Goal: Task Accomplishment & Management: Contribute content

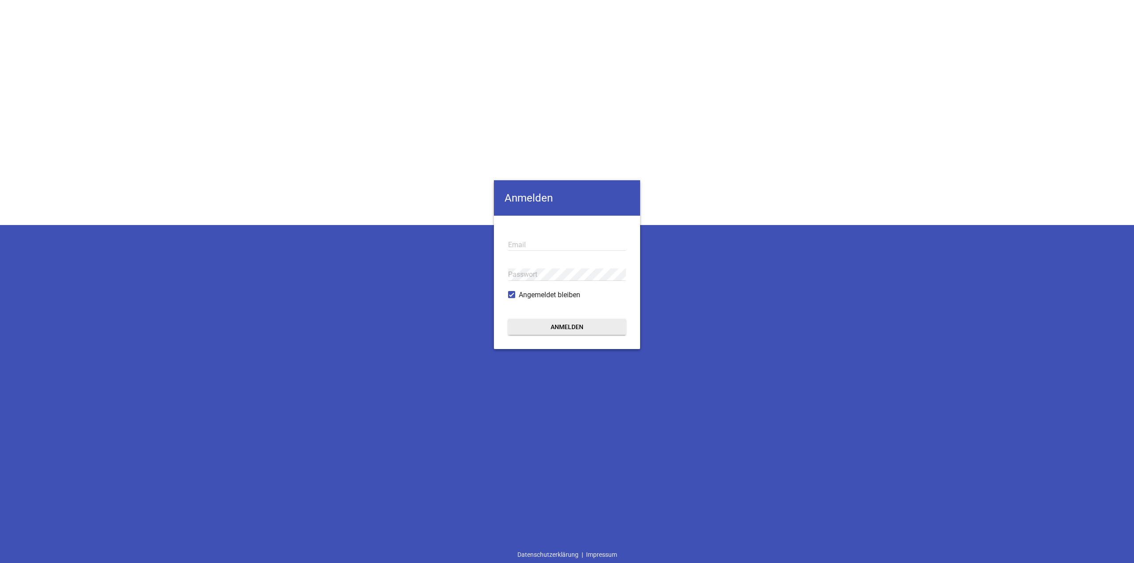
type input "[EMAIL_ADDRESS][DOMAIN_NAME]"
click at [553, 301] on form "[EMAIL_ADDRESS][DOMAIN_NAME] Email Passwort Angemeldet bleiben Anmelden" at bounding box center [567, 282] width 146 height 133
click at [566, 319] on button "Anmelden" at bounding box center [567, 327] width 118 height 16
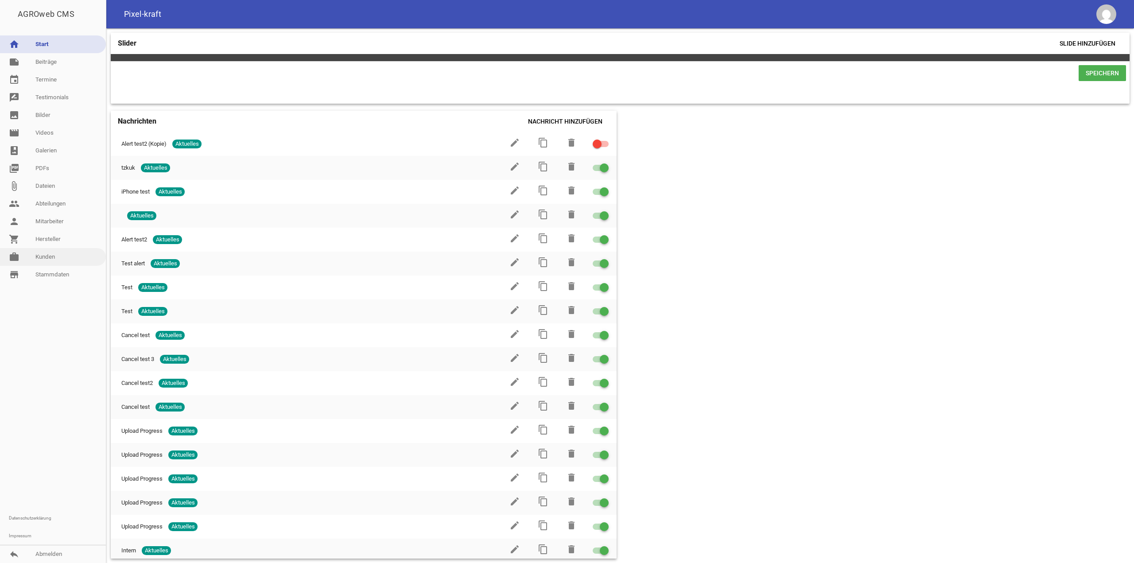
click at [74, 251] on link "work [PERSON_NAME]" at bounding box center [53, 257] width 106 height 18
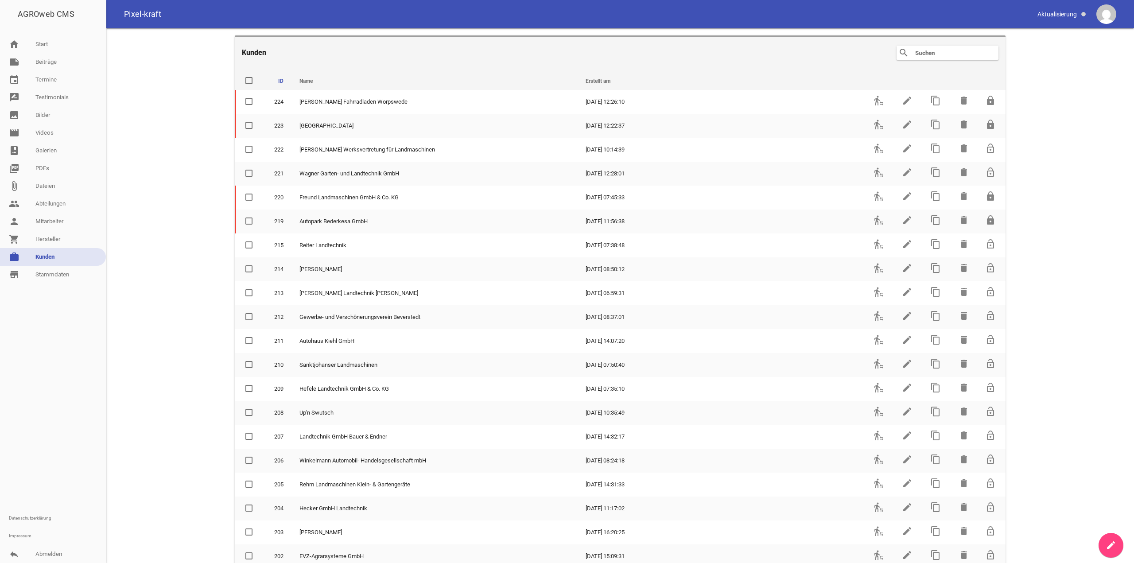
click at [921, 54] on input "text" at bounding box center [949, 52] width 71 height 11
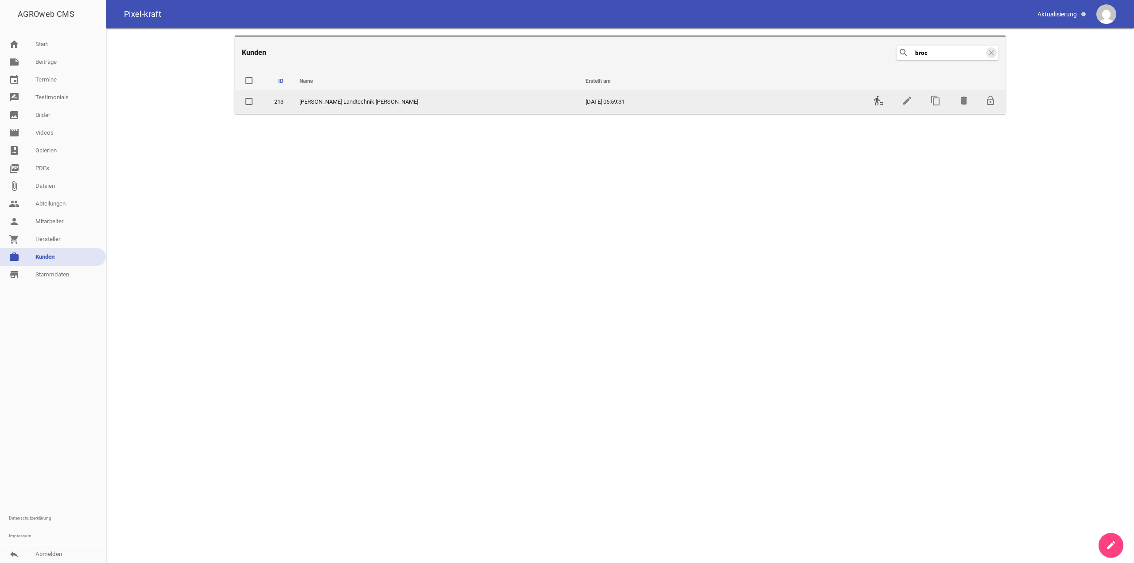
type input "broc"
click at [881, 105] on icon "transfer_within_a_station" at bounding box center [879, 100] width 11 height 11
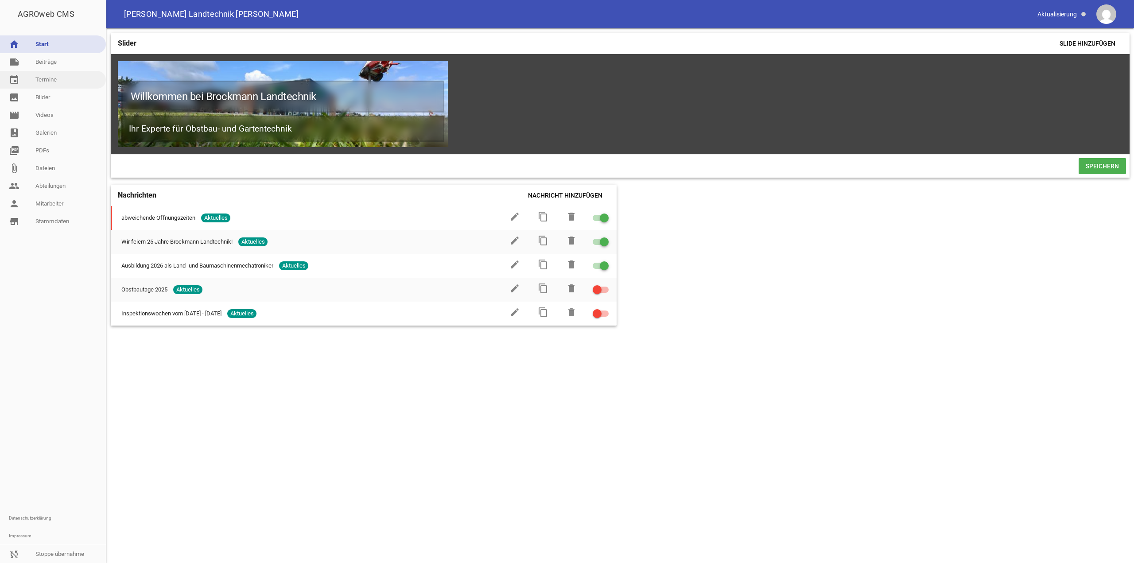
click at [69, 76] on link "event Termine" at bounding box center [53, 80] width 106 height 18
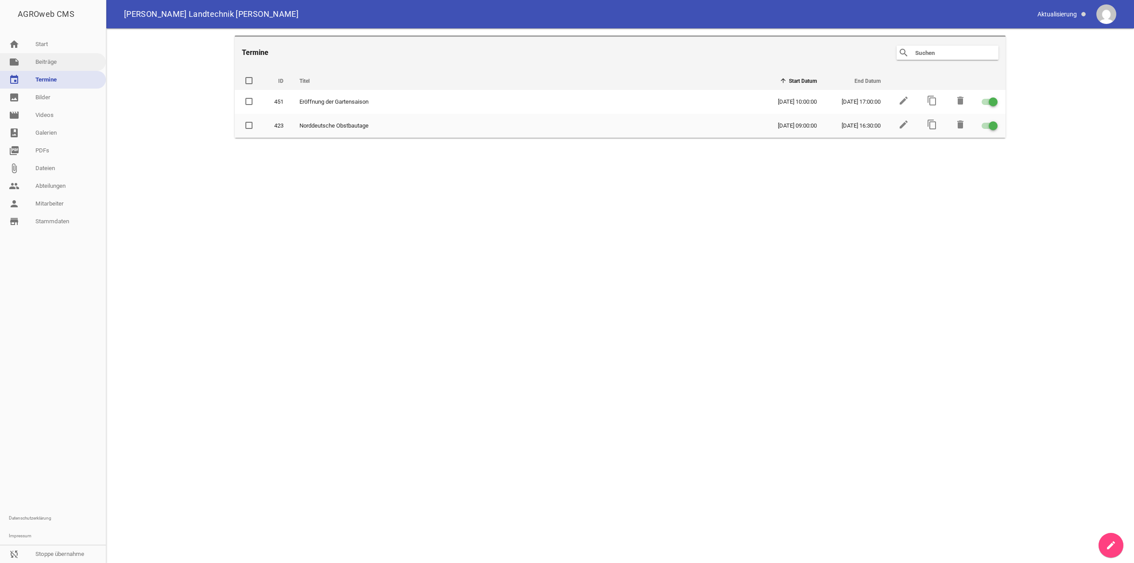
click at [65, 68] on link "note Beiträge" at bounding box center [53, 62] width 106 height 18
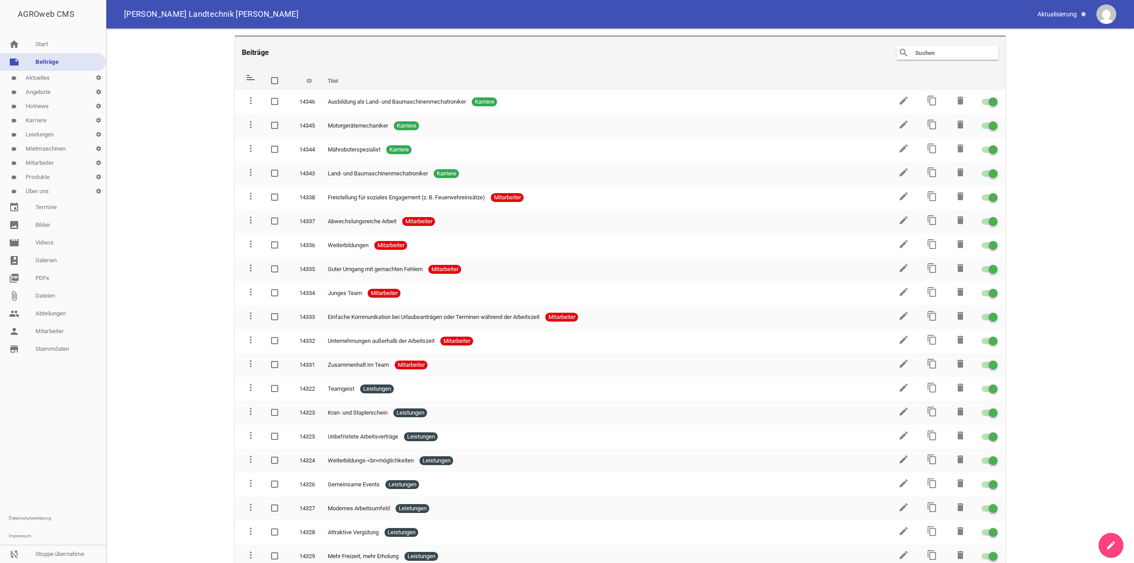
click at [981, 49] on input "text" at bounding box center [949, 52] width 71 height 11
paste input "14357"
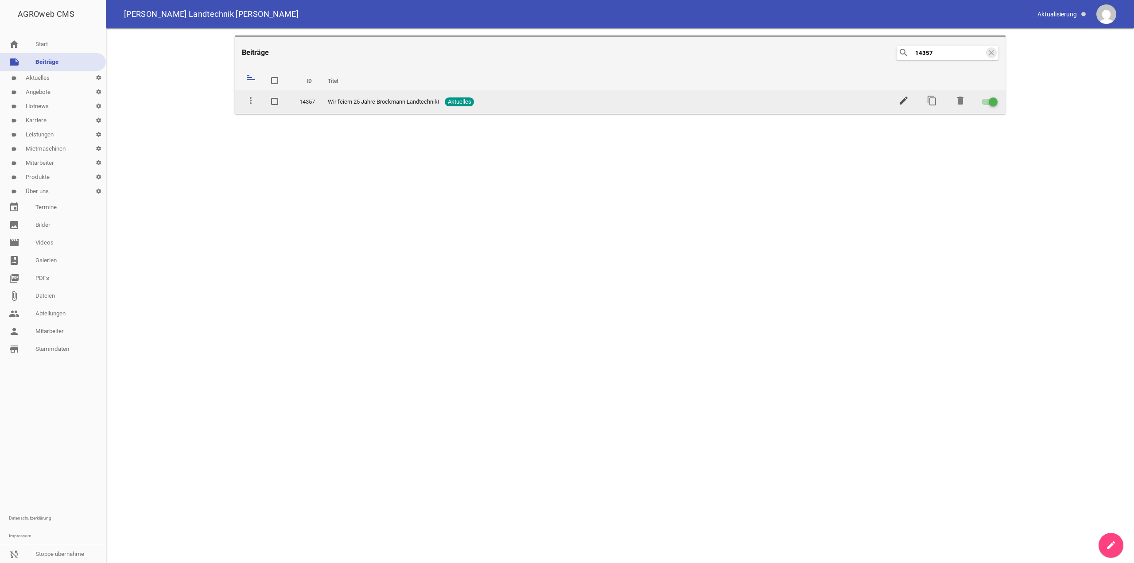
type input "14357"
click at [899, 101] on icon "edit" at bounding box center [904, 100] width 11 height 11
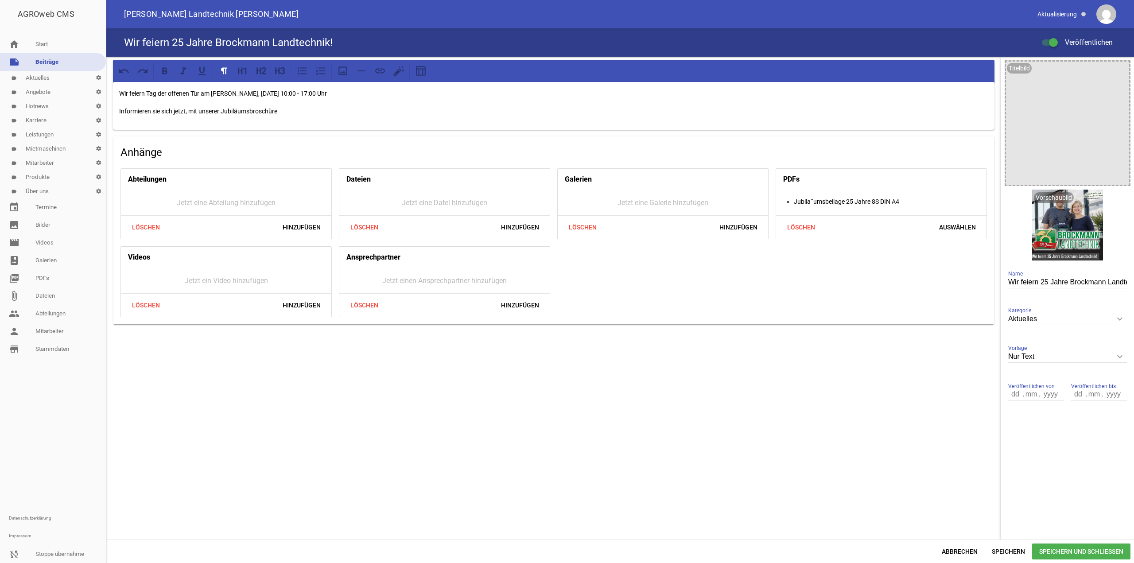
drag, startPoint x: 341, startPoint y: 106, endPoint x: 288, endPoint y: 117, distance: 54.7
click at [286, 117] on div "Wir feiern Tag der offenen Tür am [PERSON_NAME], [DATE] 10:00 - 17:00 Uhr Infor…" at bounding box center [554, 106] width 882 height 48
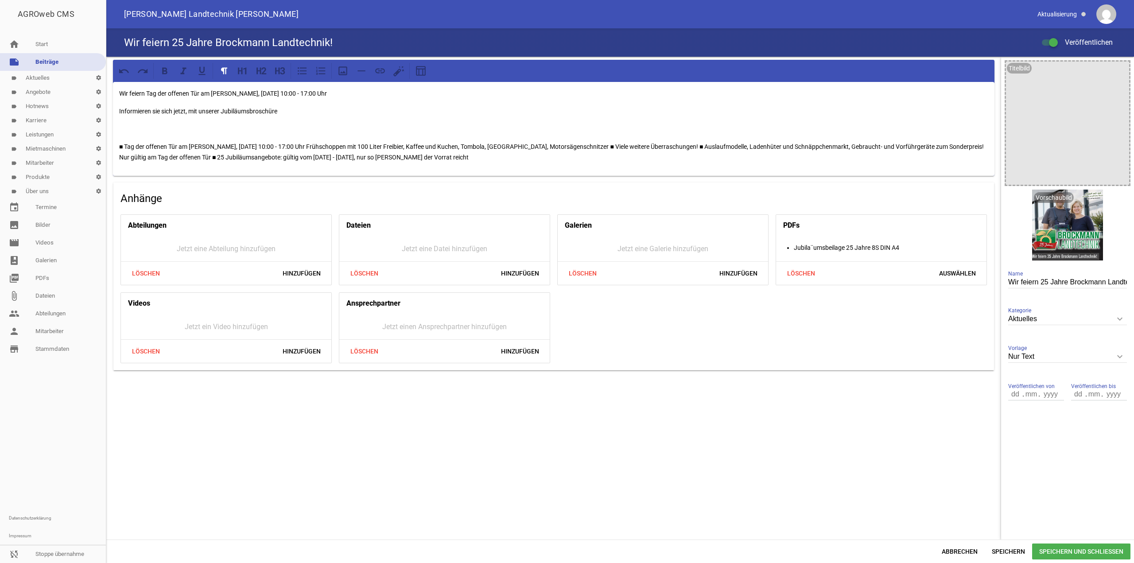
click at [570, 142] on p "■ Tag der offenen Tür am Sonntag, 02.11.2025 10:00 - 17:00 Uhr Frühschoppen mit…" at bounding box center [553, 151] width 869 height 21
click at [567, 143] on p "■ Tag der offenen Tür am Sonntag, 02.11.2025 10:00 - 17:00 Uhr Frühschoppen mit…" at bounding box center [553, 151] width 869 height 21
click at [571, 143] on p "■ Tag der offenen Tür am Sonntag, 02.11.2025 10:00 - 17:00 Uhr Frühschoppen mit…" at bounding box center [553, 151] width 869 height 21
click at [570, 143] on p "■ Tag der offenen Tür am Sonntag, 02.11.2025 10:00 - 17:00 Uhr Frühschoppen mit…" at bounding box center [553, 151] width 869 height 21
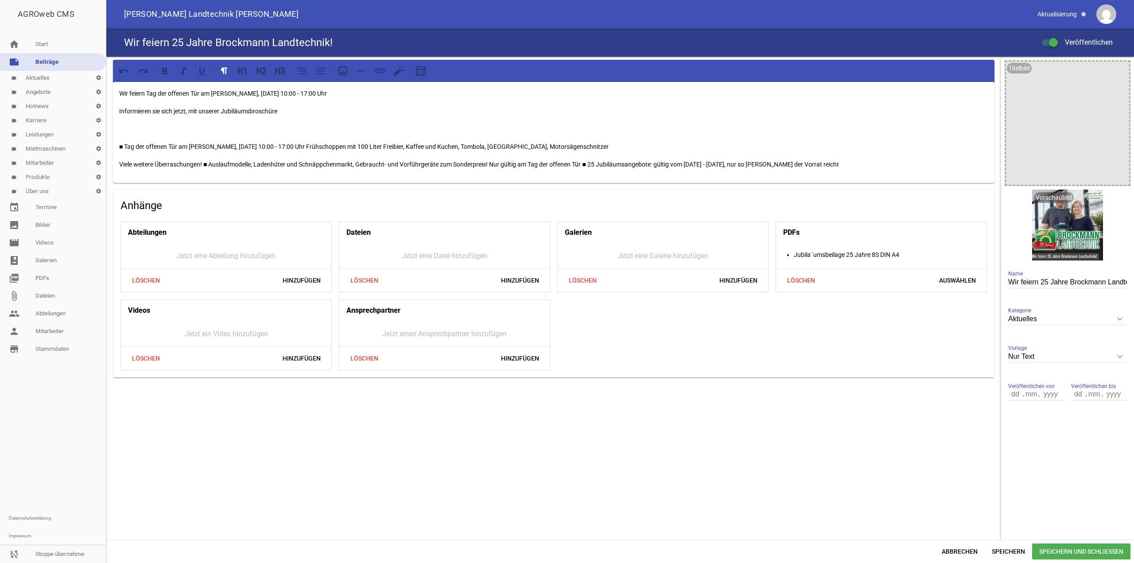
click at [212, 164] on p "Viele weitere Überraschungen! ■ Auslaufmodelle, Ladenhüter und Schnäppchenmarkt…" at bounding box center [553, 164] width 869 height 11
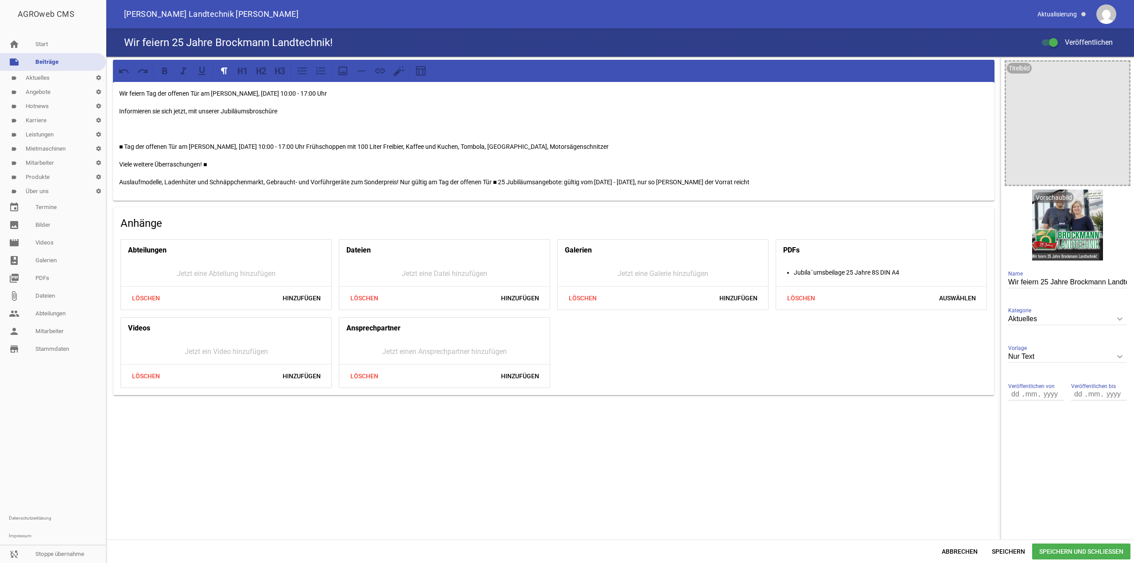
click at [498, 181] on p "Auslaufmodelle, Ladenhüter und Schnäppchenmarkt, Gebraucht- und Vorführgeräte z…" at bounding box center [553, 182] width 869 height 11
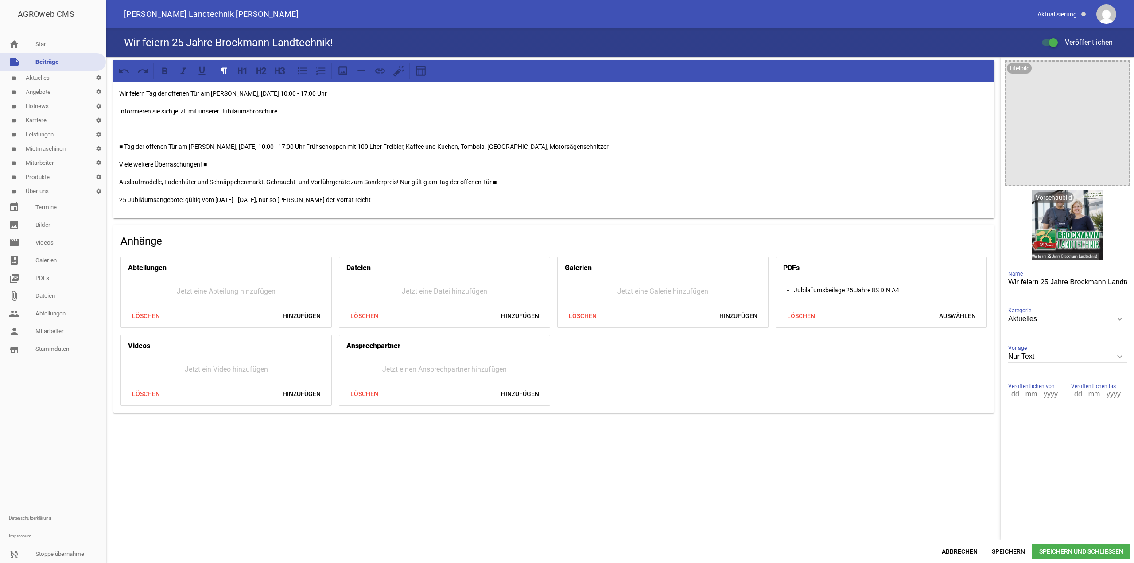
click at [504, 181] on p "Auslaufmodelle, Ladenhüter und Schnäppchenmarkt, Gebraucht- und Vorführgeräte z…" at bounding box center [553, 182] width 869 height 11
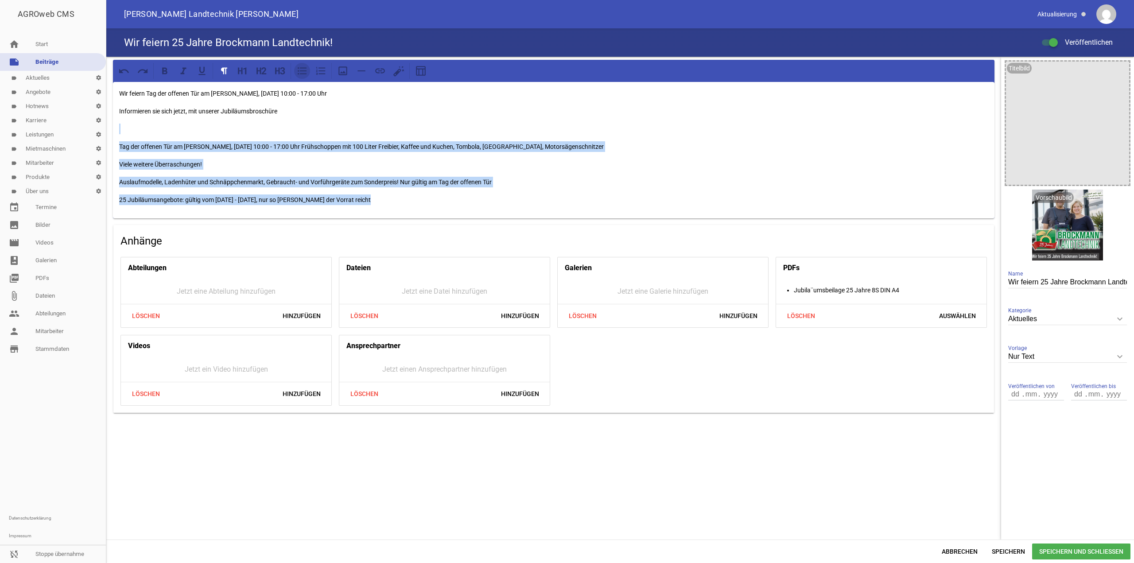
click at [302, 74] on icon at bounding box center [302, 71] width 9 height 8
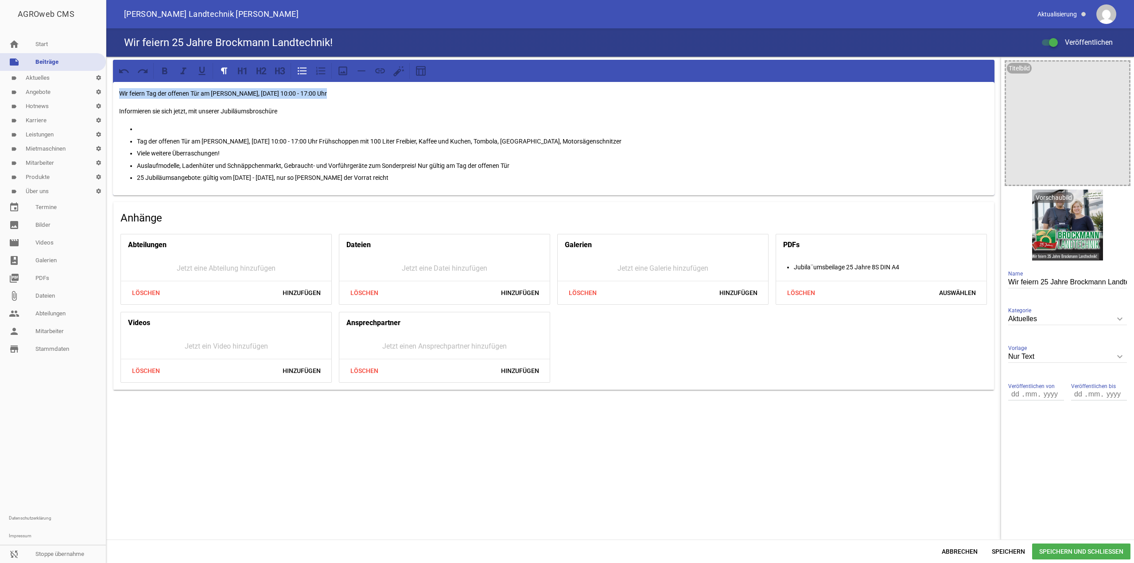
click at [202, 126] on p at bounding box center [563, 129] width 852 height 11
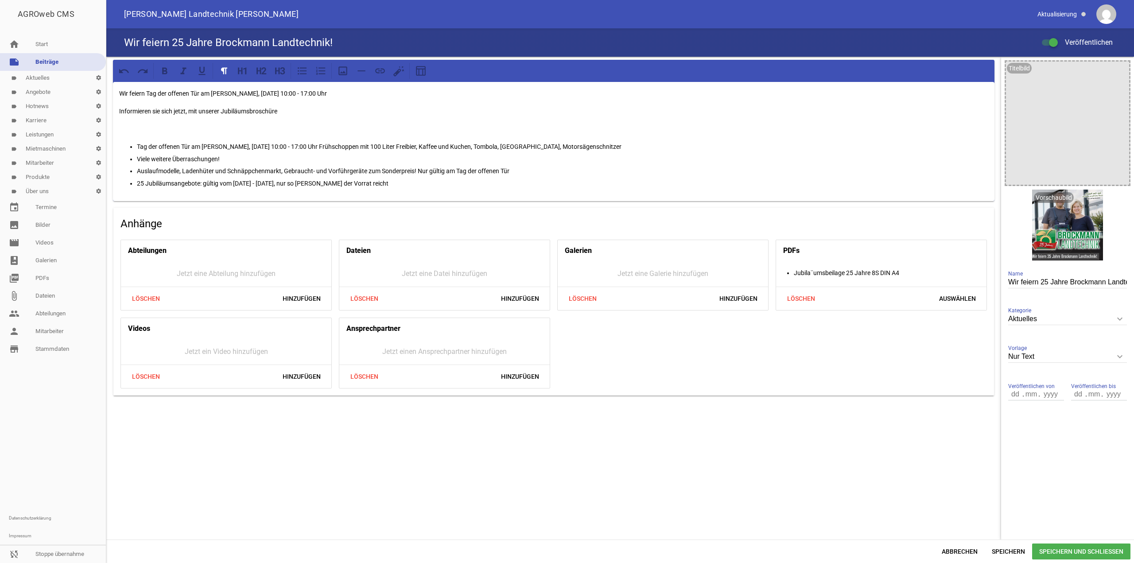
click at [454, 183] on p "25 Jubiläumsangebote: gültig vom [DATE] - [DATE], nur so lange der Vorrat reicht" at bounding box center [563, 183] width 852 height 11
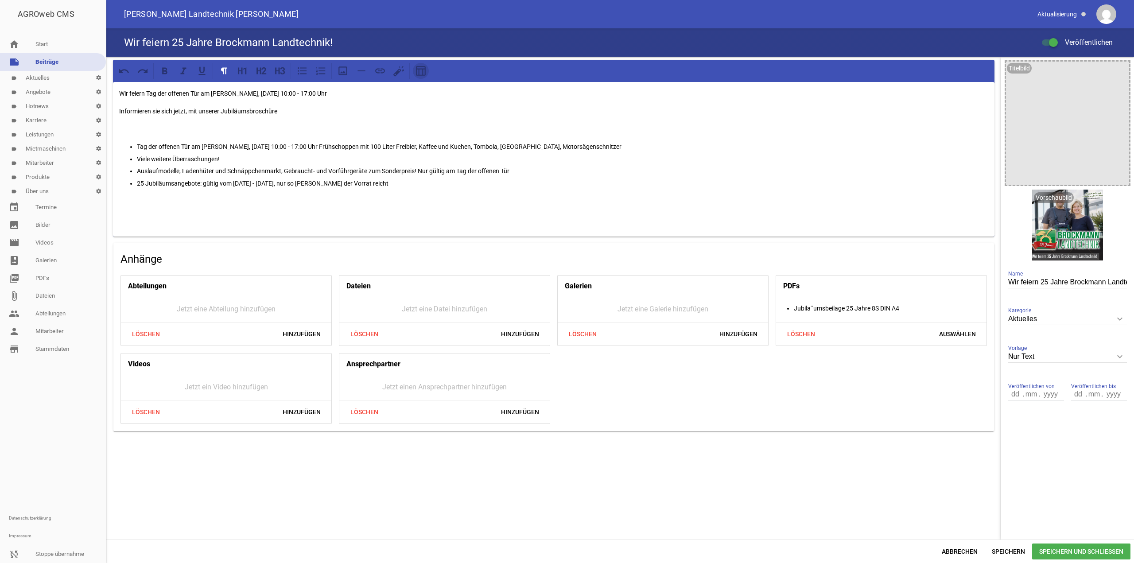
click at [419, 70] on icon at bounding box center [421, 71] width 10 height 10
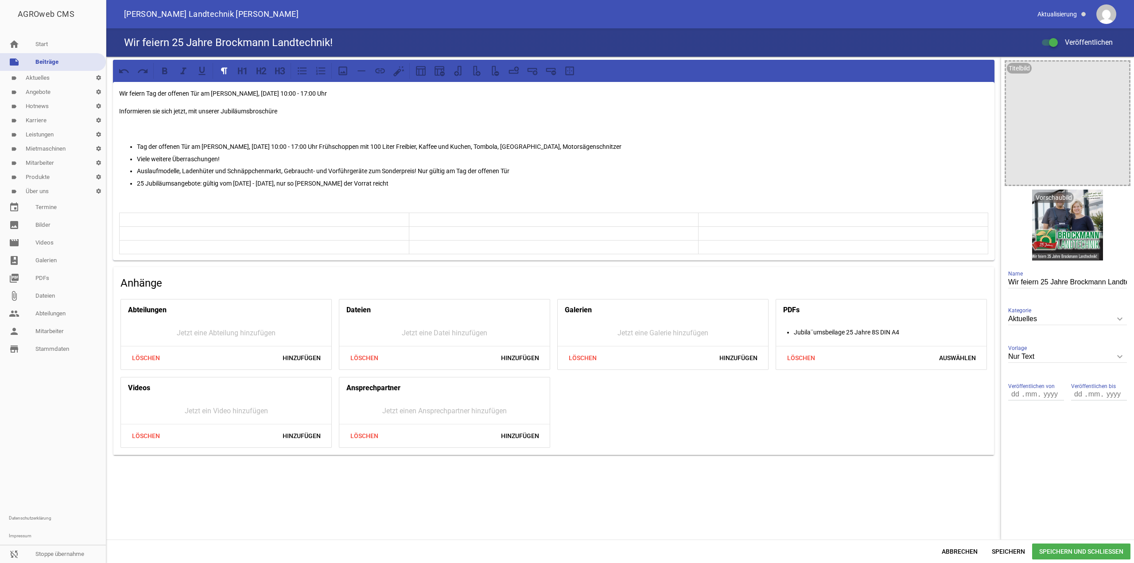
click at [724, 228] on p at bounding box center [843, 233] width 285 height 11
click at [493, 71] on icon at bounding box center [496, 71] width 12 height 12
click at [241, 216] on p at bounding box center [337, 219] width 430 height 11
click at [242, 218] on p at bounding box center [337, 219] width 430 height 11
click at [172, 206] on div "Wir feiern Tag der offenen Tür am Sonntag, 02.11.2025 10:00 - 17:00 Uhr Informi…" at bounding box center [554, 171] width 882 height 179
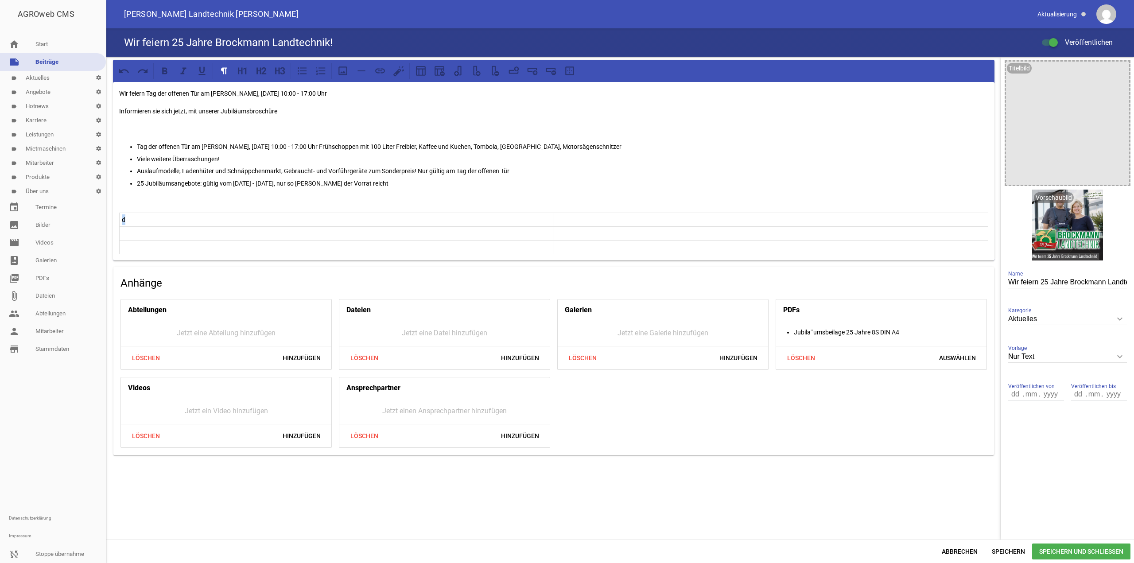
copy p "d"
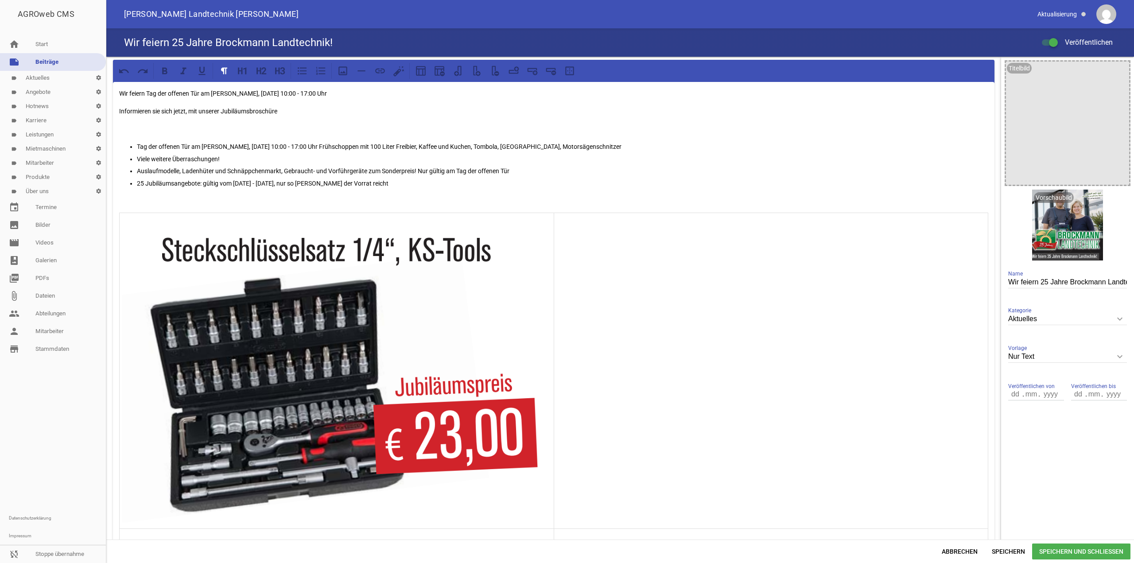
click at [703, 280] on td at bounding box center [771, 371] width 435 height 316
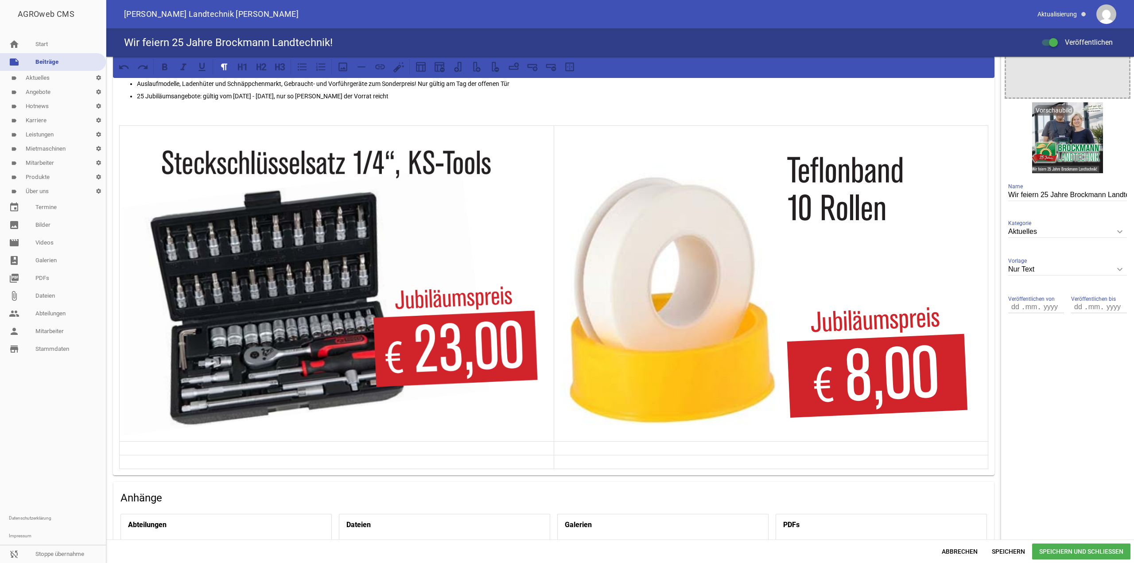
scroll to position [86, 0]
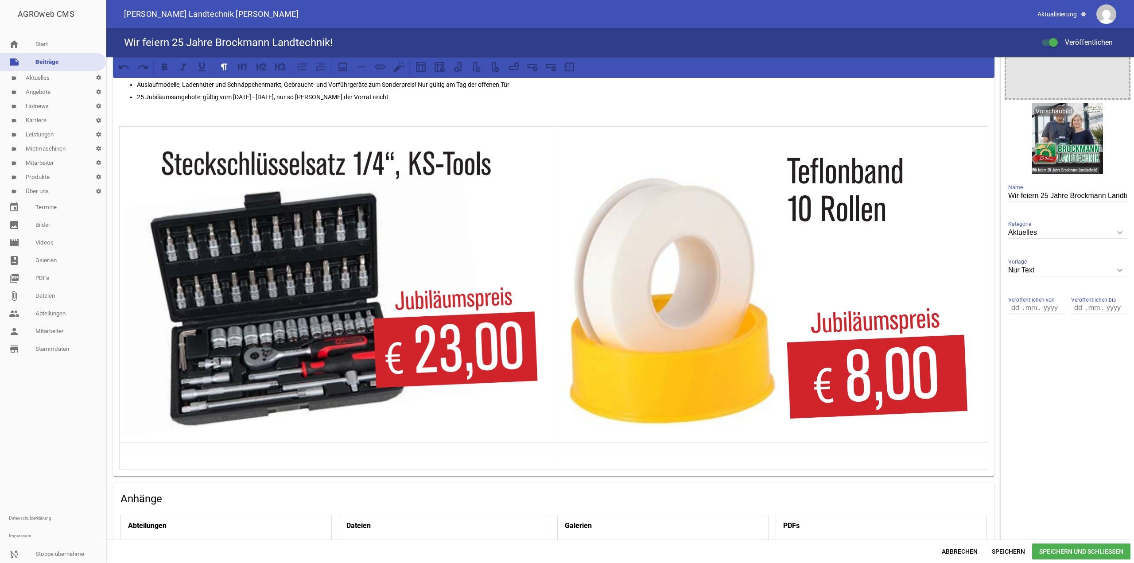
click at [974, 232] on img at bounding box center [770, 286] width 428 height 294
click at [981, 244] on img at bounding box center [770, 286] width 428 height 294
click at [941, 241] on img at bounding box center [770, 286] width 428 height 294
click at [674, 446] on p at bounding box center [771, 449] width 430 height 11
click at [479, 73] on icon at bounding box center [477, 67] width 12 height 12
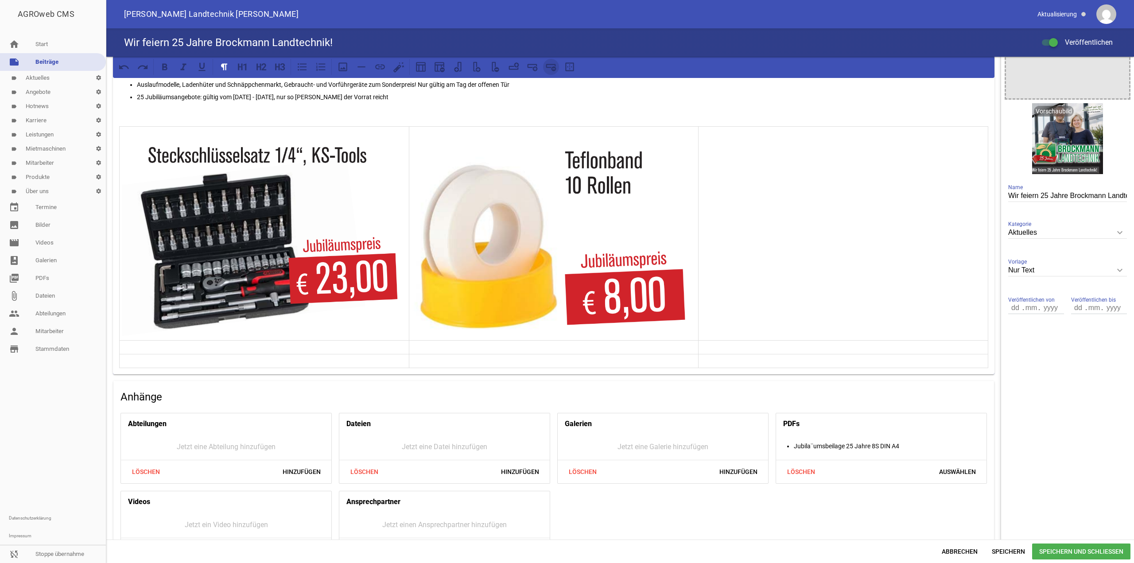
click at [553, 73] on icon at bounding box center [551, 67] width 12 height 12
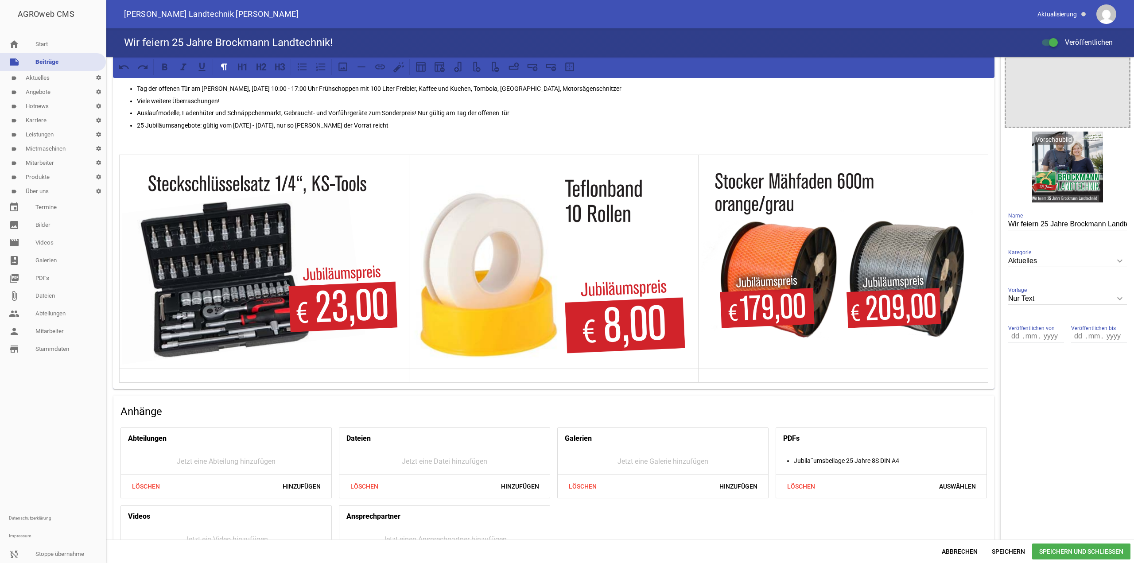
scroll to position [0, 0]
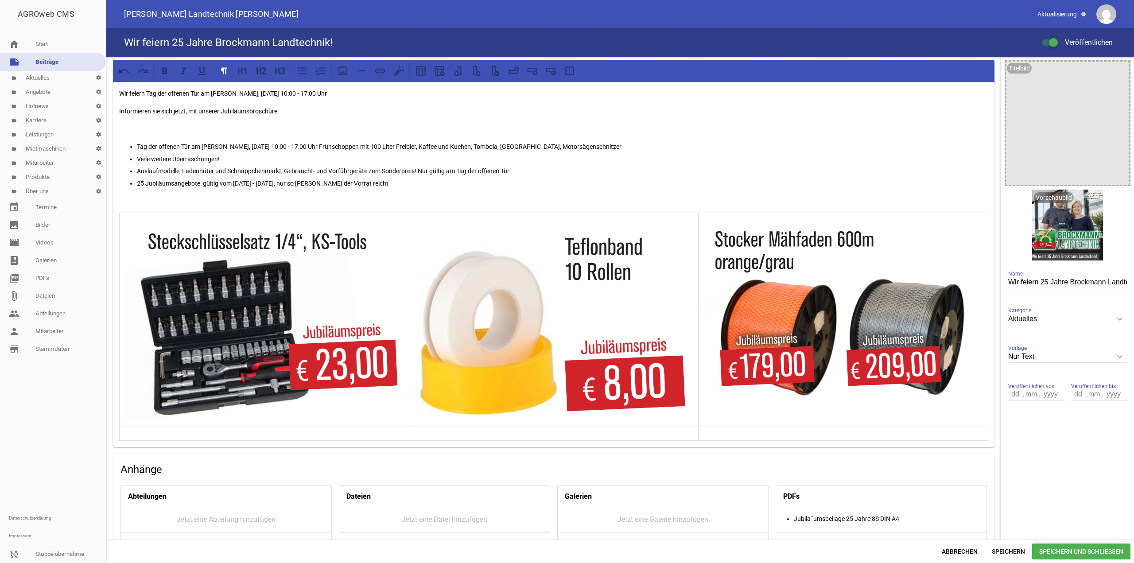
click at [412, 179] on p "25 Jubiläumsangebote: gültig vom [DATE] - [DATE], nur so lange der Vorrat reicht" at bounding box center [563, 183] width 852 height 11
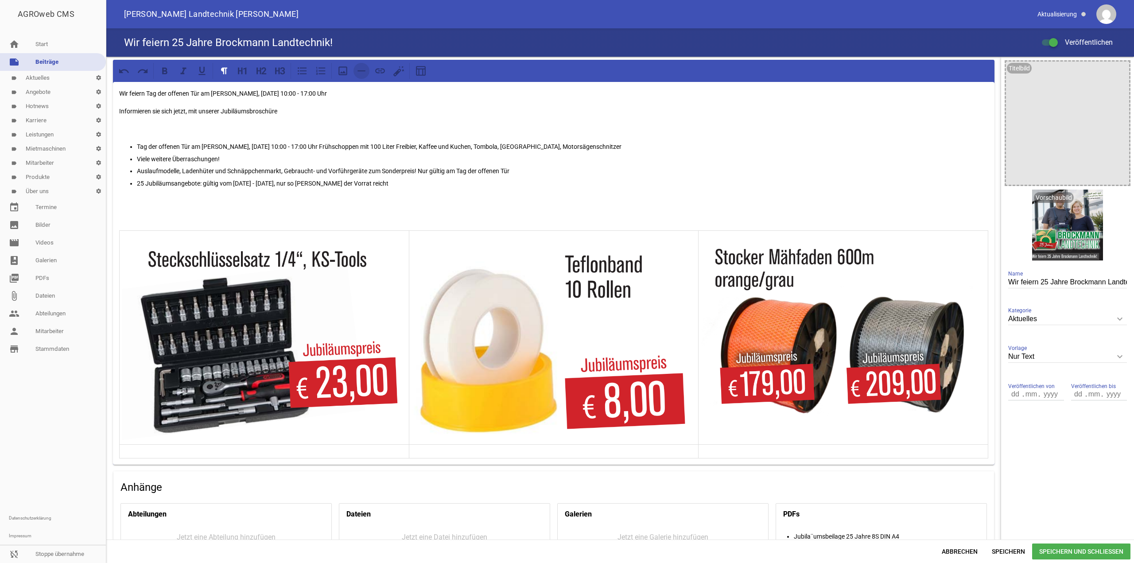
click at [363, 67] on icon at bounding box center [362, 71] width 12 height 12
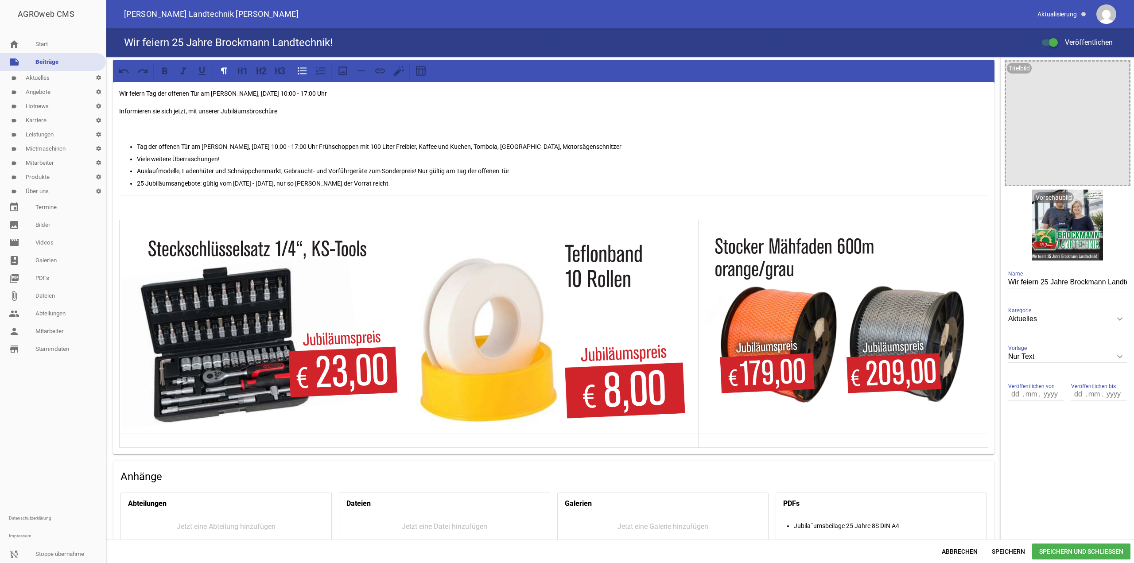
click at [429, 181] on p "25 Jubiläumsangebote: gültig vom [DATE] - [DATE], nur so lange der Vorrat reicht" at bounding box center [563, 183] width 852 height 11
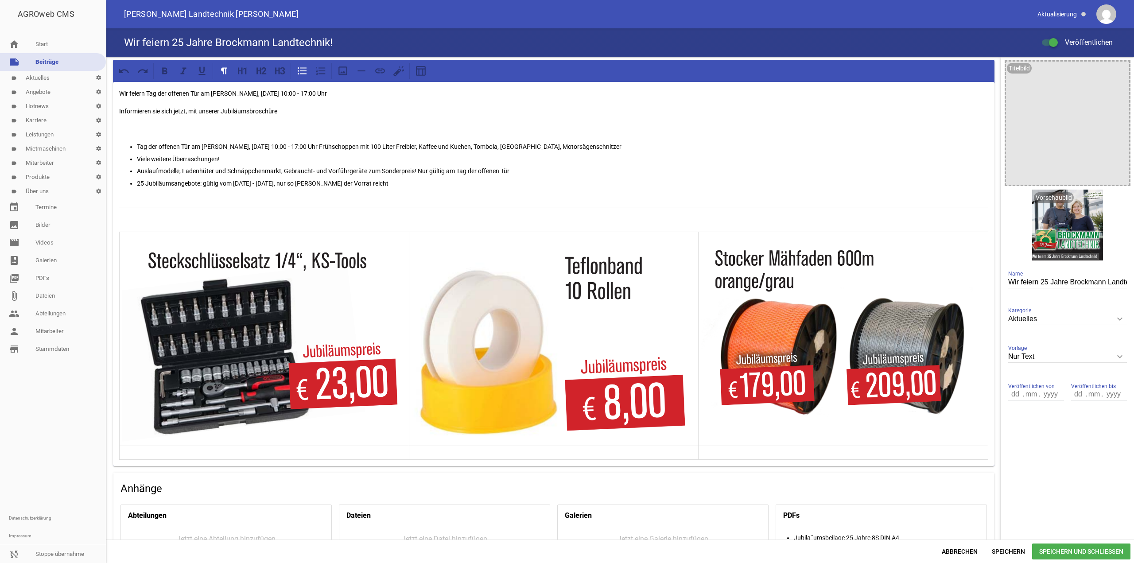
click at [427, 212] on div "Wir feiern Tag der offenen Tür am Sonntag, 02.11.2025 10:00 - 17:00 Uhr Informi…" at bounding box center [554, 274] width 882 height 384
click at [375, 451] on p at bounding box center [264, 452] width 285 height 11
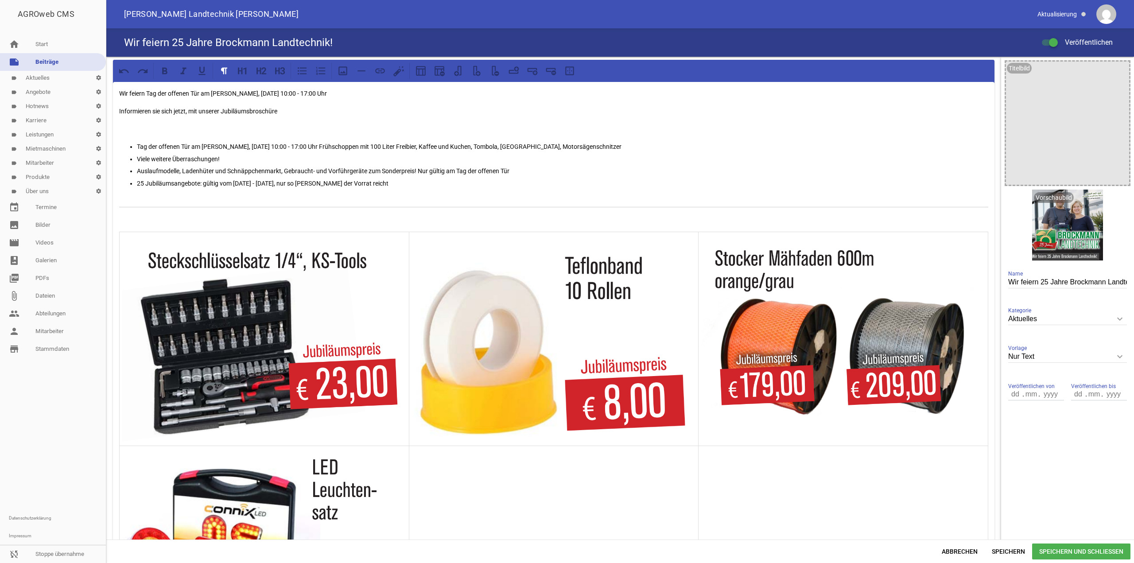
click at [538, 510] on td at bounding box center [554, 540] width 290 height 189
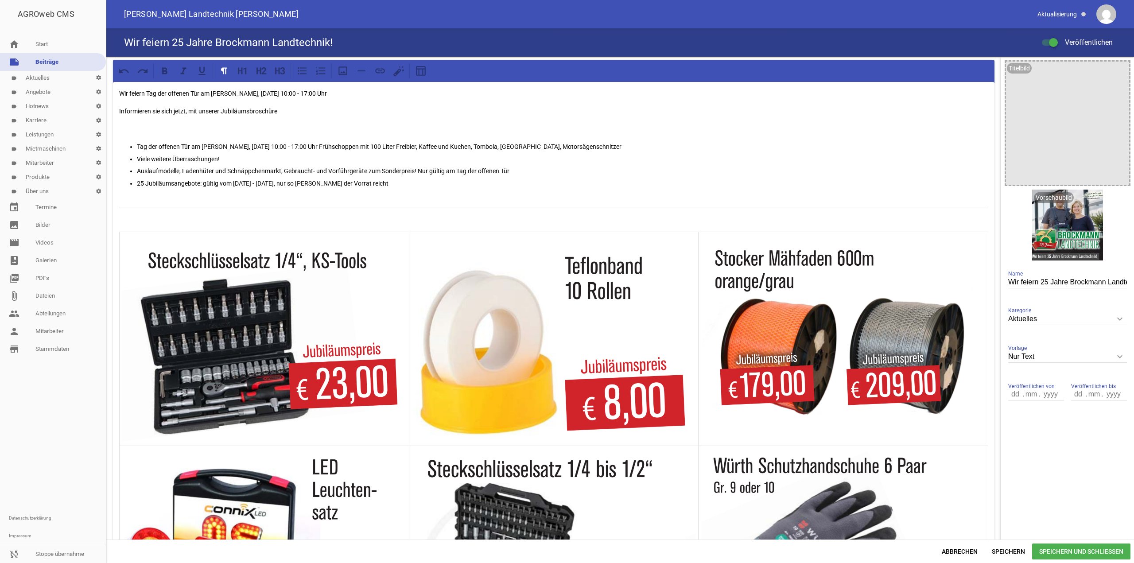
click at [240, 219] on p at bounding box center [553, 219] width 869 height 11
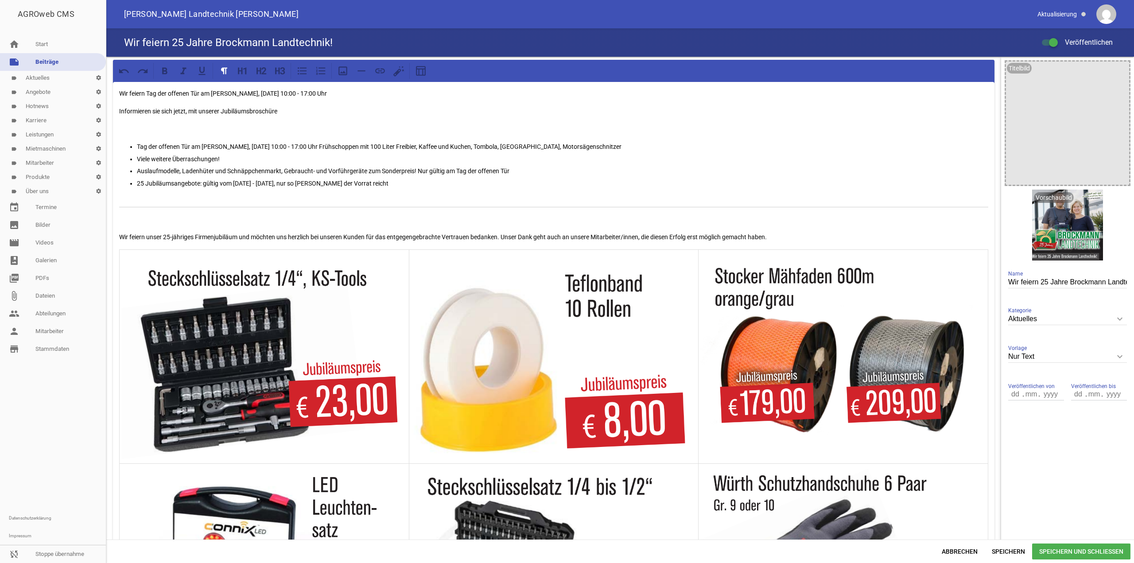
click at [240, 219] on p at bounding box center [553, 219] width 869 height 11
click at [264, 73] on icon at bounding box center [263, 70] width 5 height 7
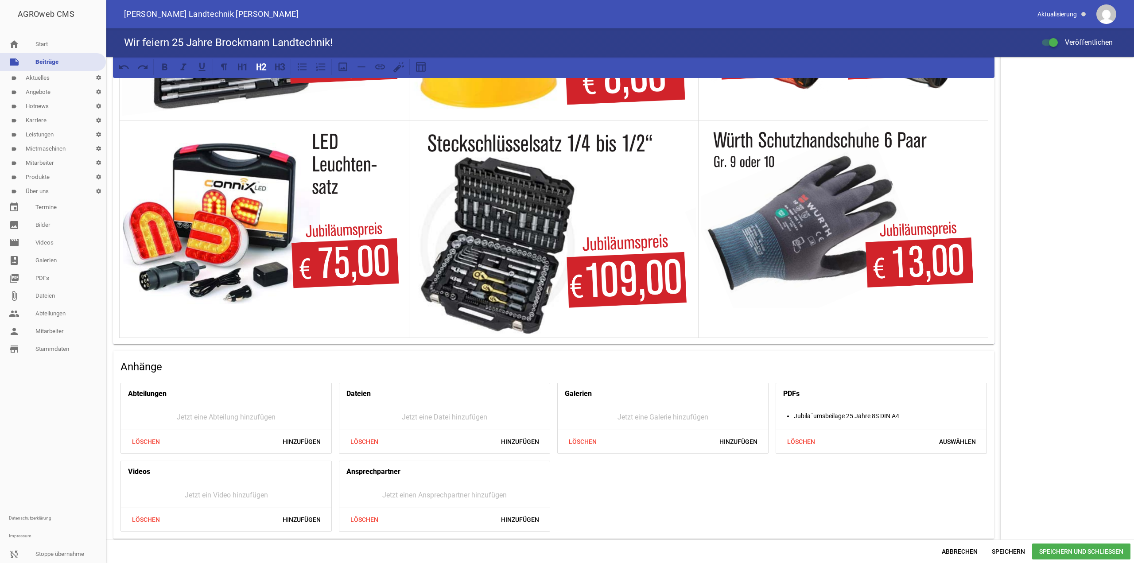
scroll to position [347, 0]
click at [989, 329] on div "Wir feiern Tag der offenen Tür am Sonntag, 02.11.2025 10:00 - 17:00 Uhr Informi…" at bounding box center [554, 39] width 882 height 609
click at [987, 329] on div "Wir feiern Tag der offenen Tür am Sonntag, 02.11.2025 10:00 - 17:00 Uhr Informi…" at bounding box center [554, 39] width 882 height 609
click at [984, 329] on div "Wir feiern Tag der offenen Tür am Sonntag, 02.11.2025 10:00 - 17:00 Uhr Informi…" at bounding box center [554, 39] width 882 height 609
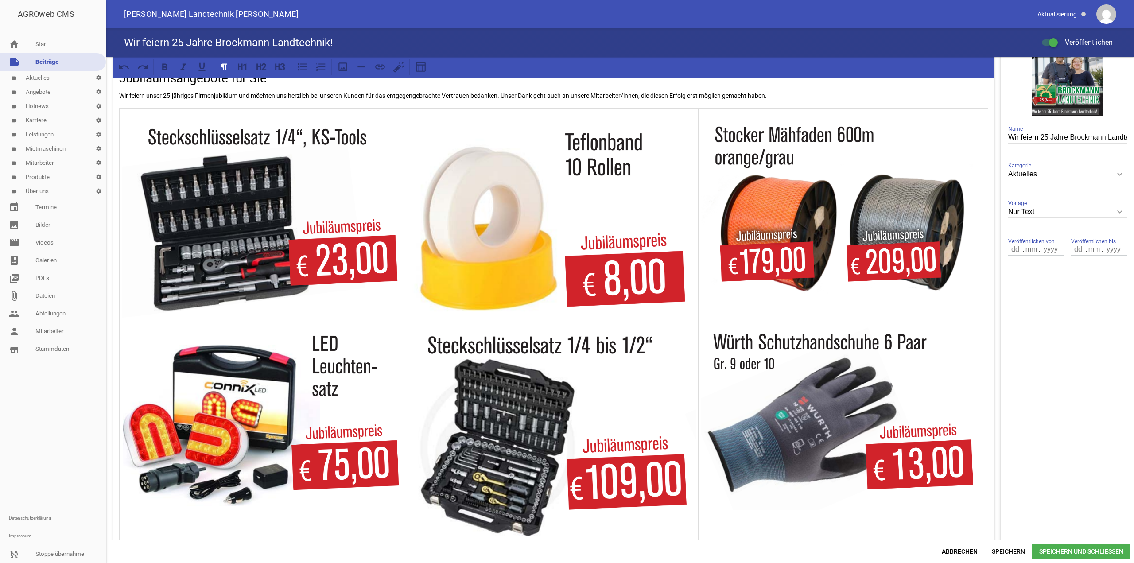
scroll to position [133, 0]
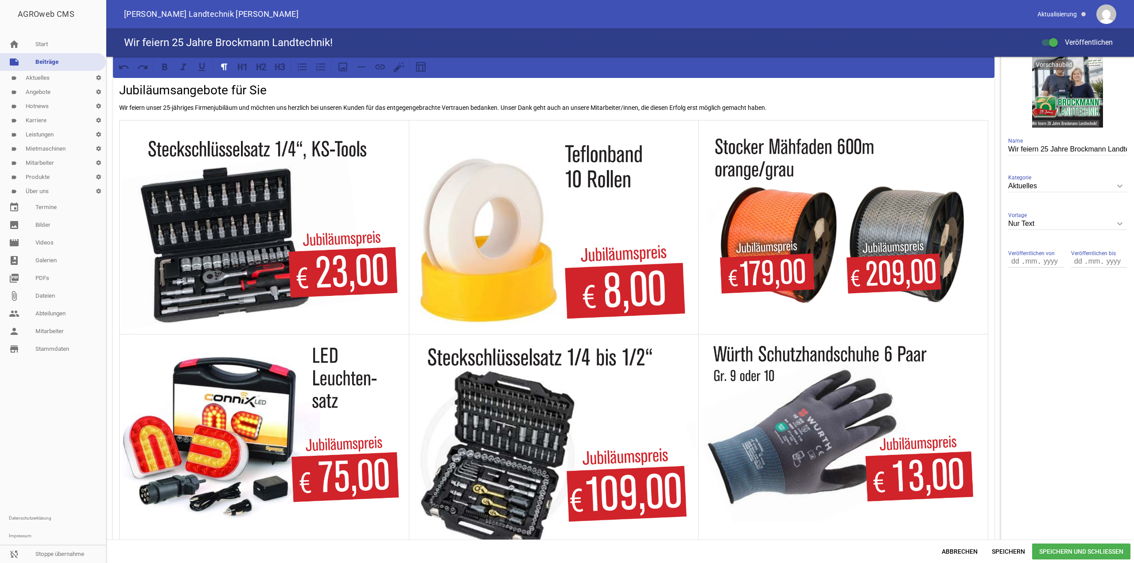
click at [801, 108] on p "Wir feiern unser 25-jähriges Firmenjubiläum und möchten uns herzlich bei unsere…" at bounding box center [553, 107] width 869 height 11
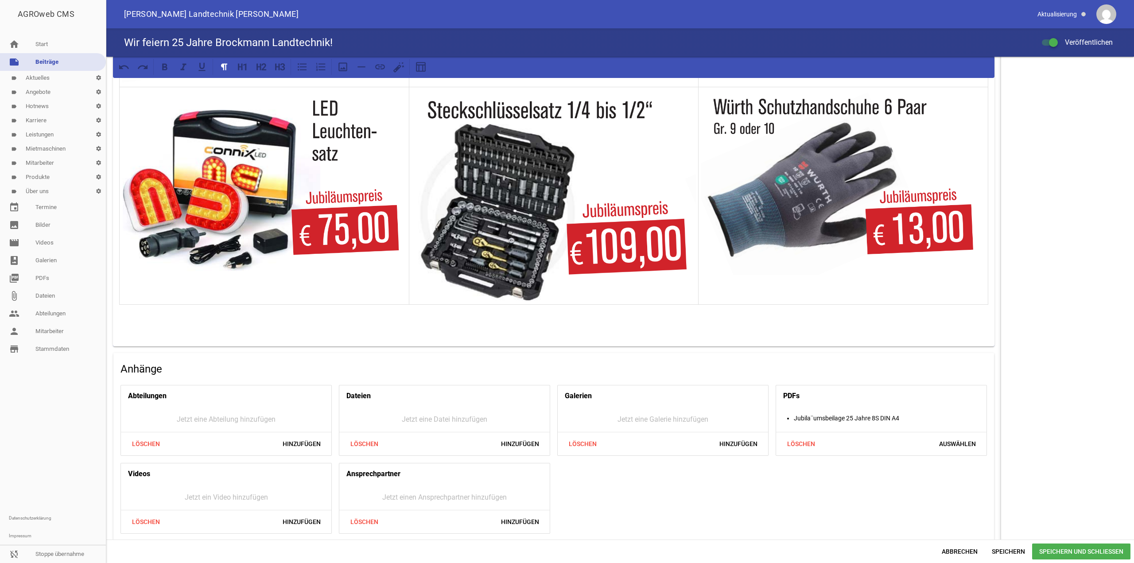
scroll to position [393, 0]
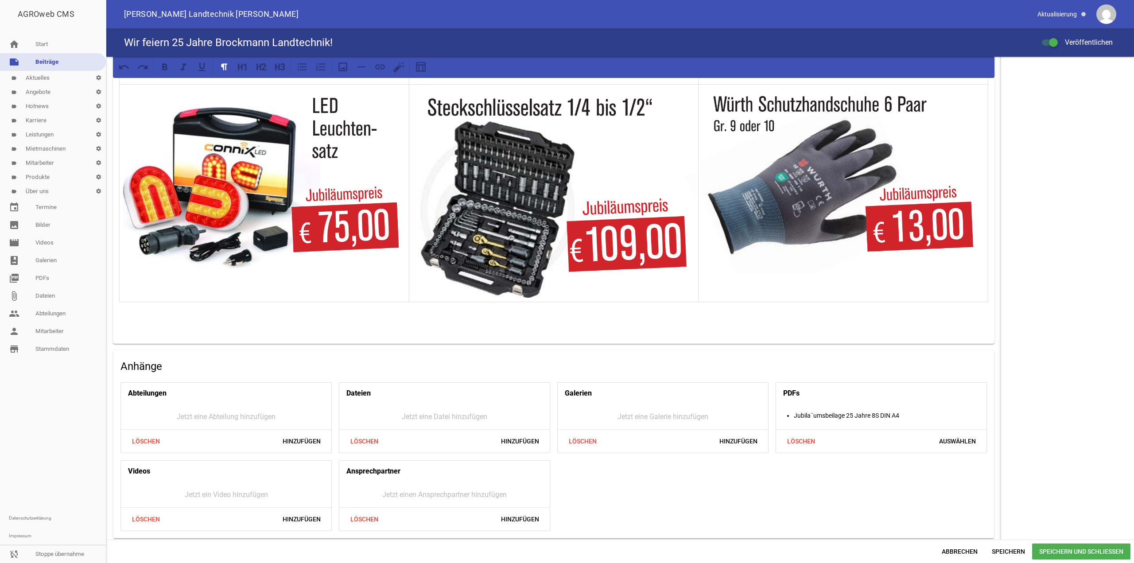
click at [971, 285] on td at bounding box center [844, 193] width 290 height 218
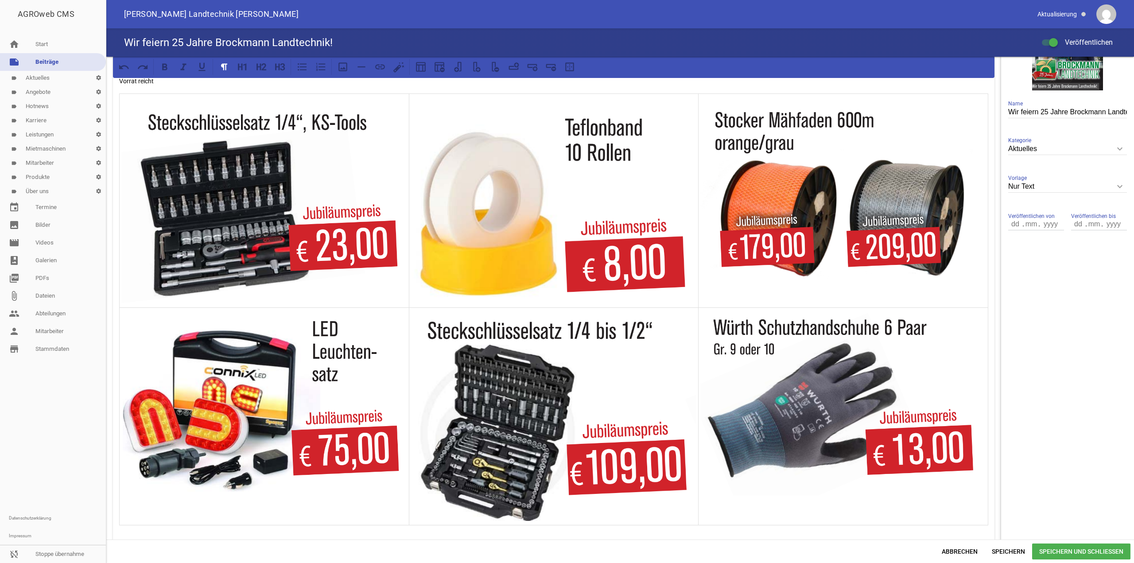
scroll to position [83, 0]
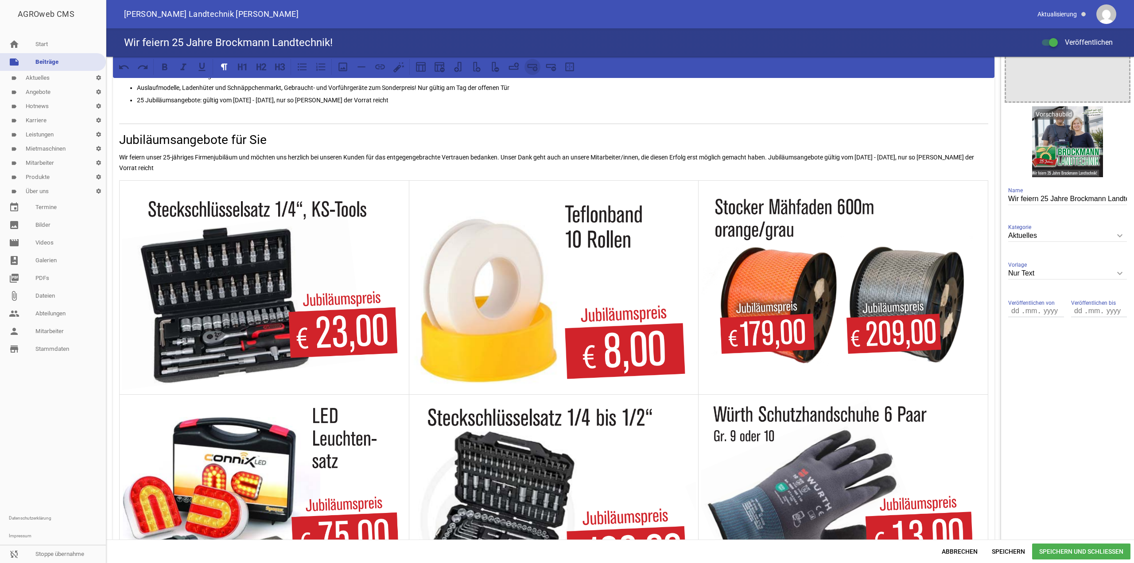
click at [533, 72] on icon at bounding box center [533, 67] width 12 height 12
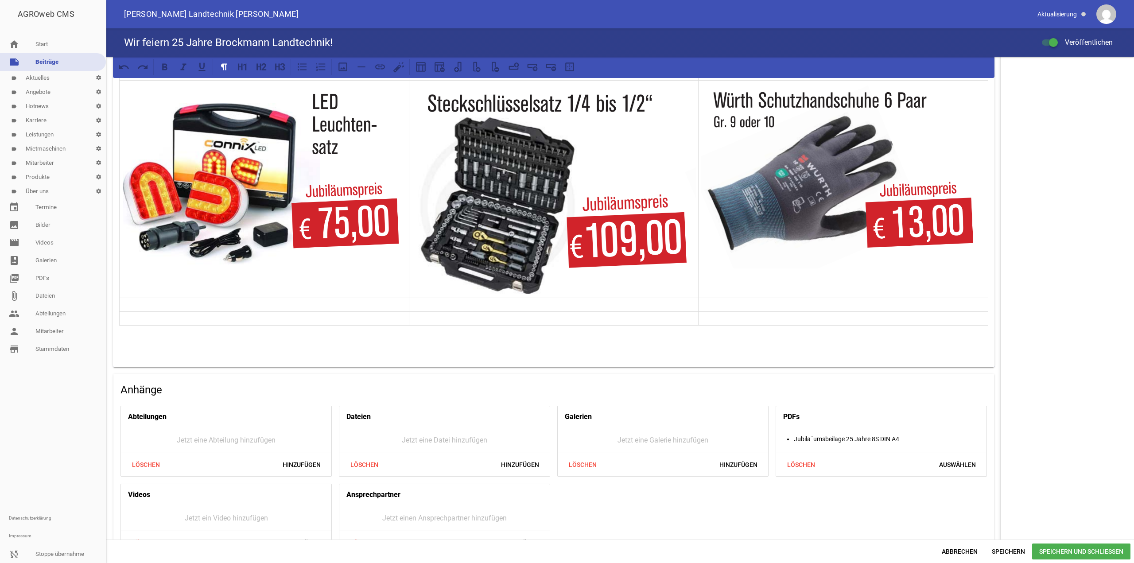
scroll to position [421, 0]
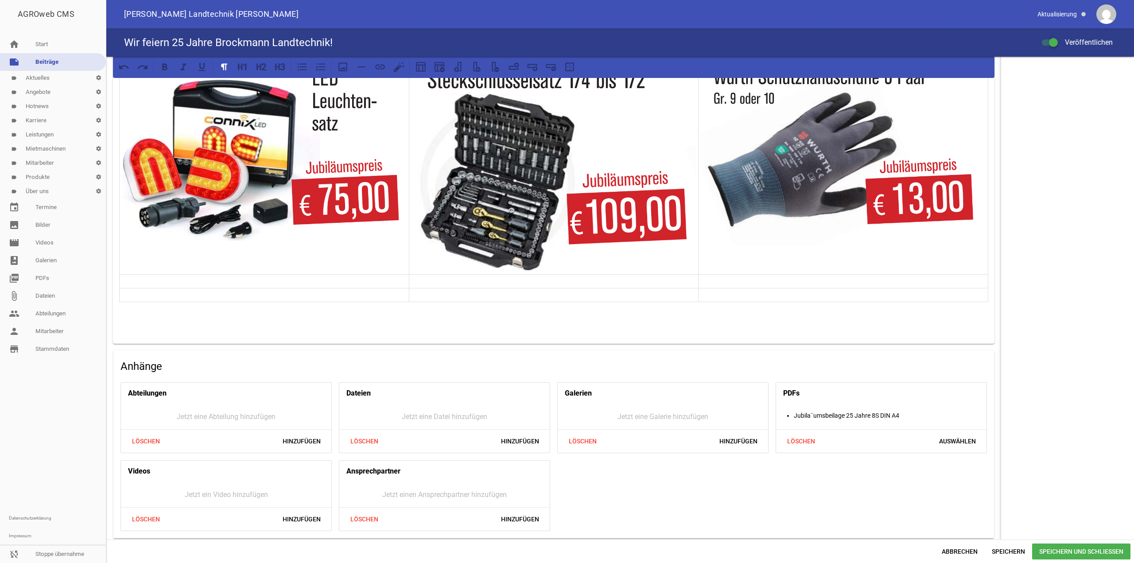
click at [245, 280] on p at bounding box center [264, 281] width 285 height 11
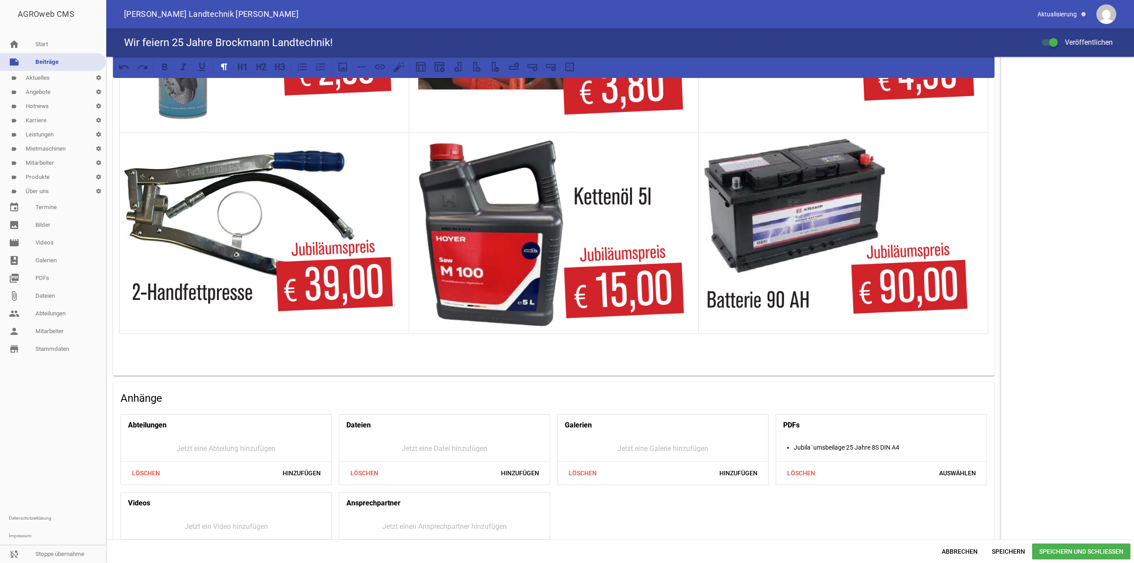
scroll to position [754, 0]
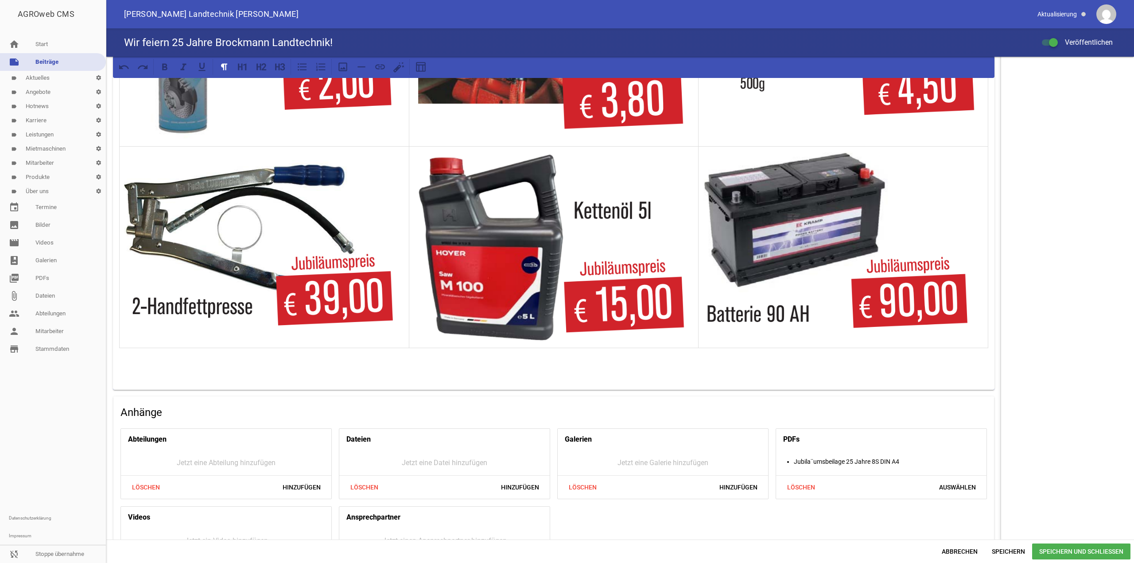
click at [899, 350] on p at bounding box center [553, 353] width 869 height 11
click at [897, 342] on td at bounding box center [844, 247] width 290 height 202
click at [532, 62] on icon at bounding box center [533, 67] width 12 height 12
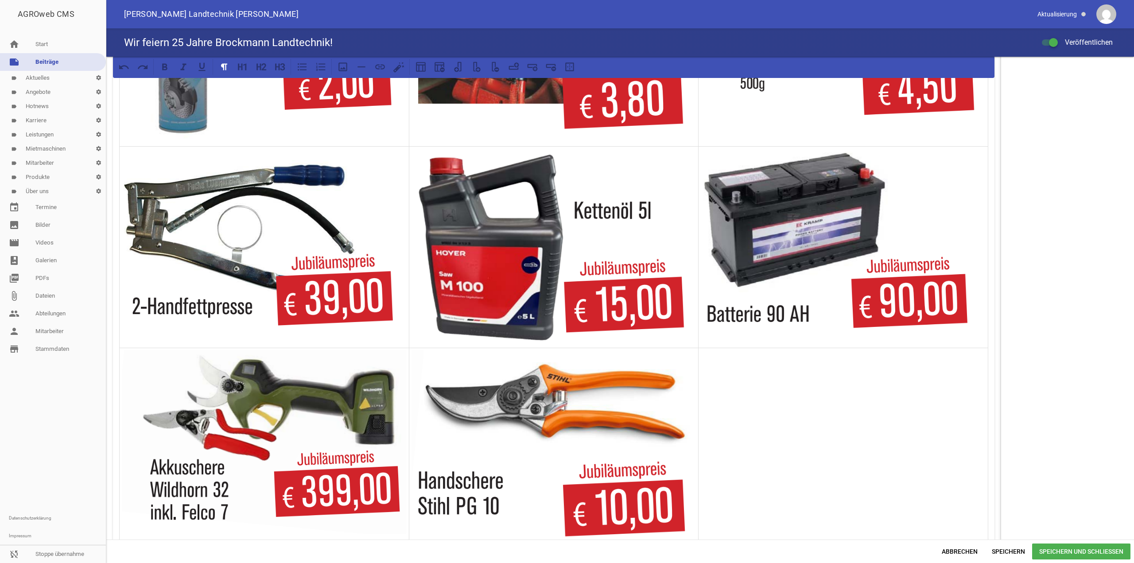
click at [839, 405] on td at bounding box center [844, 447] width 290 height 199
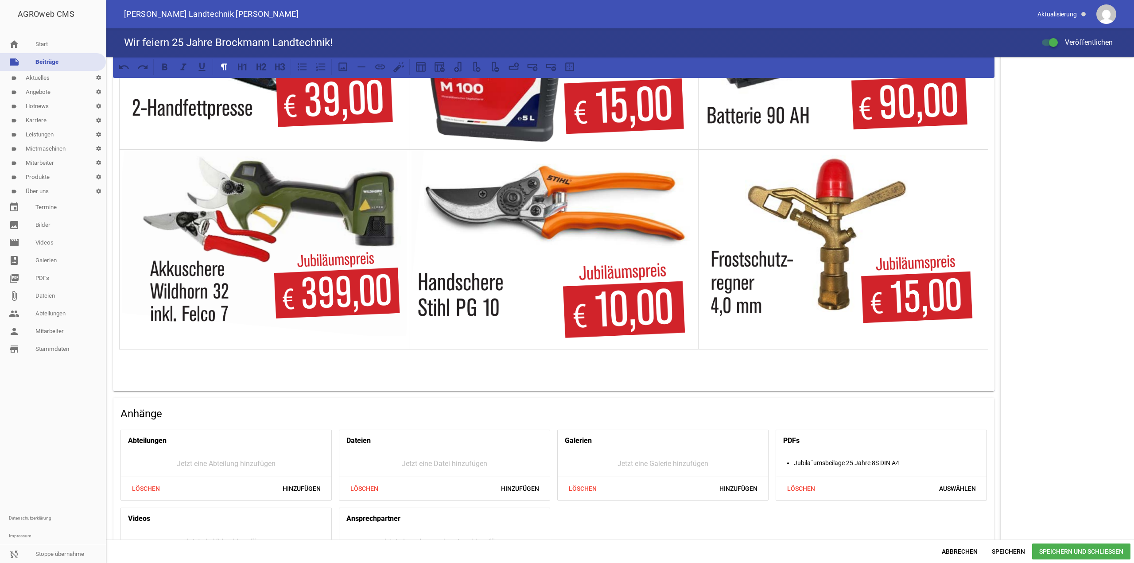
scroll to position [975, 0]
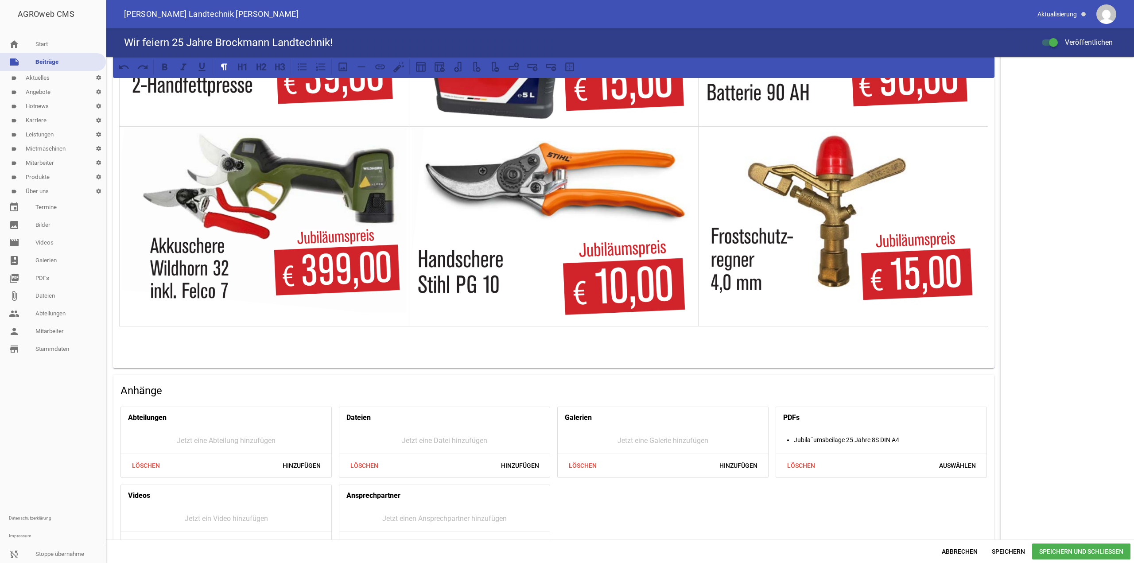
click at [879, 316] on td at bounding box center [844, 226] width 290 height 199
click at [537, 64] on icon at bounding box center [532, 66] width 10 height 4
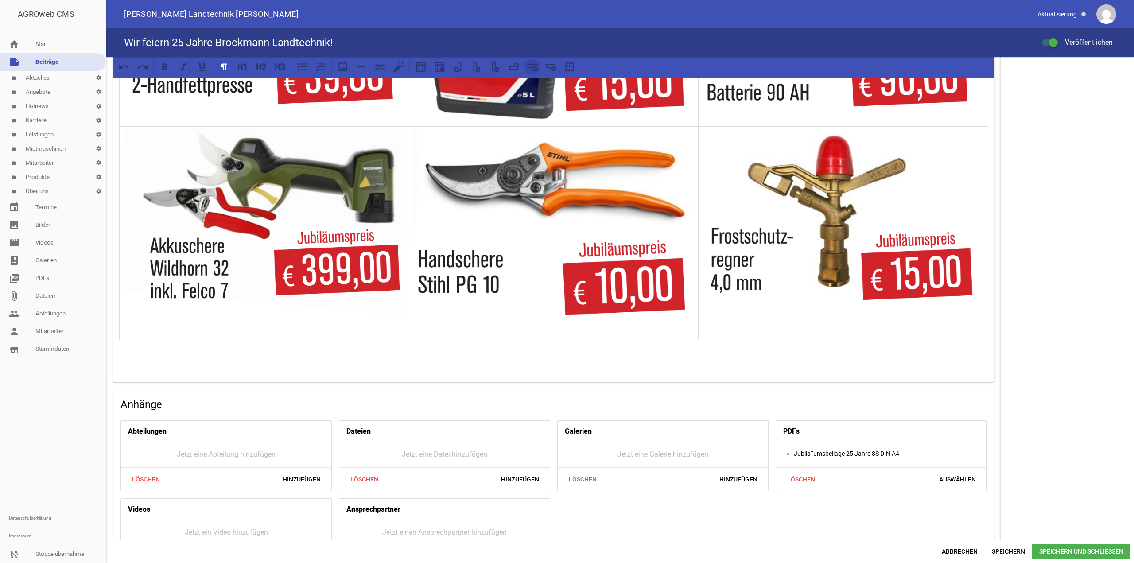
click at [537, 64] on icon at bounding box center [532, 66] width 10 height 4
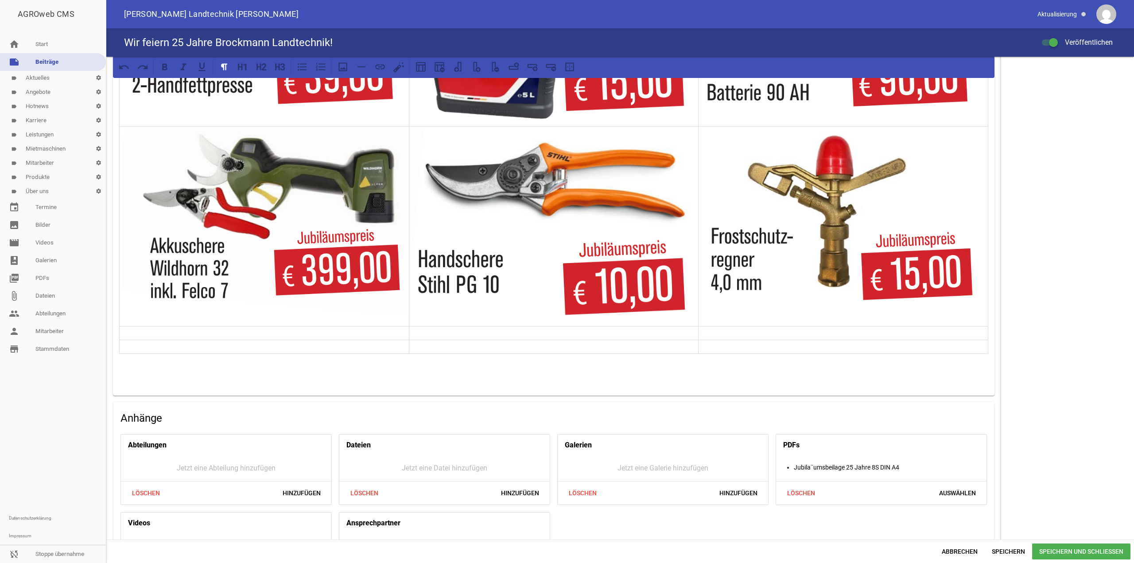
click at [245, 332] on p at bounding box center [264, 333] width 285 height 11
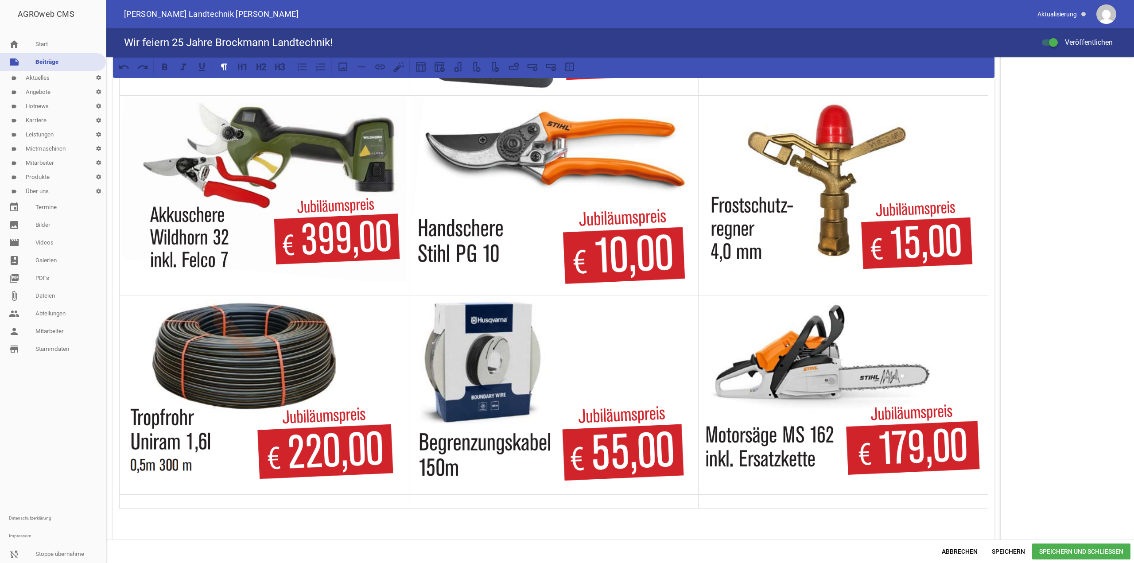
scroll to position [1019, 0]
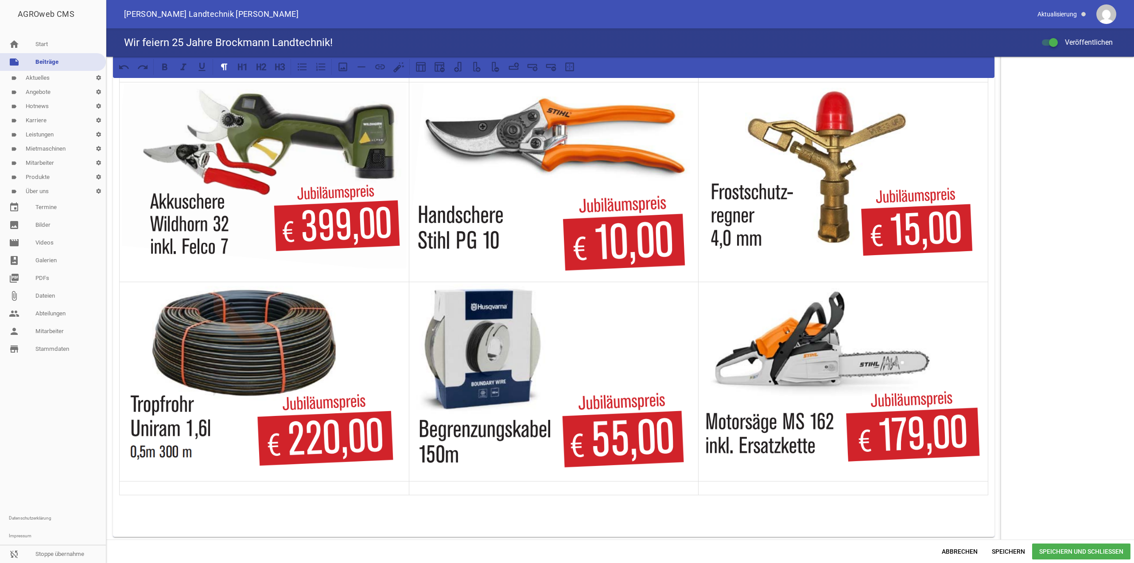
click at [384, 483] on p at bounding box center [264, 488] width 285 height 11
click at [537, 70] on icon at bounding box center [535, 68] width 5 height 5
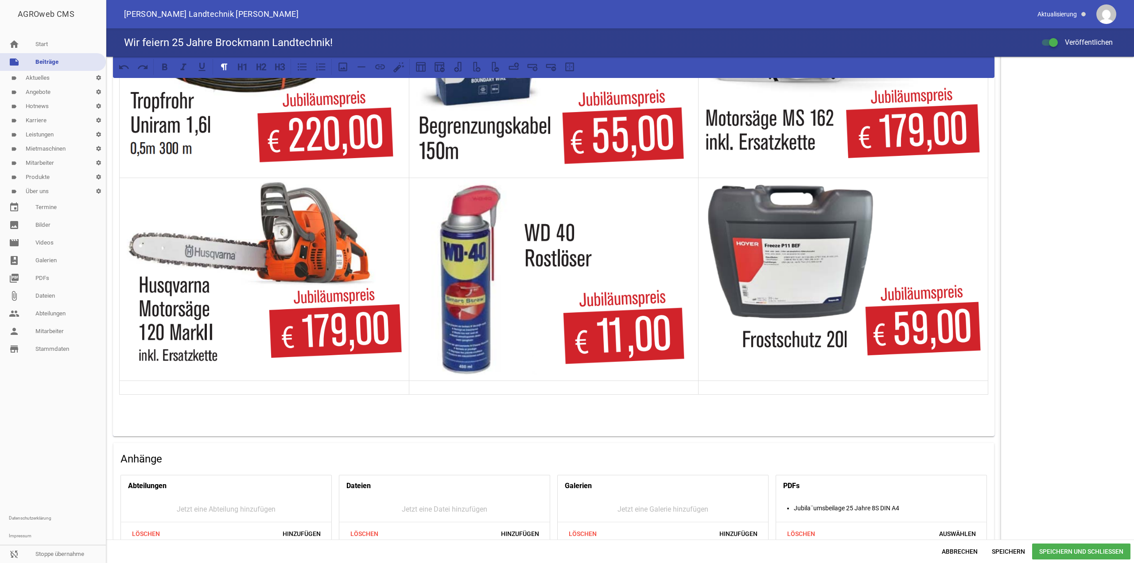
scroll to position [1329, 0]
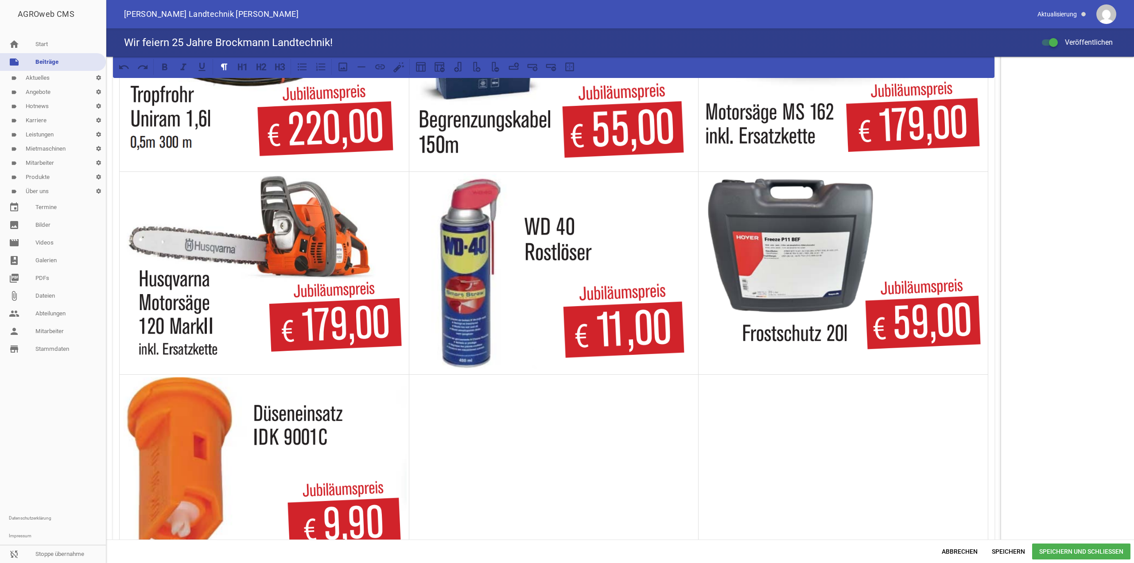
click at [573, 407] on td at bounding box center [554, 470] width 290 height 191
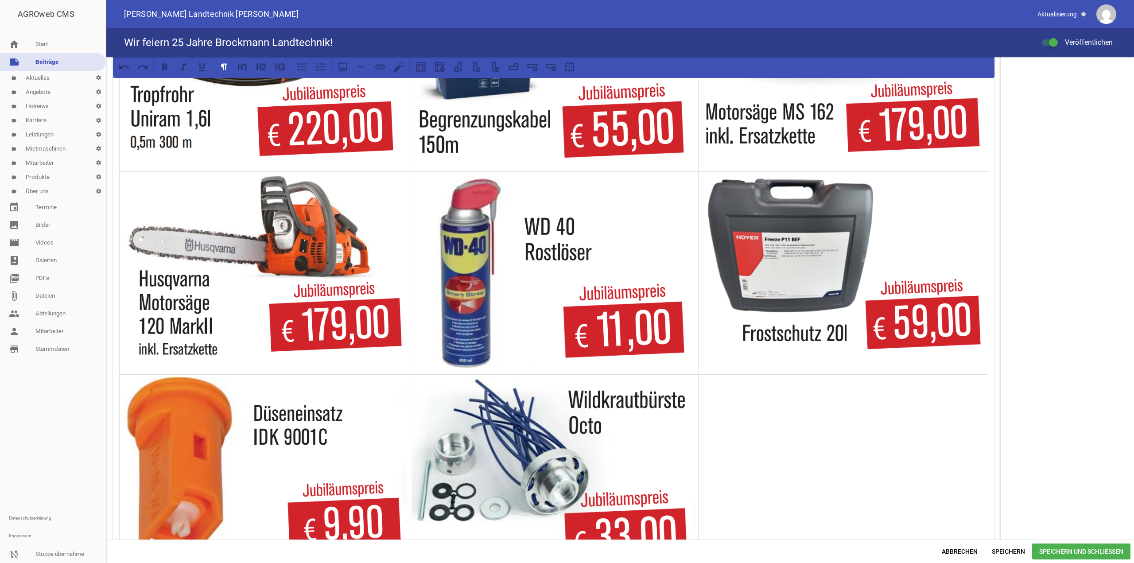
click at [812, 435] on td at bounding box center [844, 477] width 290 height 204
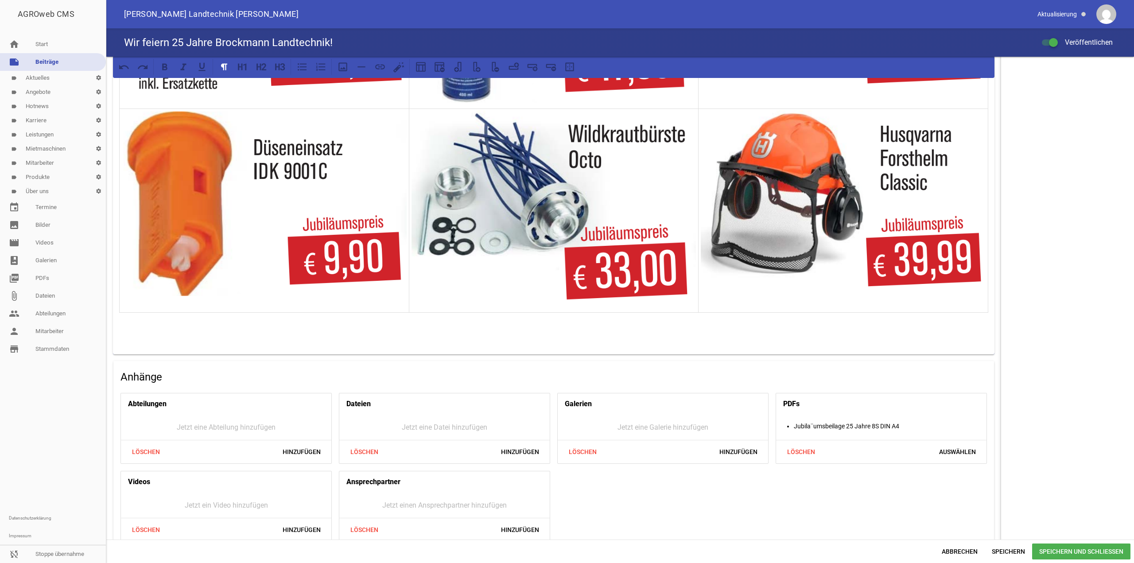
scroll to position [1551, 0]
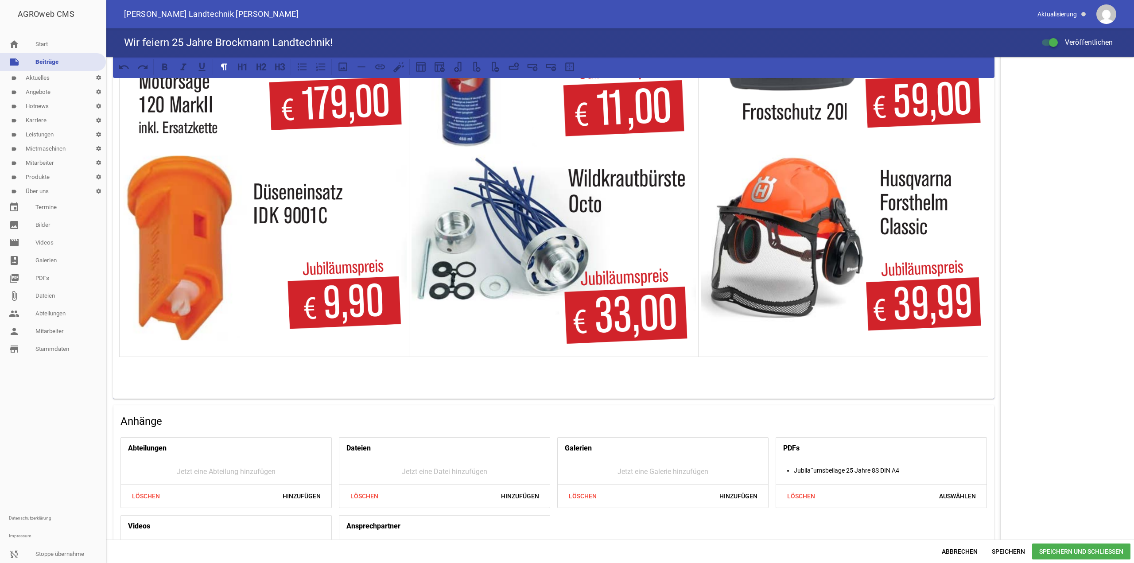
click at [975, 344] on td at bounding box center [844, 255] width 290 height 204
click at [536, 69] on icon at bounding box center [533, 67] width 12 height 12
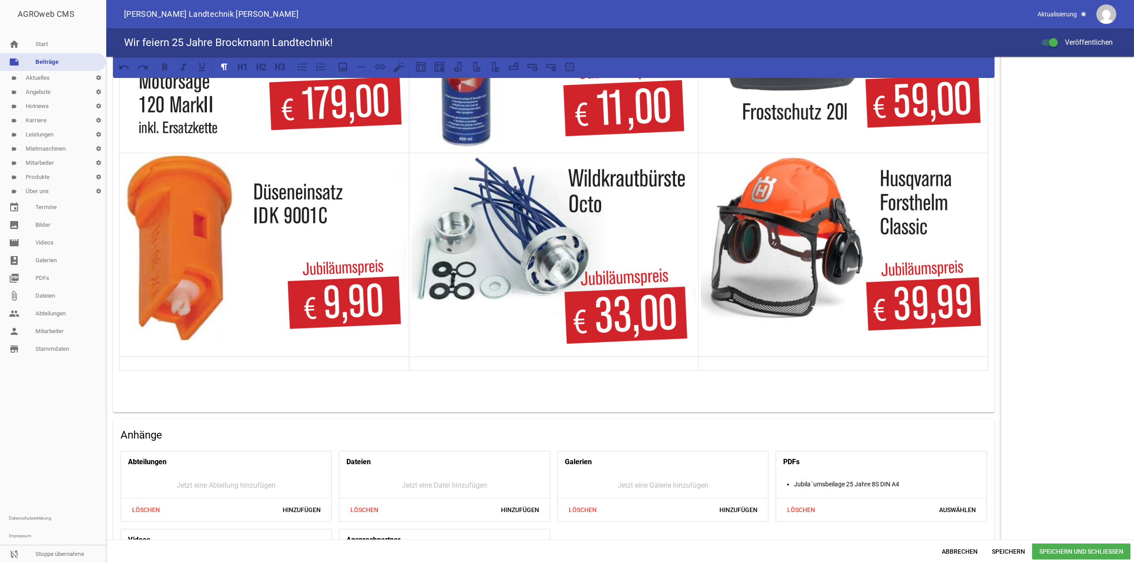
click at [283, 358] on p at bounding box center [264, 363] width 285 height 11
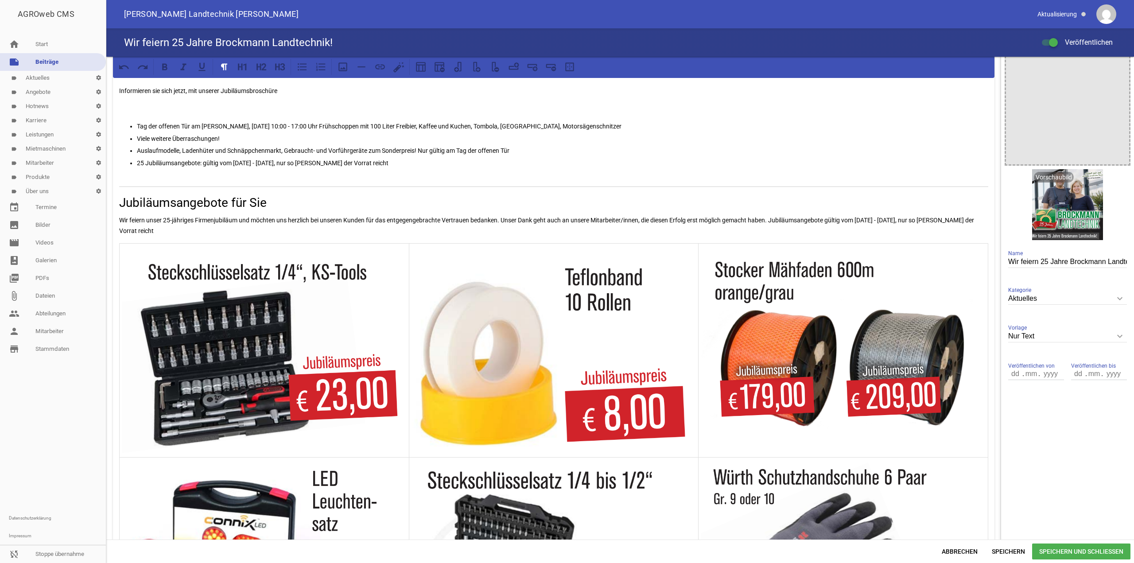
scroll to position [0, 0]
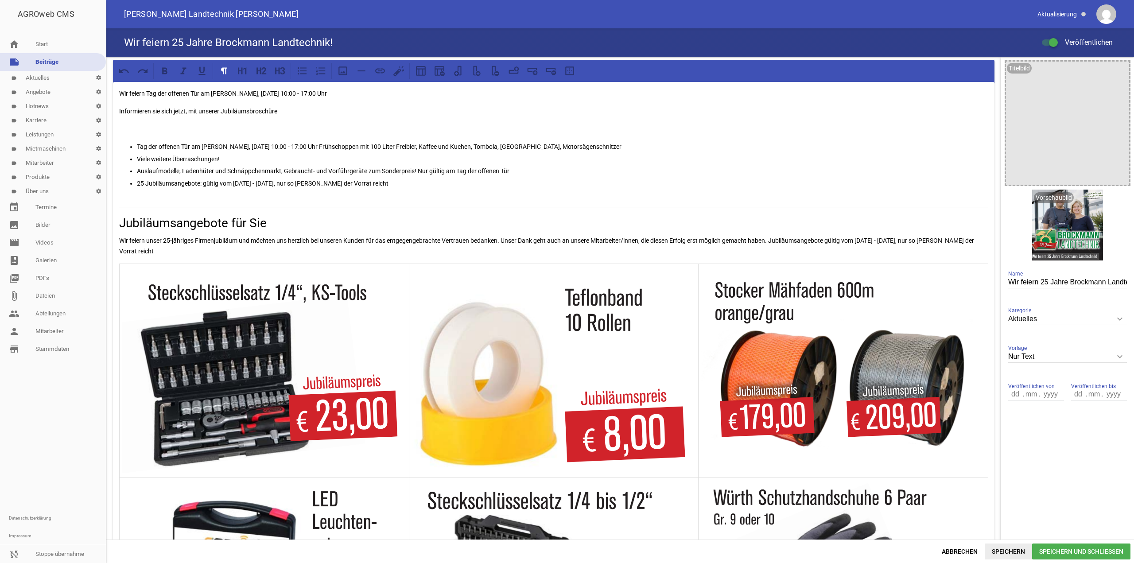
click at [998, 552] on span "Speichern" at bounding box center [1008, 552] width 47 height 16
click at [124, 96] on p "Wir feiern Tag der offenen Tür am [DATE] 10:00 - 17:00 Uhr" at bounding box center [553, 93] width 869 height 11
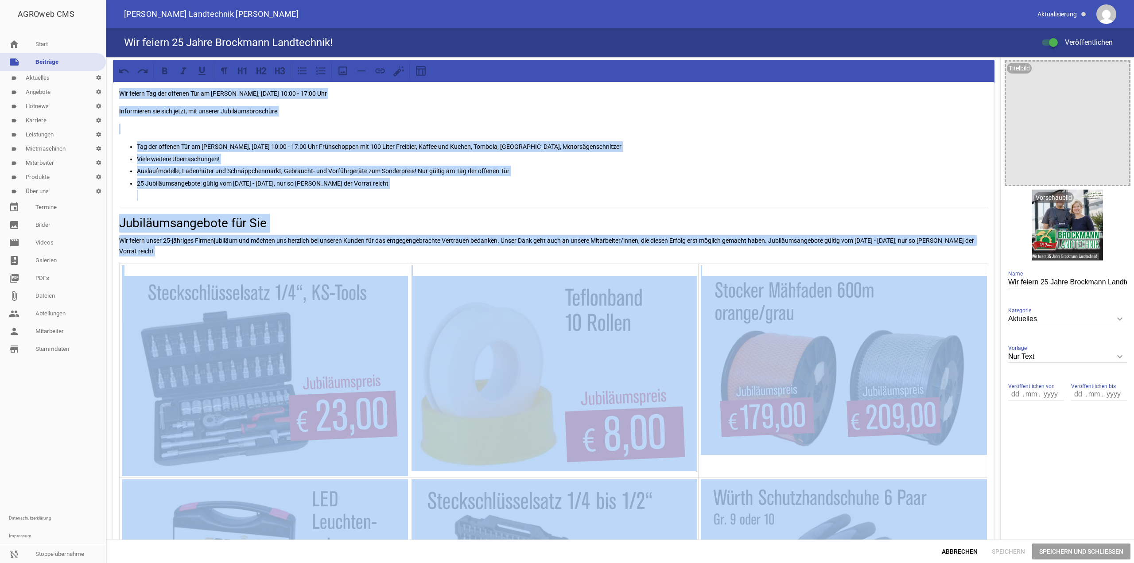
copy div "Wir feiern Tag der offenen Tür am Sonntag, 02.11.2025 10:00 - 17:00 Uhr Informi…"
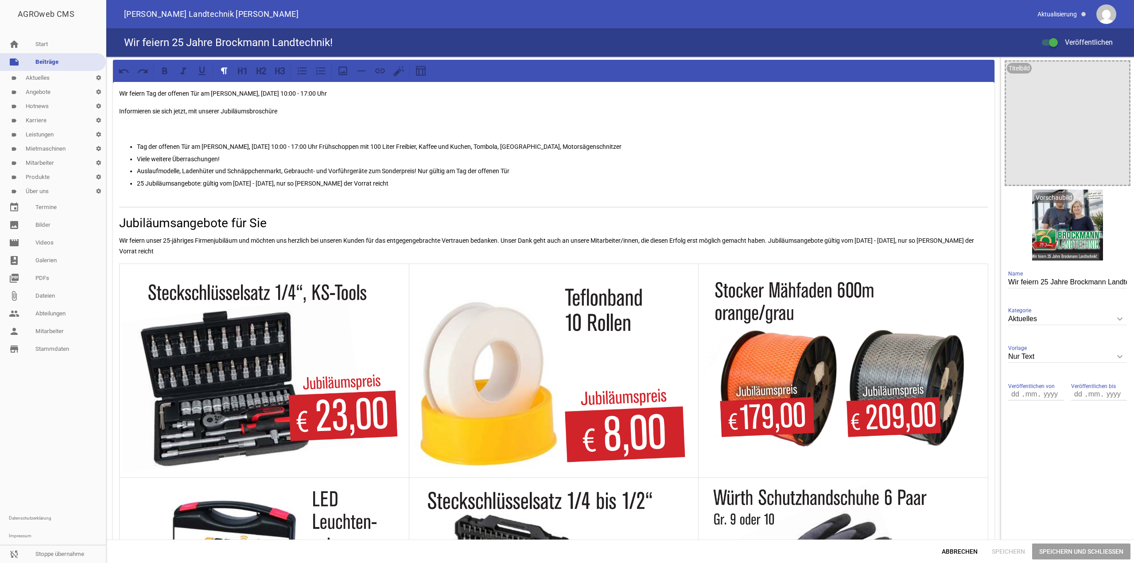
click at [346, 95] on p "Wir feiern Tag der offenen Tür am [DATE] 10:00 - 17:00 Uhr" at bounding box center [553, 93] width 869 height 11
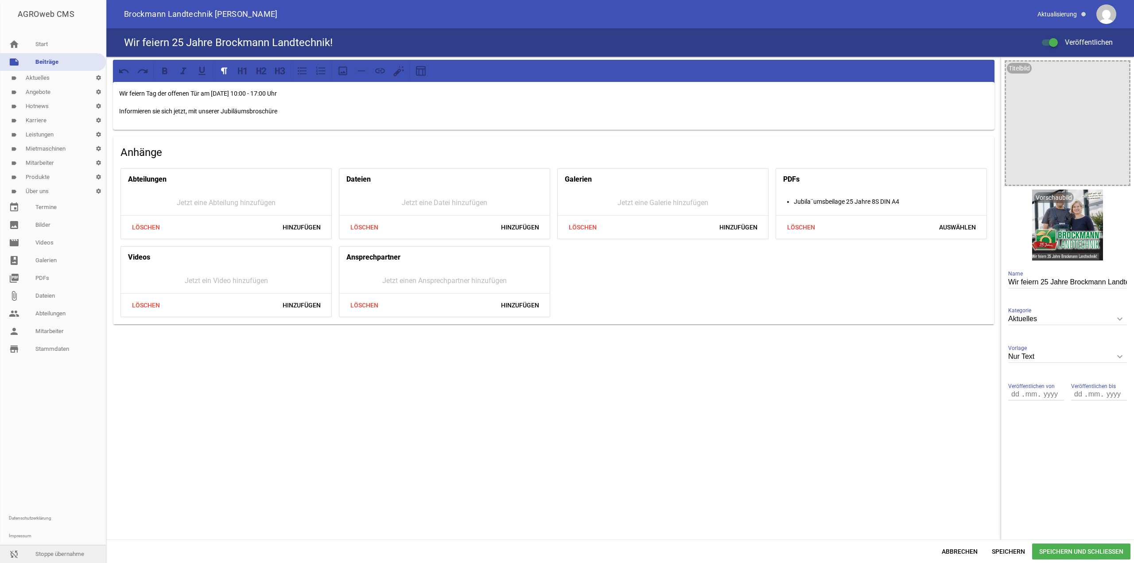
click at [58, 552] on link "sync_disabled Stoppe übernahme" at bounding box center [53, 554] width 106 height 18
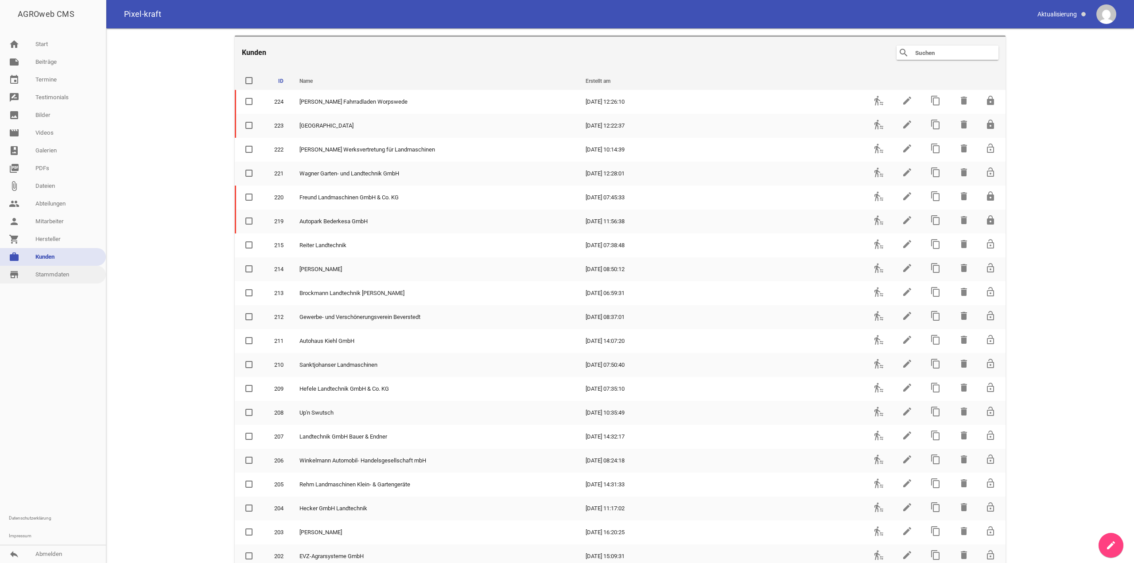
click at [70, 276] on link "store_mall_directory Stammdaten" at bounding box center [53, 275] width 106 height 18
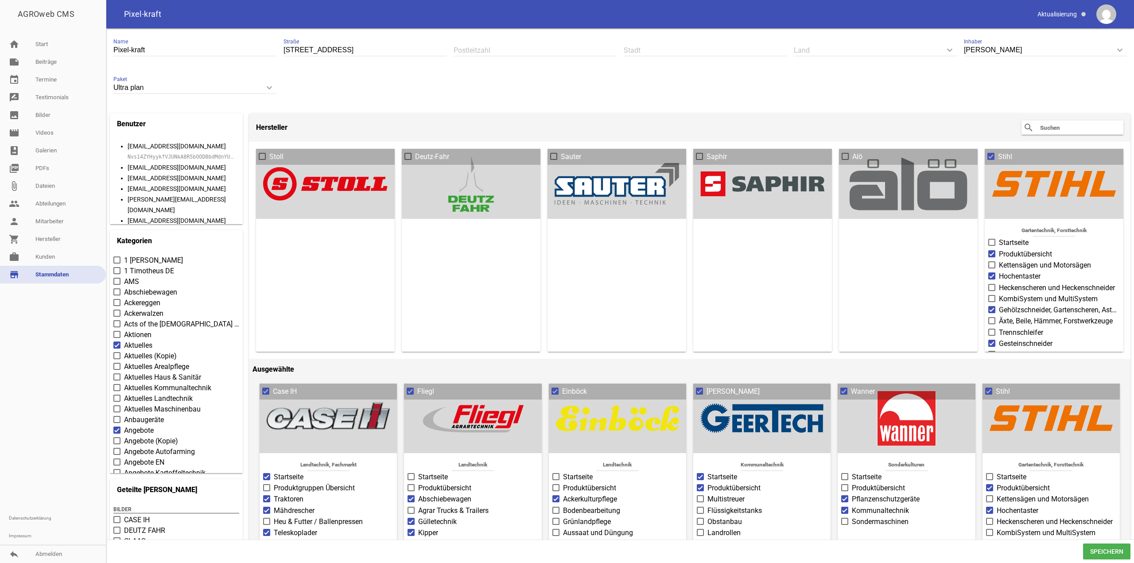
click at [1073, 135] on div "search clear" at bounding box center [1073, 128] width 102 height 14
click at [1072, 127] on input "text" at bounding box center [1074, 127] width 71 height 11
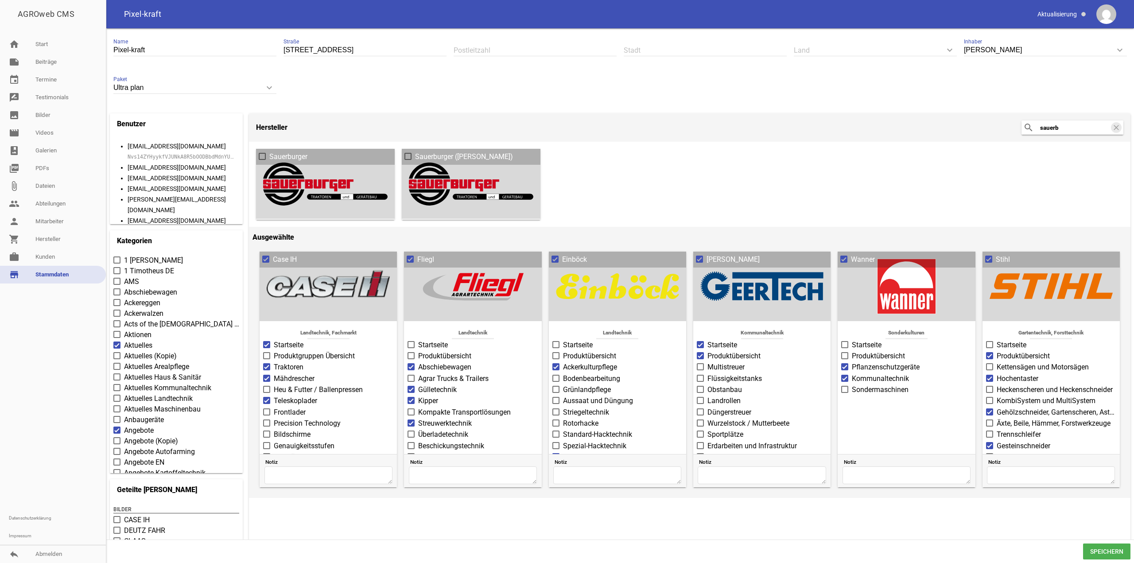
type input "sauerb"
click at [373, 155] on label "Sauerburger" at bounding box center [325, 157] width 133 height 11
click at [269, 152] on input "Sauerburger" at bounding box center [269, 152] width 0 height 0
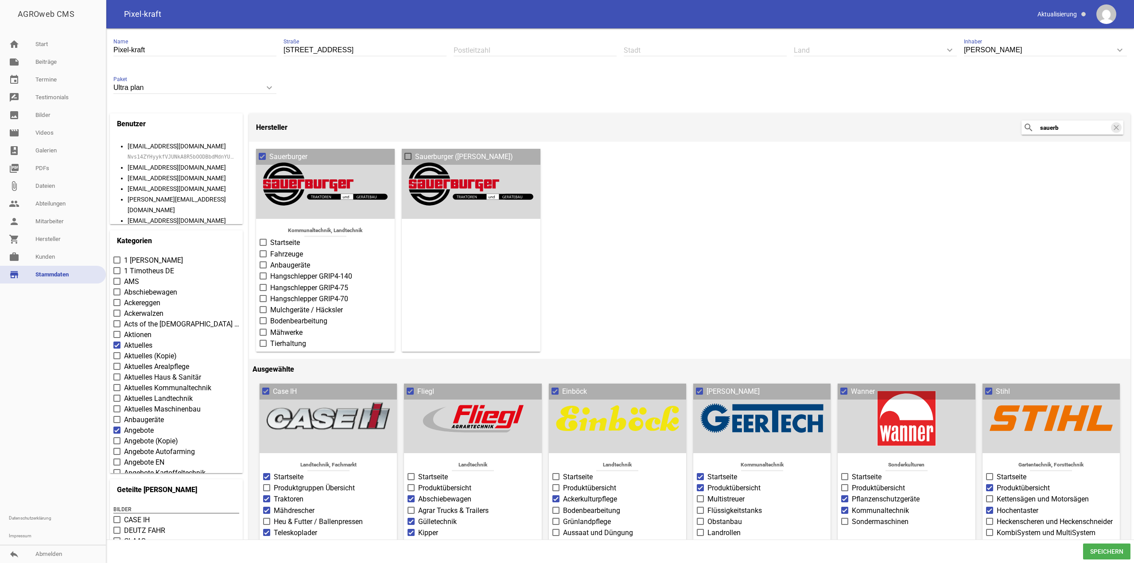
click at [349, 161] on label "Sauerburger" at bounding box center [325, 157] width 133 height 11
click at [269, 152] on input "Sauerburger" at bounding box center [269, 152] width 0 height 0
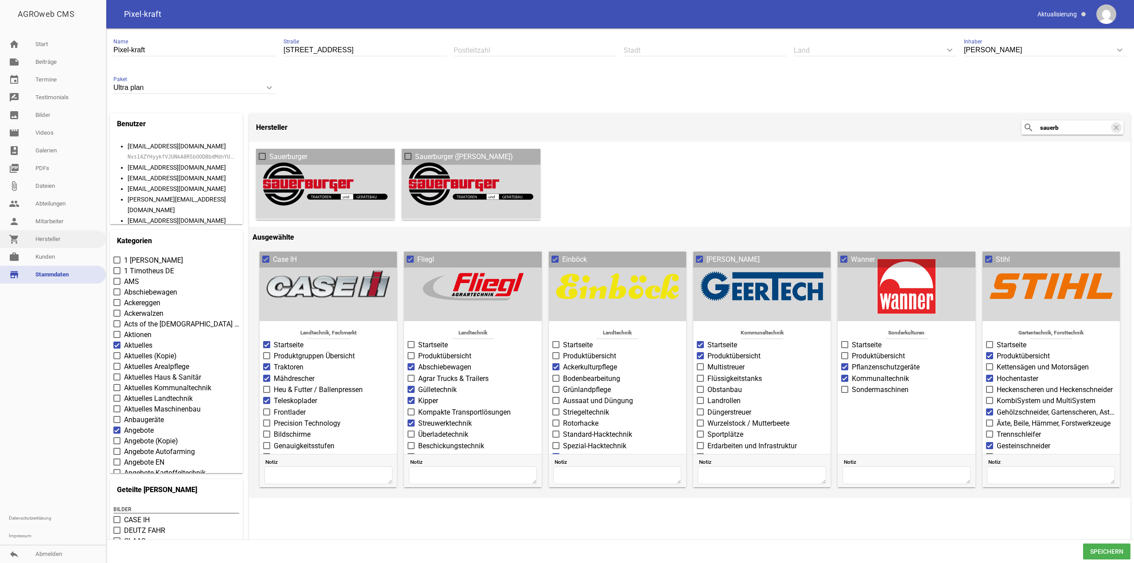
click at [62, 242] on link "shopping_cart Hersteller" at bounding box center [53, 239] width 106 height 18
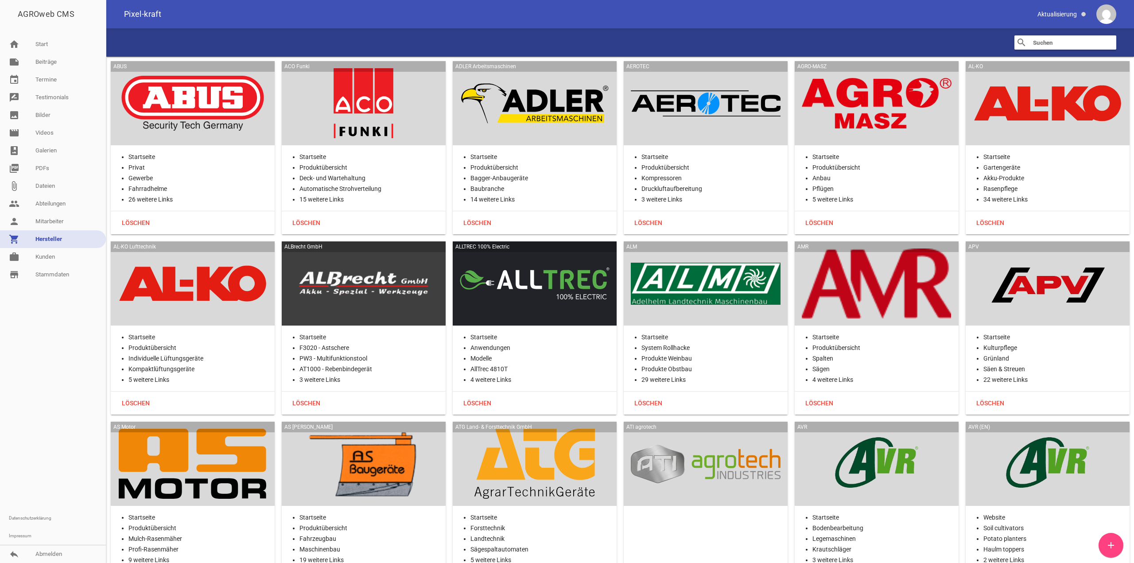
click at [1049, 44] on input "text" at bounding box center [1067, 42] width 71 height 11
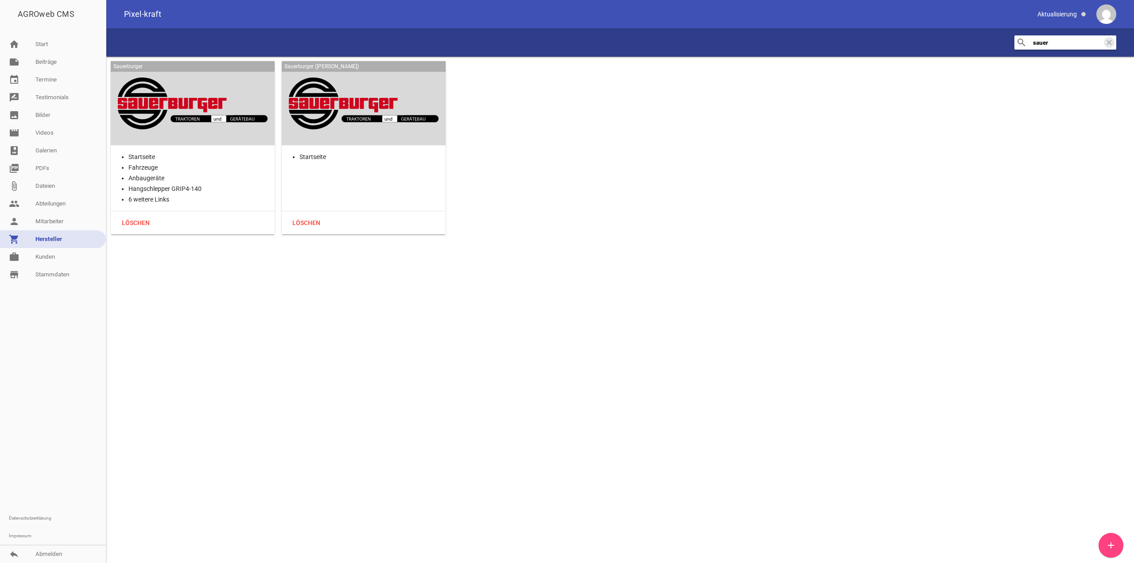
type input "sauer"
click at [203, 95] on div at bounding box center [193, 103] width 150 height 70
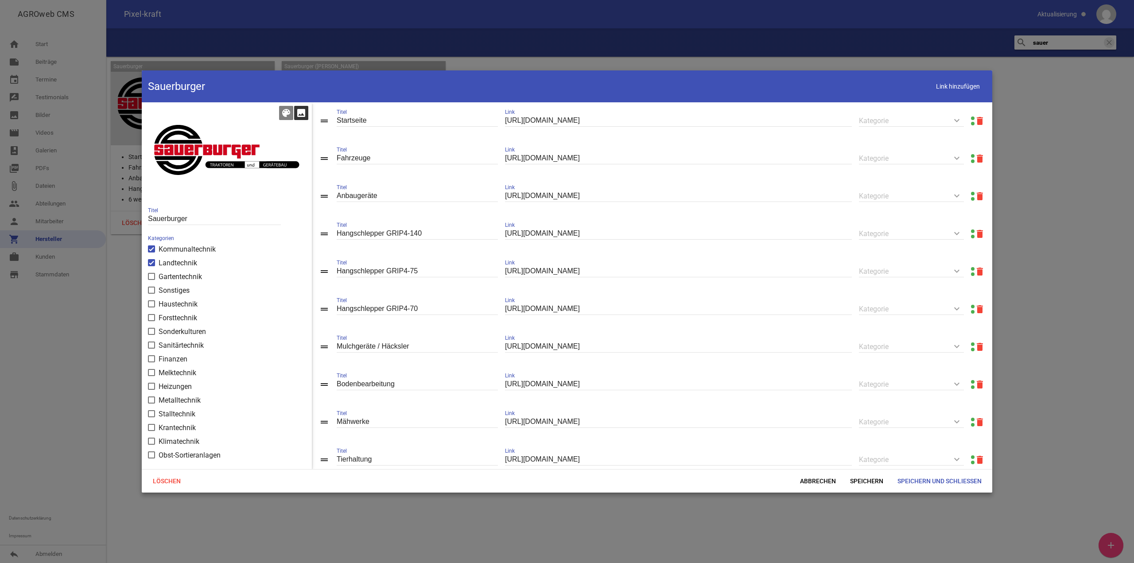
click at [300, 113] on icon "image" at bounding box center [301, 113] width 11 height 11
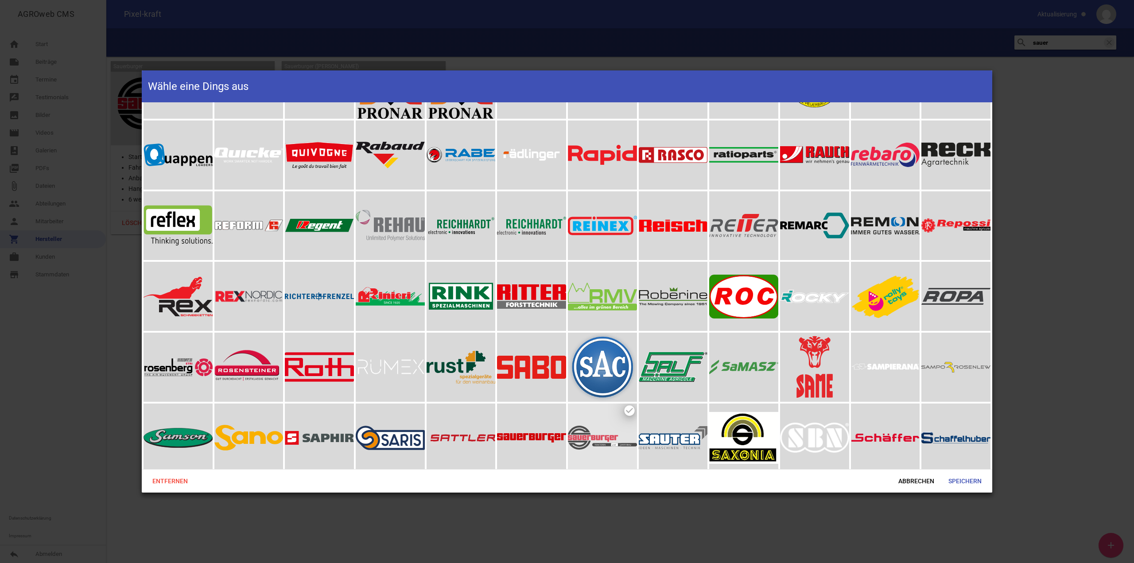
scroll to position [3677, 0]
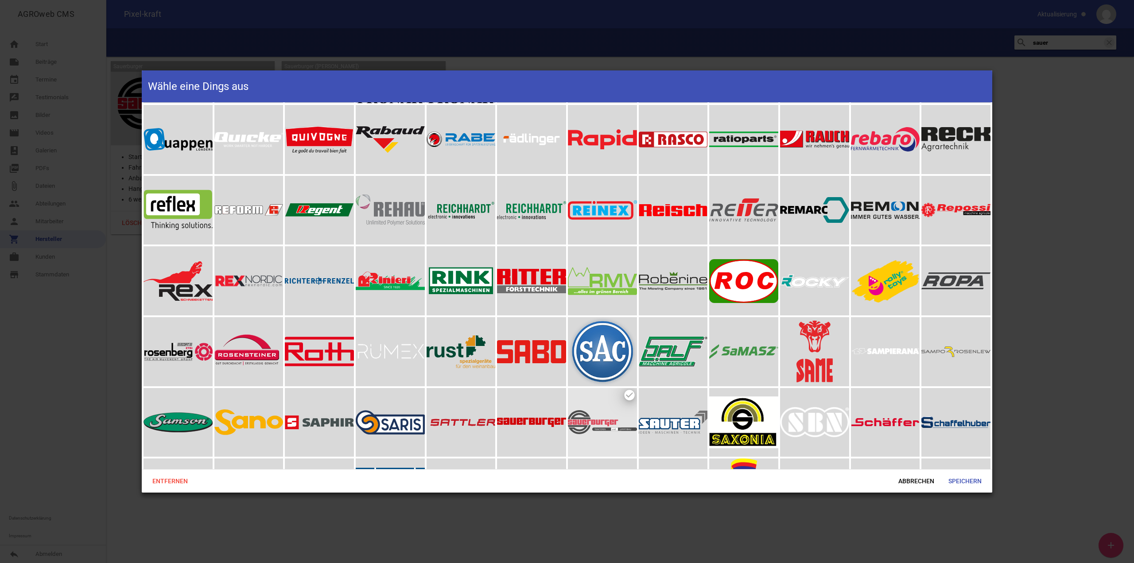
click at [531, 411] on div at bounding box center [531, 422] width 69 height 69
click at [963, 482] on span "Speichern" at bounding box center [964, 481] width 47 height 16
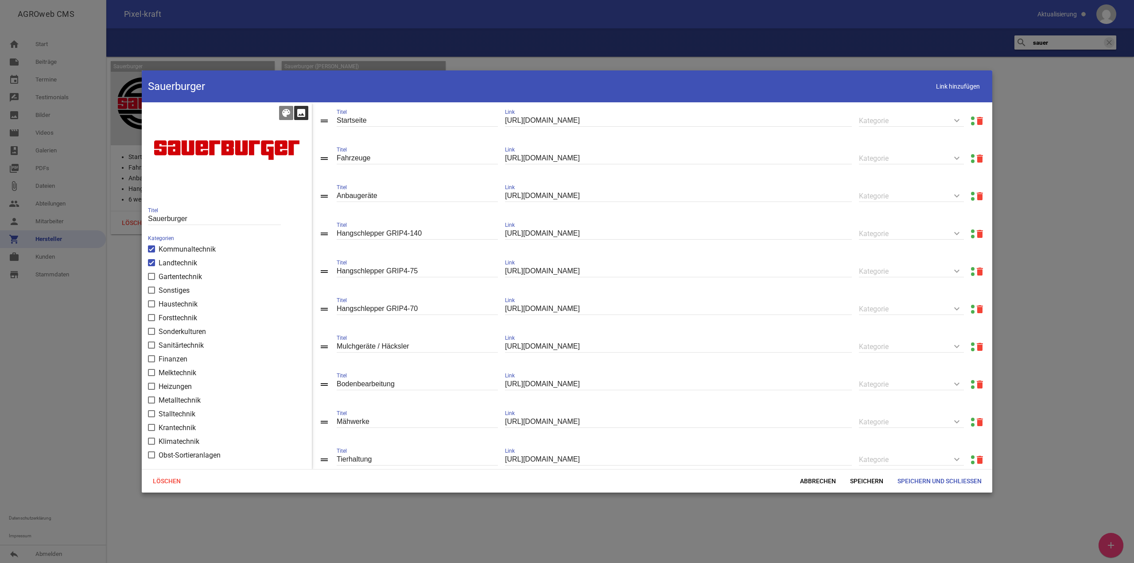
click at [300, 112] on icon "image" at bounding box center [301, 113] width 11 height 11
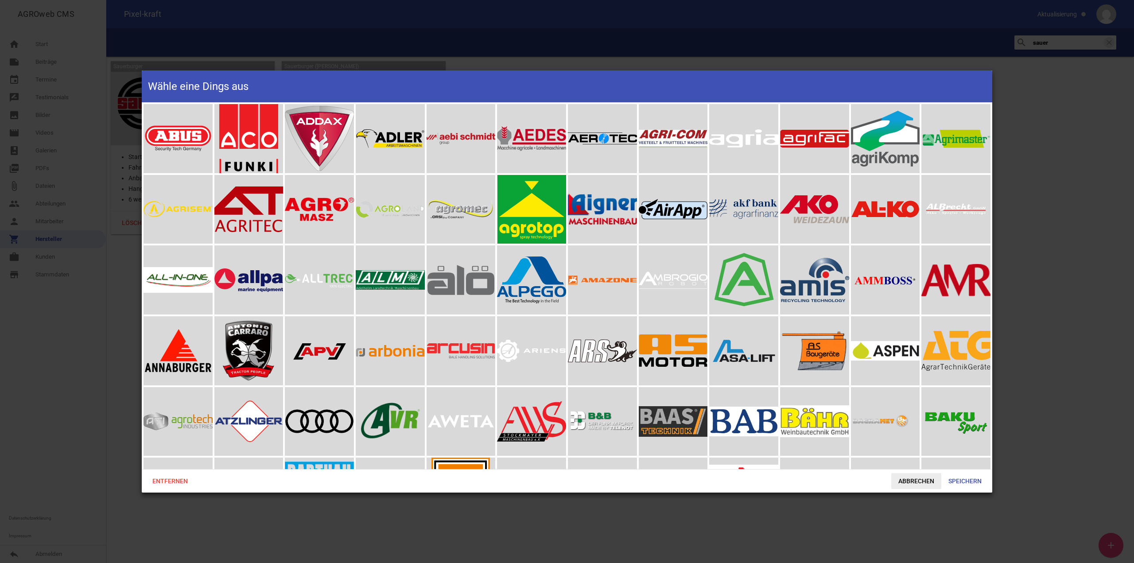
click at [906, 475] on span "Abbrechen" at bounding box center [916, 481] width 50 height 16
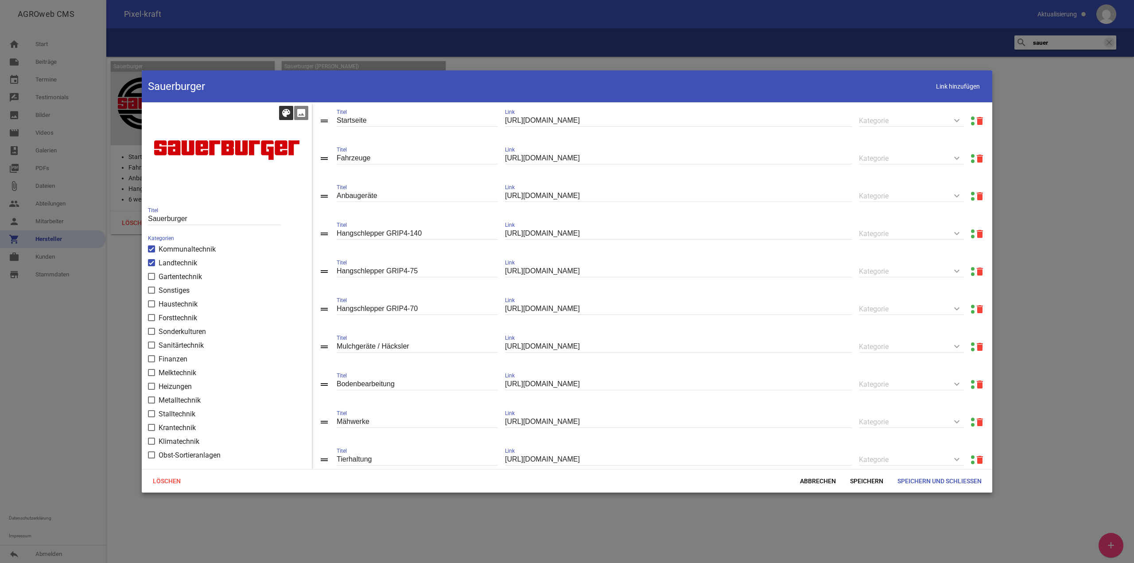
click at [289, 114] on icon "color_lens" at bounding box center [286, 113] width 11 height 11
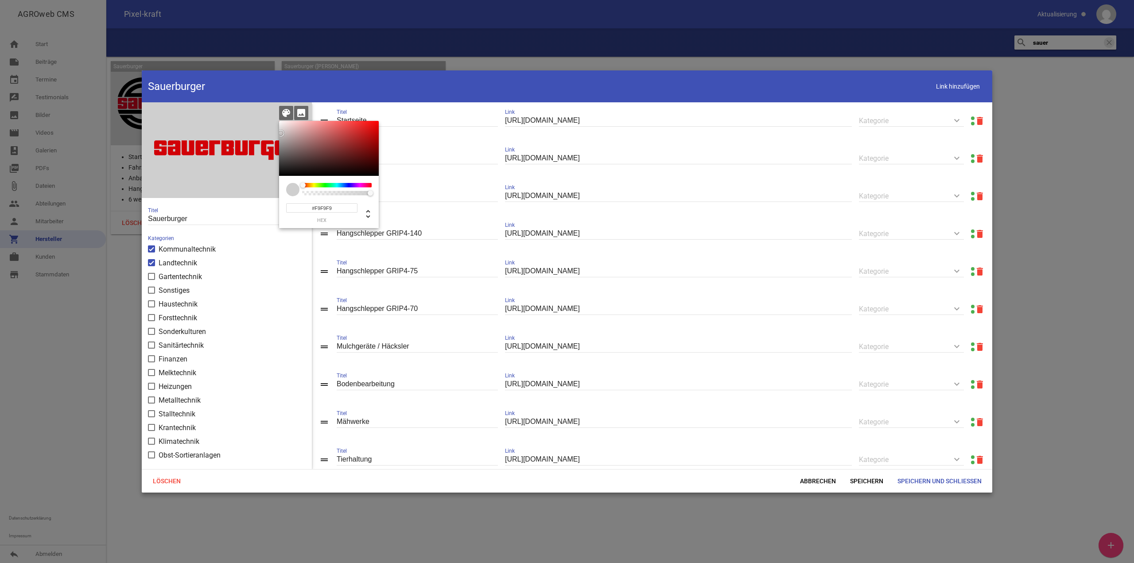
type input "#FFFFFF"
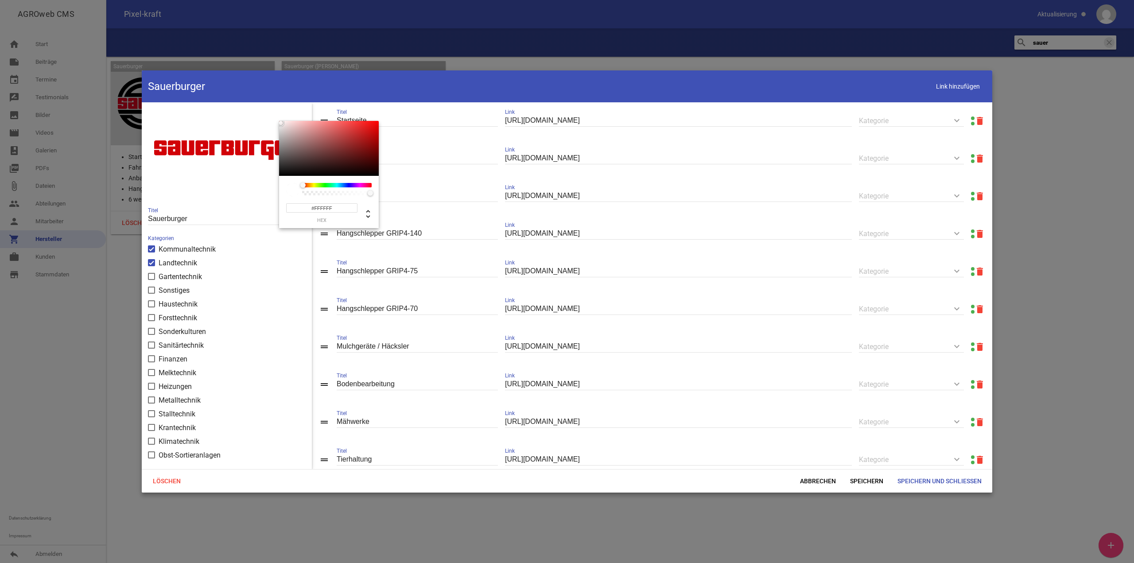
drag, startPoint x: 278, startPoint y: 143, endPoint x: 258, endPoint y: 99, distance: 48.4
click at [255, 99] on div "Sauerburger Link hinzufügen color_lens image #FFFFFF hex 255 r 255 g 255 b 1 a …" at bounding box center [567, 281] width 851 height 422
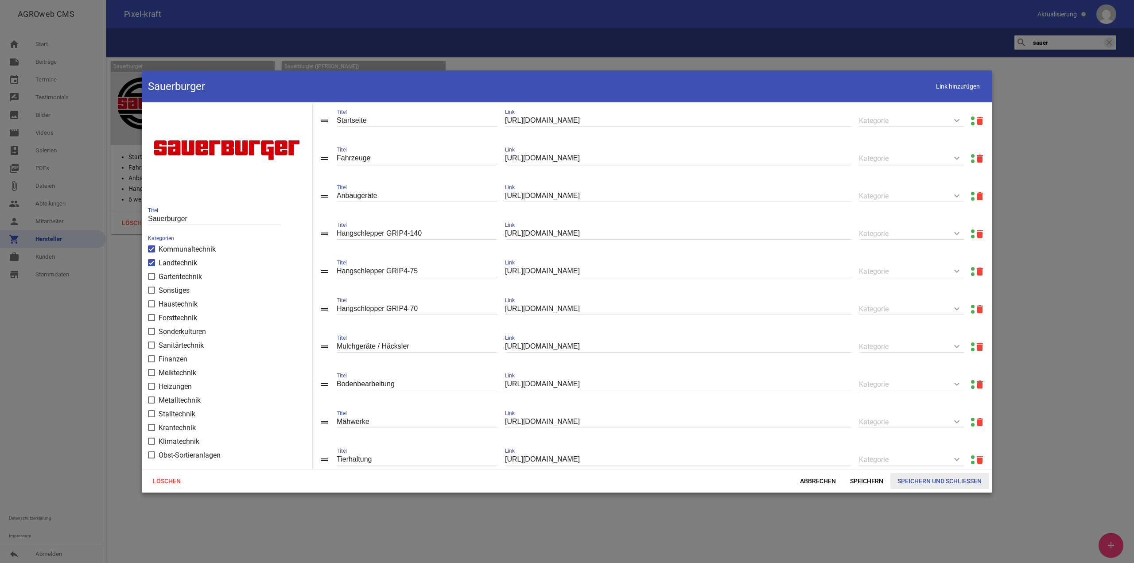
click at [928, 484] on span "Speichern und Schließen" at bounding box center [940, 481] width 98 height 16
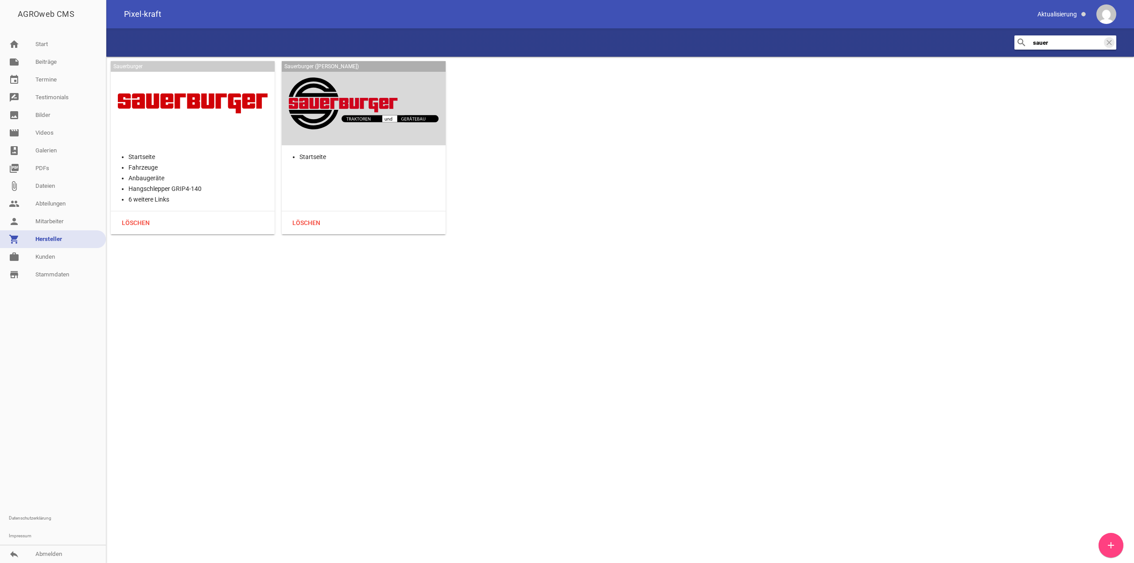
click at [418, 84] on div at bounding box center [364, 103] width 150 height 70
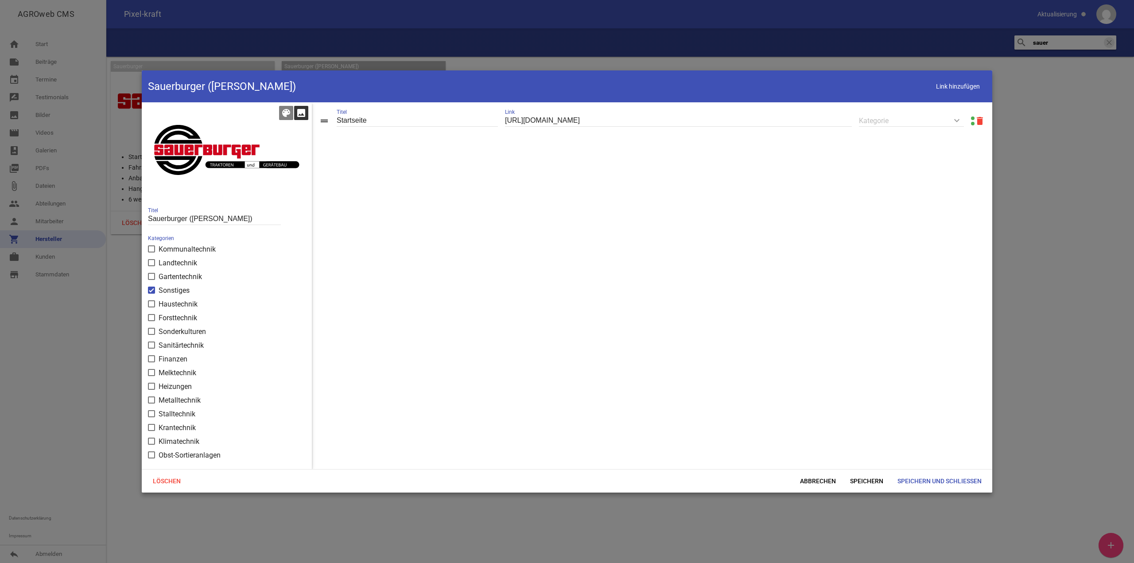
click at [297, 114] on icon "image" at bounding box center [301, 113] width 11 height 11
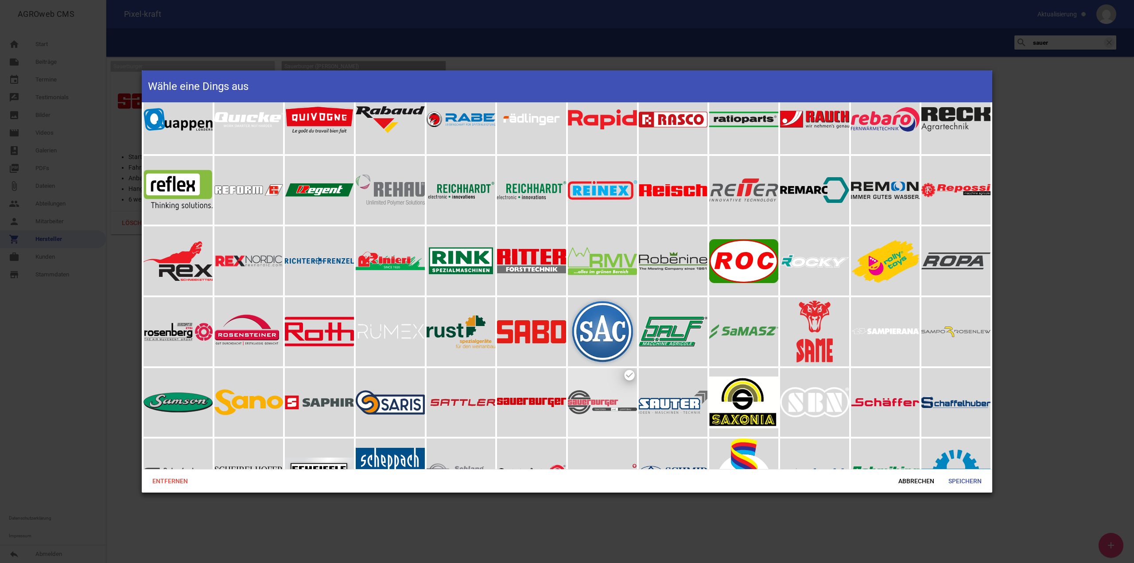
scroll to position [3723, 0]
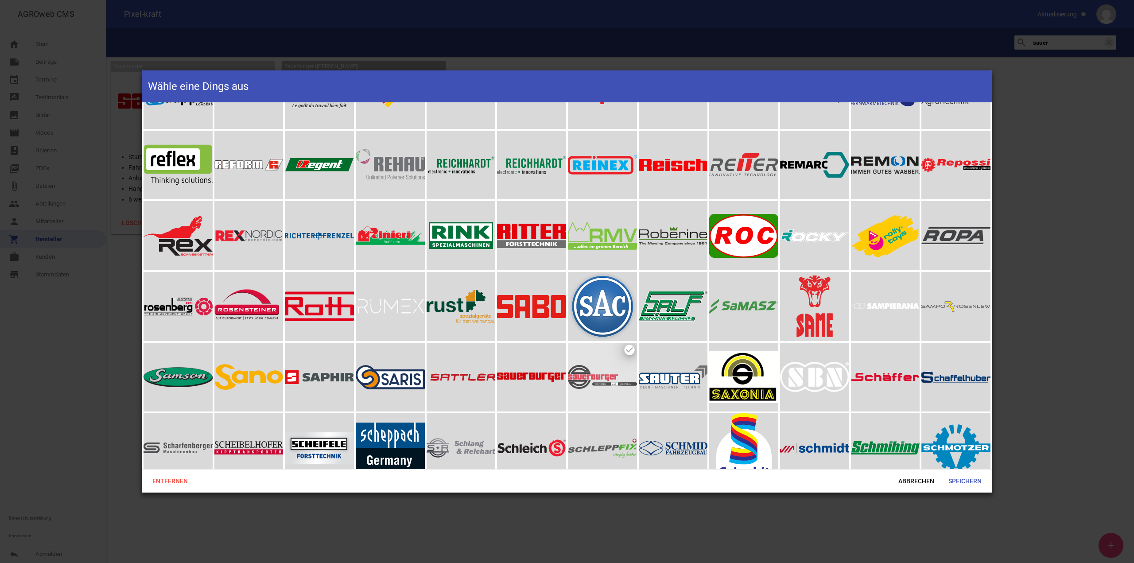
click at [533, 354] on div at bounding box center [531, 377] width 69 height 69
click at [960, 480] on span "Speichern" at bounding box center [964, 481] width 47 height 16
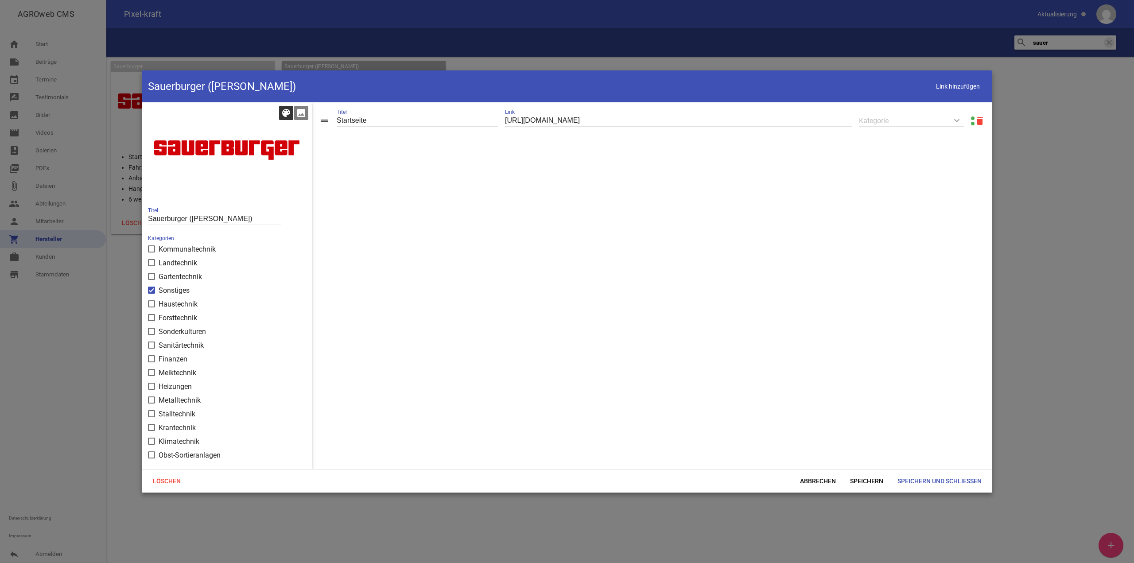
click at [284, 111] on icon "color_lens" at bounding box center [286, 113] width 11 height 11
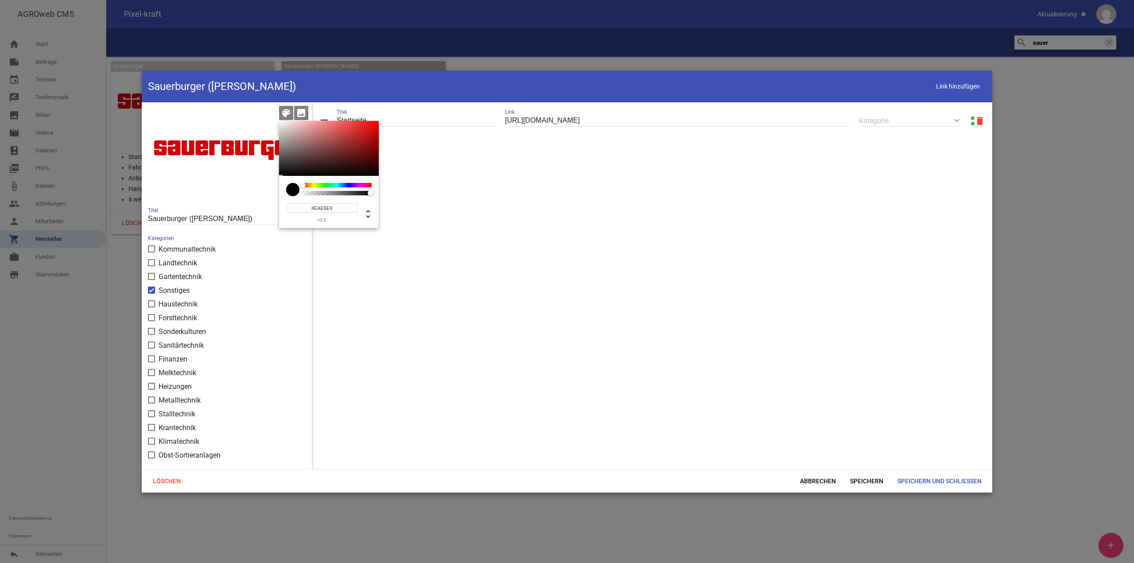
type input "#FFFFFF"
drag, startPoint x: 280, startPoint y: 125, endPoint x: 265, endPoint y: 71, distance: 56.4
click at [239, 62] on div "AGROweb CMS home Start note Beiträge label Aktuelles settings label Angebote se…" at bounding box center [567, 281] width 1134 height 563
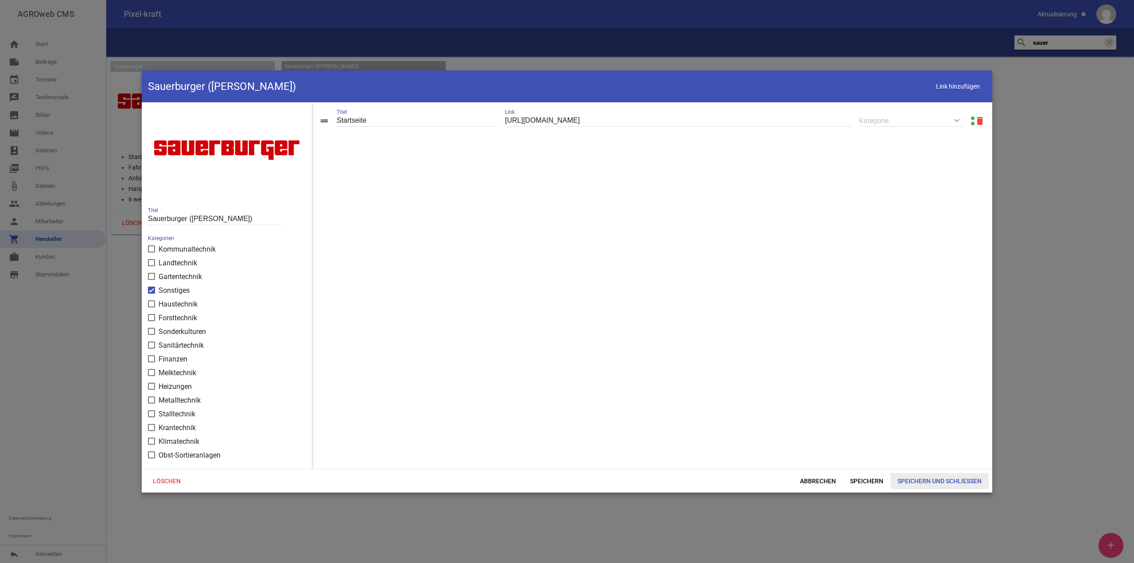
click at [934, 476] on span "Speichern und Schließen" at bounding box center [940, 481] width 98 height 16
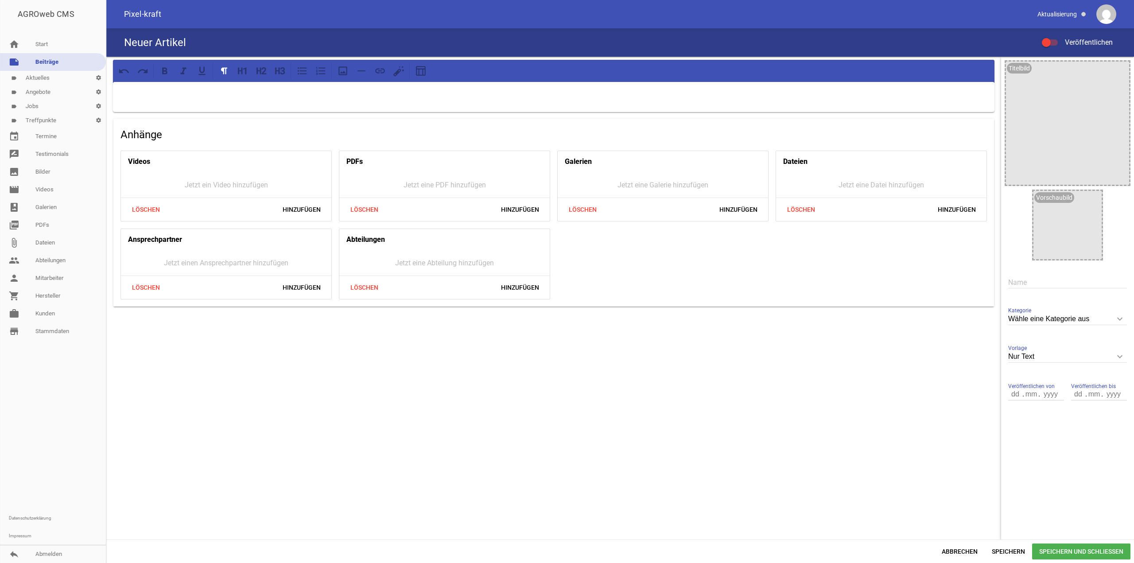
click at [48, 449] on div at bounding box center [53, 424] width 106 height 169
click at [52, 315] on link "work [PERSON_NAME]" at bounding box center [53, 314] width 106 height 18
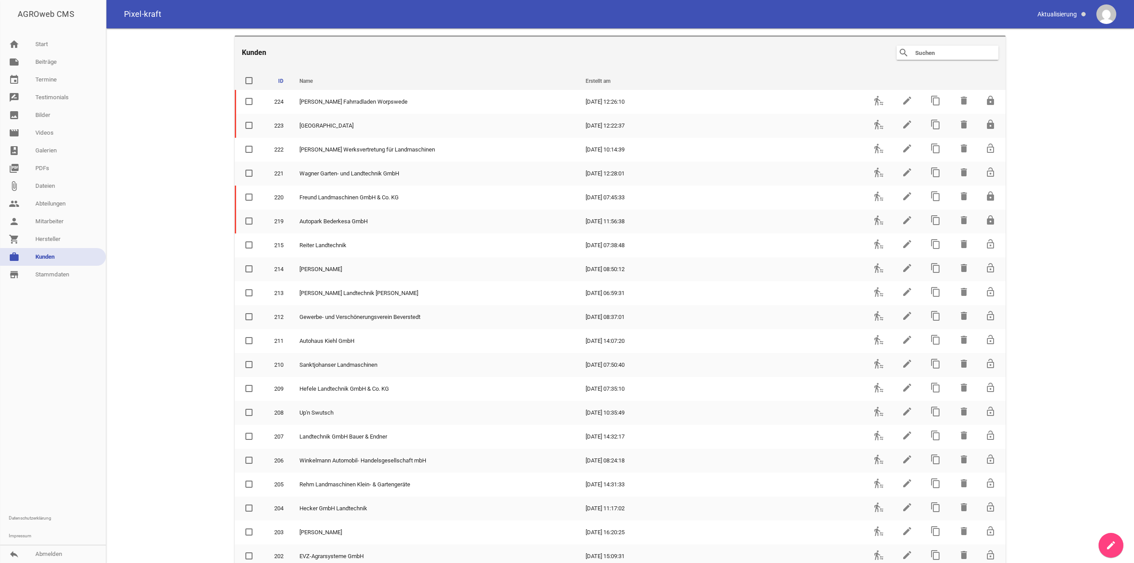
click at [987, 68] on header "Kunden search clear" at bounding box center [620, 51] width 771 height 33
click at [954, 53] on input "text" at bounding box center [949, 52] width 71 height 11
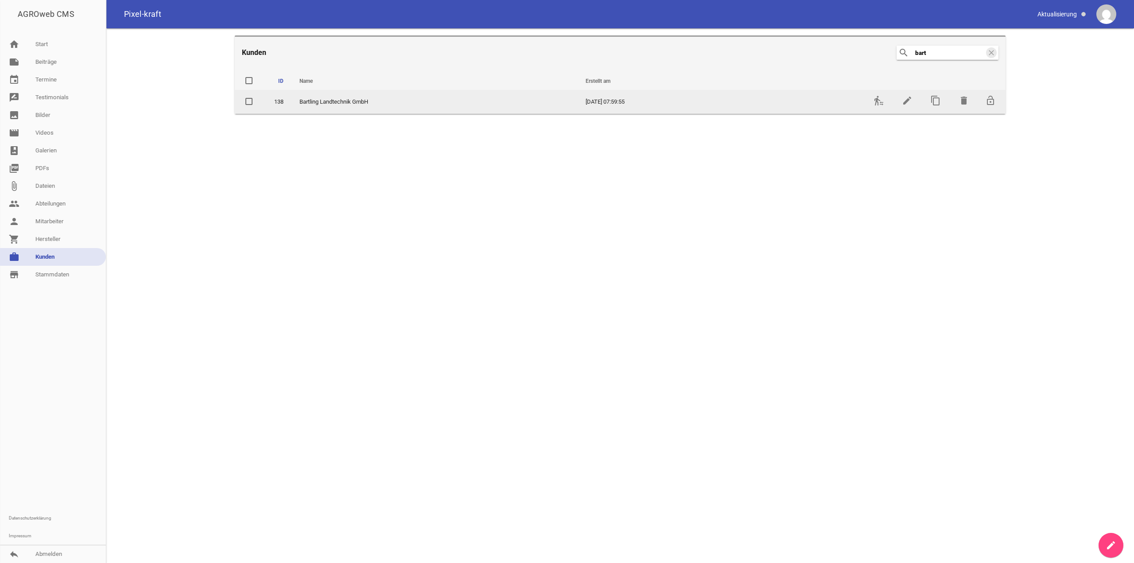
type input "bart"
click at [876, 109] on td "transfer_within_a_station" at bounding box center [878, 102] width 28 height 24
click at [876, 107] on td "transfer_within_a_station" at bounding box center [878, 102] width 28 height 24
click at [877, 103] on icon "transfer_within_a_station" at bounding box center [879, 100] width 11 height 11
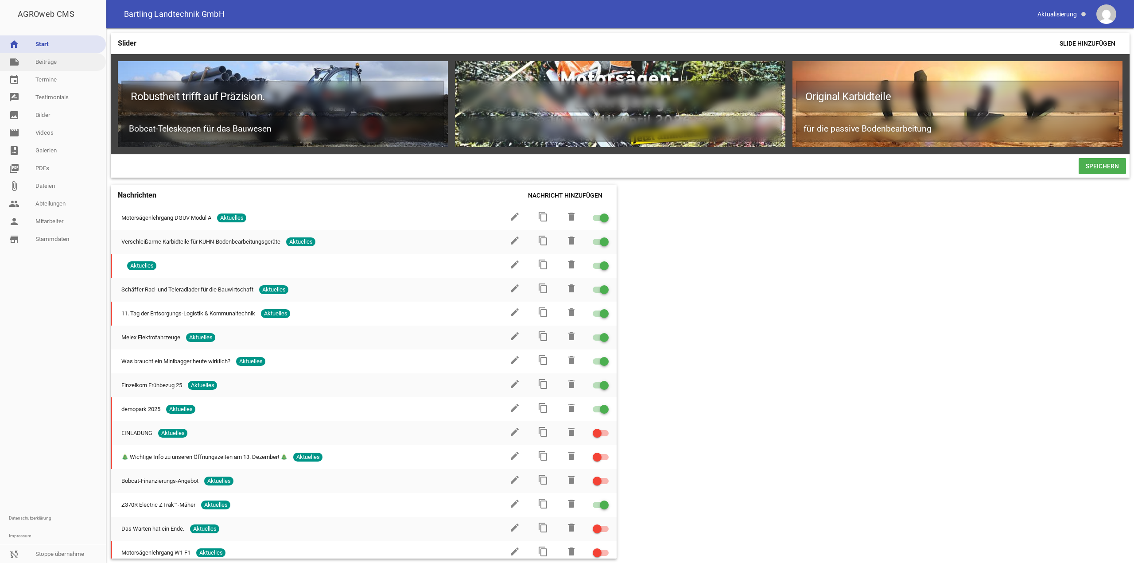
click at [51, 62] on link "note Beiträge" at bounding box center [53, 62] width 106 height 18
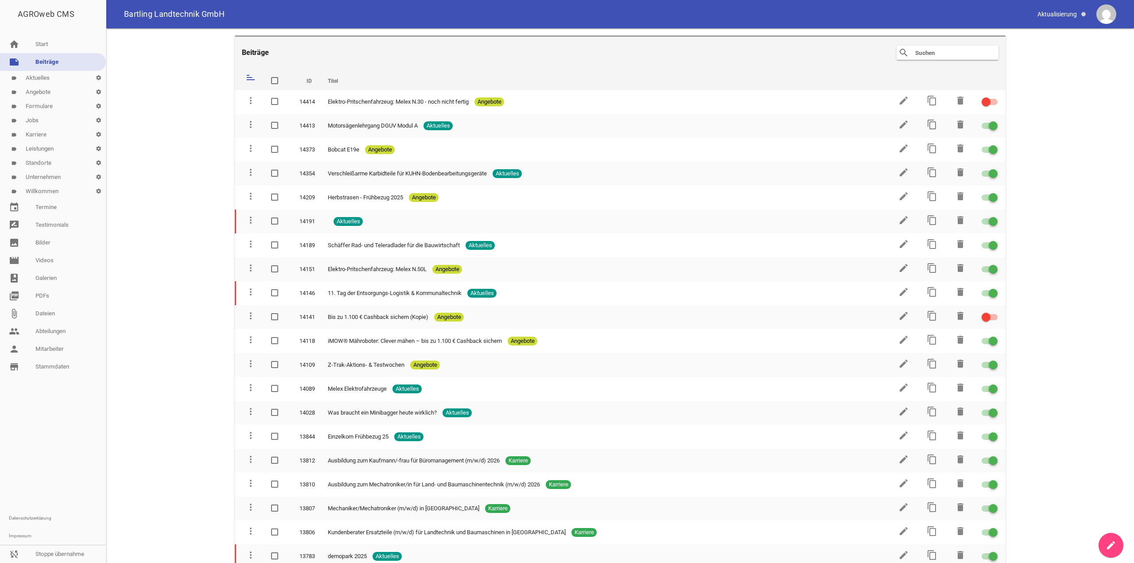
click at [58, 163] on link "label Standorte settings" at bounding box center [53, 163] width 106 height 14
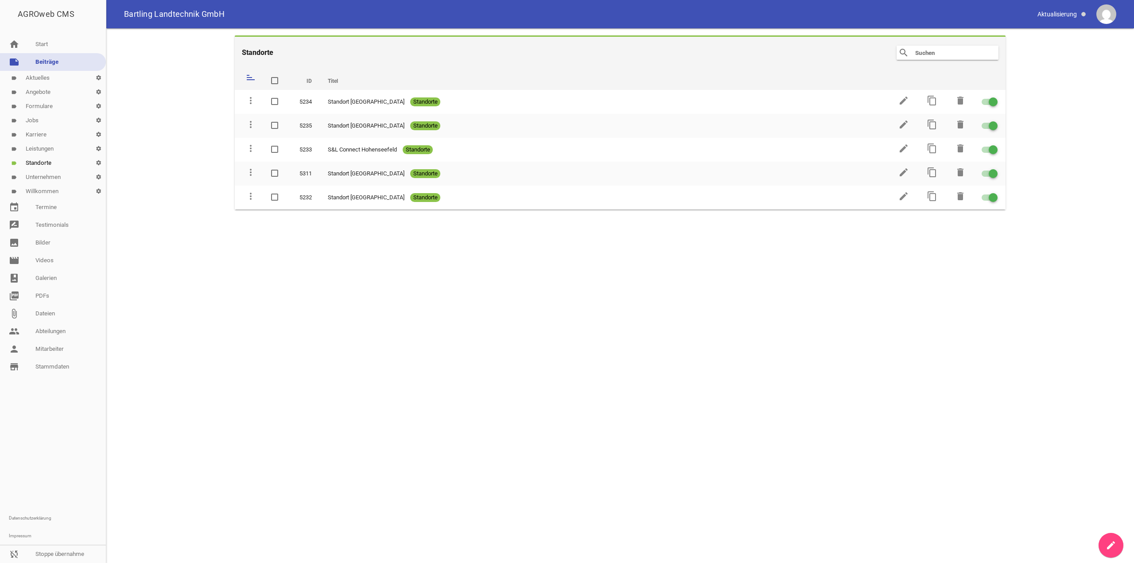
click at [60, 150] on link "label Leistungen settings" at bounding box center [53, 149] width 106 height 14
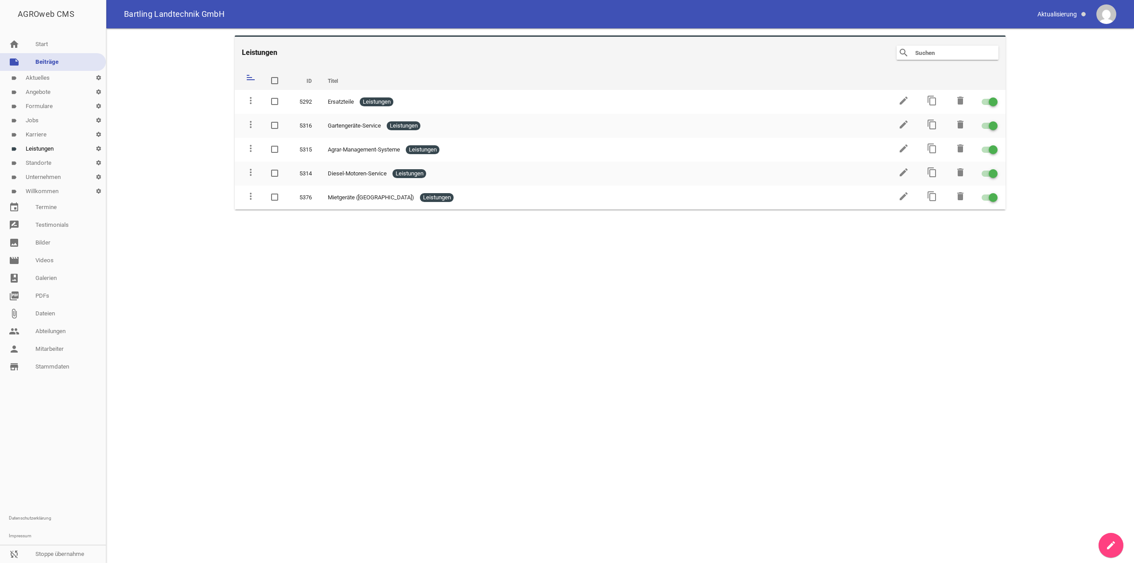
click at [66, 75] on link "label Aktuelles settings" at bounding box center [53, 78] width 106 height 14
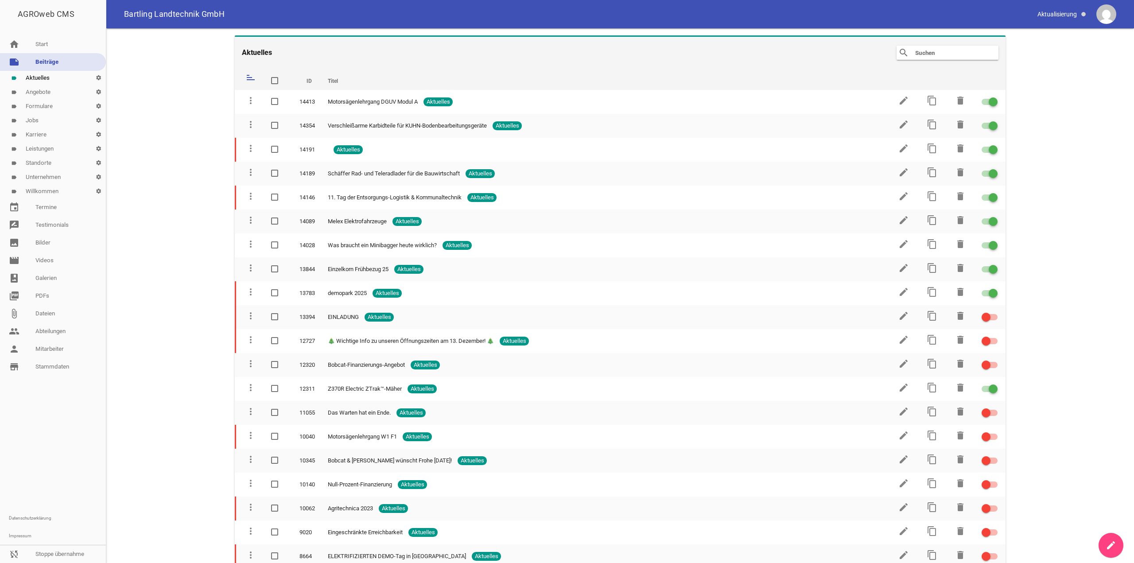
click at [54, 91] on link "label Angebote settings" at bounding box center [53, 92] width 106 height 14
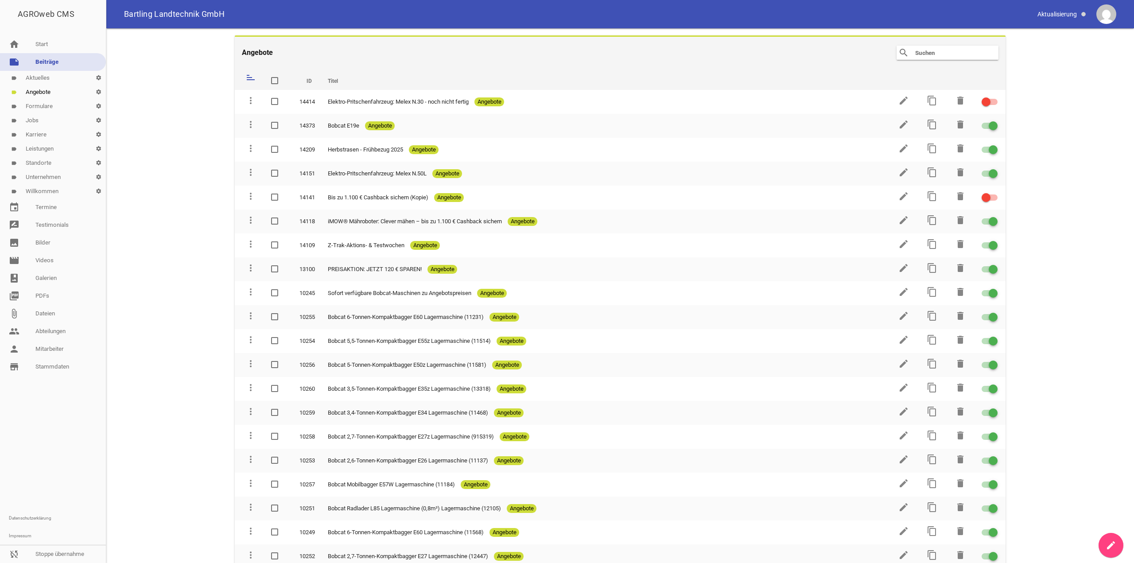
click at [73, 108] on link "label Formulare settings" at bounding box center [53, 106] width 106 height 14
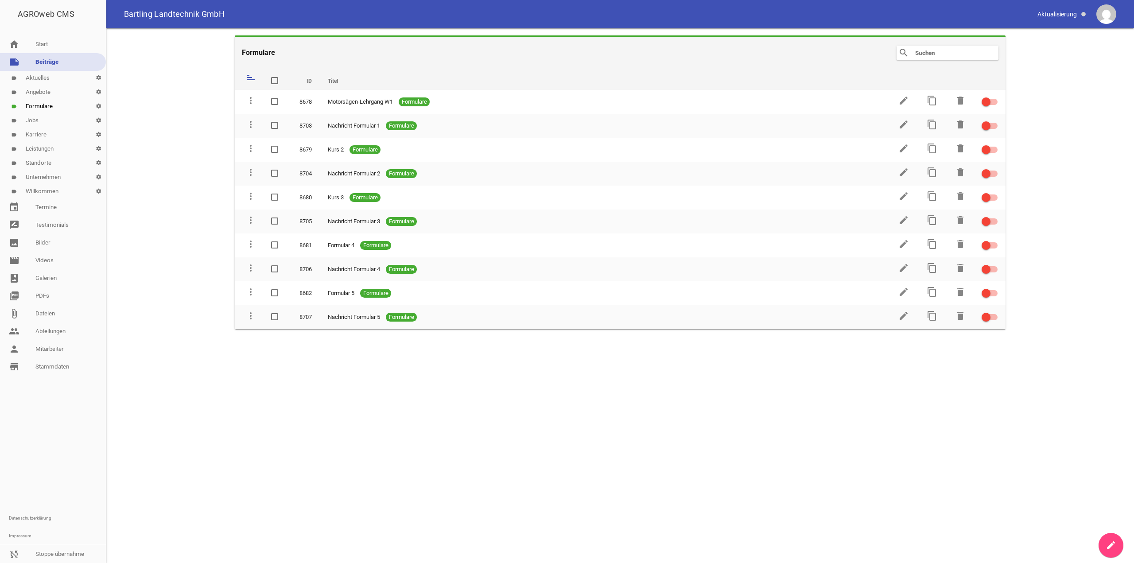
click at [52, 119] on link "label Jobs settings" at bounding box center [53, 120] width 106 height 14
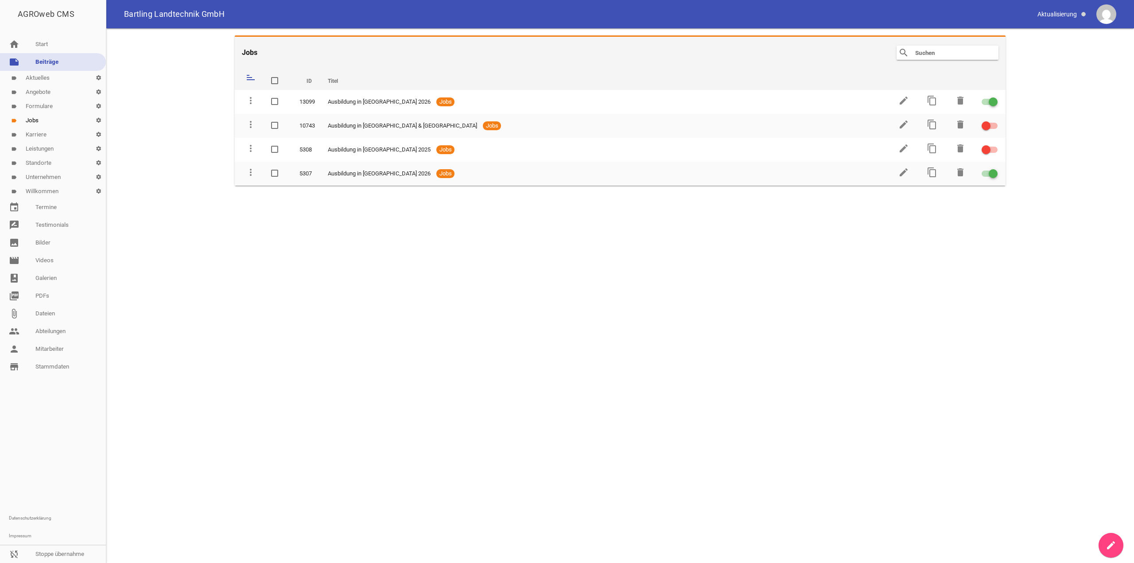
click at [47, 140] on link "label Karriere settings" at bounding box center [53, 135] width 106 height 14
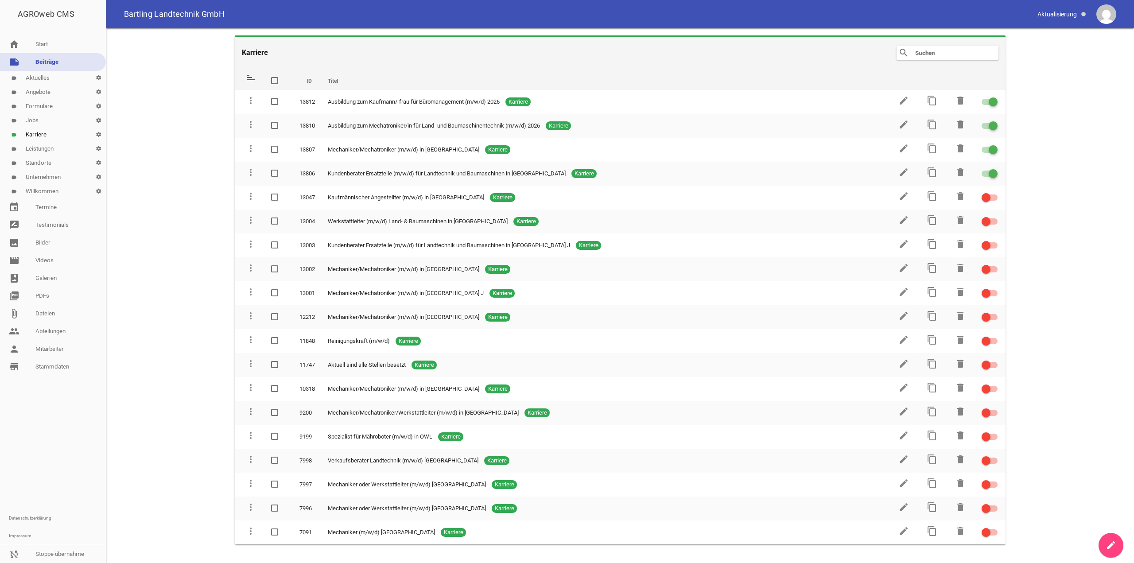
click at [60, 188] on link "label Willkommen settings" at bounding box center [53, 191] width 106 height 14
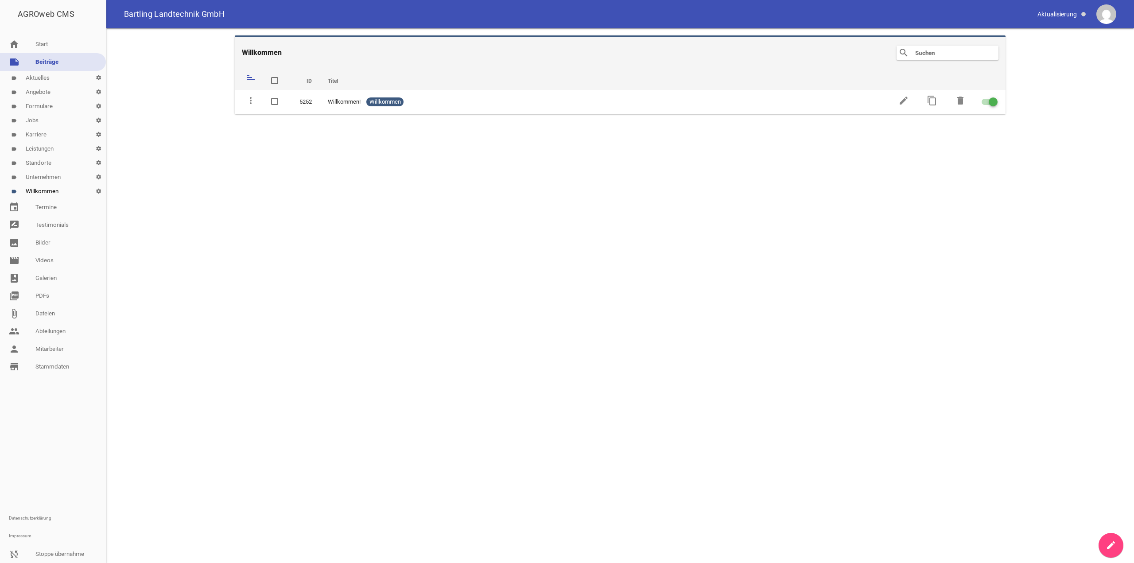
click at [61, 179] on link "label Unternehmen settings" at bounding box center [53, 177] width 106 height 14
click at [62, 171] on link "label Unternehmen settings" at bounding box center [53, 177] width 106 height 14
click at [61, 159] on link "label Standorte settings" at bounding box center [53, 163] width 106 height 14
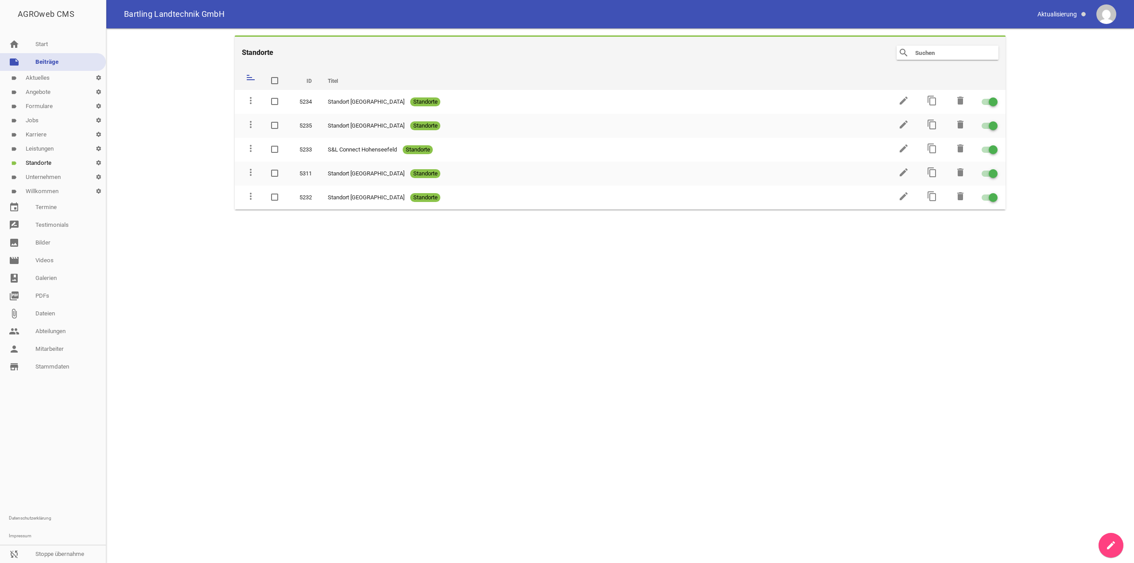
click at [57, 153] on link "label Leistungen settings" at bounding box center [53, 149] width 106 height 14
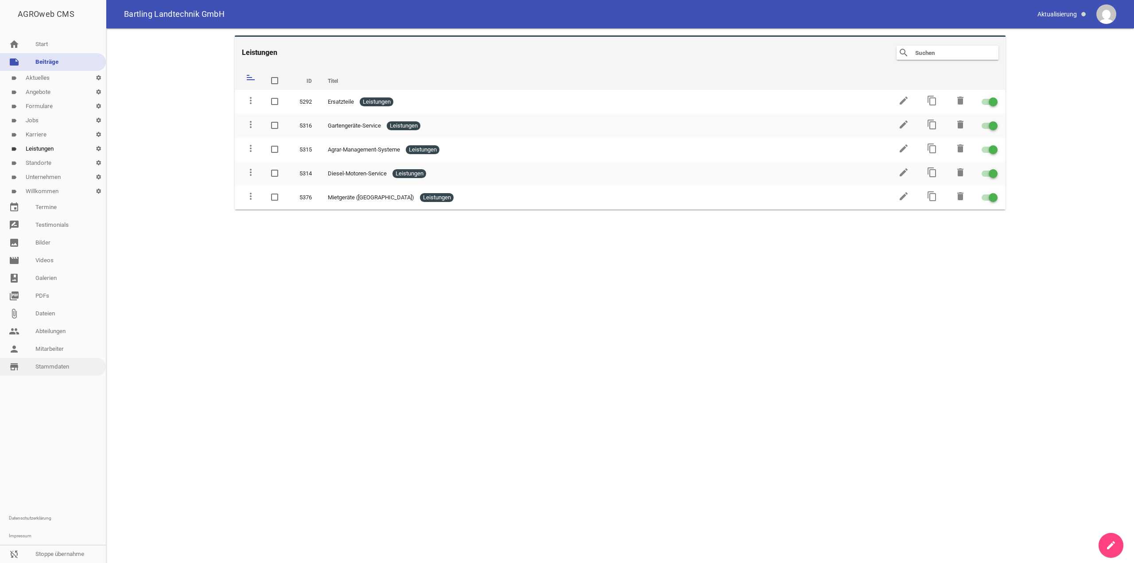
click at [46, 361] on link "store_mall_directory Stammdaten" at bounding box center [53, 367] width 106 height 18
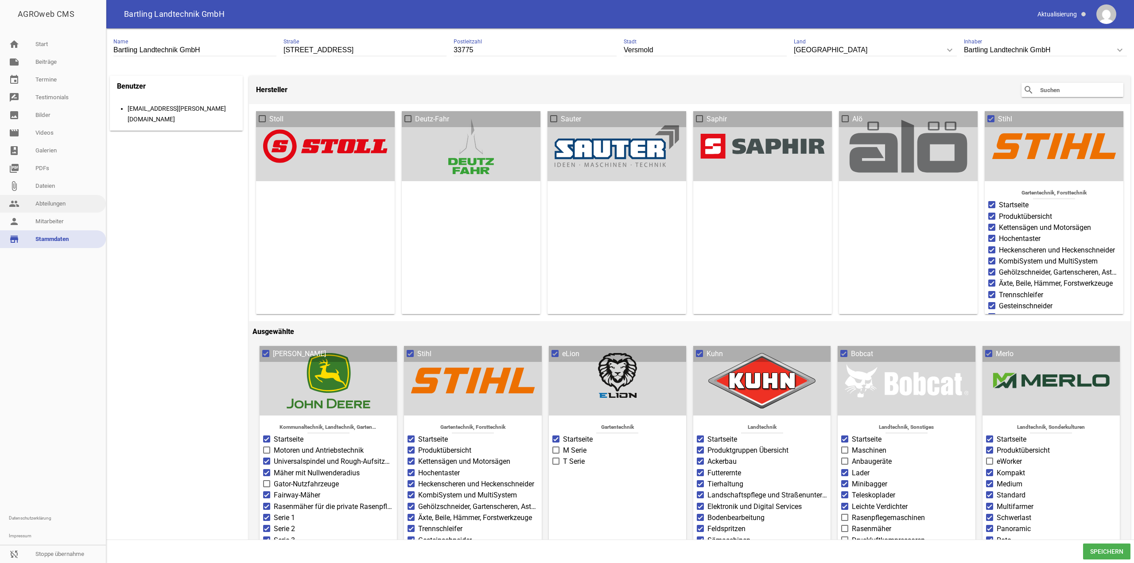
click at [70, 198] on link "people Abteilungen" at bounding box center [53, 204] width 106 height 18
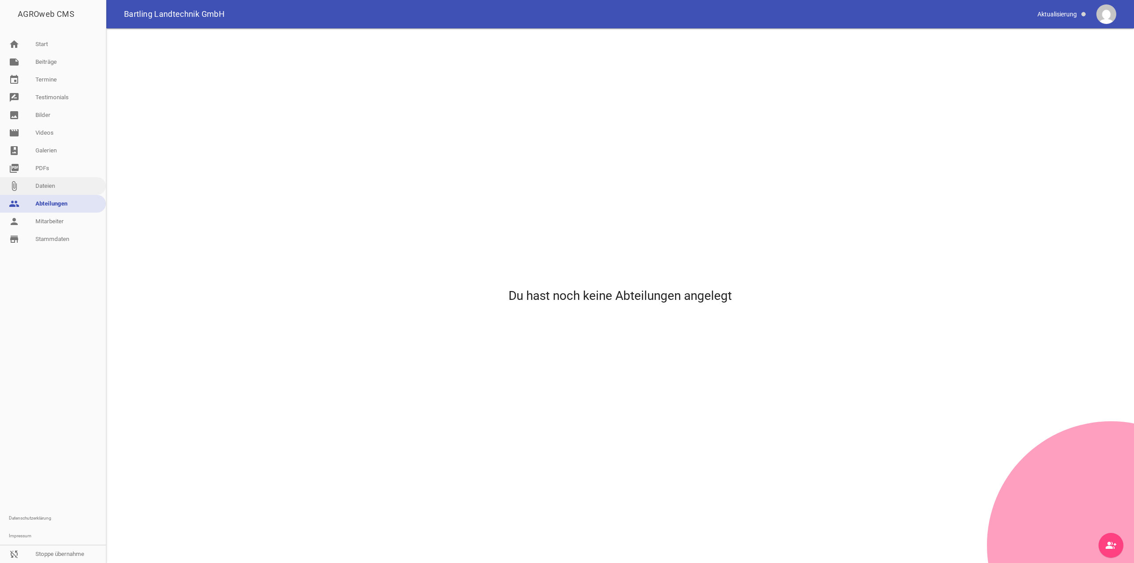
click at [64, 180] on link "attach_file Dateien" at bounding box center [53, 186] width 106 height 18
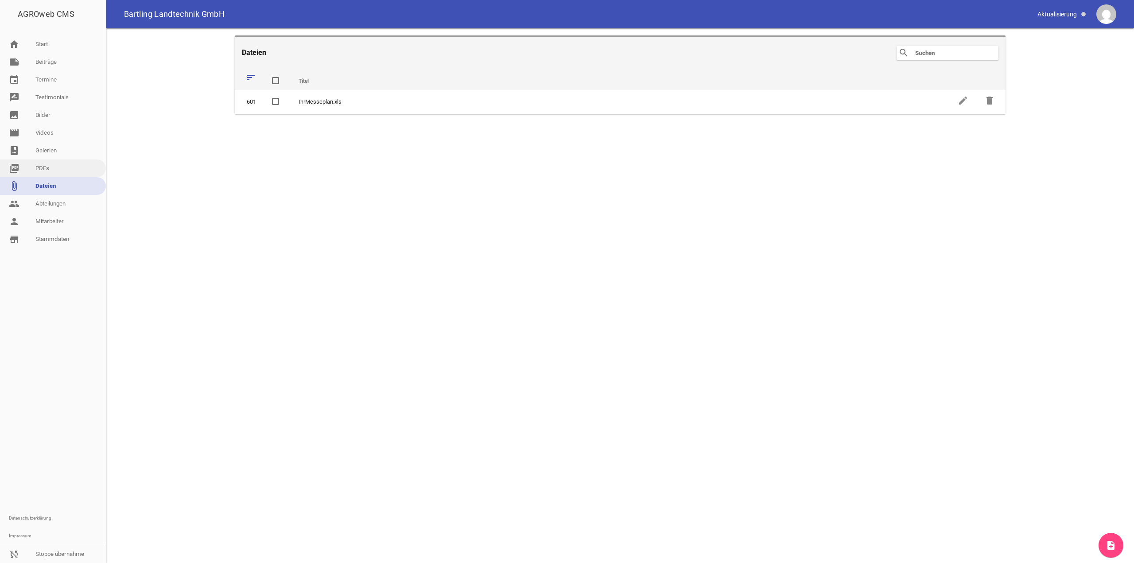
click at [55, 164] on link "picture_as_pdf PDFs" at bounding box center [53, 168] width 106 height 18
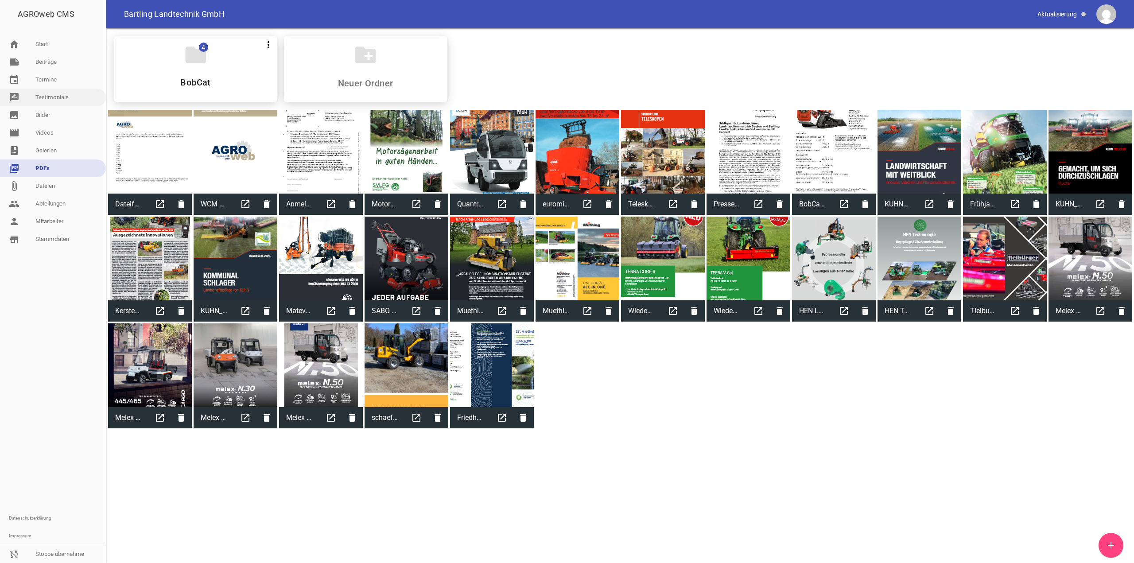
click at [84, 102] on link "rate_review Testimonials" at bounding box center [53, 98] width 106 height 18
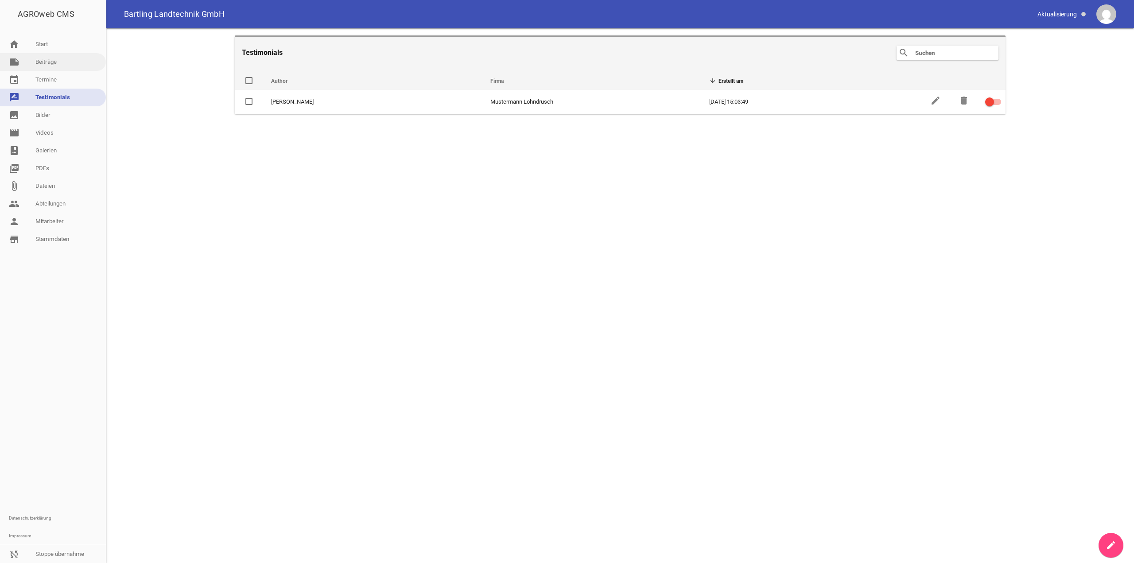
click at [56, 62] on link "note Beiträge" at bounding box center [53, 62] width 106 height 18
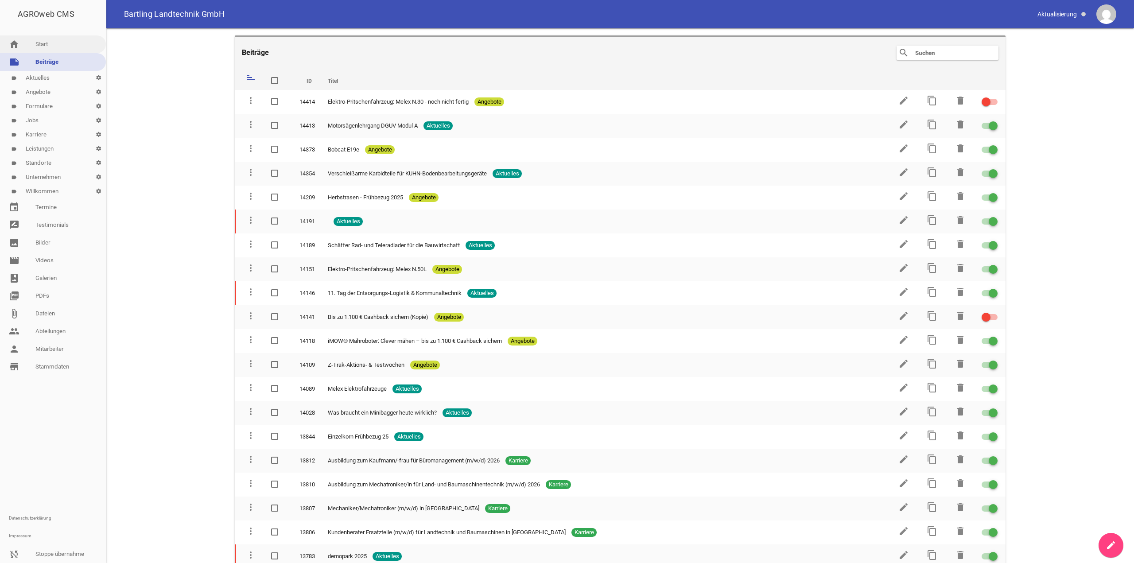
click at [52, 44] on link "home Start" at bounding box center [53, 44] width 106 height 18
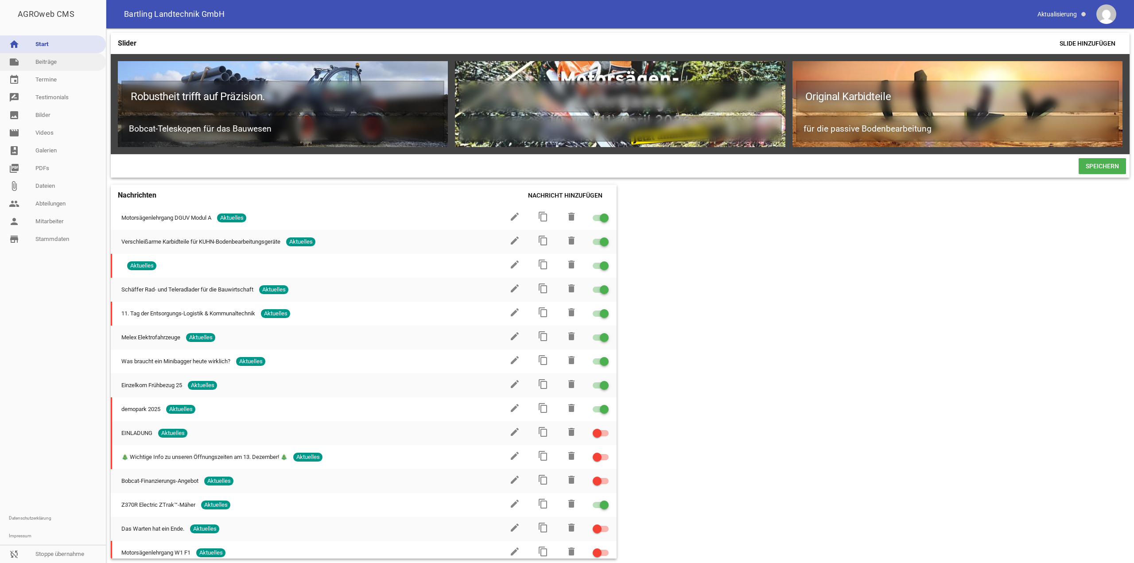
click at [43, 57] on link "note Beiträge" at bounding box center [53, 62] width 106 height 18
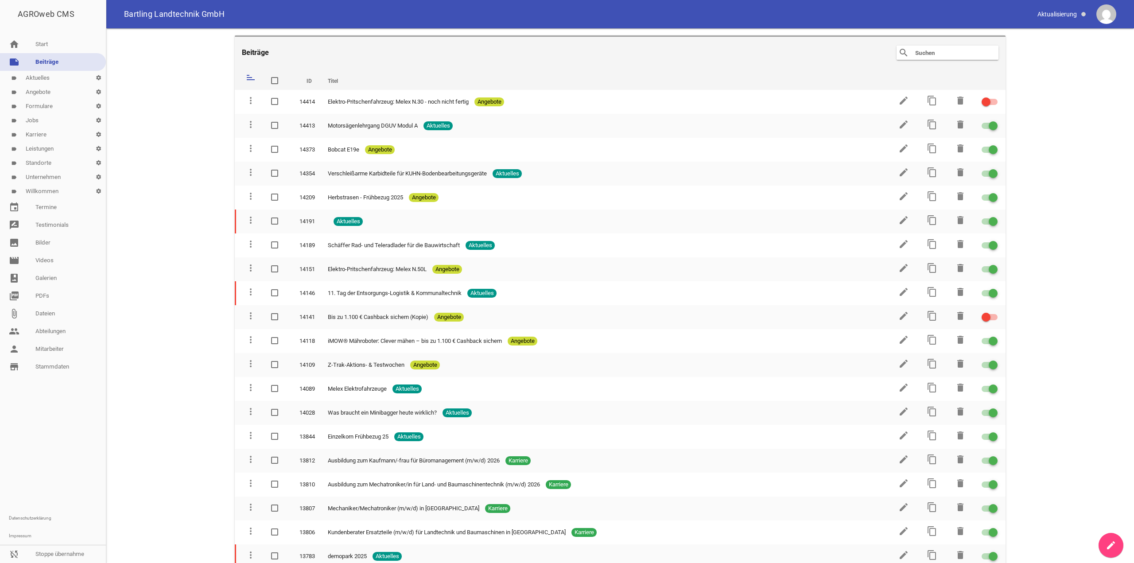
click at [51, 77] on link "label Aktuelles settings" at bounding box center [53, 78] width 106 height 14
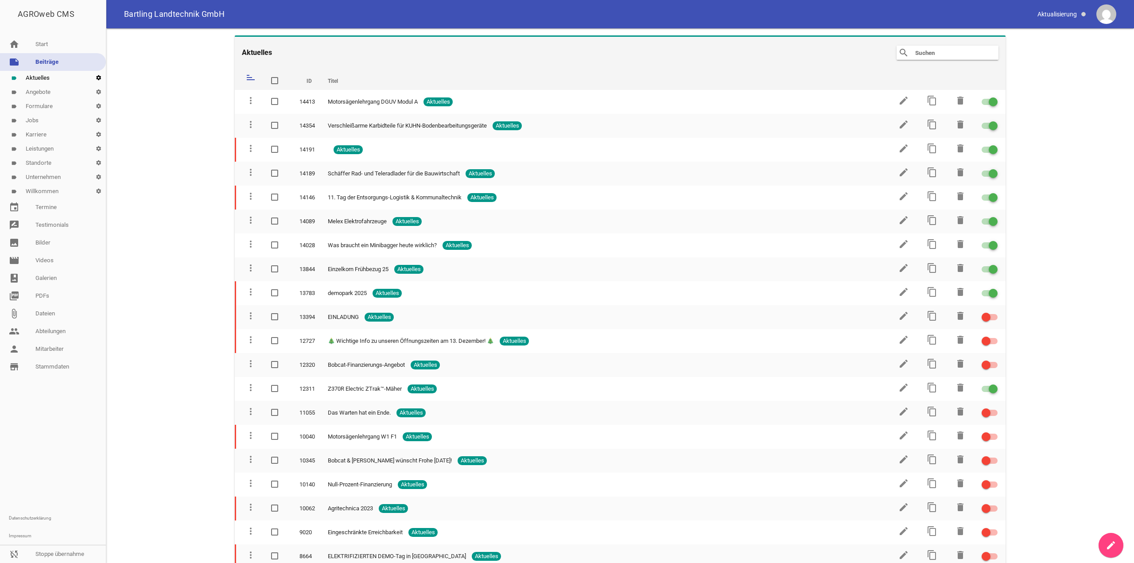
click at [104, 80] on icon "settings" at bounding box center [98, 78] width 15 height 14
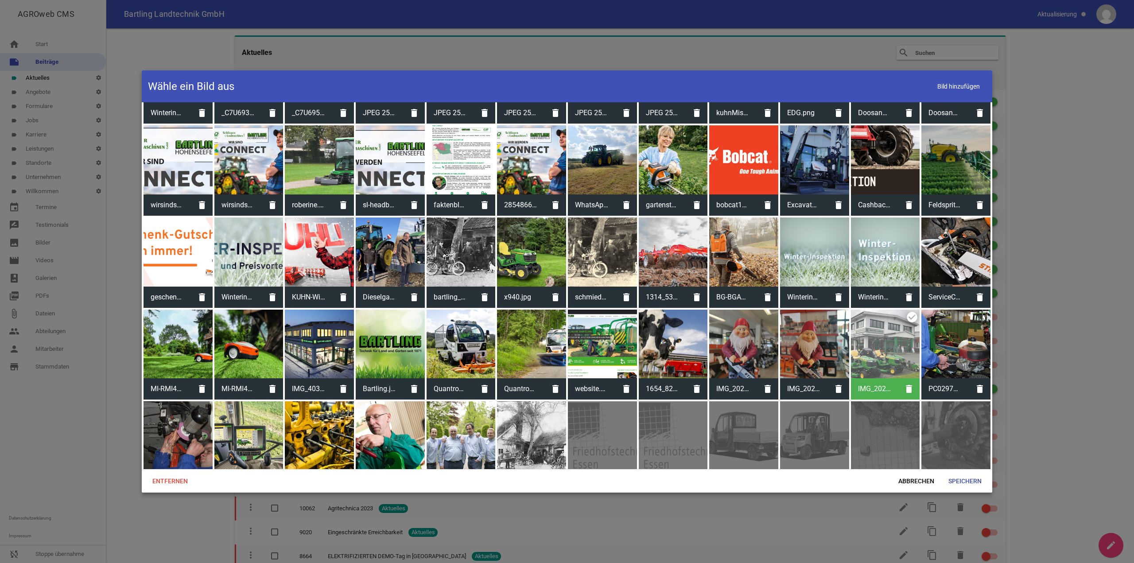
scroll to position [1176, 0]
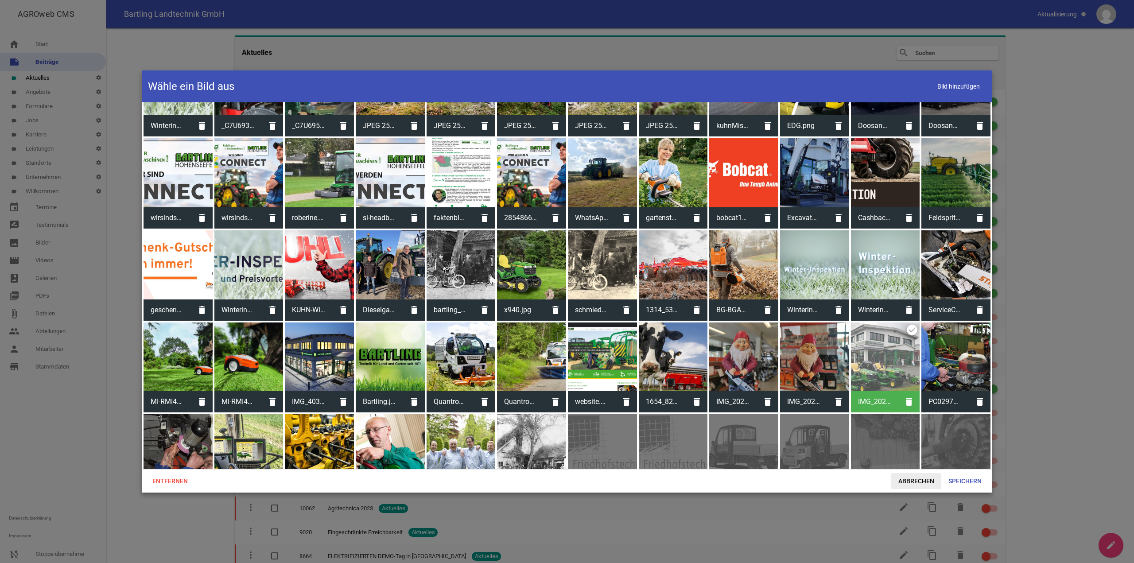
click at [916, 481] on span "Abbrechen" at bounding box center [916, 481] width 50 height 16
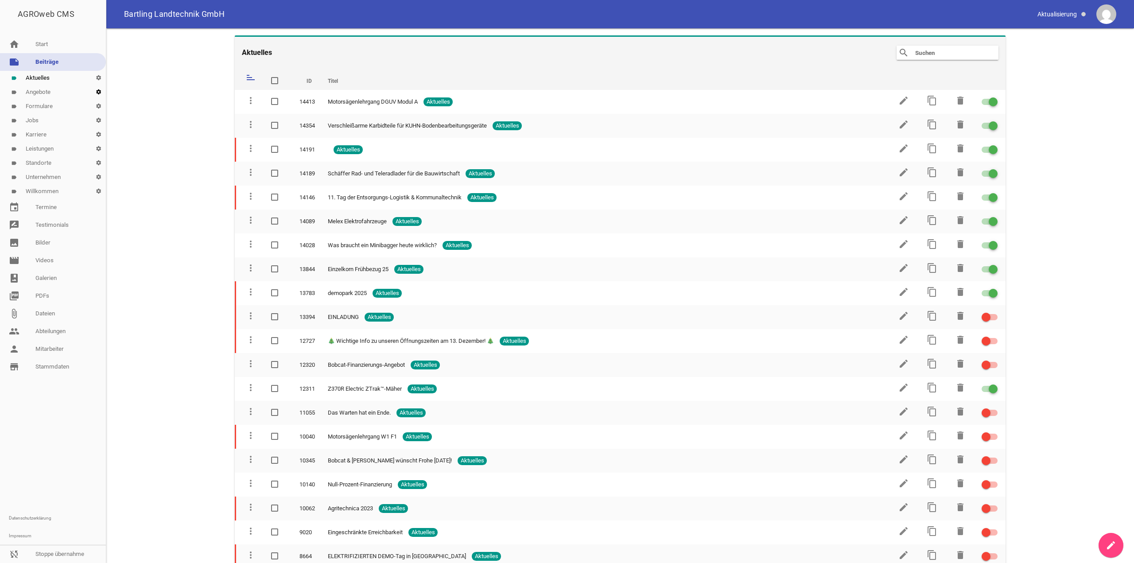
click at [98, 88] on icon "settings" at bounding box center [98, 92] width 15 height 14
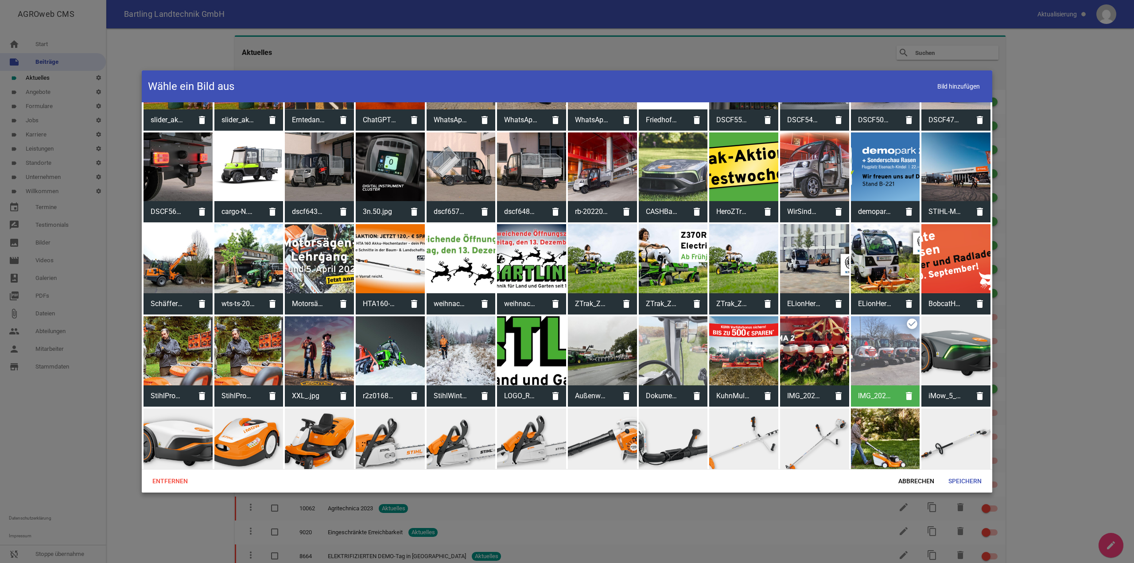
scroll to position [310, 0]
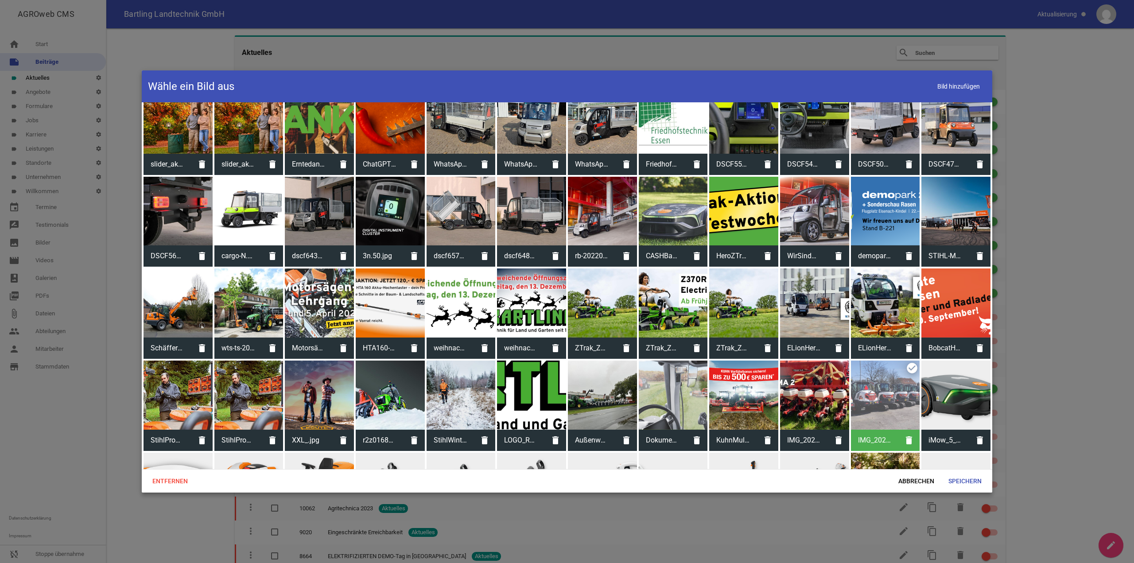
click at [121, 191] on div at bounding box center [567, 281] width 1134 height 563
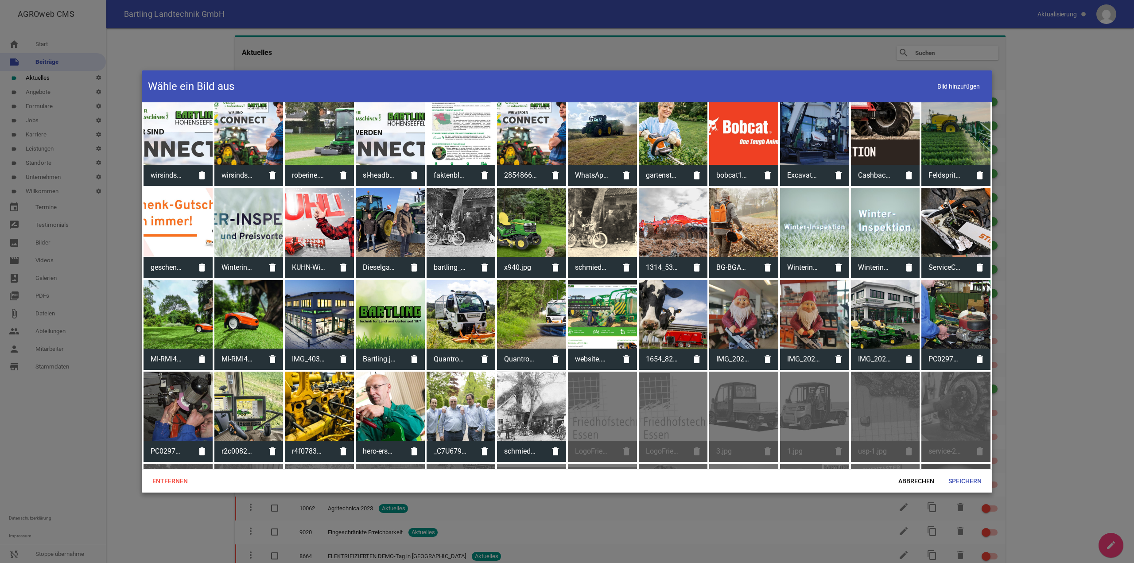
scroll to position [1241, 0]
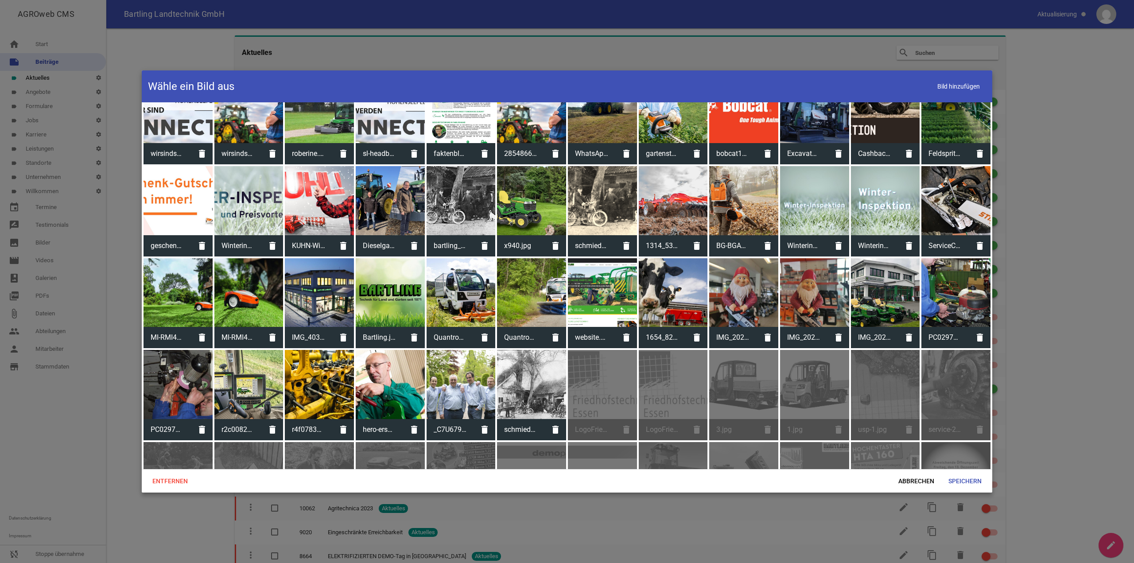
click at [110, 67] on div at bounding box center [567, 281] width 1134 height 563
click at [113, 70] on div at bounding box center [567, 281] width 1134 height 563
click at [68, 85] on div at bounding box center [567, 281] width 1134 height 563
click at [937, 487] on span "Abbrechen" at bounding box center [916, 481] width 50 height 16
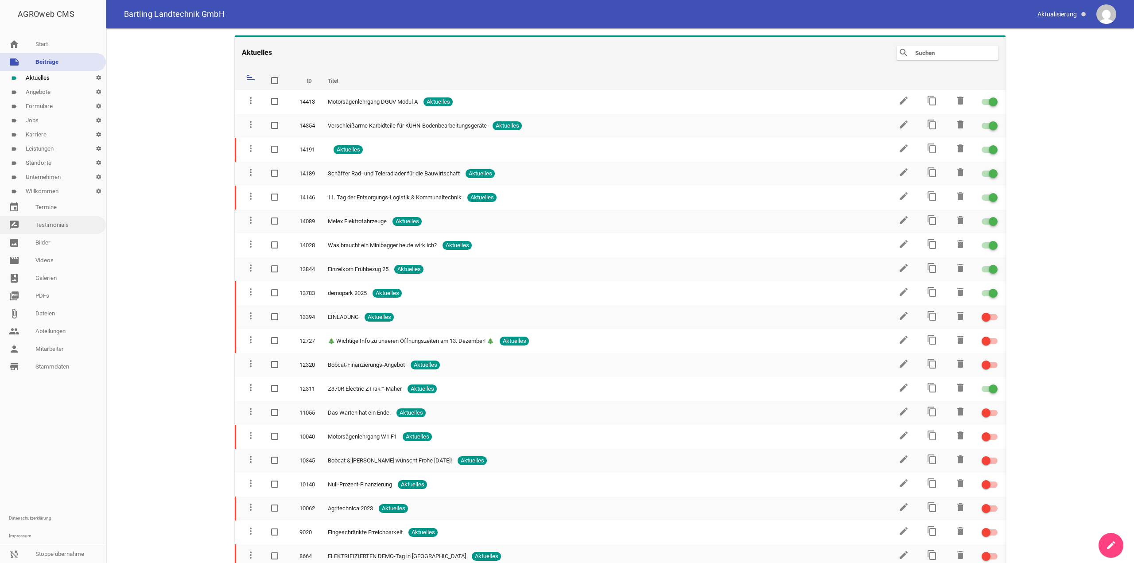
click at [68, 224] on link "rate_review Testimonials" at bounding box center [53, 225] width 106 height 18
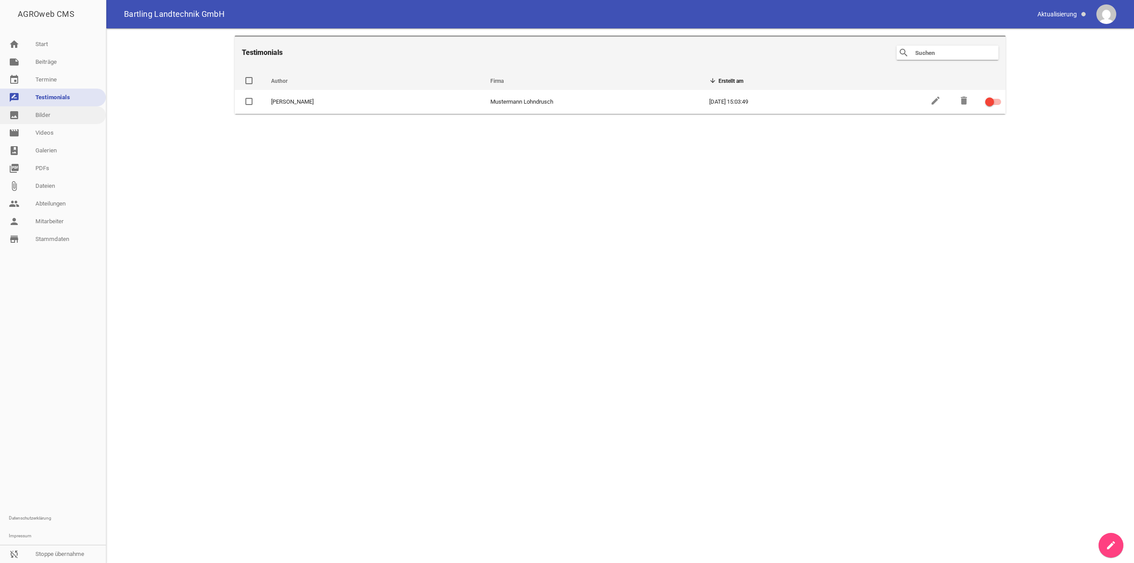
click at [55, 118] on link "image Bilder" at bounding box center [53, 115] width 106 height 18
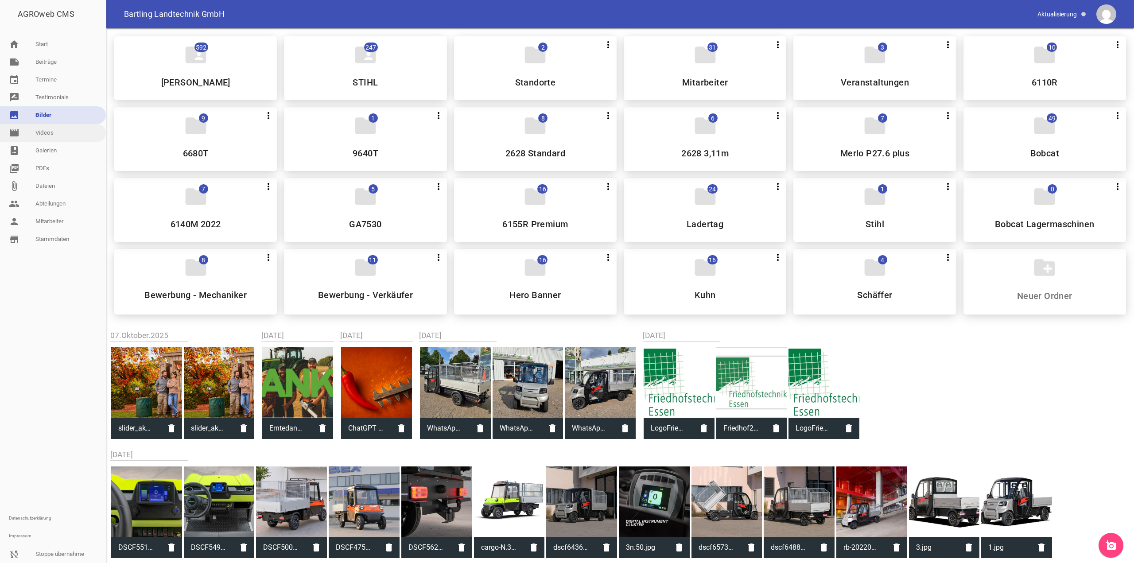
click at [67, 136] on link "movie Videos" at bounding box center [53, 133] width 106 height 18
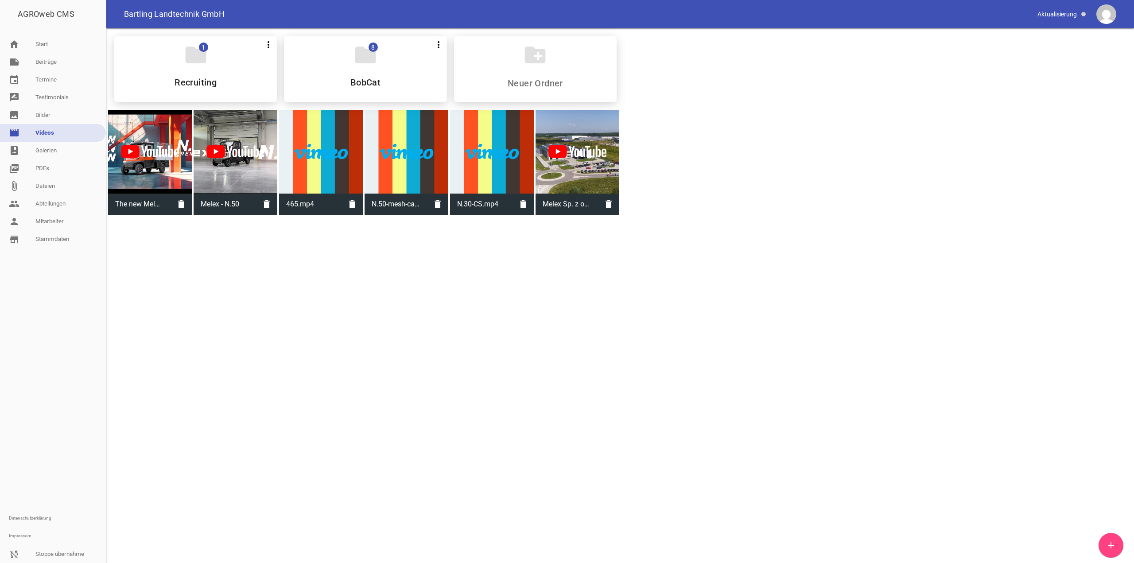
click at [118, 217] on div "folder 1 more_vert Teilen Bearbeiten Löschen Recruiting folder 8 more_vert Teil…" at bounding box center [620, 122] width 1028 height 188
click at [66, 65] on link "note Beiträge" at bounding box center [53, 62] width 106 height 18
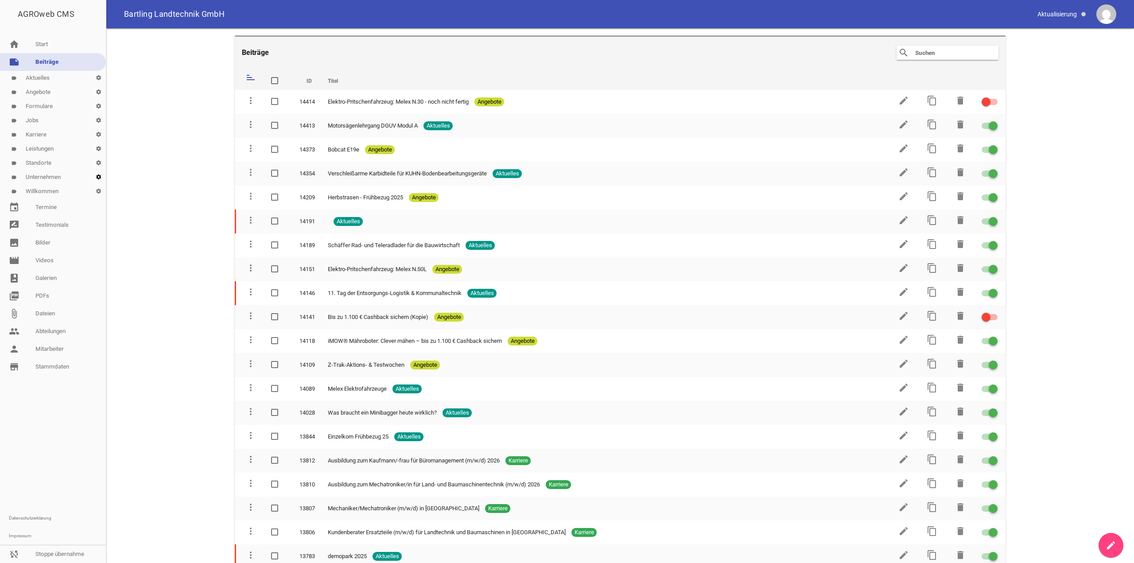
click at [99, 178] on icon "settings" at bounding box center [98, 177] width 15 height 14
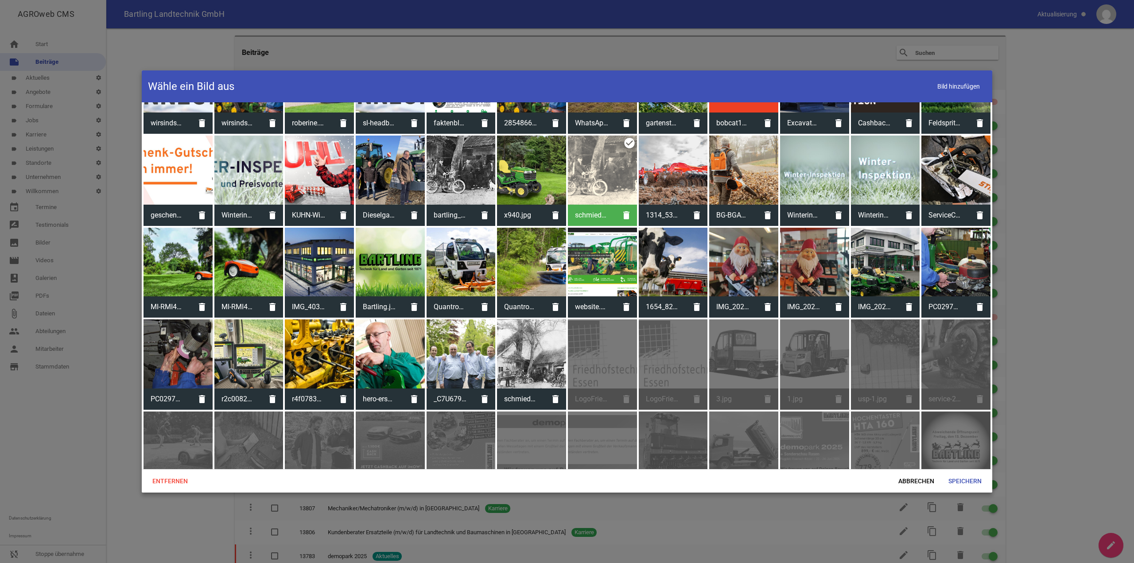
scroll to position [1285, 0]
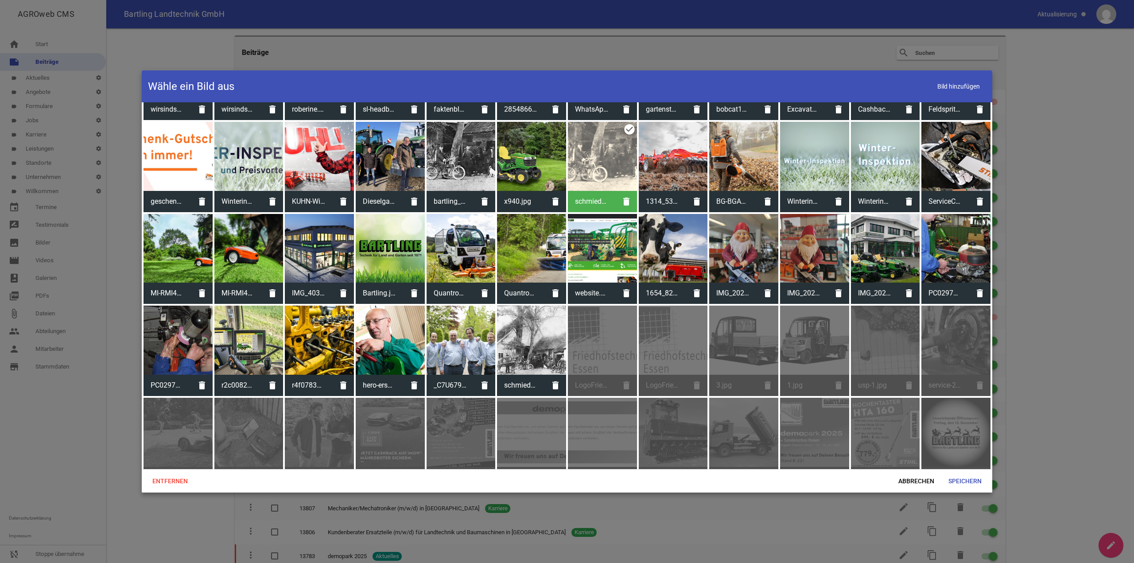
click at [77, 403] on div at bounding box center [567, 281] width 1134 height 563
click at [935, 485] on span "Abbrechen" at bounding box center [916, 481] width 50 height 16
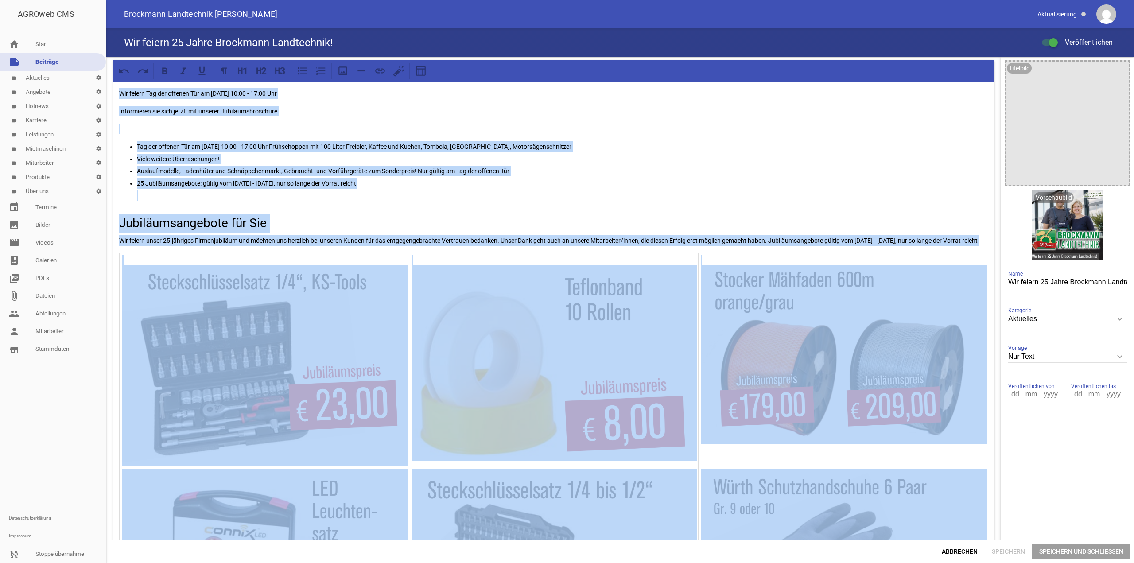
copy div "Wir feiern Tag der offenen Tür am [DATE] 10:00 - 17:00 Uhr Informieren sie sich…"
click at [956, 549] on span "Abbrechen" at bounding box center [960, 552] width 50 height 16
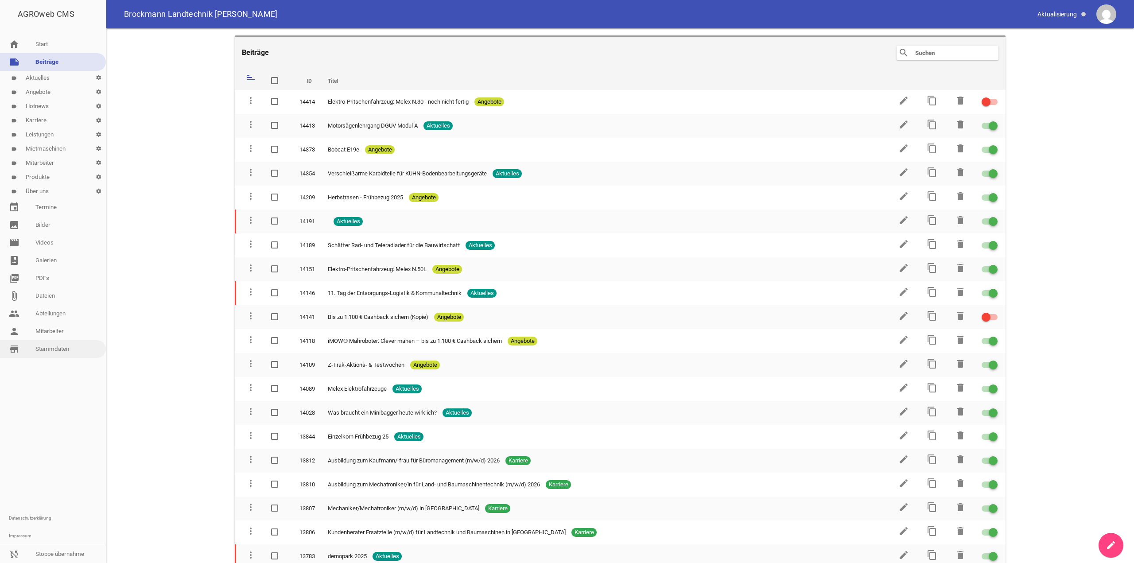
click at [54, 350] on link "store_mall_directory Stammdaten" at bounding box center [53, 349] width 106 height 18
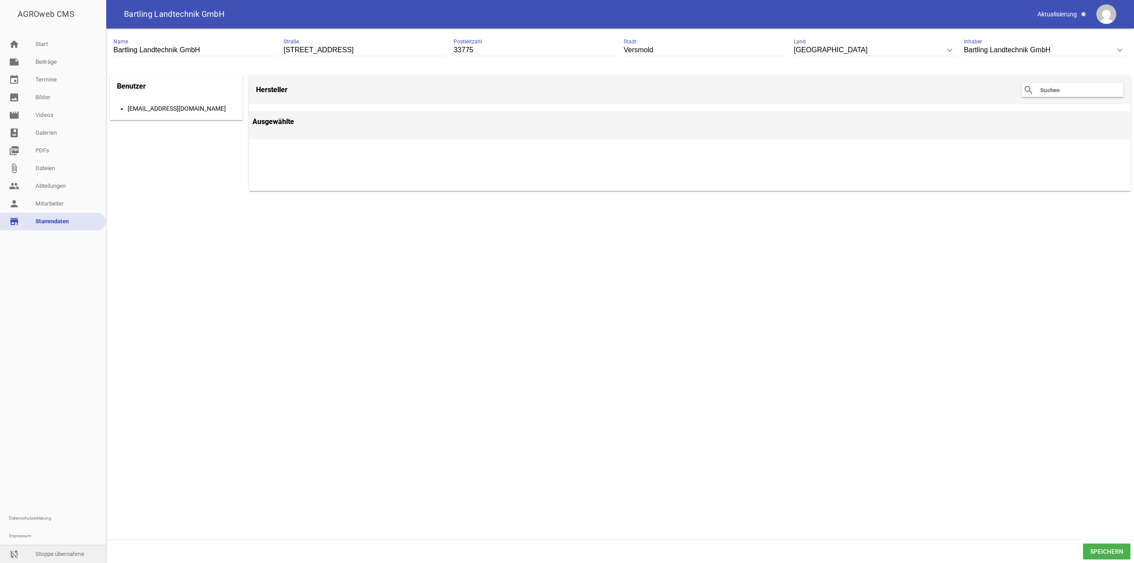
click at [58, 552] on link "sync_disabled Stoppe übernahme" at bounding box center [53, 554] width 106 height 18
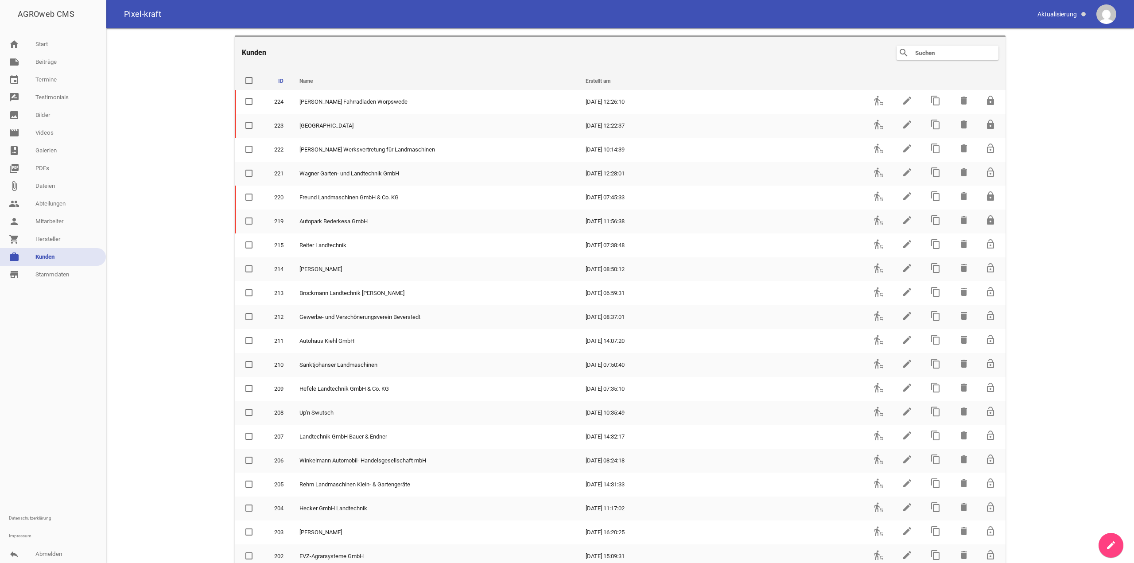
click at [949, 55] on input "text" at bounding box center [949, 52] width 71 height 11
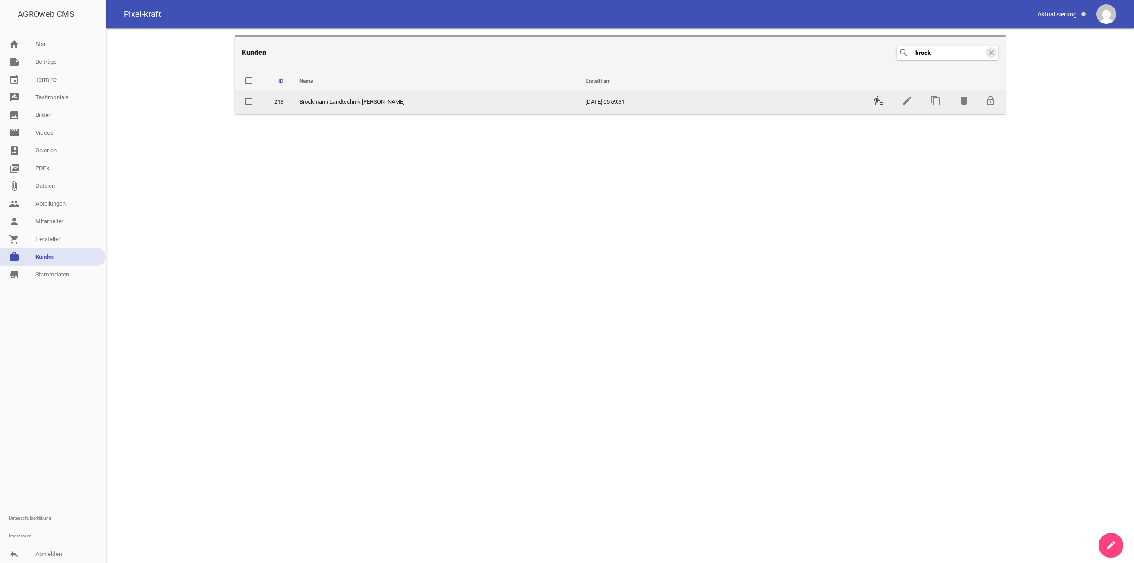
type input "brock"
click at [875, 105] on icon "transfer_within_a_station" at bounding box center [879, 100] width 11 height 11
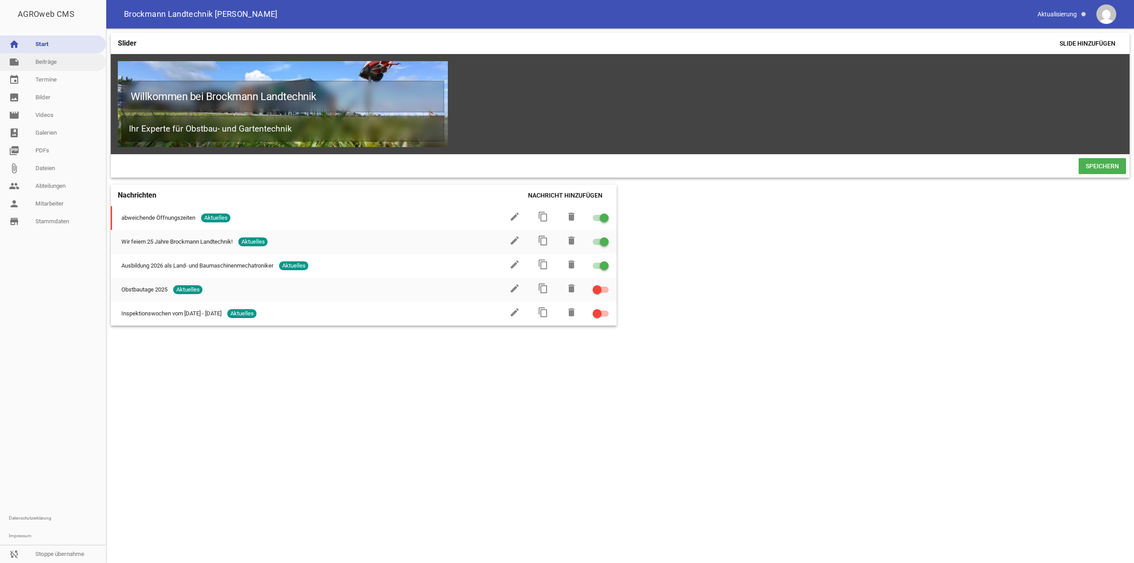
click at [53, 61] on link "note Beiträge" at bounding box center [53, 62] width 106 height 18
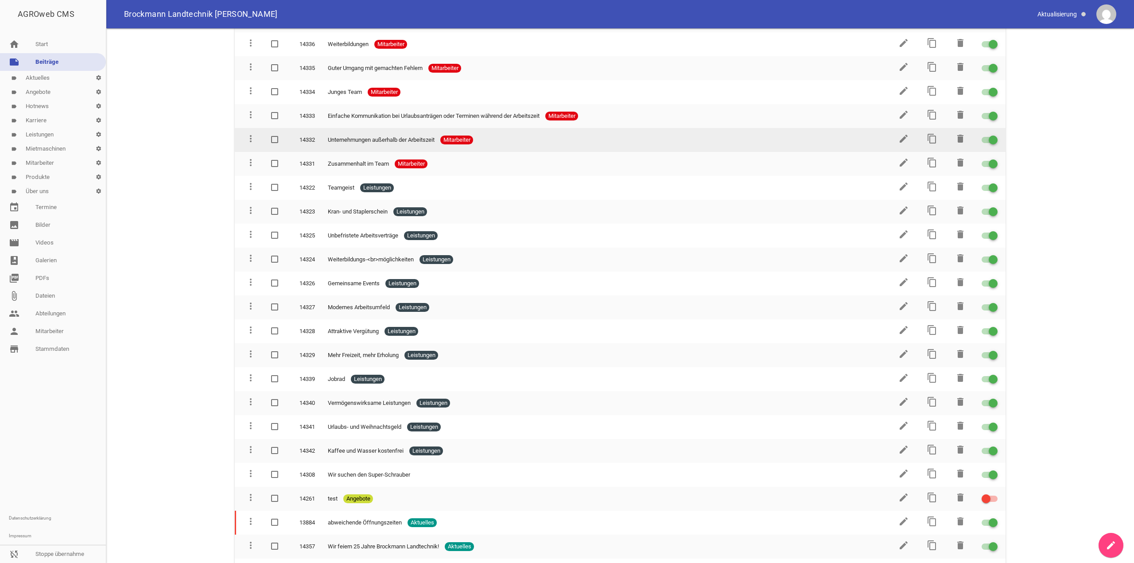
scroll to position [222, 0]
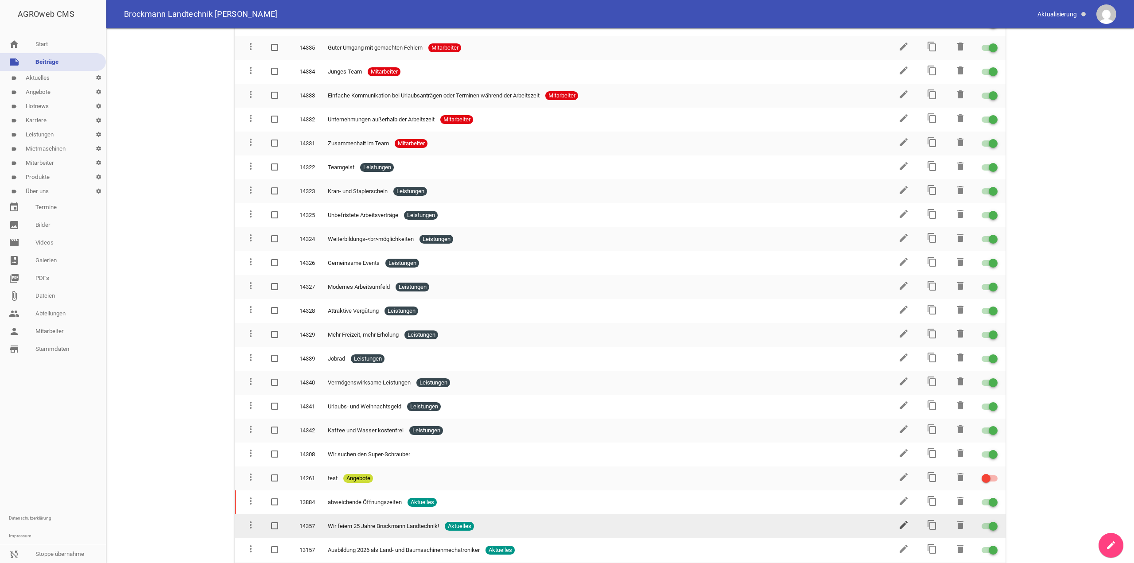
click at [902, 524] on icon "edit" at bounding box center [904, 525] width 11 height 11
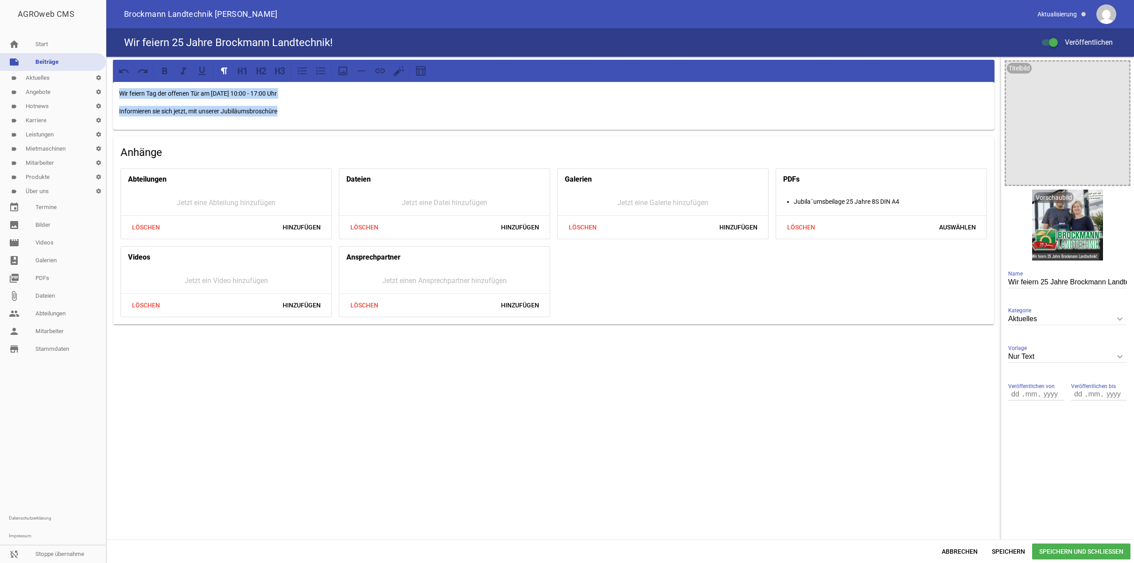
drag, startPoint x: 307, startPoint y: 111, endPoint x: 69, endPoint y: 93, distance: 239.1
click at [69, 93] on div "AGROweb CMS home Start note Beiträge label Aktuelles settings label Angebote se…" at bounding box center [567, 281] width 1134 height 563
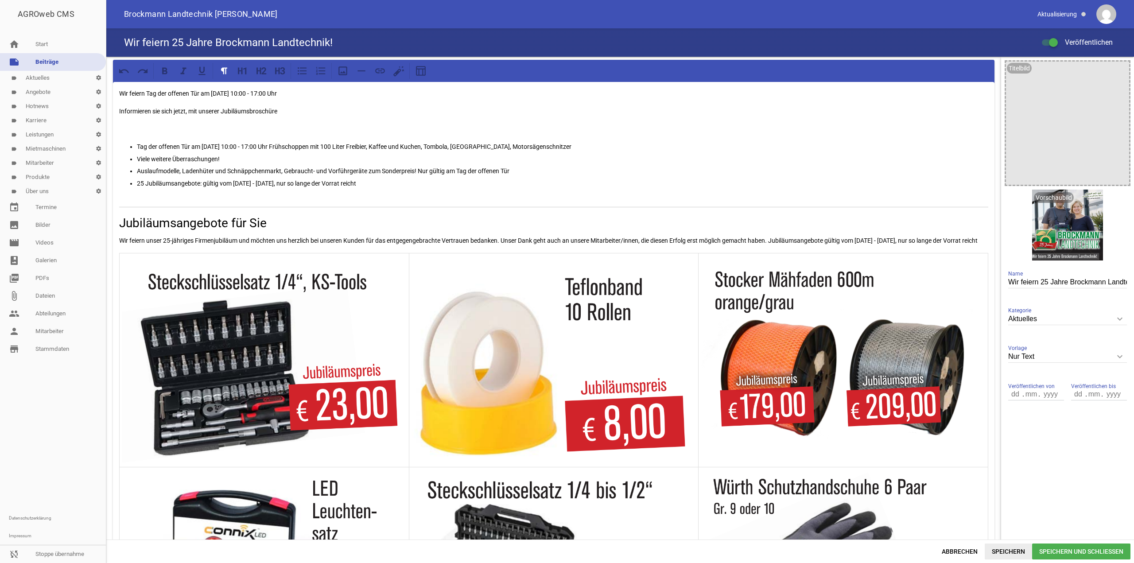
click at [1007, 556] on span "Speichern" at bounding box center [1008, 552] width 47 height 16
click at [999, 551] on span "Speichern" at bounding box center [1008, 552] width 47 height 16
click at [958, 550] on span "Abbrechen" at bounding box center [960, 552] width 50 height 16
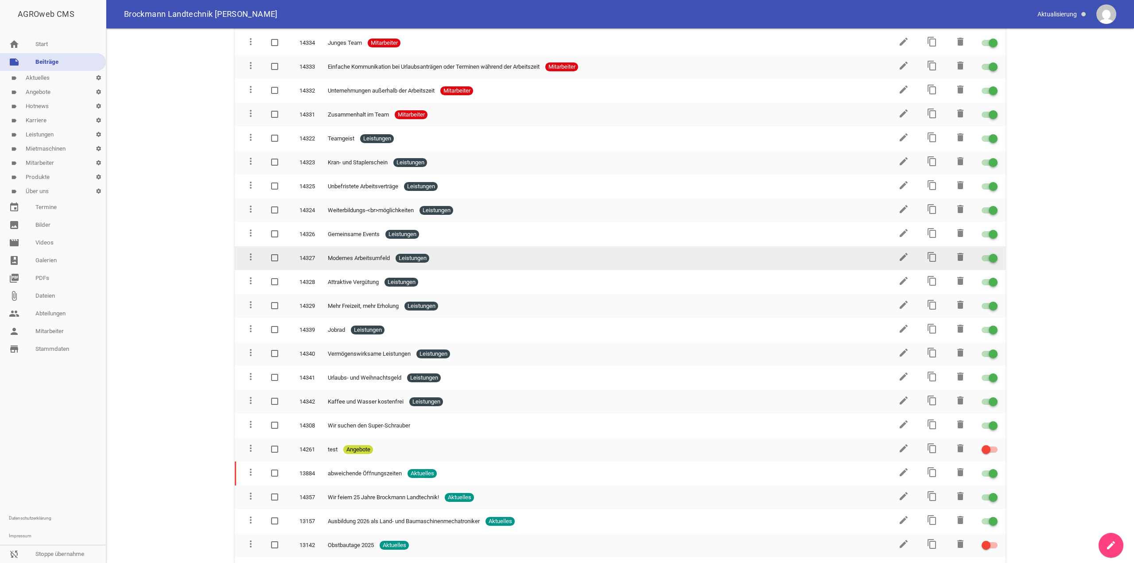
scroll to position [266, 0]
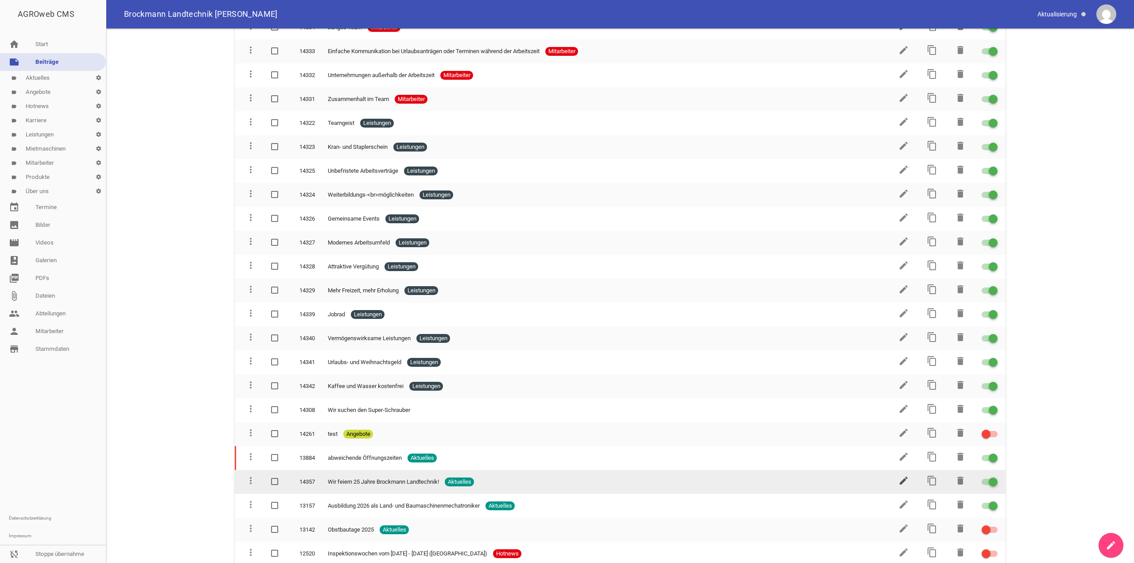
click at [900, 477] on icon "edit" at bounding box center [904, 480] width 11 height 11
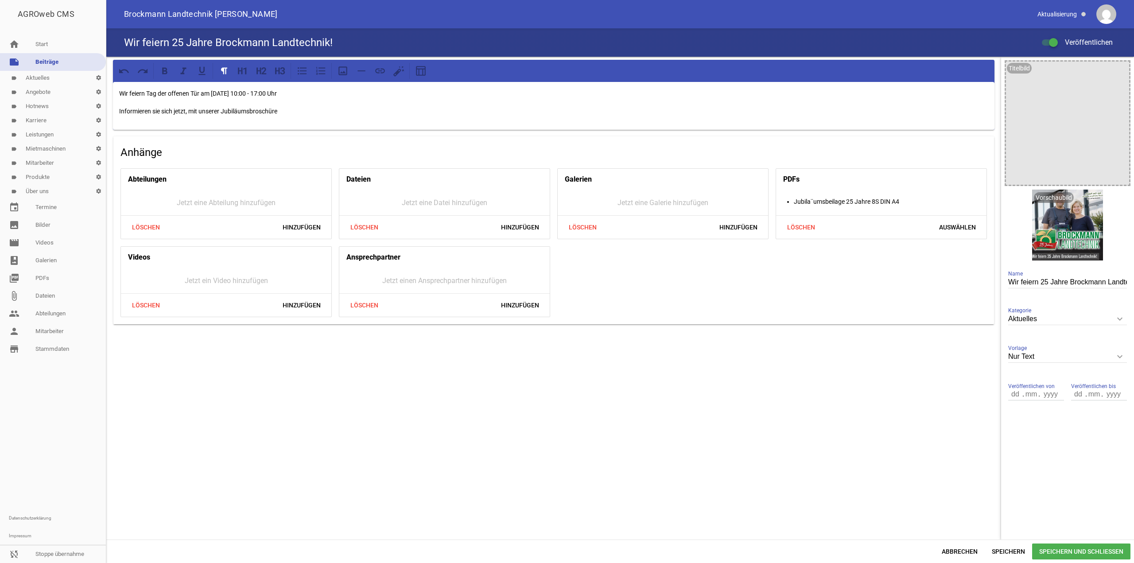
click at [349, 121] on div "Wir feiern Tag der offenen Tür am [PERSON_NAME], [DATE] 10:00 - 17:00 Uhr Infor…" at bounding box center [554, 106] width 882 height 48
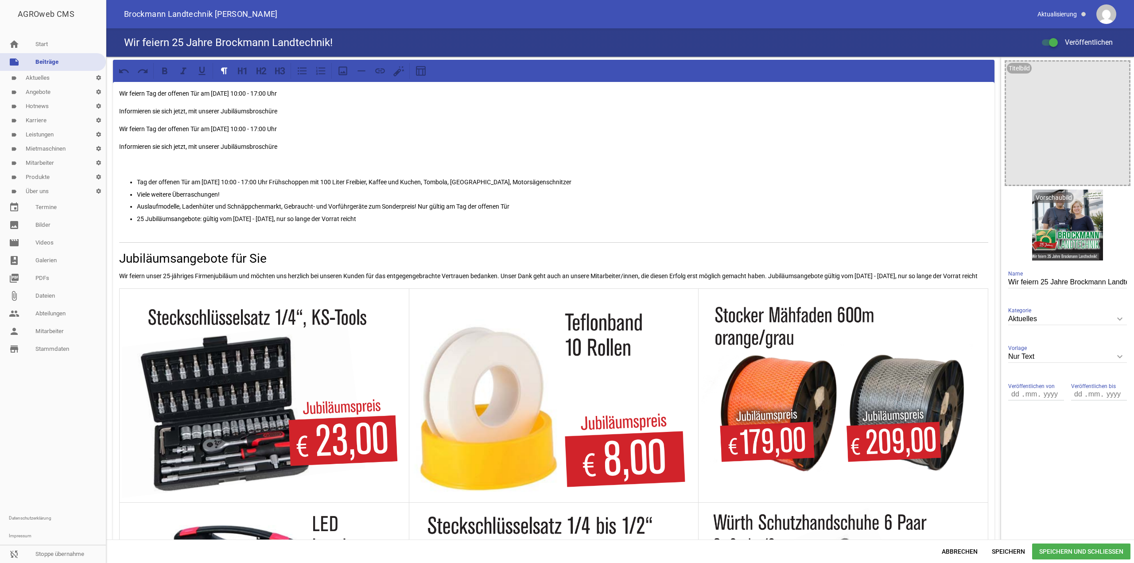
scroll to position [1608, 0]
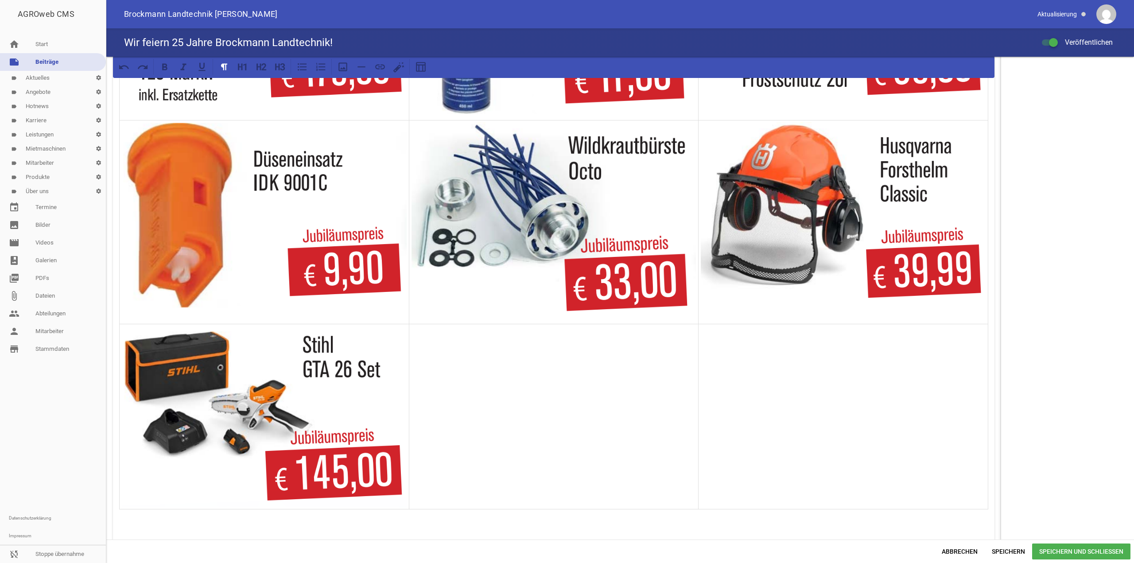
click at [1050, 550] on span "Speichern und Schließen" at bounding box center [1081, 552] width 98 height 16
click at [875, 509] on td at bounding box center [844, 416] width 290 height 185
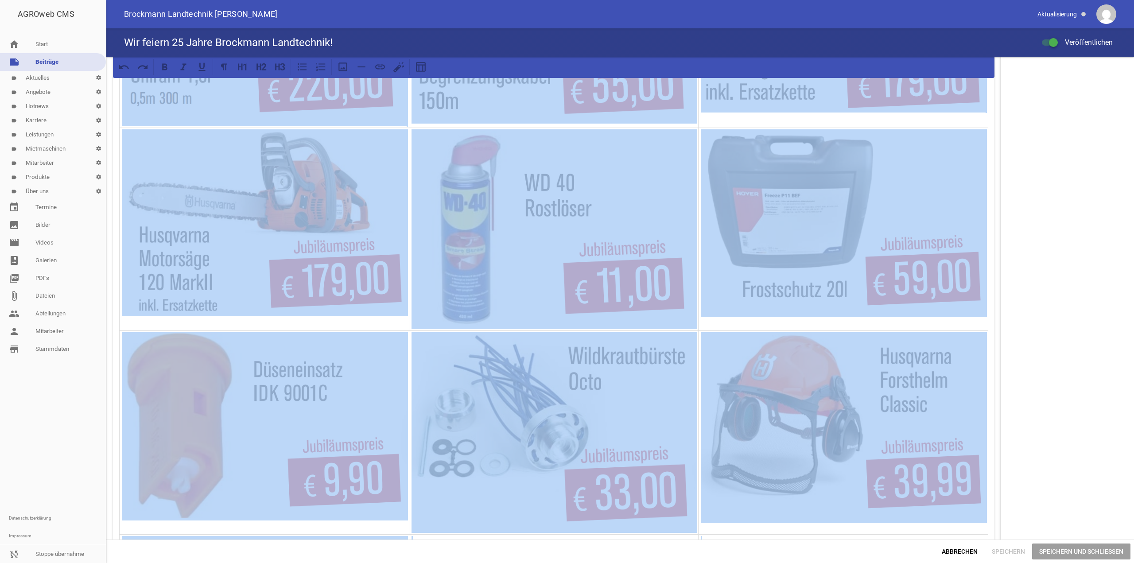
scroll to position [1298, 0]
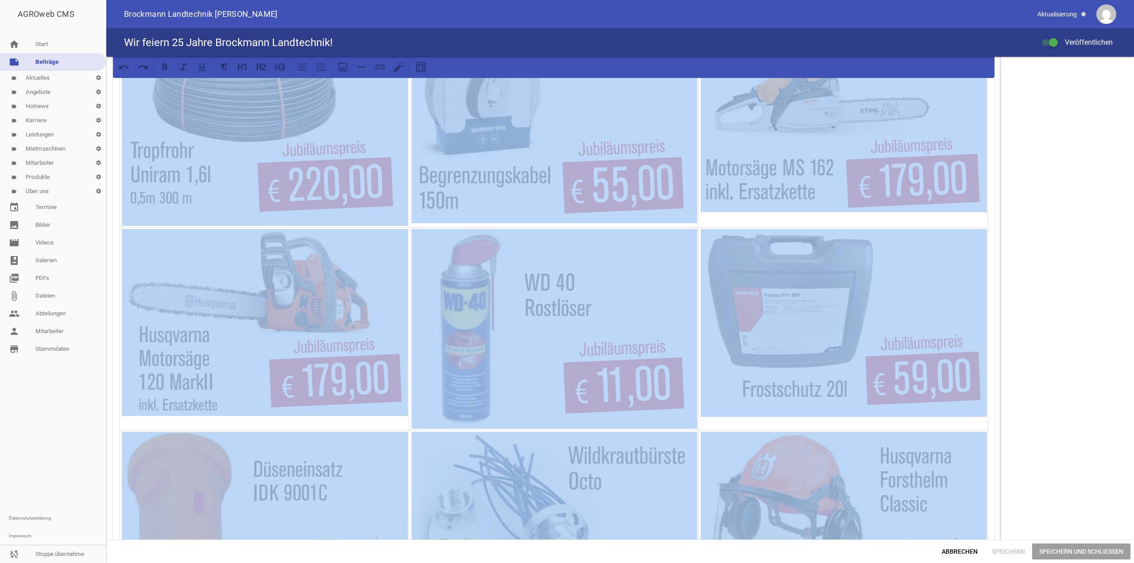
copy div "Wir feiern Tag der offenen Tür am Sonntag, 02.11.2025 10:00 - 17:00 Uhr Informi…"
click at [953, 552] on span "Abbrechen" at bounding box center [960, 552] width 50 height 16
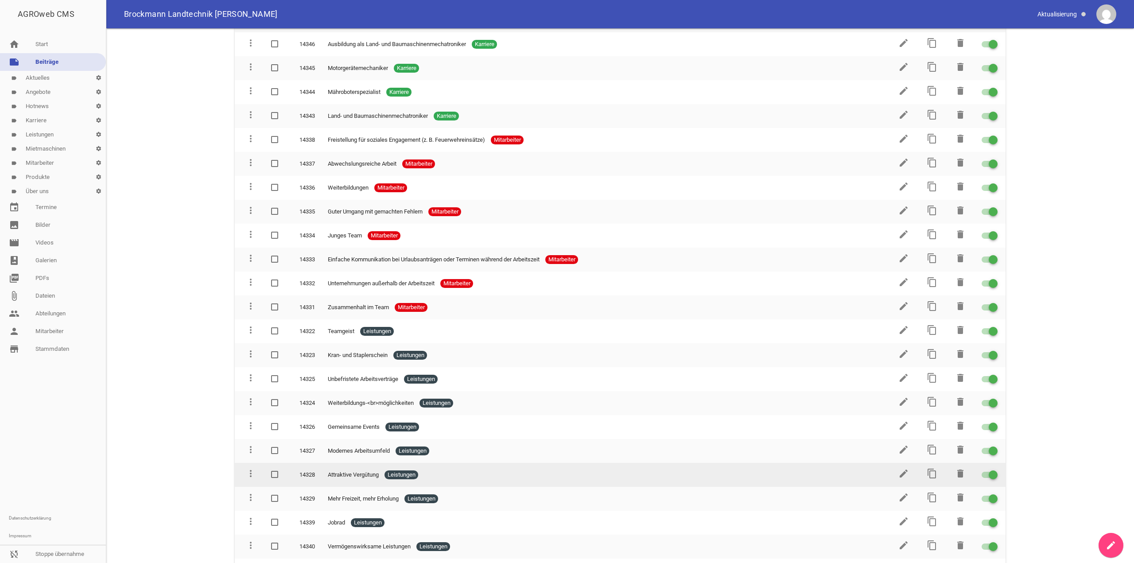
scroll to position [266, 0]
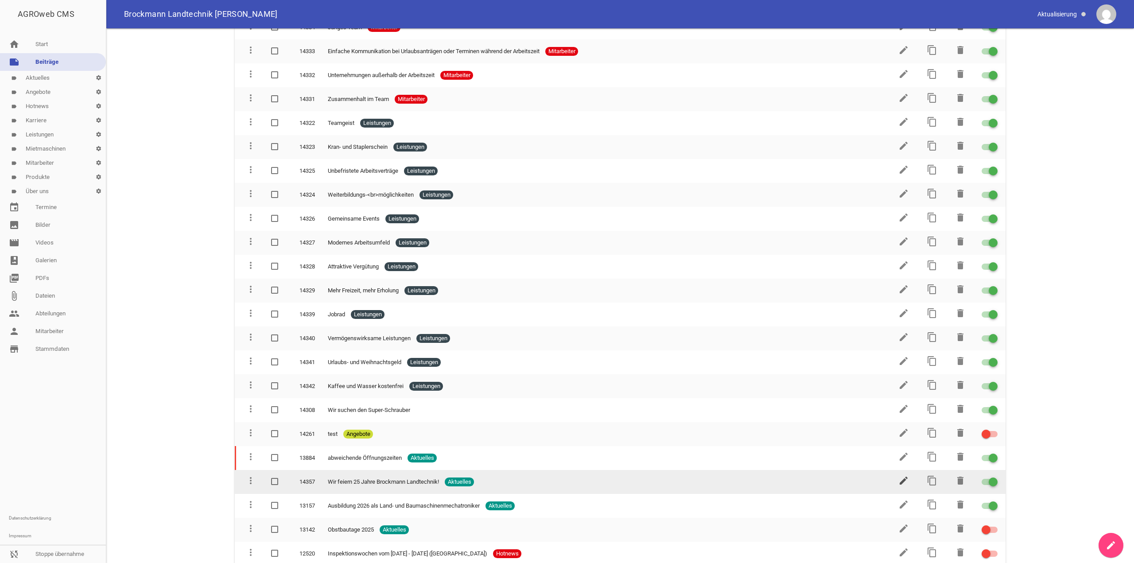
click at [899, 482] on icon "edit" at bounding box center [904, 480] width 11 height 11
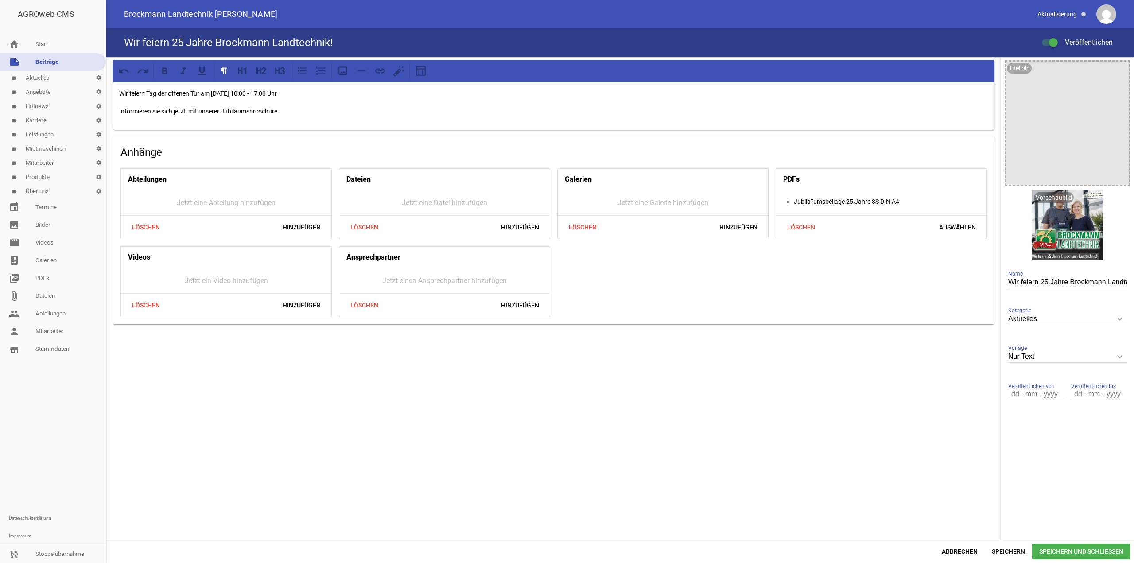
click at [318, 119] on div "Wir feiern Tag der offenen Tür am [PERSON_NAME], [DATE] 10:00 - 17:00 Uhr Infor…" at bounding box center [554, 106] width 882 height 48
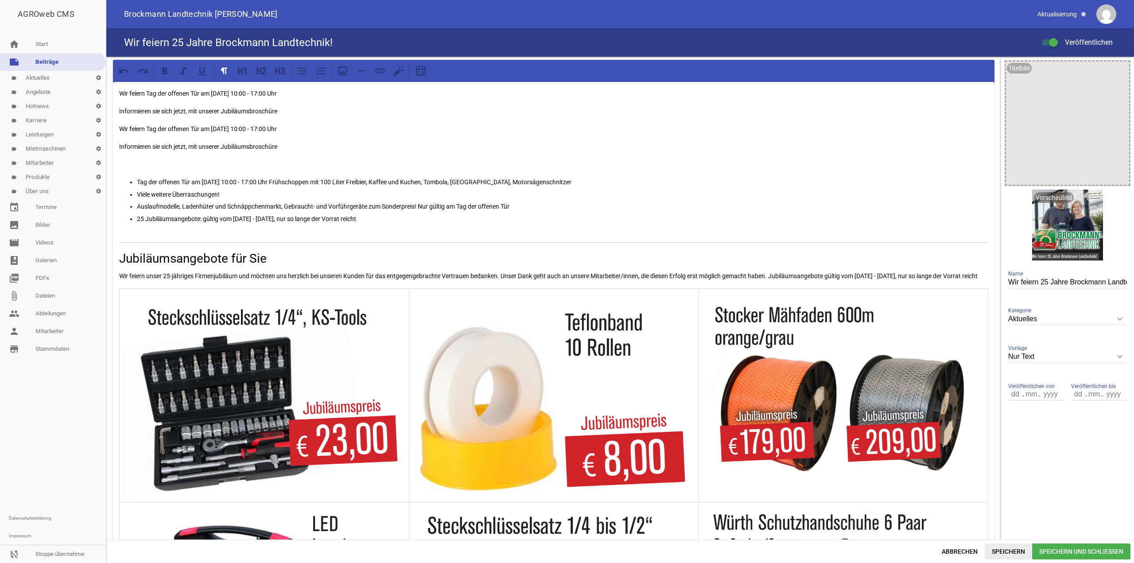
click at [1007, 554] on span "Speichern" at bounding box center [1008, 552] width 47 height 16
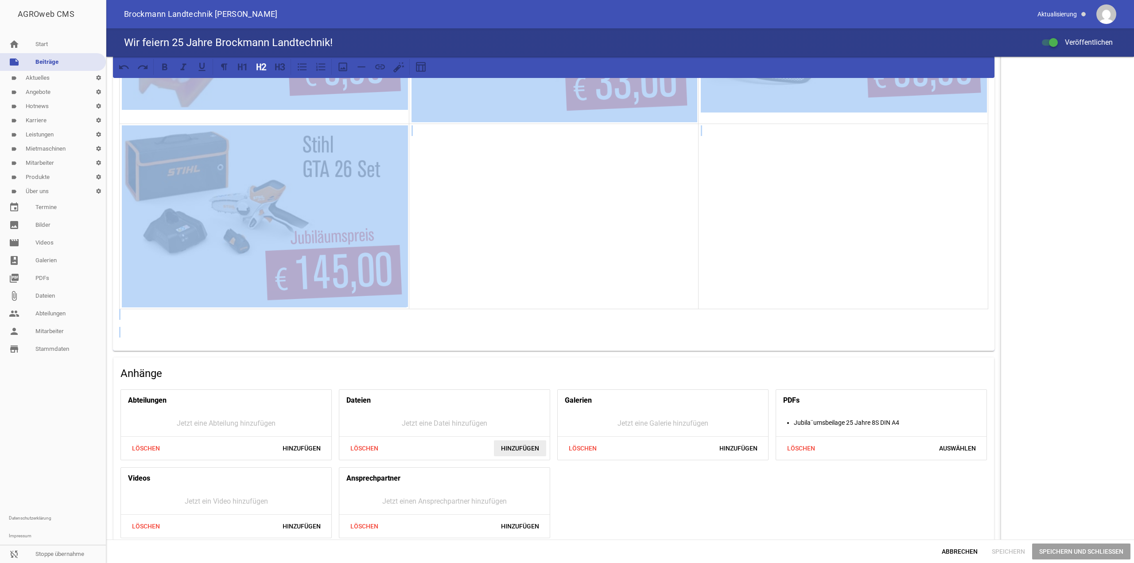
scroll to position [1819, 0]
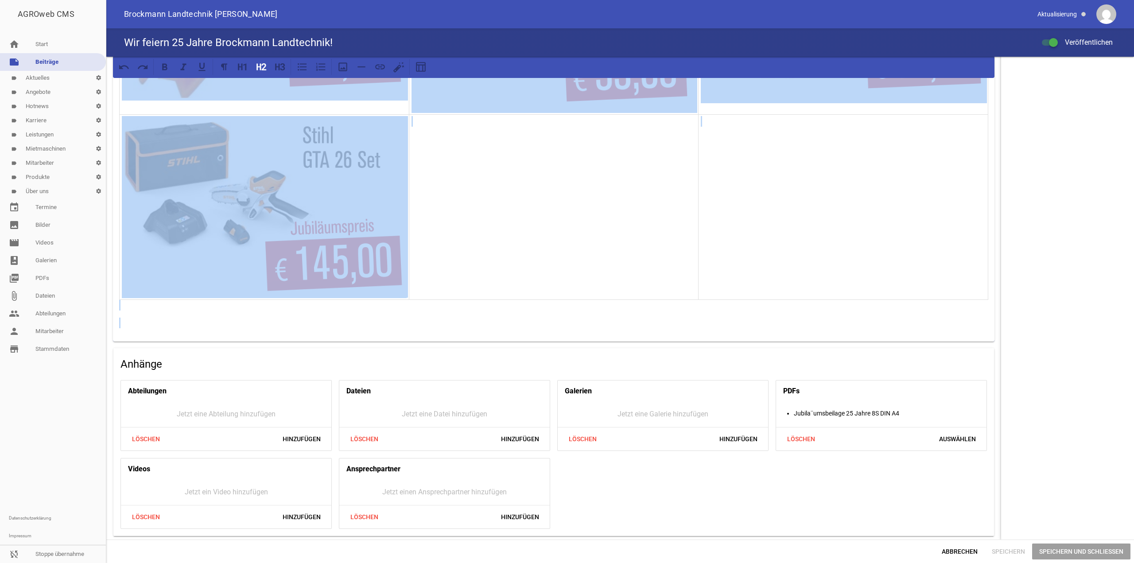
drag, startPoint x: 116, startPoint y: 250, endPoint x: 548, endPoint y: 403, distance: 459.2
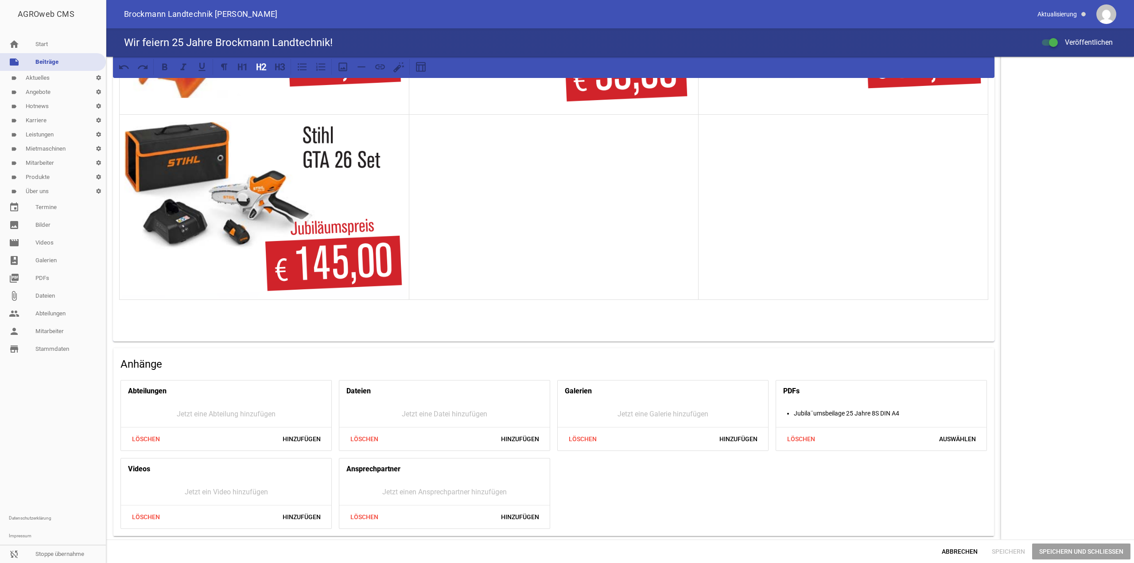
scroll to position [0, 0]
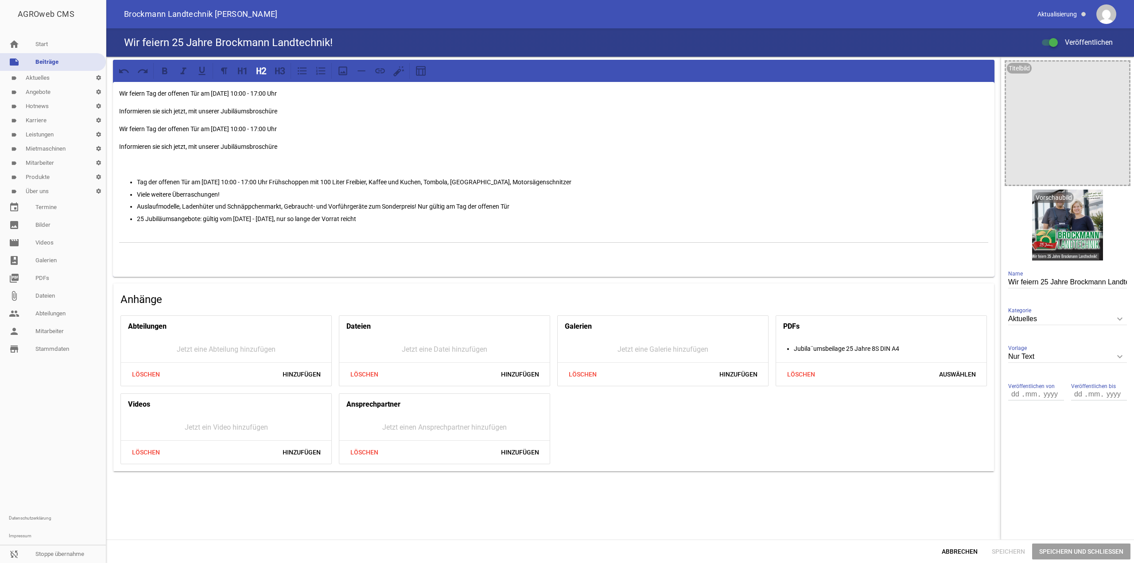
click at [1003, 550] on span "Speichern" at bounding box center [1008, 552] width 47 height 16
click at [421, 257] on h2 at bounding box center [553, 258] width 869 height 19
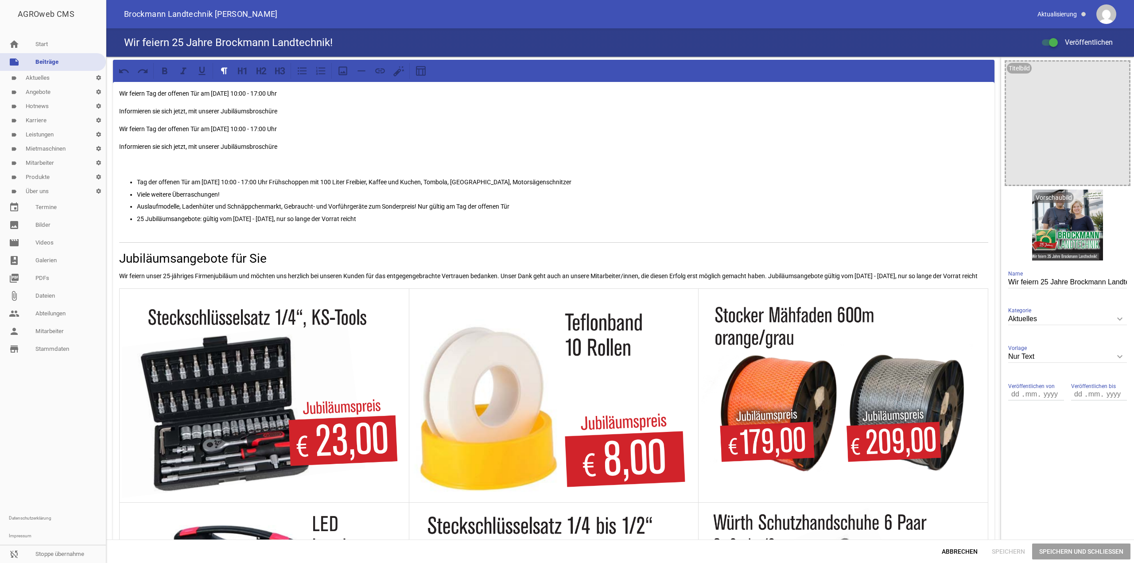
scroll to position [1608, 0]
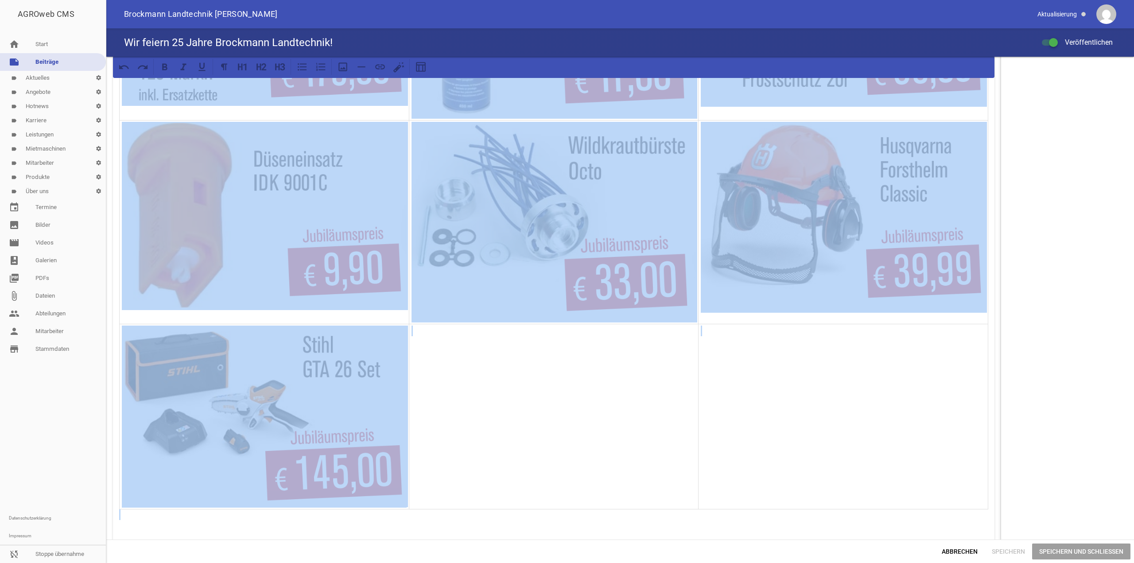
copy div "Wir feiern Tag der offenen Tür am Sonntag, 02.11.2025 10:00 - 17:00 Uhr Informi…"
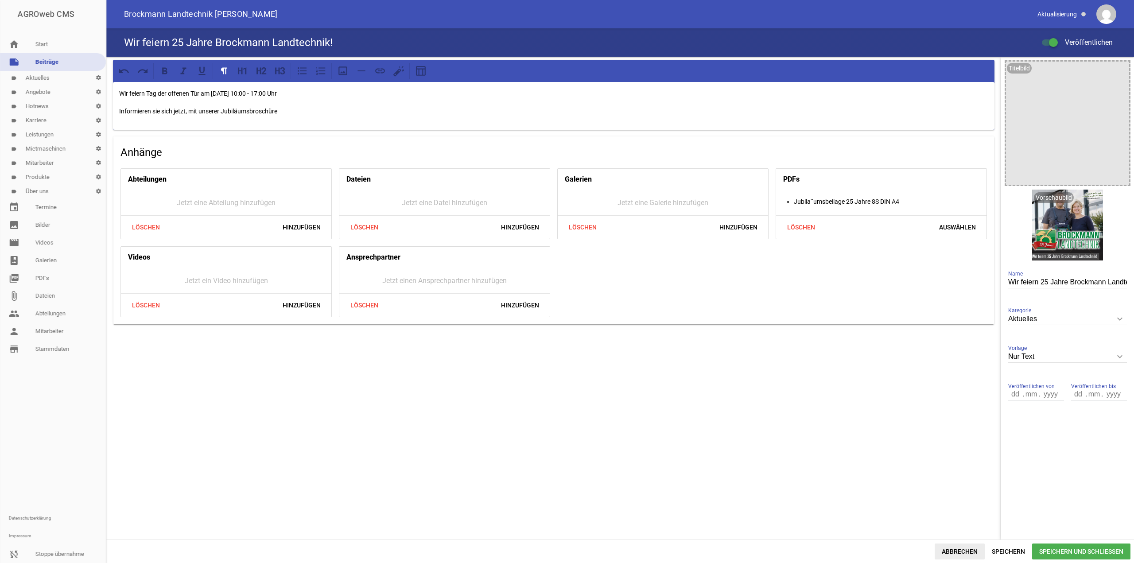
click at [968, 545] on span "Abbrechen" at bounding box center [960, 552] width 50 height 16
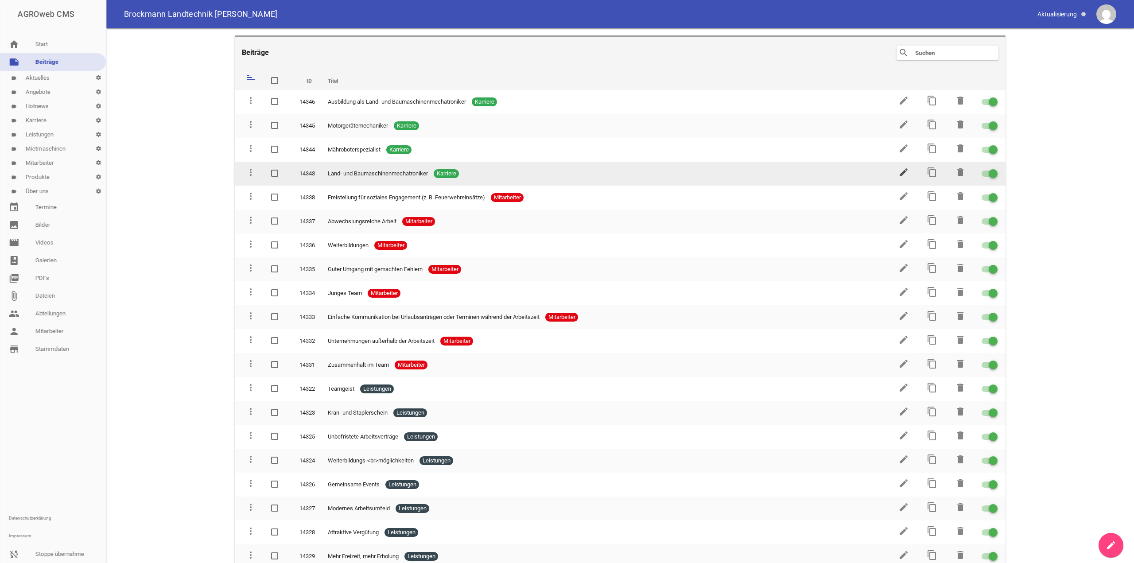
click at [905, 175] on icon "edit" at bounding box center [904, 172] width 11 height 11
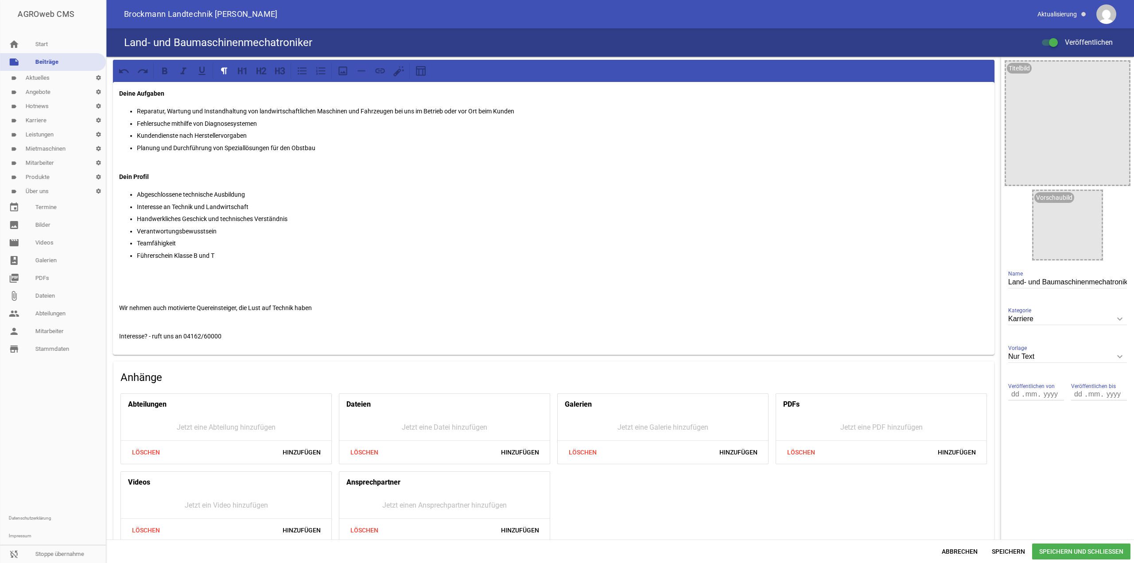
click at [471, 289] on p at bounding box center [553, 290] width 869 height 11
click at [1019, 557] on span "Speichern" at bounding box center [1008, 552] width 47 height 16
click at [181, 292] on p "d" at bounding box center [553, 290] width 869 height 11
click at [1086, 552] on span "Speichern und Schließen" at bounding box center [1081, 552] width 98 height 16
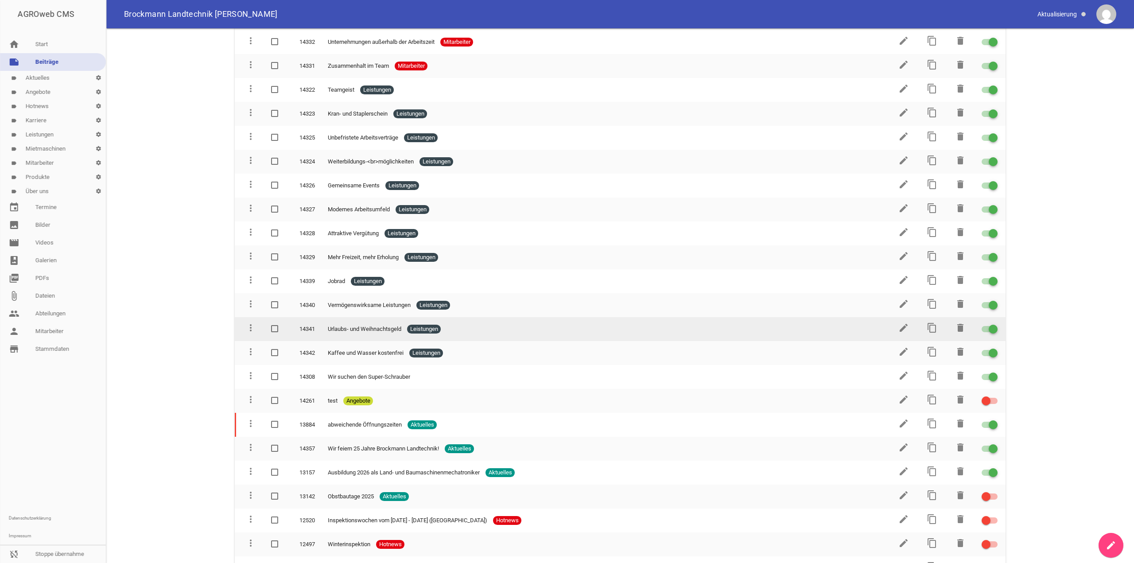
scroll to position [310, 0]
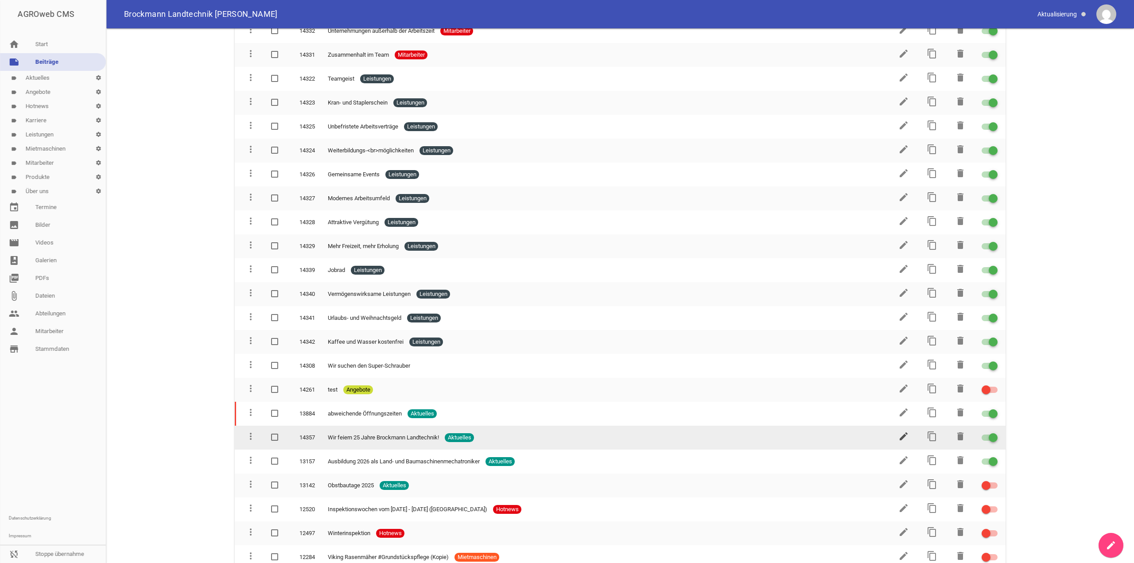
click at [902, 435] on icon "edit" at bounding box center [904, 436] width 11 height 11
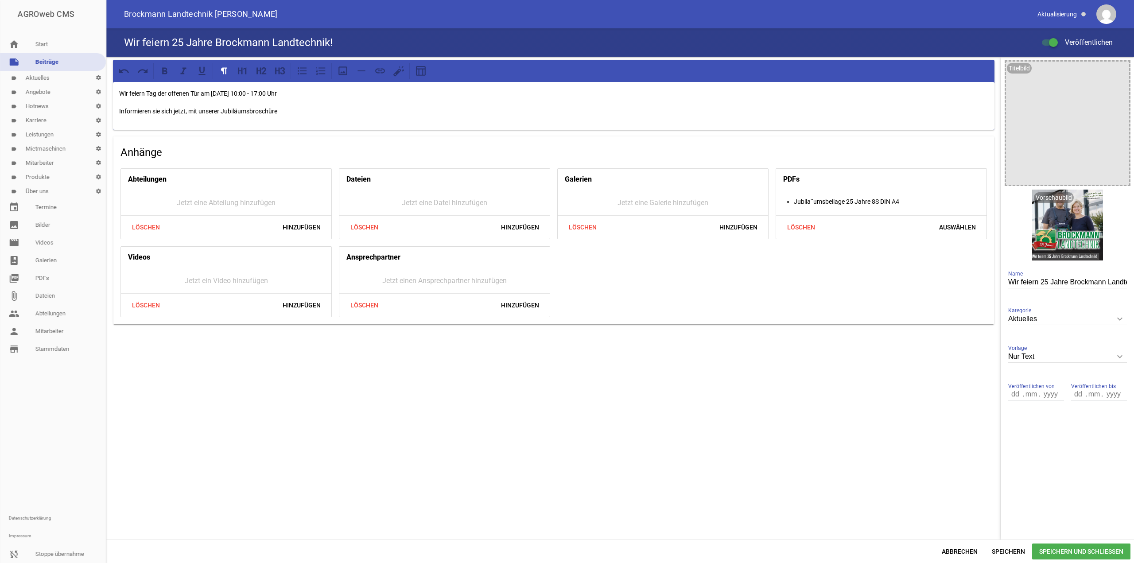
click at [359, 121] on div "Wir feiern Tag der offenen Tür am [DATE] 10:00 - 17:00 Uhr Informieren sie sich…" at bounding box center [554, 106] width 882 height 48
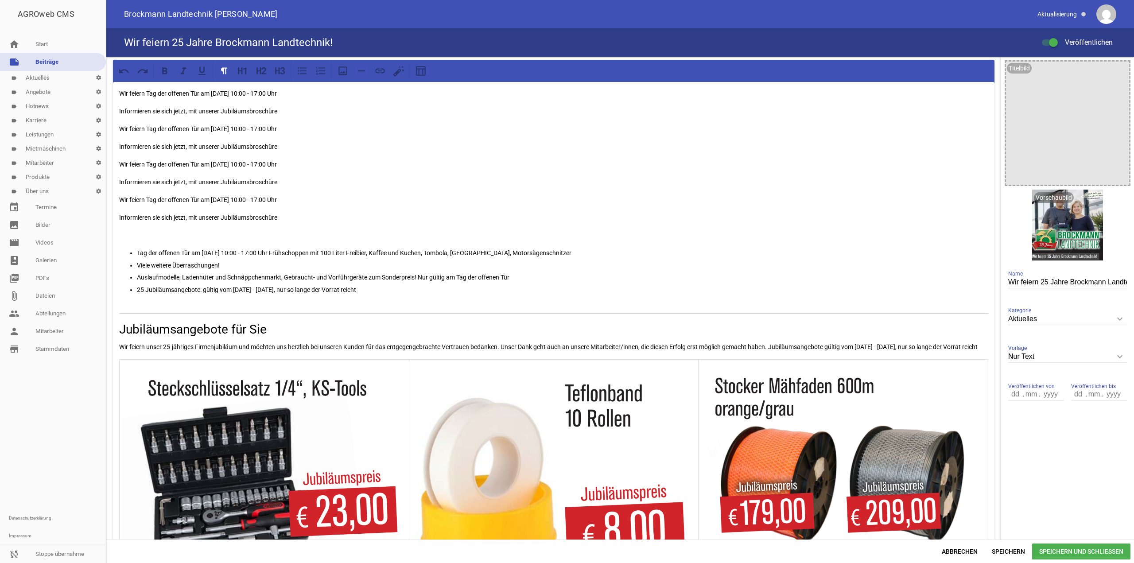
scroll to position [1679, 0]
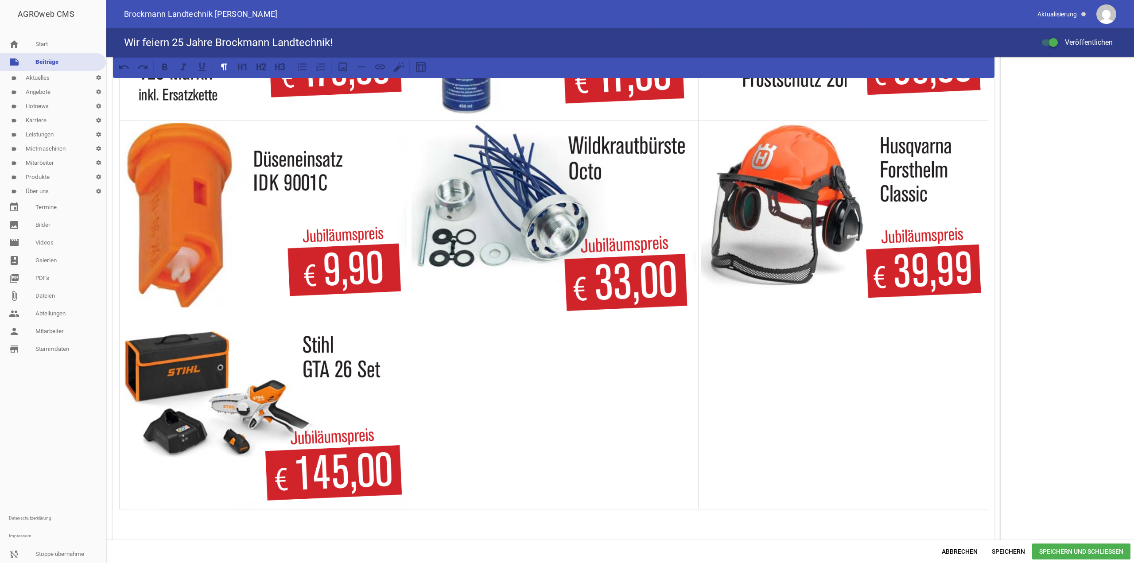
click at [1052, 545] on span "Speichern und Schließen" at bounding box center [1081, 552] width 98 height 16
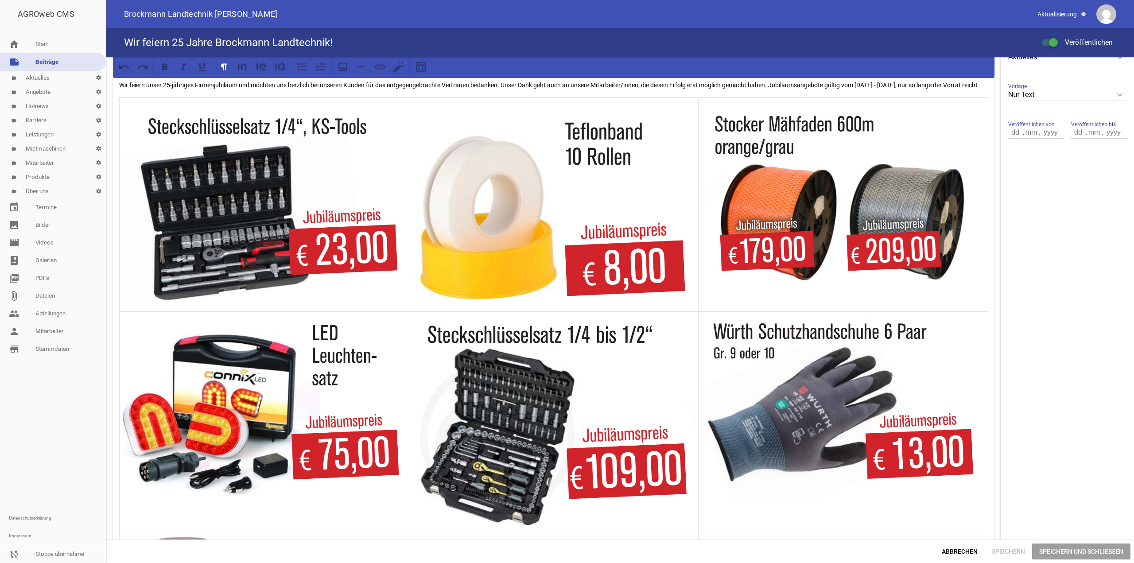
scroll to position [222, 0]
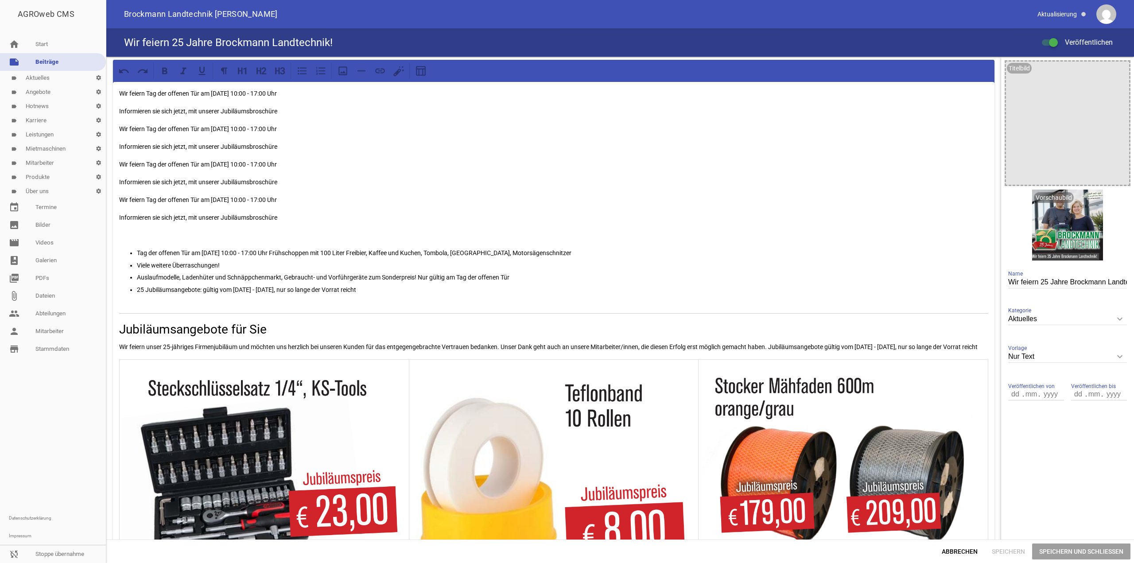
scroll to position [1681, 0]
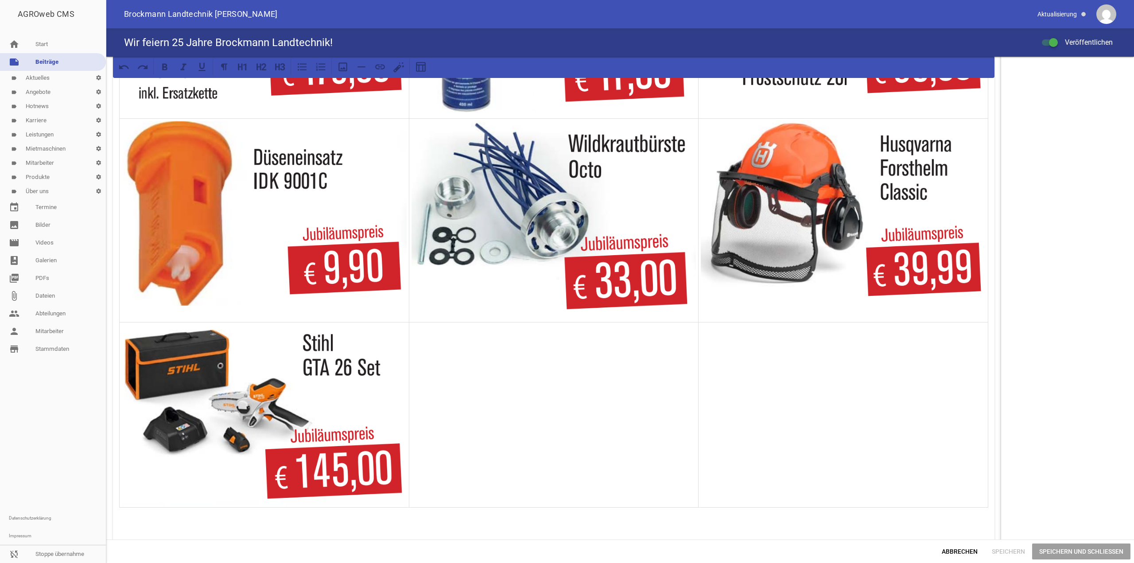
click at [887, 429] on td at bounding box center [844, 415] width 290 height 185
click at [970, 551] on span "Abbrechen" at bounding box center [960, 552] width 50 height 16
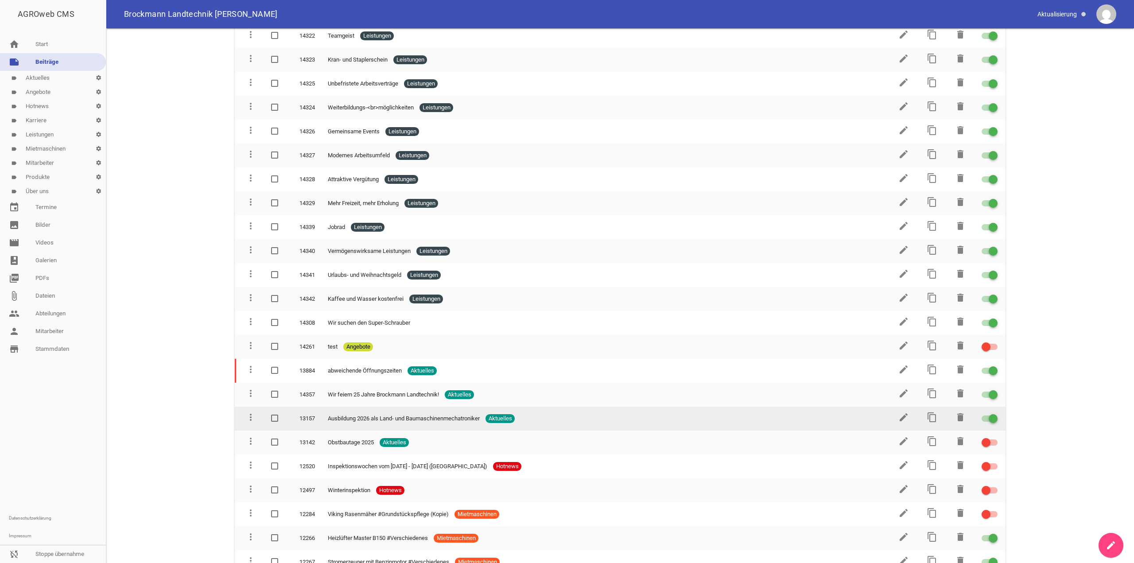
scroll to position [354, 0]
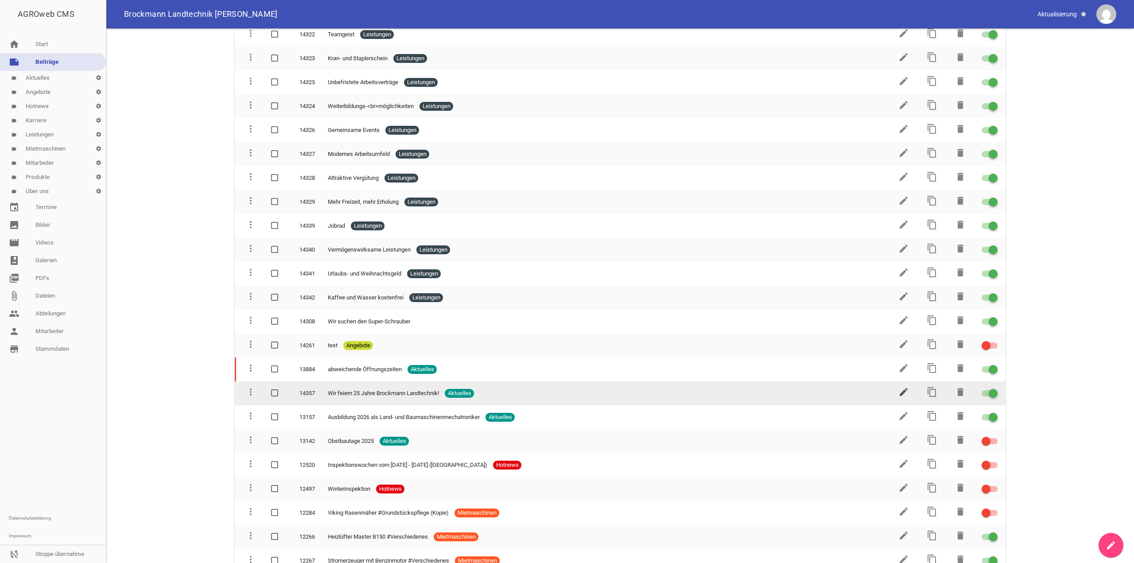
click at [901, 393] on icon "edit" at bounding box center [904, 392] width 11 height 11
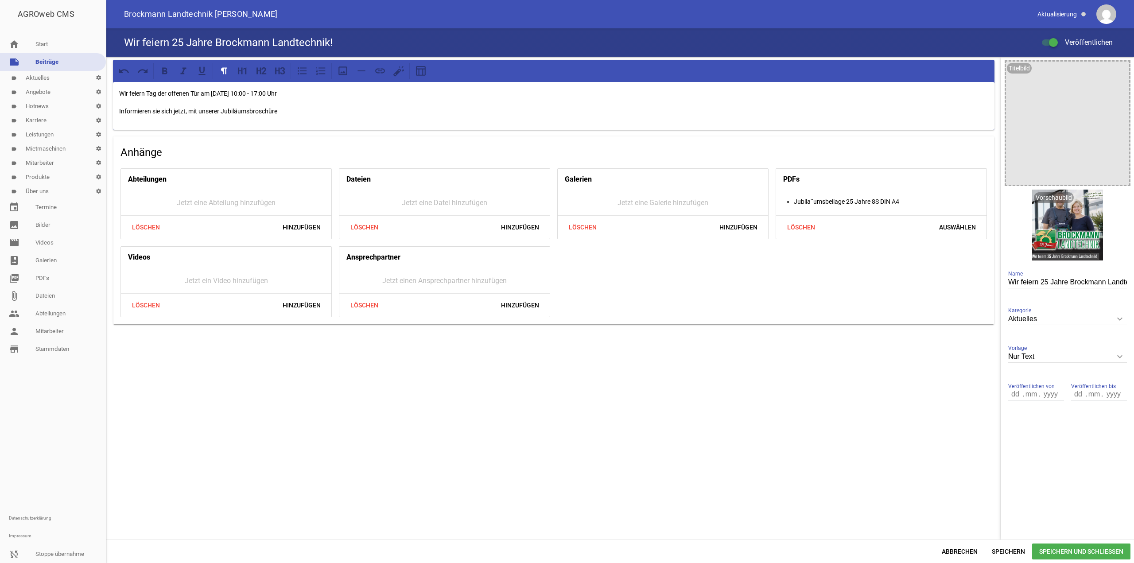
click at [421, 121] on div "Wir feiern Tag der offenen Tür am [DATE] 10:00 - 17:00 Uhr Informieren sie sich…" at bounding box center [554, 106] width 882 height 48
click at [1024, 551] on span "Speichern" at bounding box center [1008, 552] width 47 height 16
click at [299, 117] on div "Wir feiern Tag der offenen Tür am [DATE] 10:00 - 17:00 Uhr Informieren sie sich…" at bounding box center [554, 106] width 882 height 48
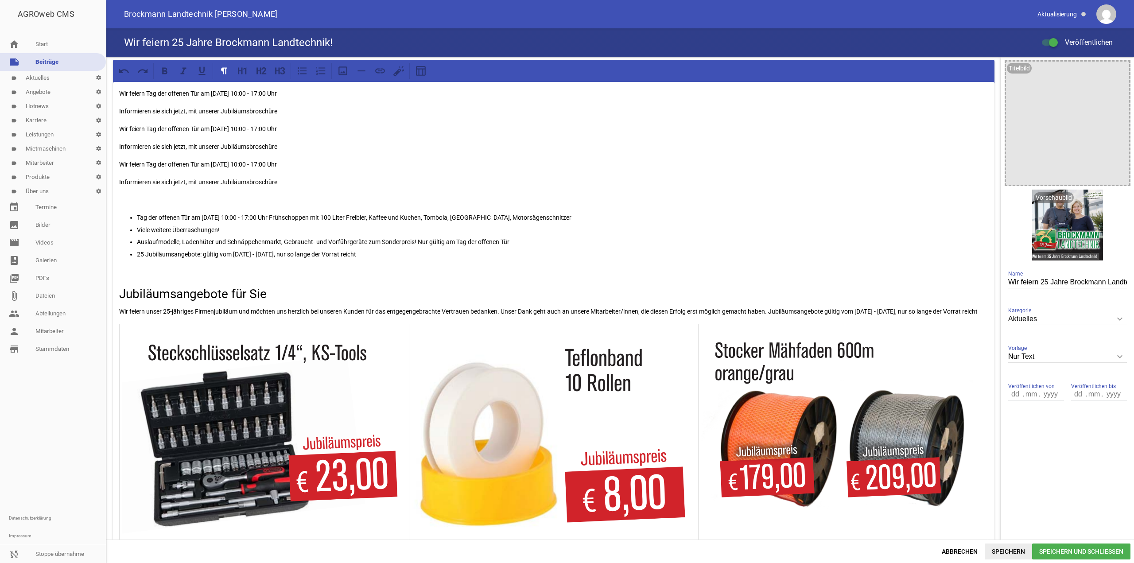
click at [1012, 552] on span "Speichern" at bounding box center [1008, 552] width 47 height 16
click at [603, 168] on p "Wir feiern Tag der offenen Tür am [DATE] 10:00 - 17:00 Uhr" at bounding box center [553, 164] width 869 height 11
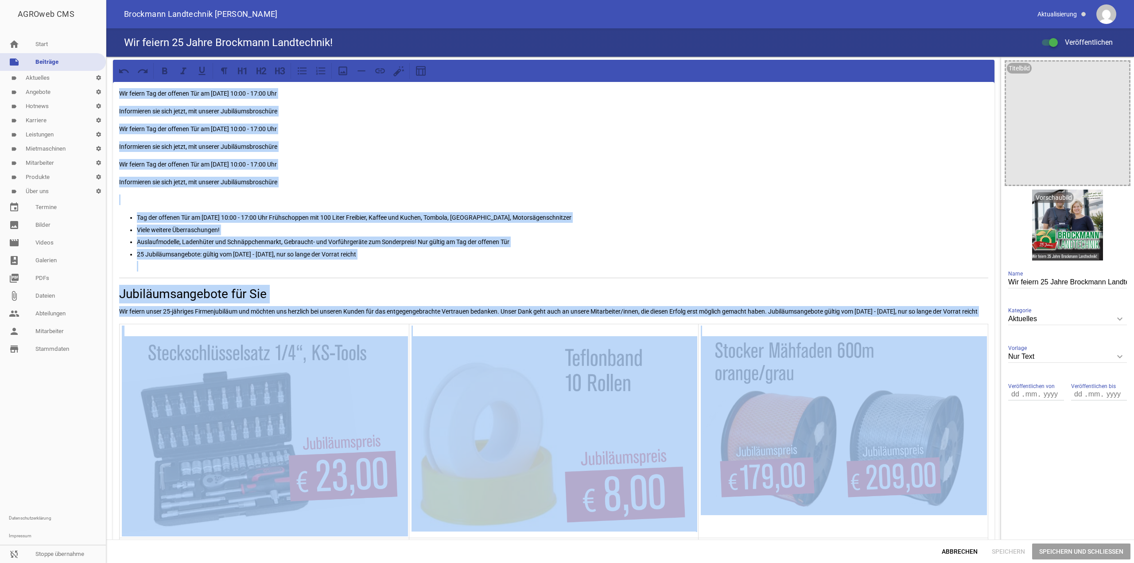
copy div "Lor ipsumd Sit ame consect Adi el Seddoei, 09.91.2883 97:24 - 09:09 Tem Incidid…"
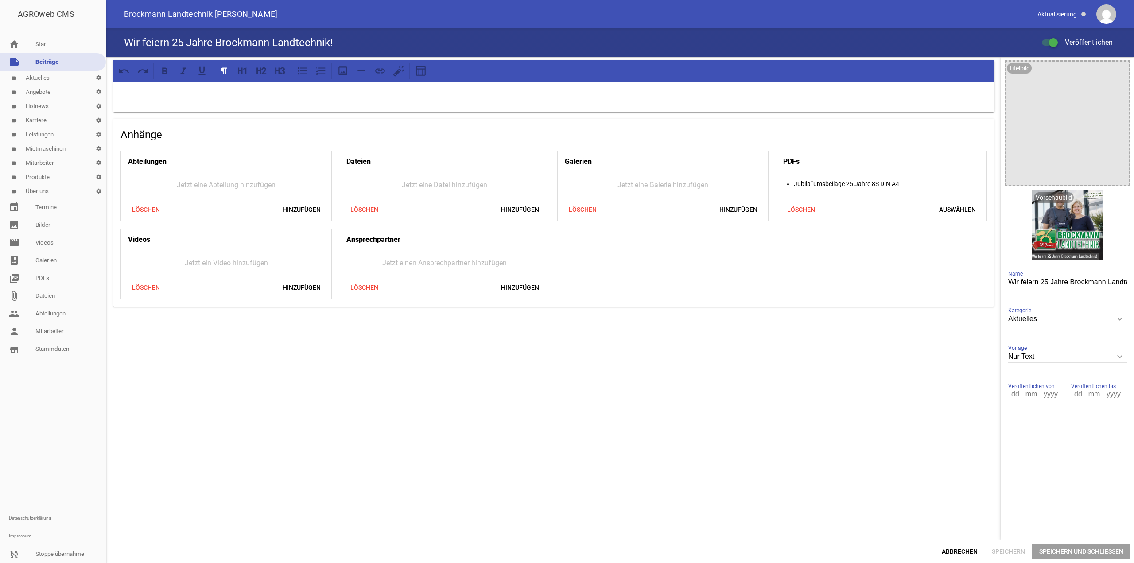
click at [895, 441] on div "Anhänge Abteilungen Jetzt eine Abteilung hinzufügen Löschen Hinzufügen Dateien …" at bounding box center [553, 298] width 895 height 483
click at [567, 83] on div at bounding box center [554, 97] width 882 height 30
click at [663, 441] on div "hallo Anhänge Abteilungen Jetzt eine Abteilung hinzufügen Löschen Hinzufügen Da…" at bounding box center [553, 298] width 895 height 483
click at [1018, 553] on span "Speichern" at bounding box center [1008, 552] width 47 height 16
click at [645, 376] on div "hallo Anhänge Abteilungen Jetzt eine Abteilung hinzufügen Löschen Hinzufügen Da…" at bounding box center [553, 298] width 895 height 483
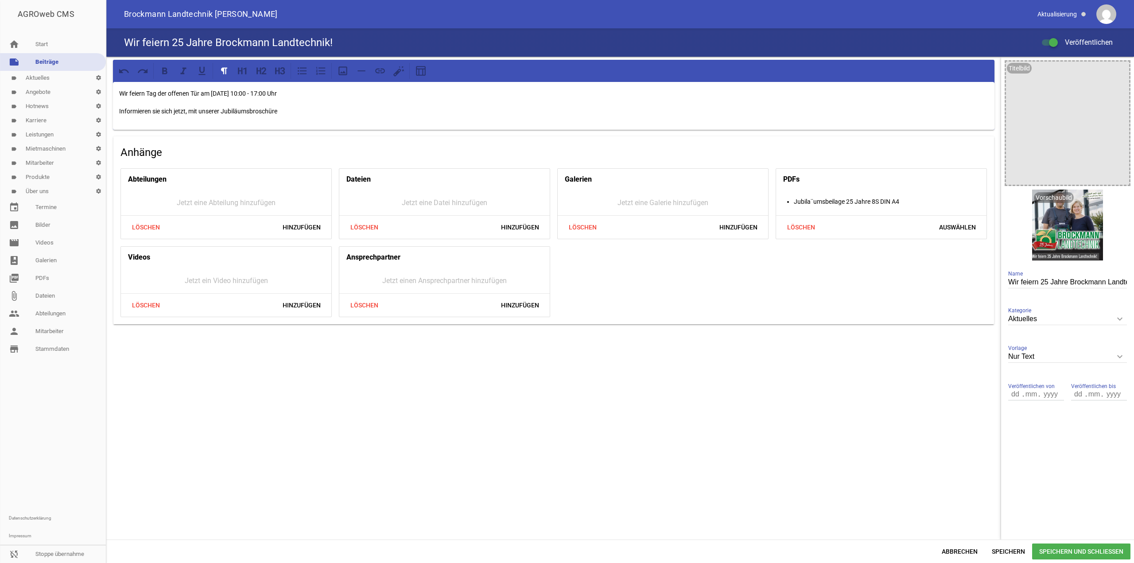
click at [342, 109] on p "Informieren sie sich jetzt, mit unserer Jubiläumsbroschüre" at bounding box center [553, 111] width 869 height 11
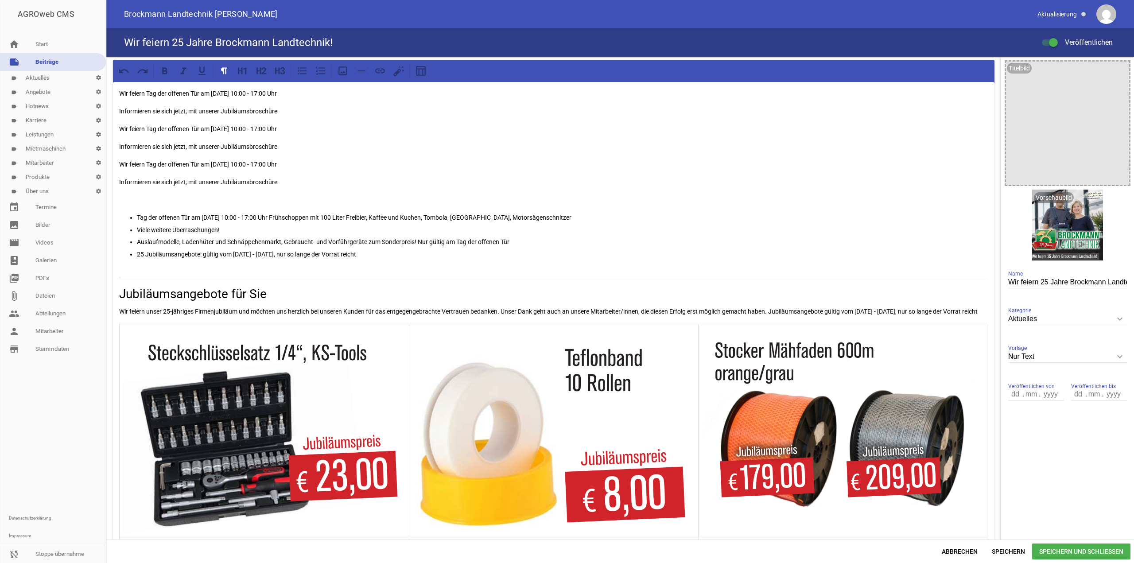
scroll to position [1644, 0]
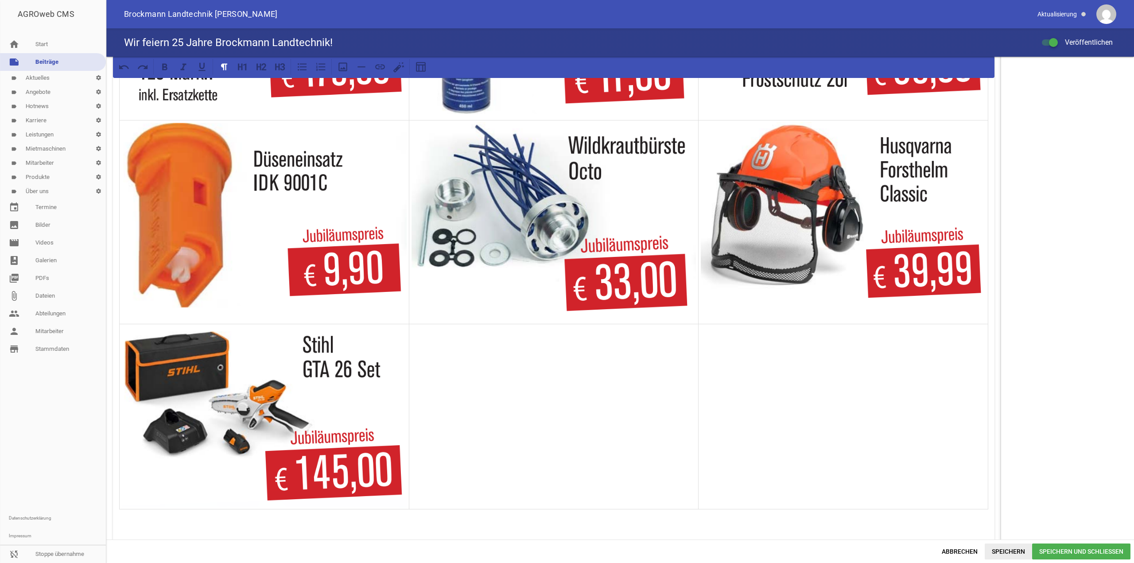
click at [989, 547] on span "Speichern" at bounding box center [1008, 552] width 47 height 16
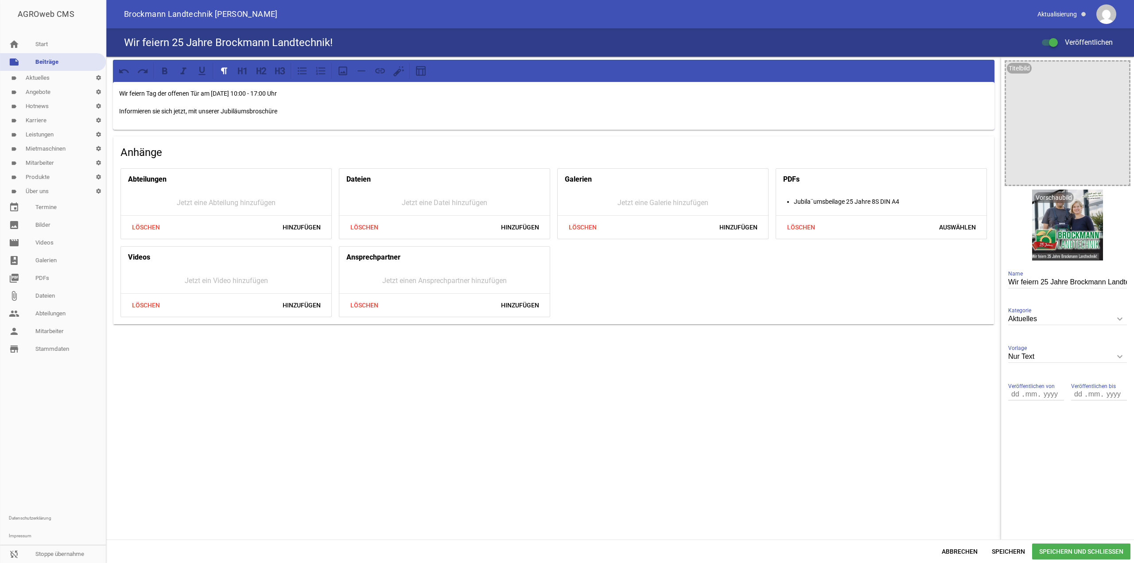
click at [350, 111] on p "Informieren sie sich jetzt, mit unserer Jubiläumsbroschüre" at bounding box center [553, 111] width 869 height 11
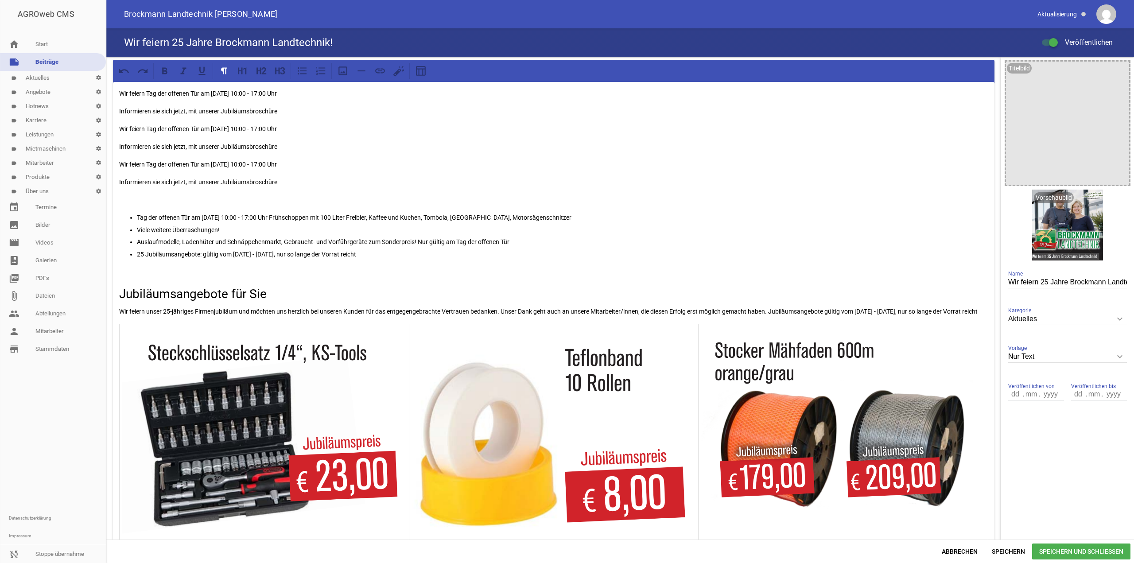
scroll to position [1644, 0]
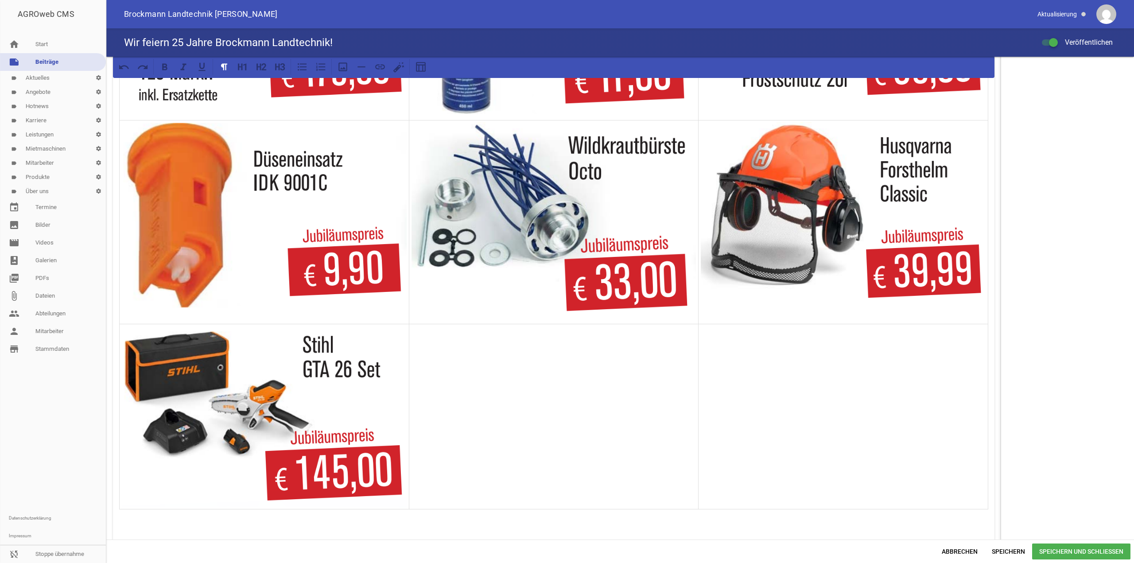
click at [1068, 552] on span "Speichern und Schließen" at bounding box center [1081, 552] width 98 height 16
click at [808, 412] on td at bounding box center [844, 416] width 290 height 185
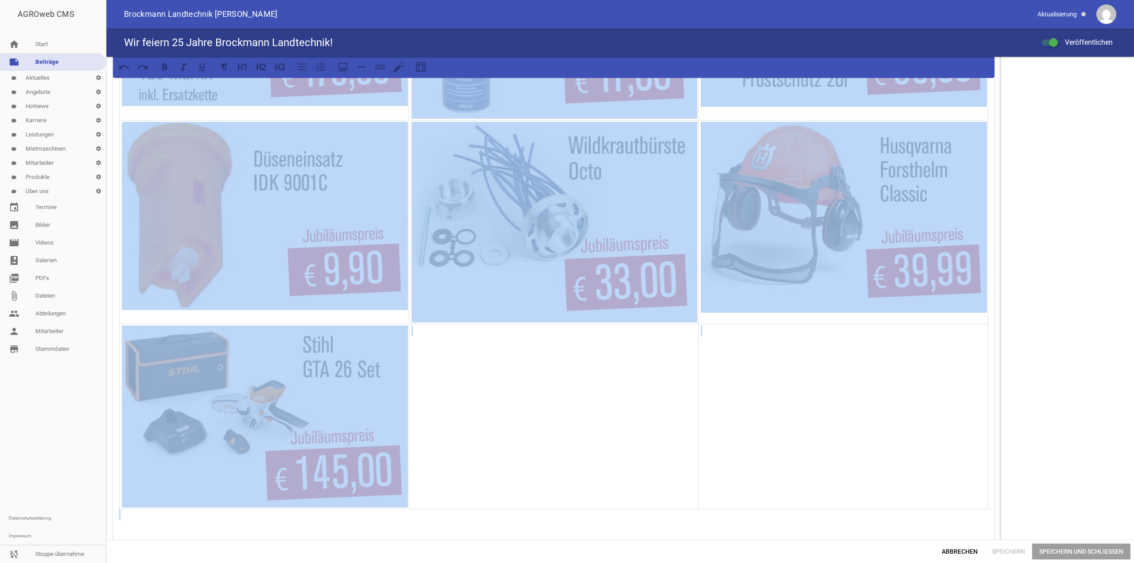
copy div "Lor ipsumd Sit ame consect Adi el Seddoei, 34.75.6412 91:50 - 99:79 Tem Incidid…"
click at [975, 549] on span "Abbrechen" at bounding box center [960, 552] width 50 height 16
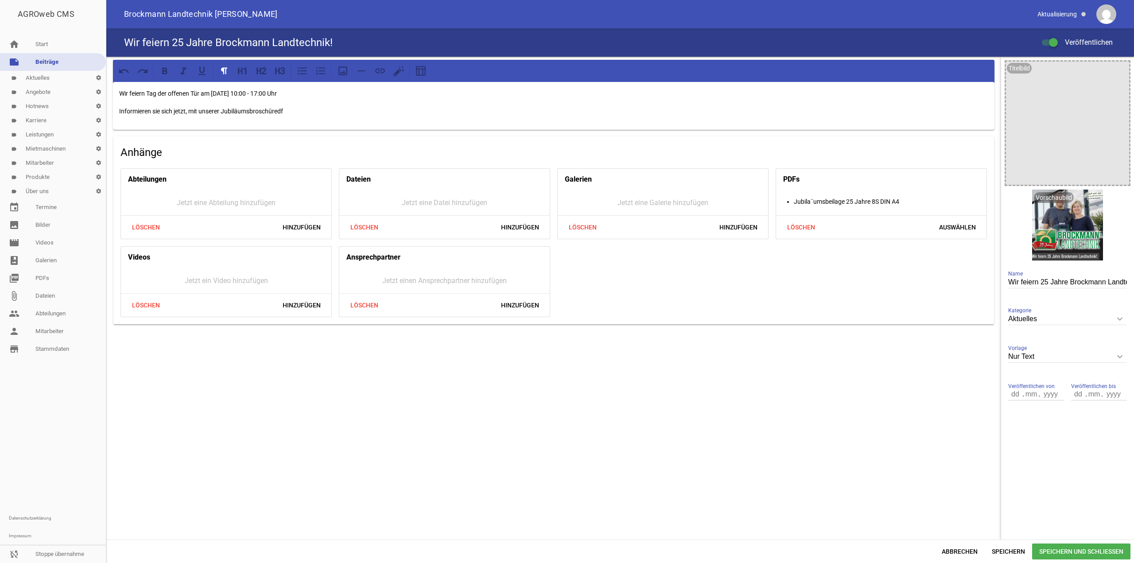
click at [395, 121] on div "Wir feiern Tag der offenen Tür am [DATE] 10:00 - 17:00 Uhr Informieren sie sich…" at bounding box center [554, 106] width 882 height 48
click at [1012, 555] on span "Speichern" at bounding box center [1008, 552] width 47 height 16
click at [355, 124] on div "Wir feiern Tag der offenen Tür am [DATE] 10:00 - 17:00 Uhr Informieren sie sich…" at bounding box center [554, 106] width 882 height 48
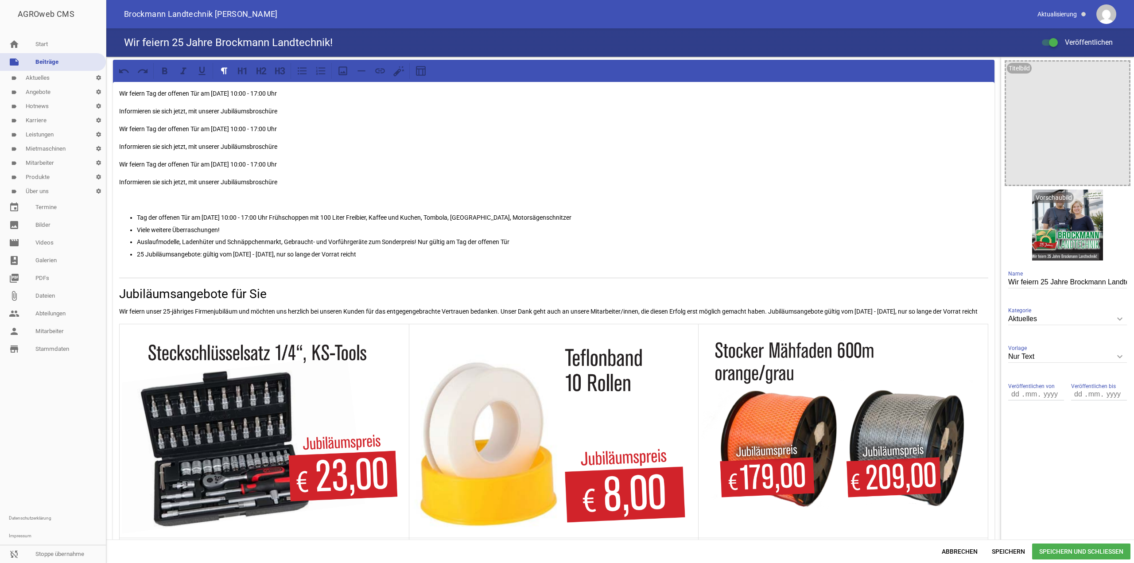
scroll to position [1644, 0]
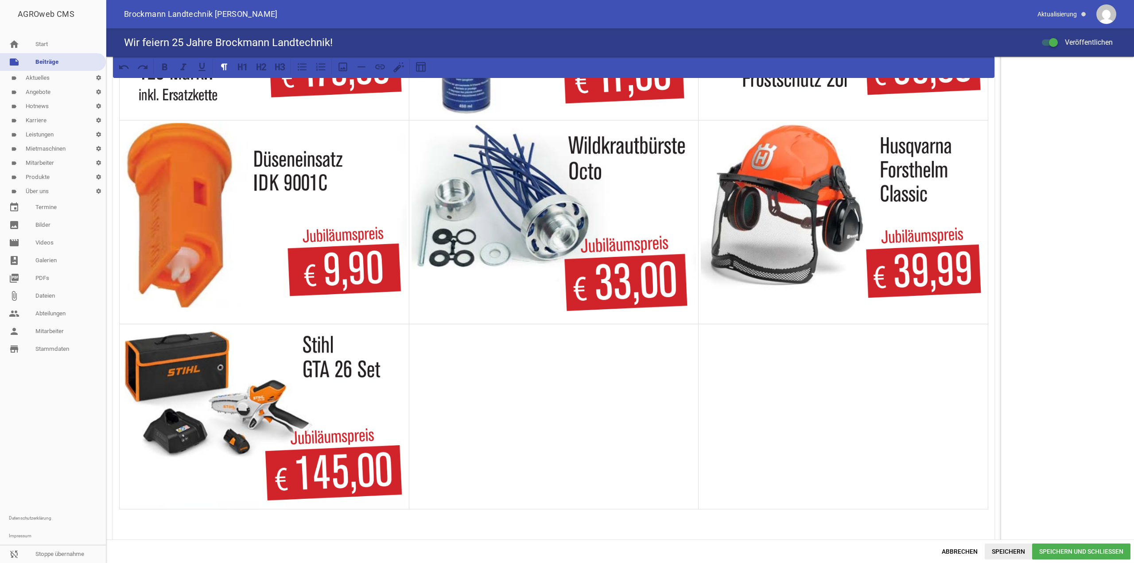
click at [1015, 550] on span "Speichern" at bounding box center [1008, 552] width 47 height 16
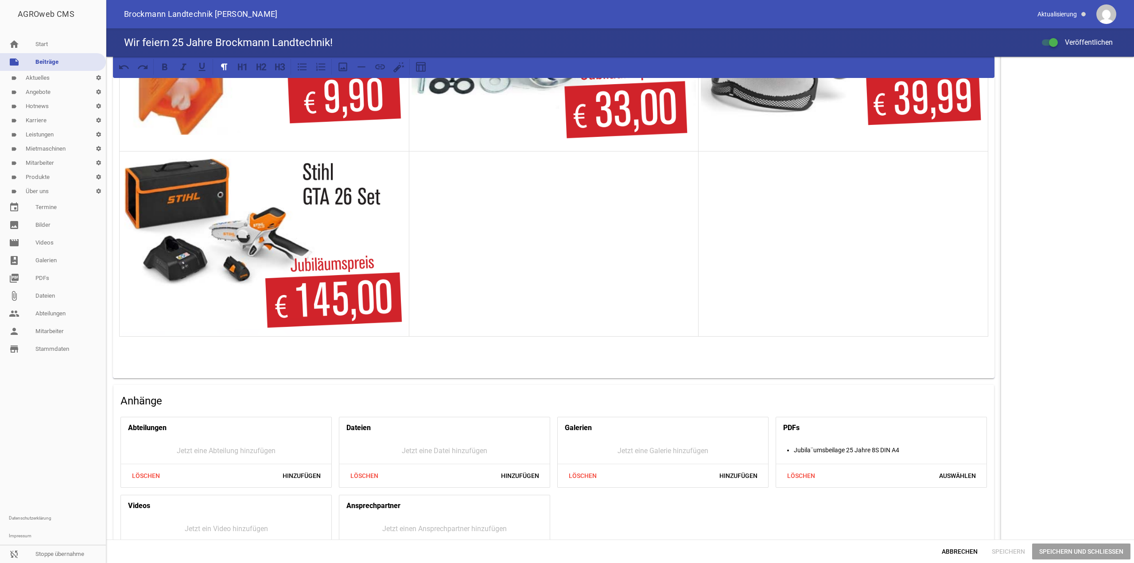
scroll to position [1821, 0]
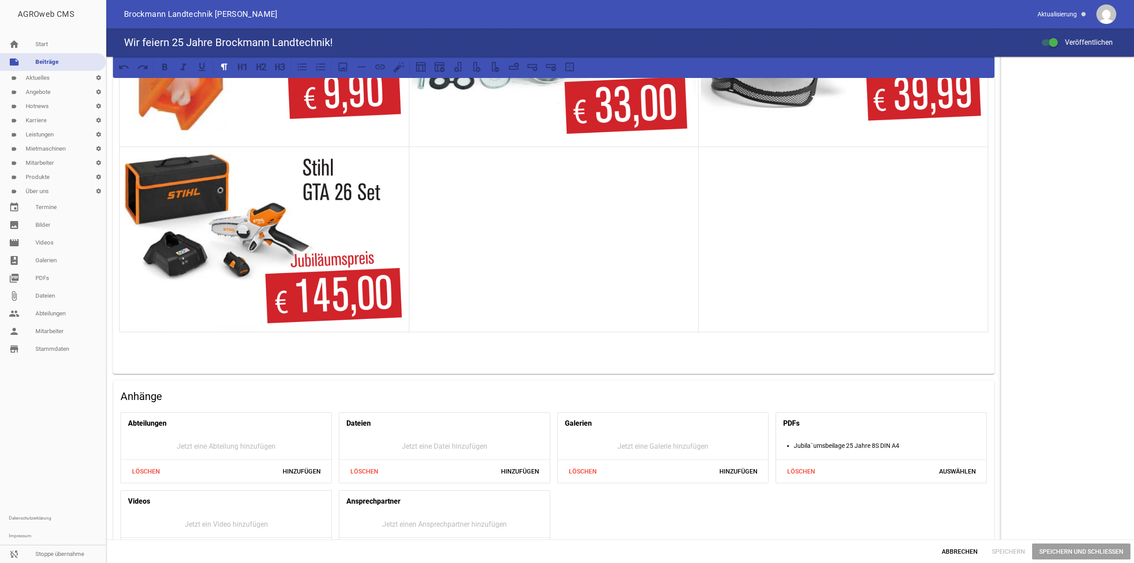
drag, startPoint x: 437, startPoint y: 346, endPoint x: 371, endPoint y: 261, distance: 107.6
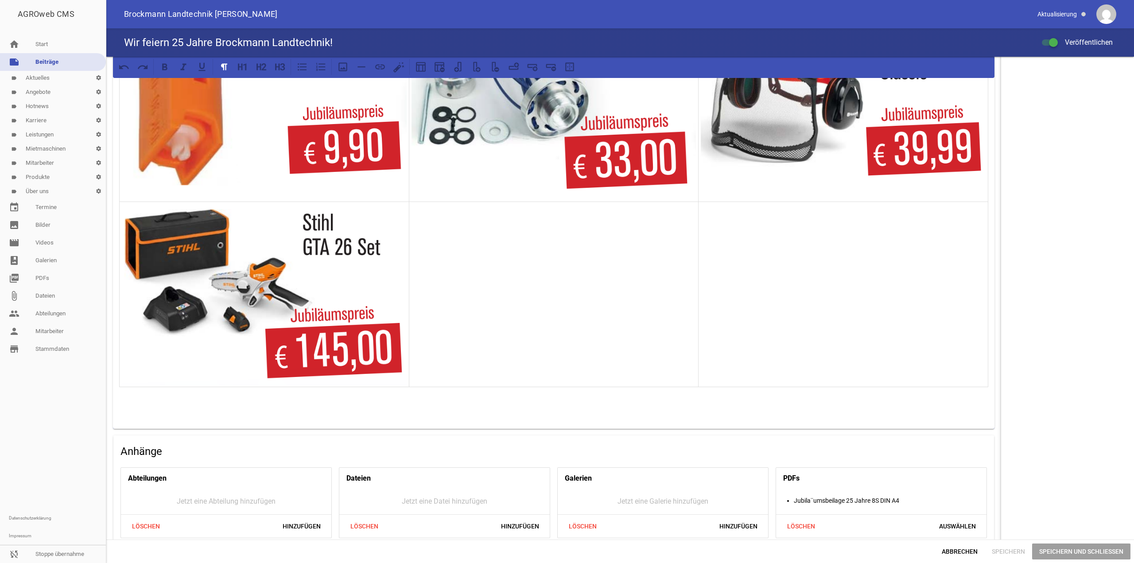
scroll to position [1772, 0]
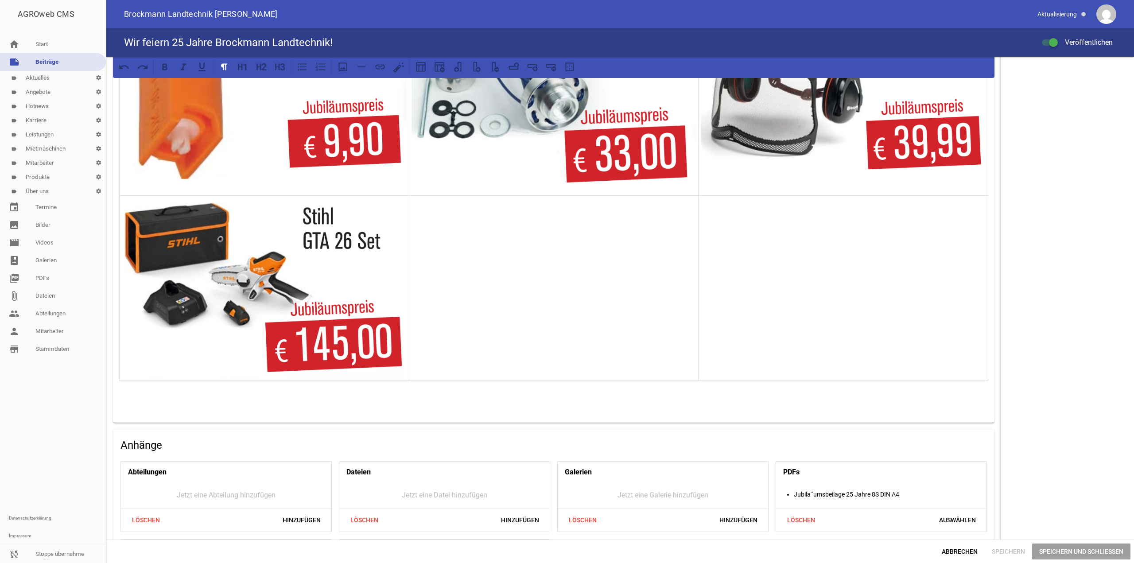
drag, startPoint x: 121, startPoint y: 270, endPoint x: 548, endPoint y: 407, distance: 448.2
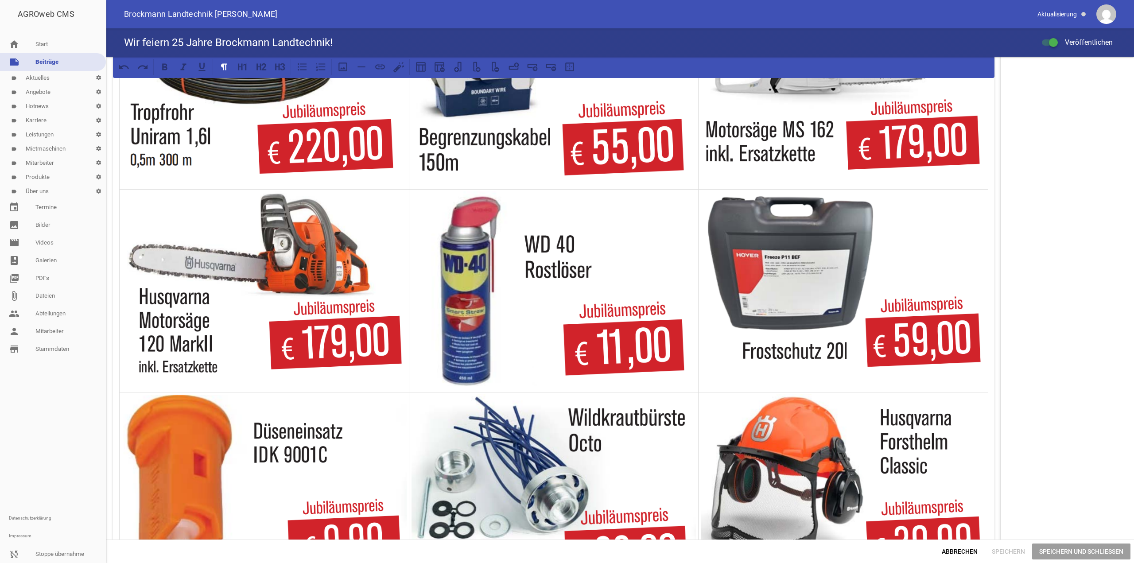
scroll to position [1329, 0]
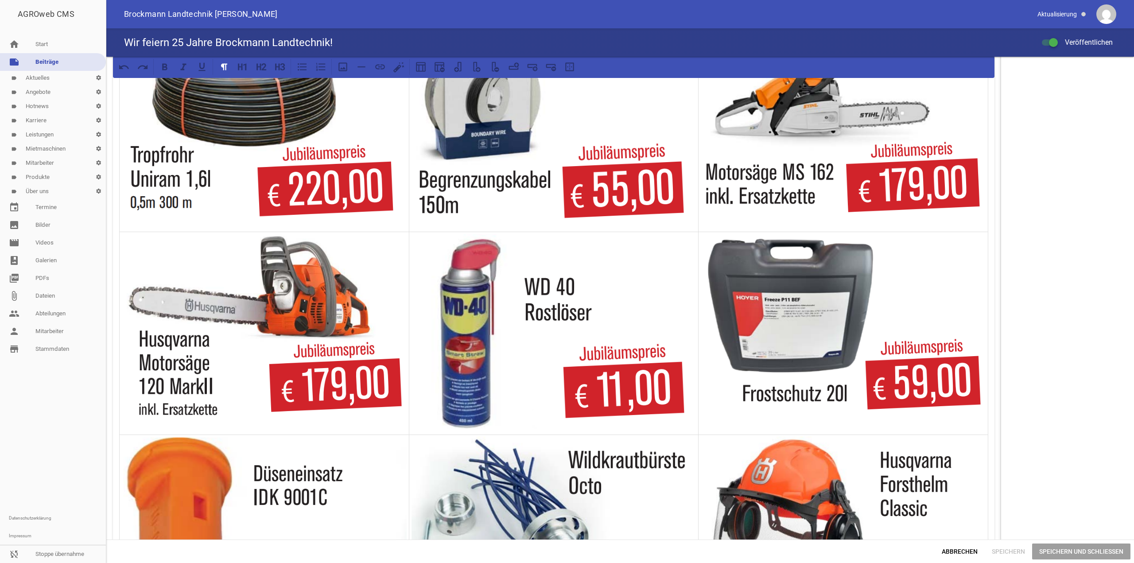
click at [523, 388] on img at bounding box center [554, 333] width 285 height 200
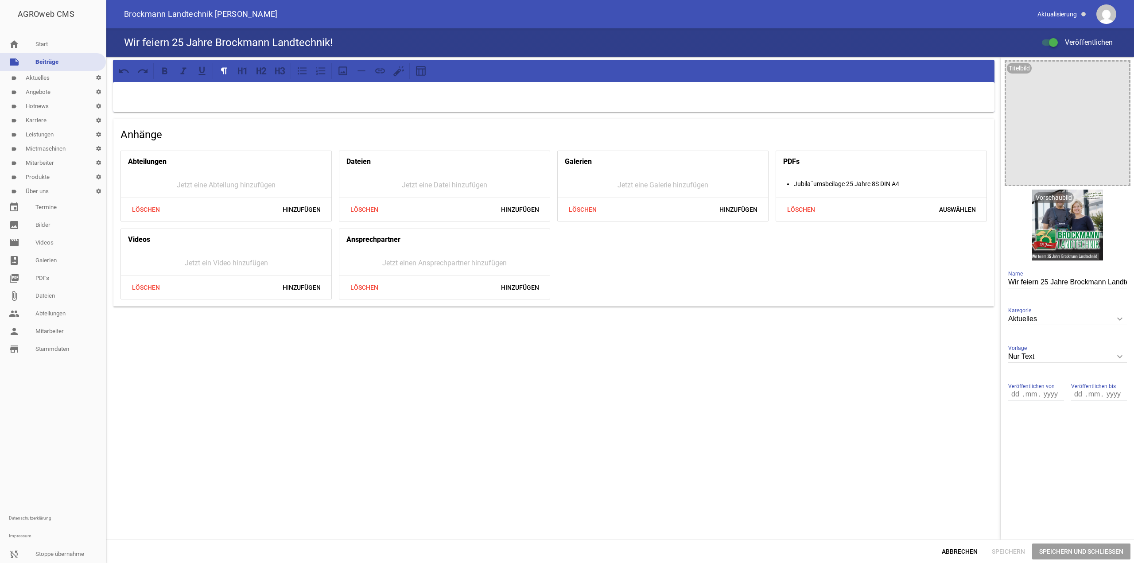
scroll to position [0, 0]
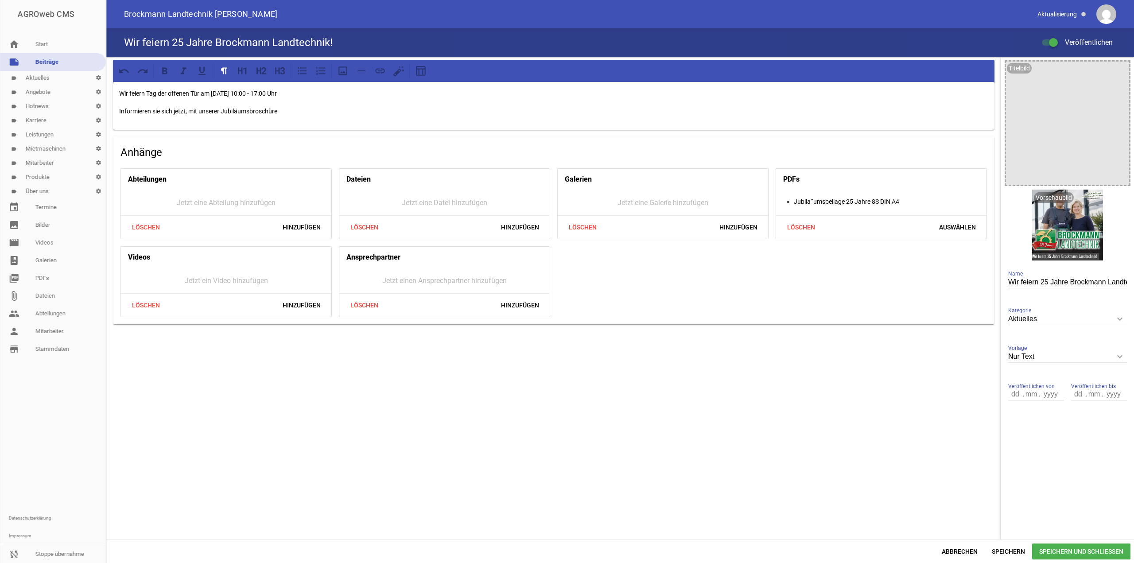
click at [351, 113] on p "Informieren sie sich jetzt, mit unserer Jubiläumsbroschüre" at bounding box center [553, 111] width 869 height 11
drag, startPoint x: 351, startPoint y: 113, endPoint x: 18, endPoint y: 62, distance: 336.7
click at [18, 62] on div "AGROweb CMS home Start note Beiträge label Aktuelles settings label Angebote se…" at bounding box center [567, 281] width 1134 height 563
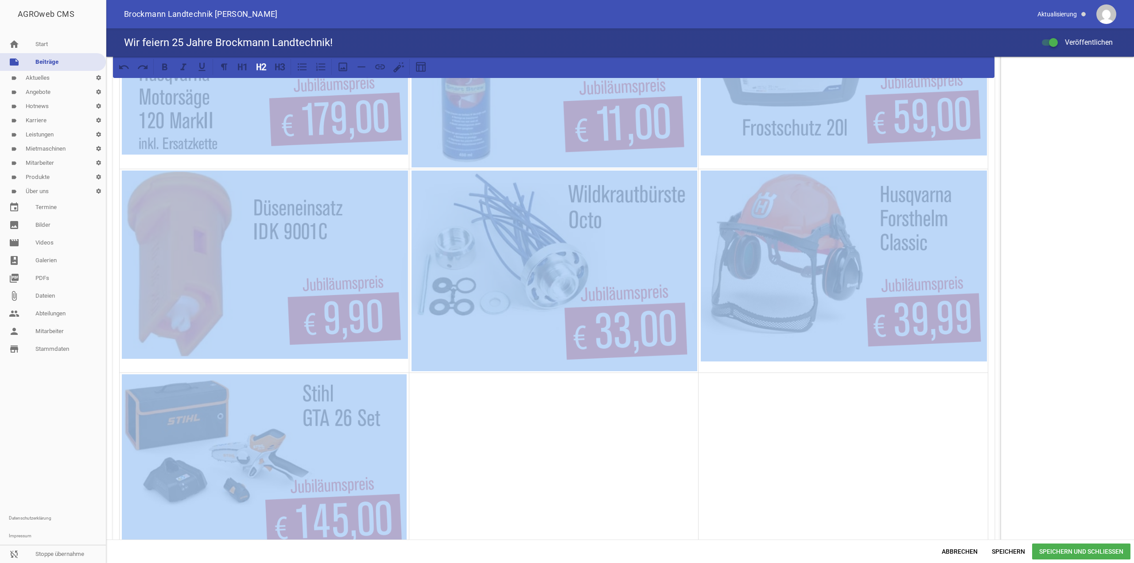
scroll to position [1855, 0]
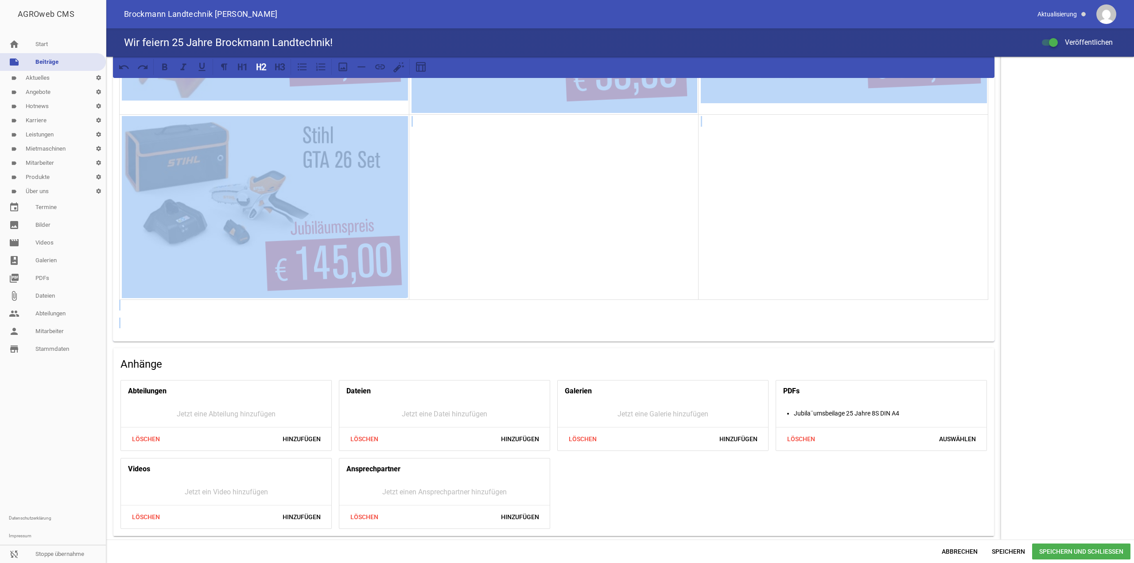
drag, startPoint x: 117, startPoint y: 283, endPoint x: 532, endPoint y: 348, distance: 420.2
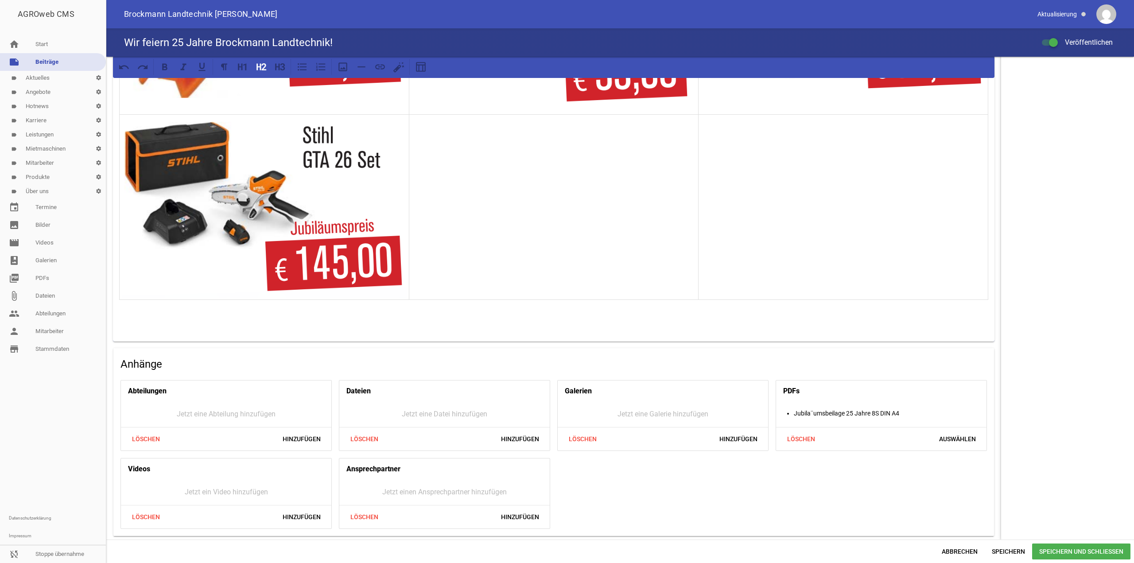
scroll to position [0, 0]
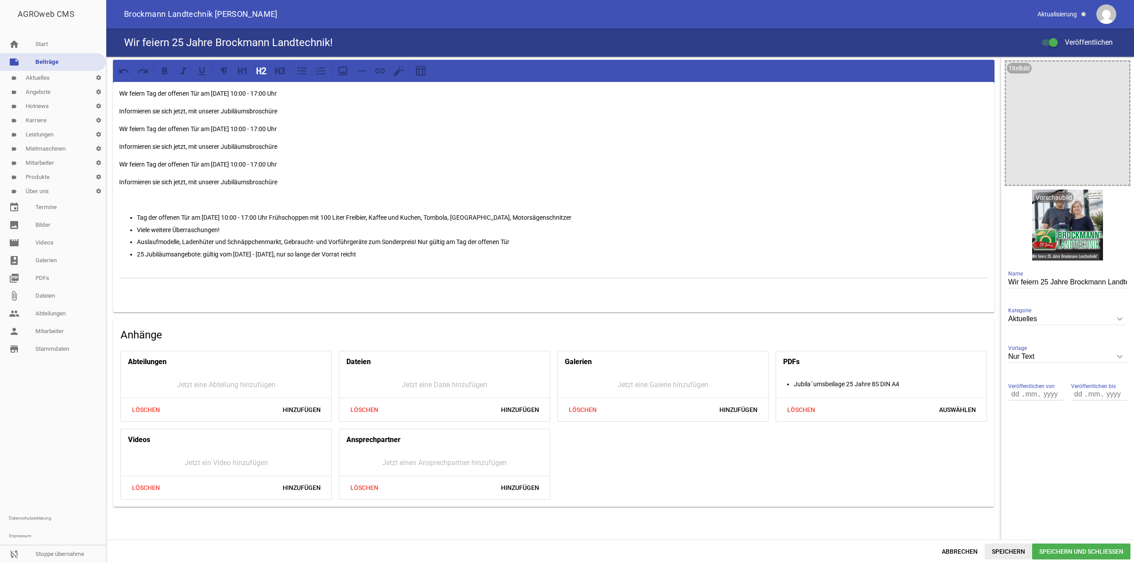
click at [999, 548] on span "Speichern" at bounding box center [1008, 552] width 47 height 16
click at [251, 290] on h2 at bounding box center [553, 294] width 869 height 19
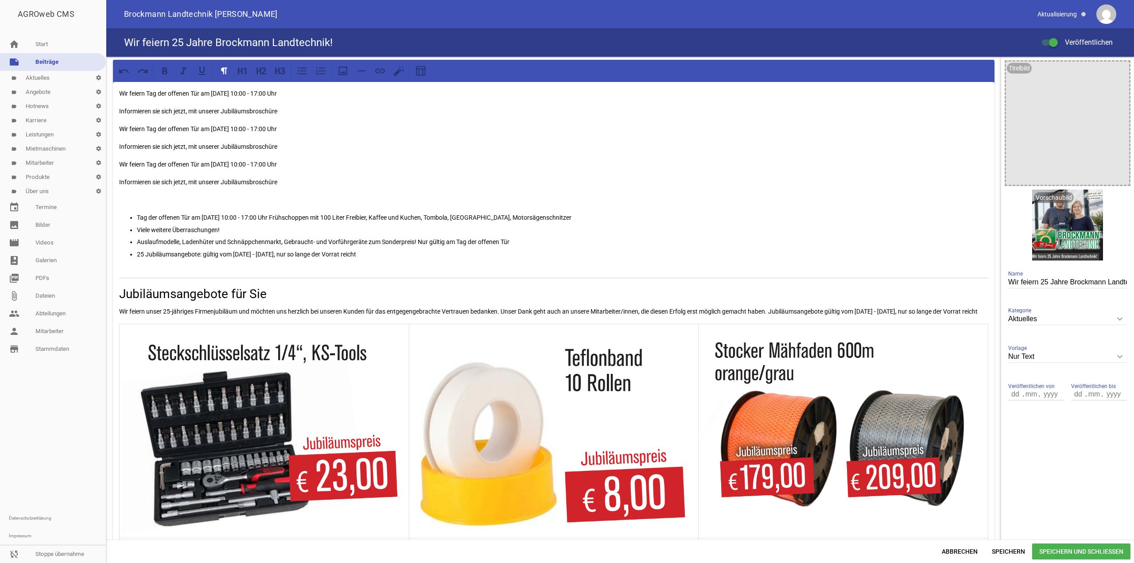
scroll to position [1644, 0]
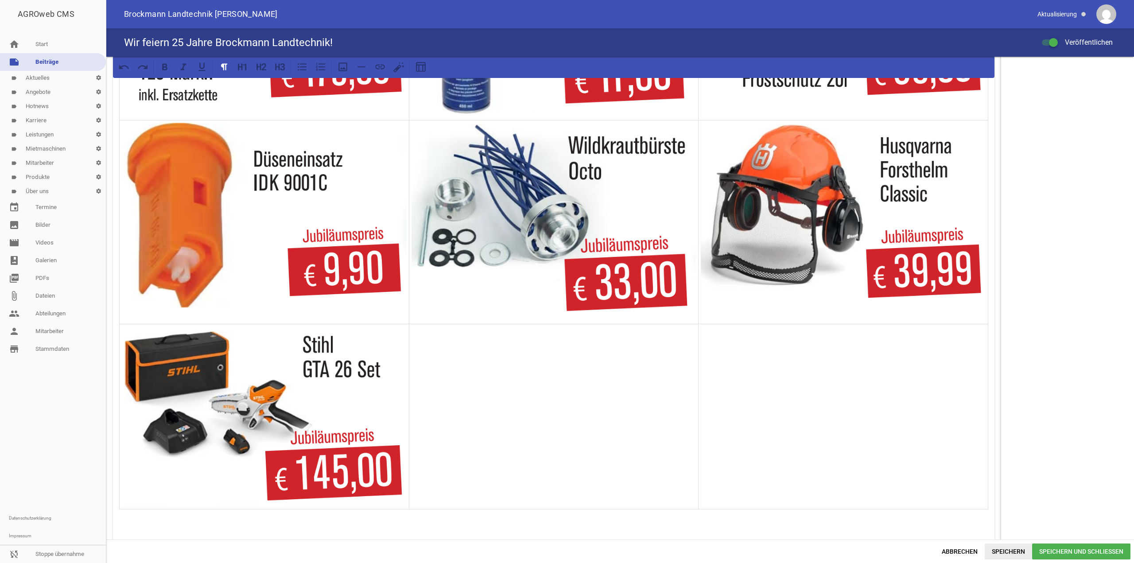
click at [1012, 557] on span "Speichern" at bounding box center [1008, 552] width 47 height 16
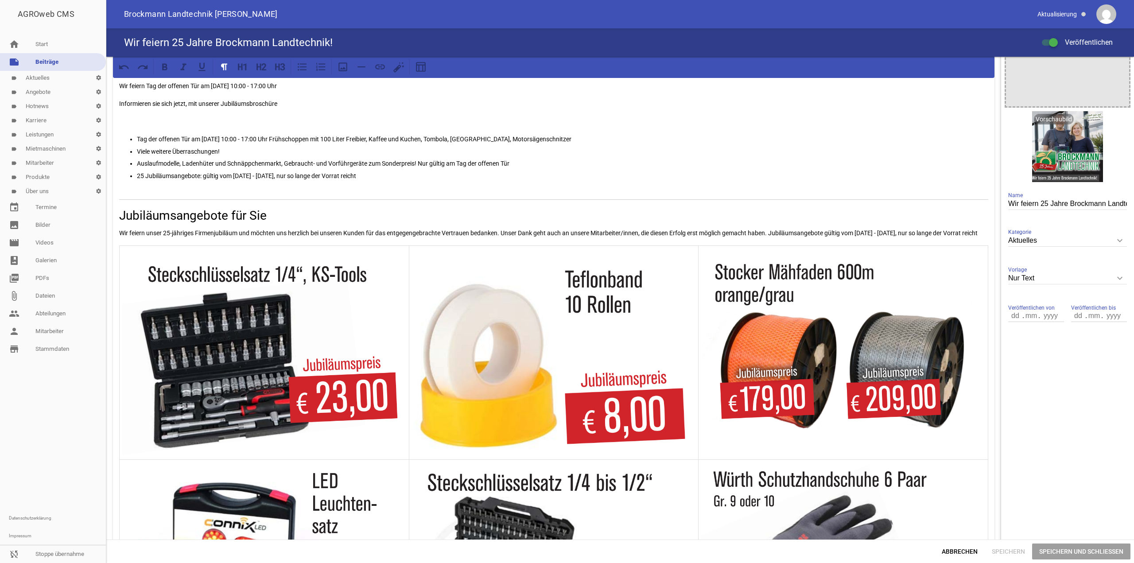
scroll to position [4, 0]
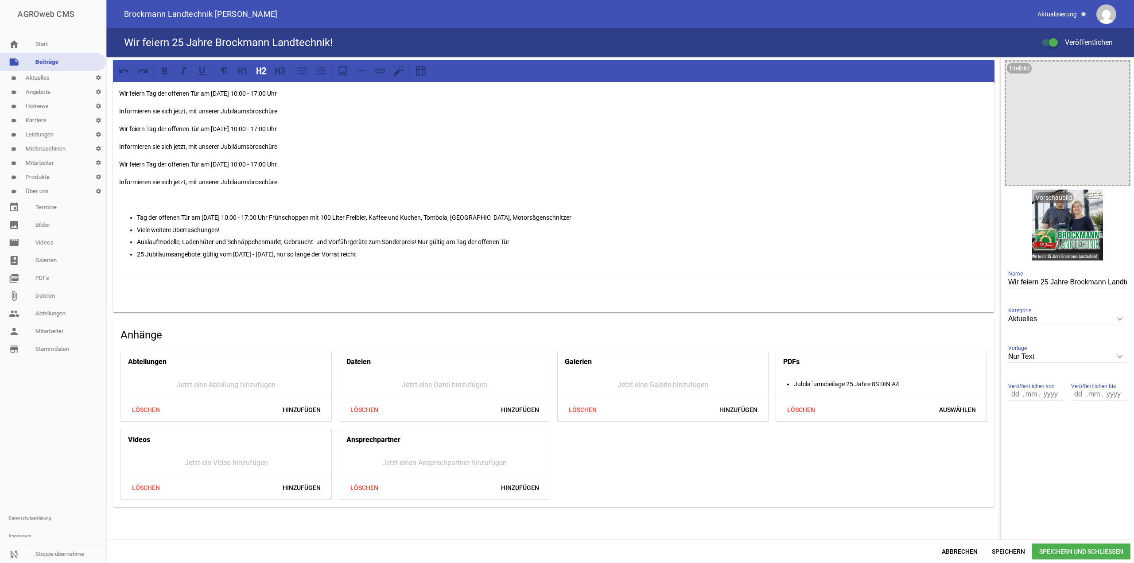
click at [403, 287] on h2 at bounding box center [553, 294] width 869 height 19
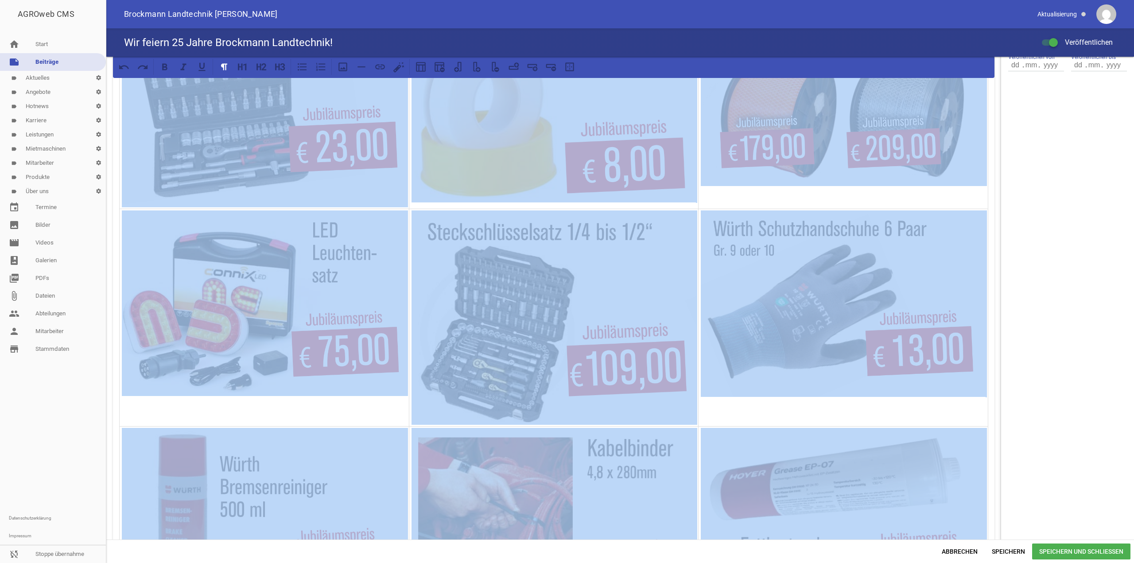
scroll to position [182, 0]
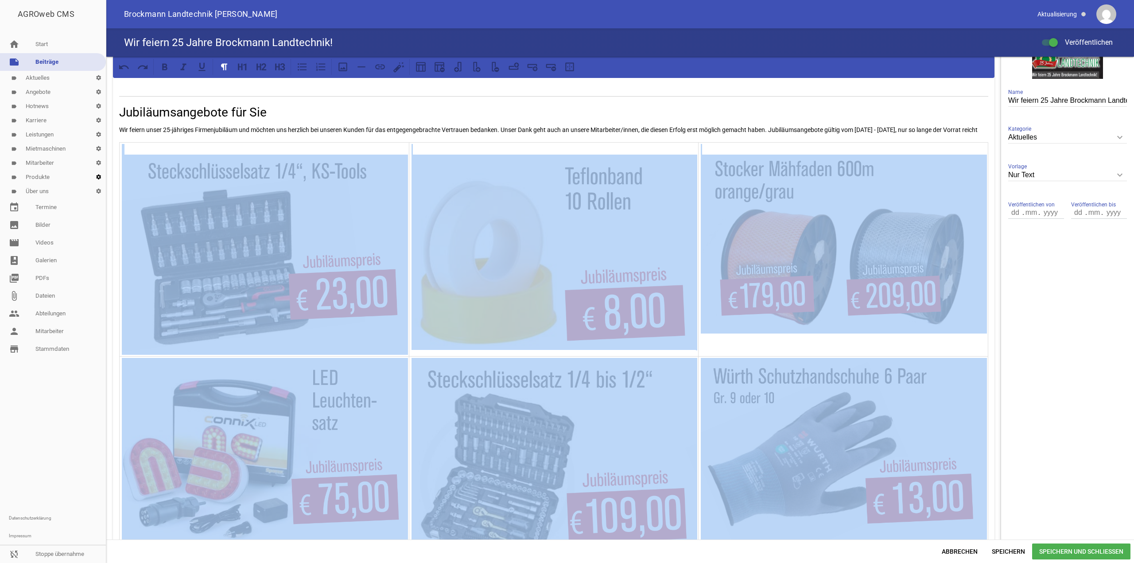
drag, startPoint x: 508, startPoint y: 527, endPoint x: 102, endPoint y: 173, distance: 538.5
click at [102, 173] on div "AGROweb CMS home Start note Beiträge label Aktuelles settings label Angebote se…" at bounding box center [567, 281] width 1134 height 563
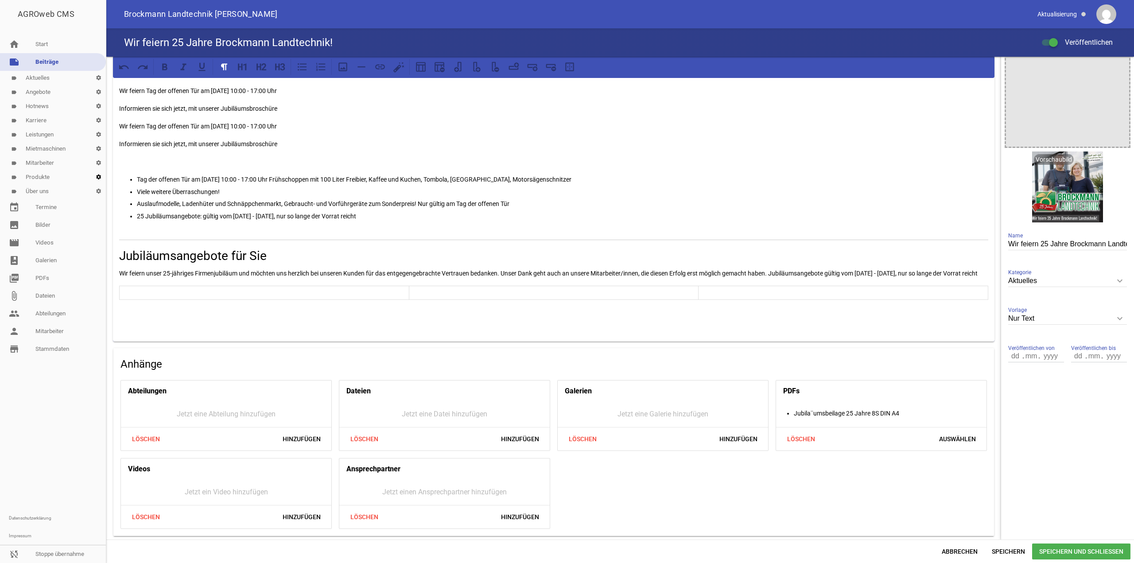
scroll to position [49, 0]
click at [1016, 561] on div "Abbrechen Speichern Speichern und Schließen" at bounding box center [620, 551] width 1028 height 23
click at [1017, 556] on span "Speichern" at bounding box center [1008, 552] width 47 height 16
click at [233, 292] on p at bounding box center [264, 293] width 285 height 11
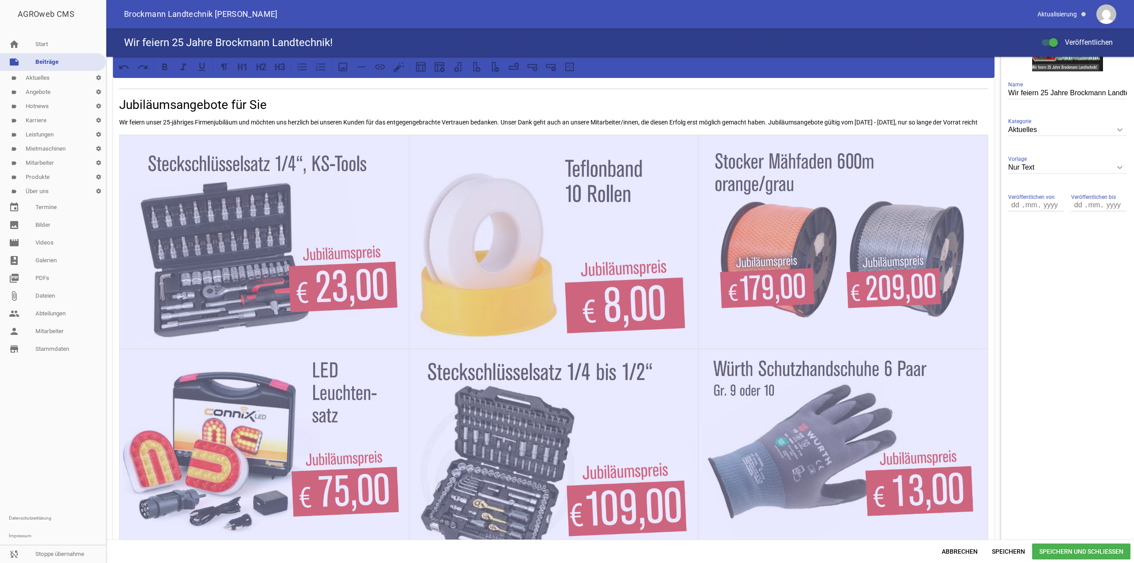
scroll to position [226, 0]
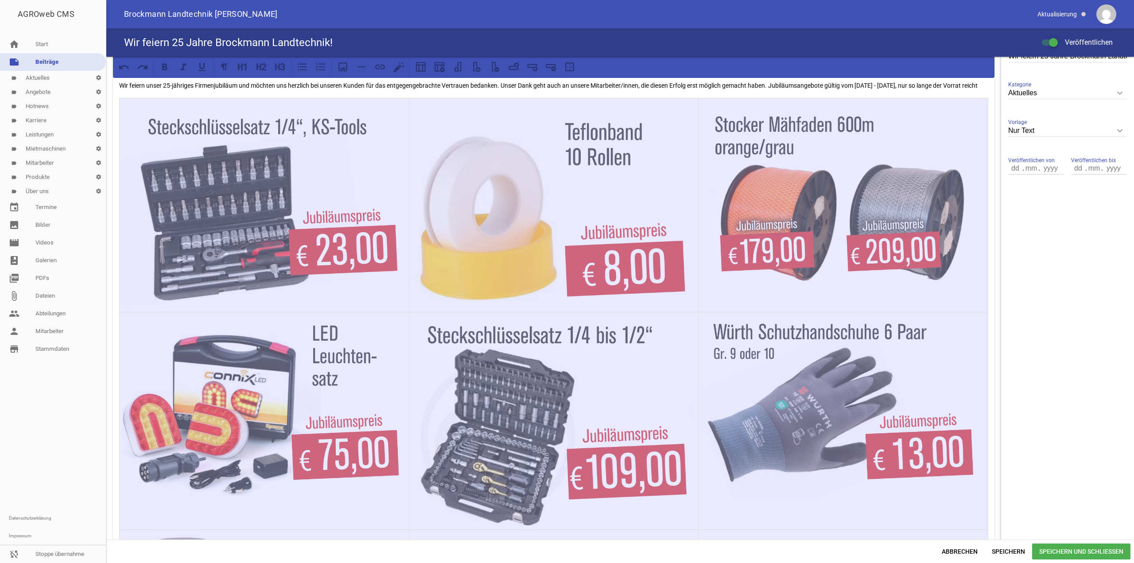
click at [538, 280] on img at bounding box center [554, 208] width 285 height 196
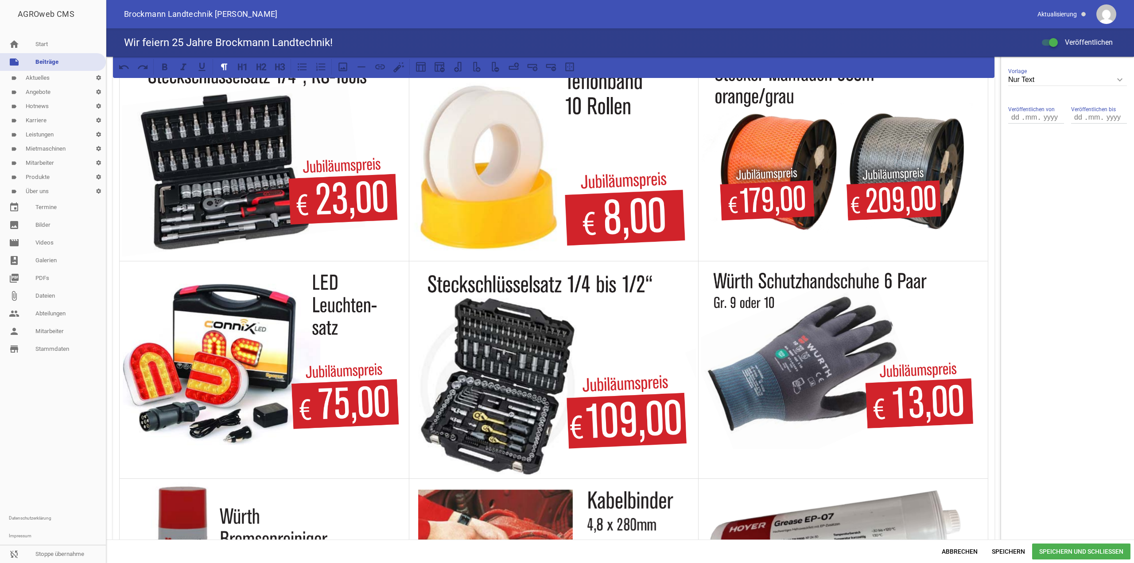
scroll to position [492, 0]
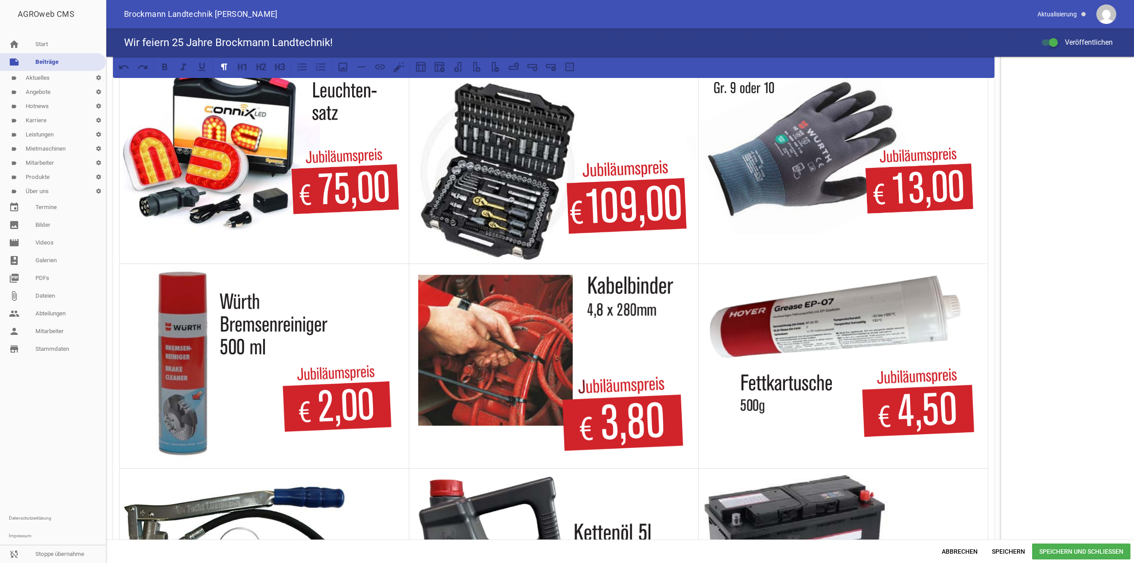
click at [131, 286] on img at bounding box center [264, 365] width 285 height 200
click at [123, 283] on img at bounding box center [264, 365] width 285 height 200
click at [121, 280] on td at bounding box center [265, 366] width 290 height 204
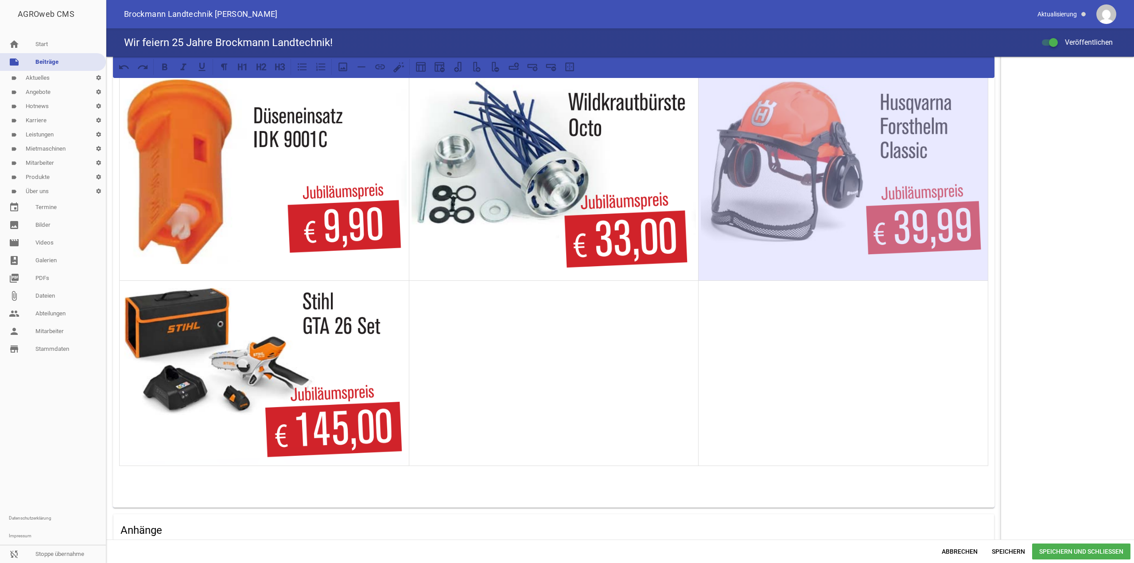
scroll to position [1810, 0]
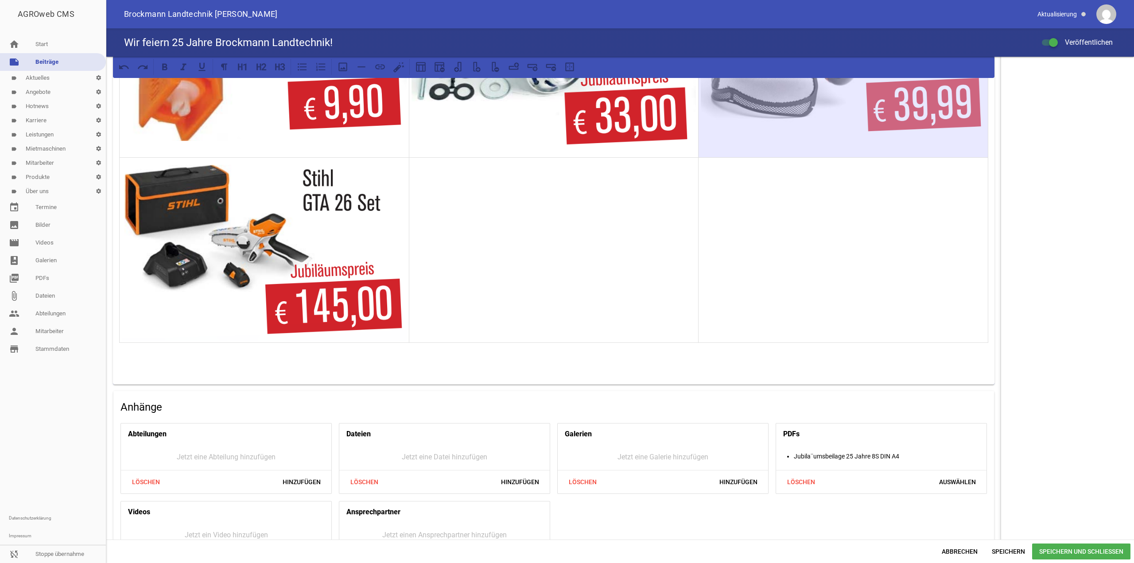
click at [773, 341] on td at bounding box center [844, 250] width 290 height 185
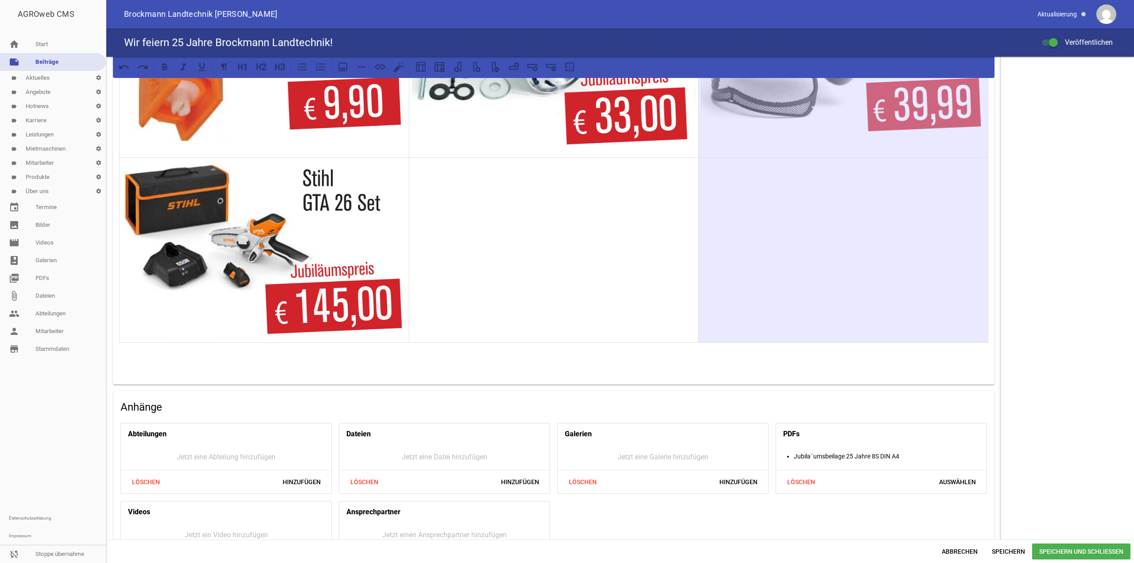
scroll to position [1710, 0]
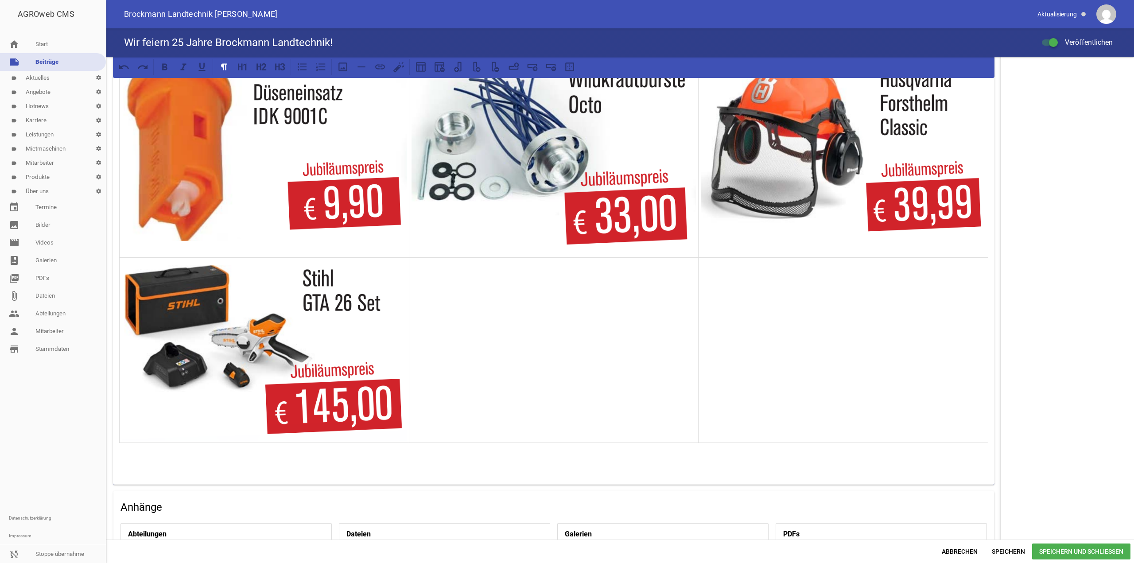
click at [773, 340] on td at bounding box center [844, 350] width 290 height 185
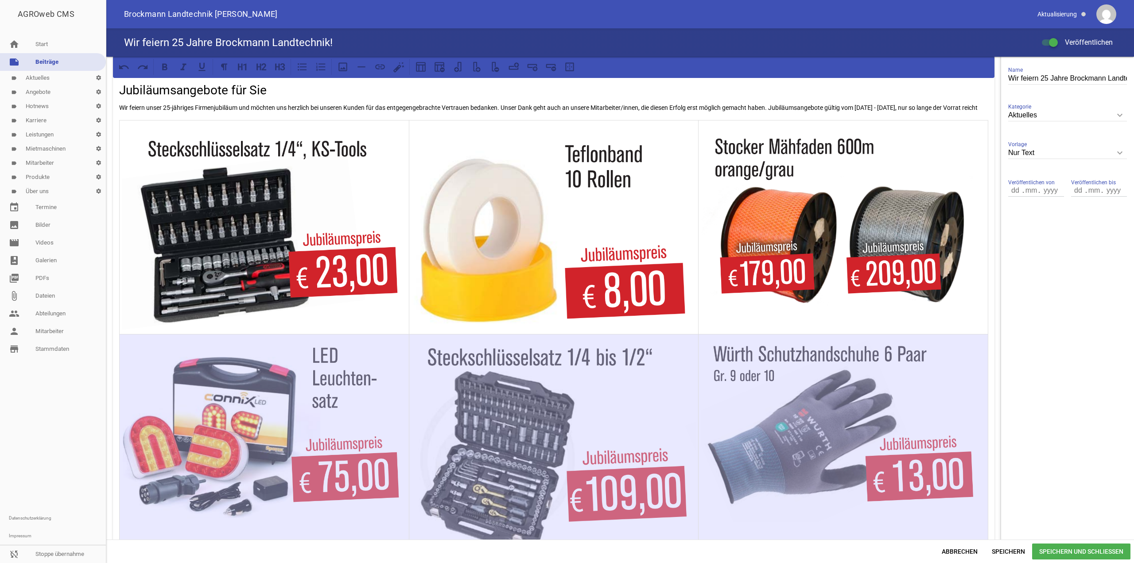
scroll to position [425, 0]
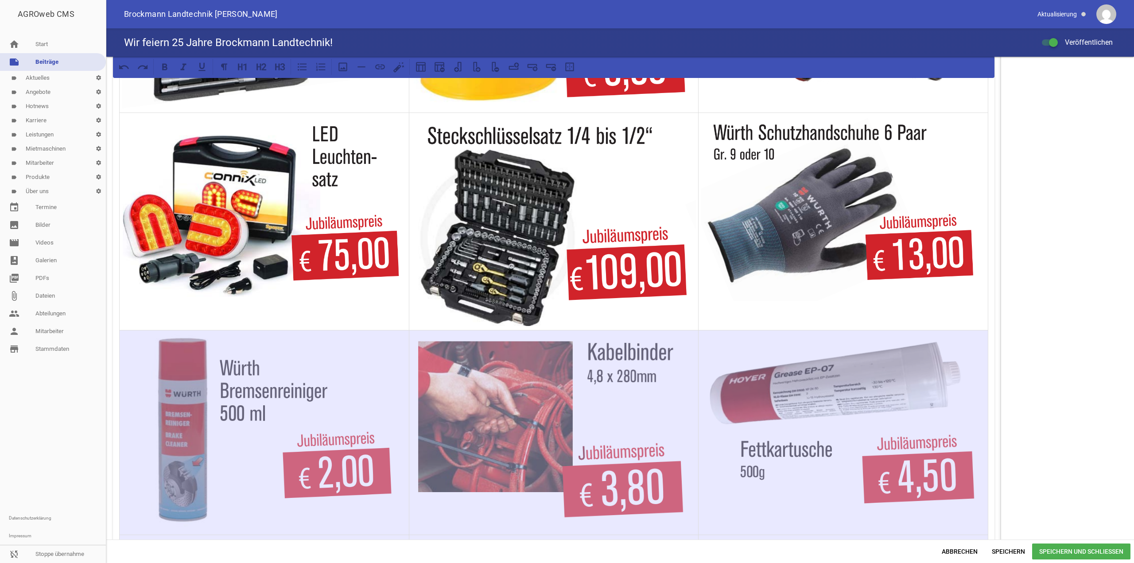
drag, startPoint x: 773, startPoint y: 340, endPoint x: 220, endPoint y: 401, distance: 556.3
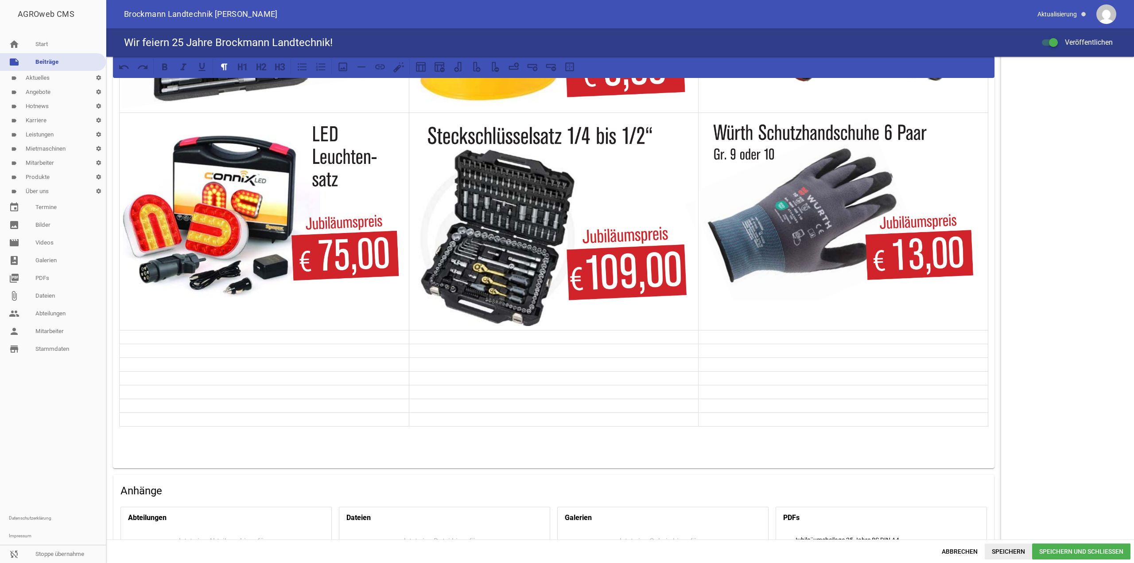
click at [996, 550] on span "Speichern" at bounding box center [1008, 552] width 47 height 16
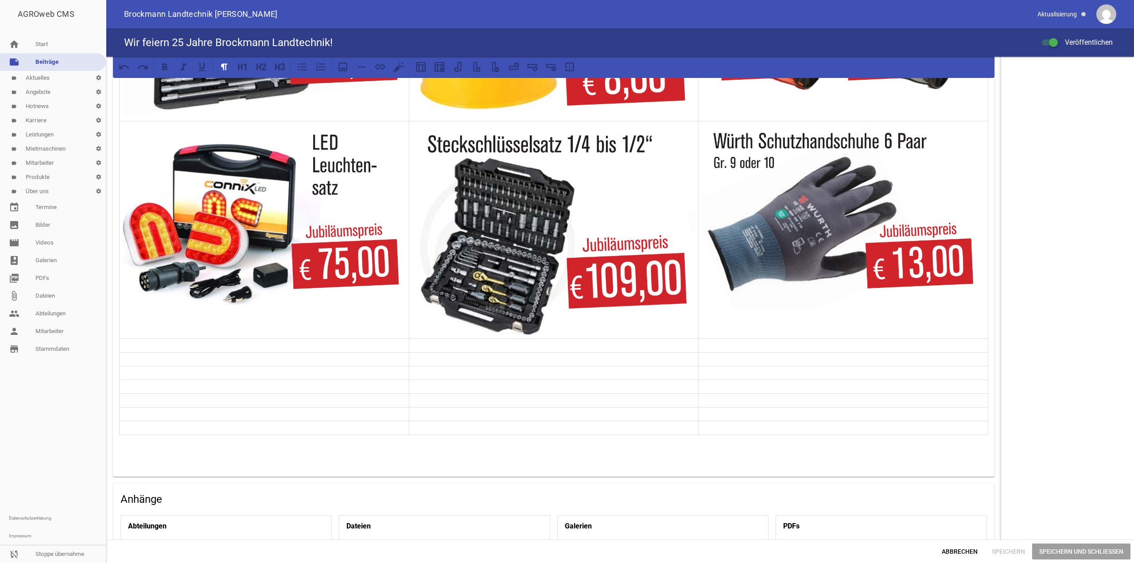
scroll to position [381, 0]
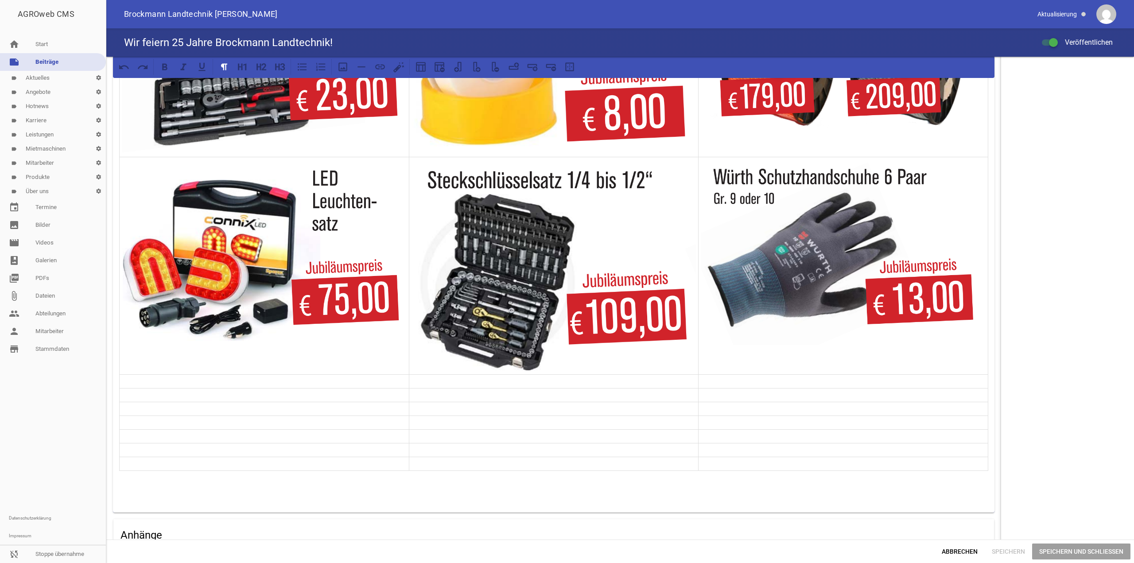
click at [751, 298] on img at bounding box center [843, 252] width 285 height 187
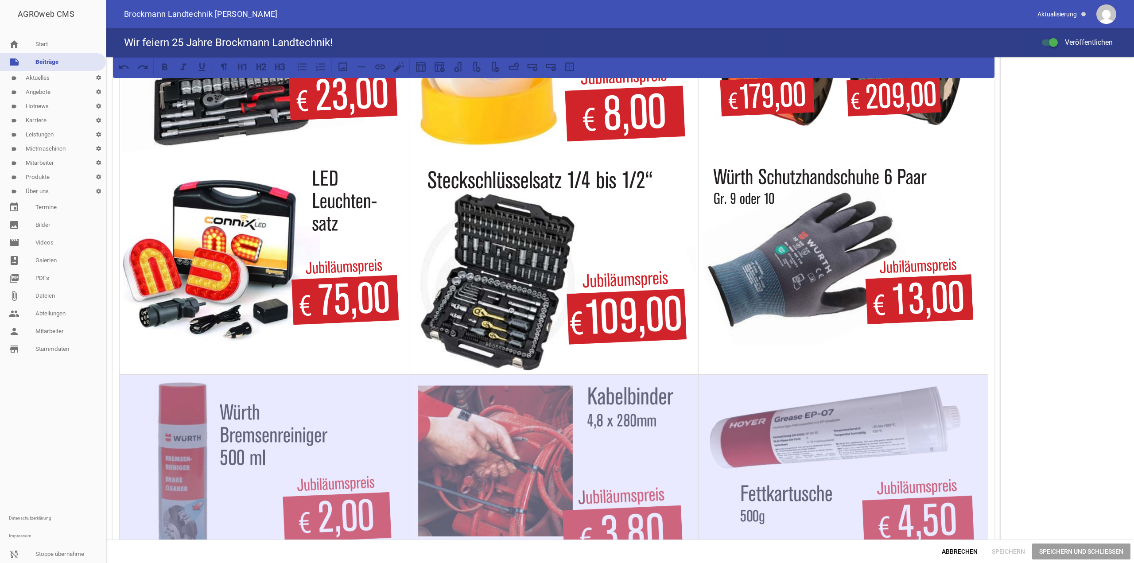
scroll to position [428, 0]
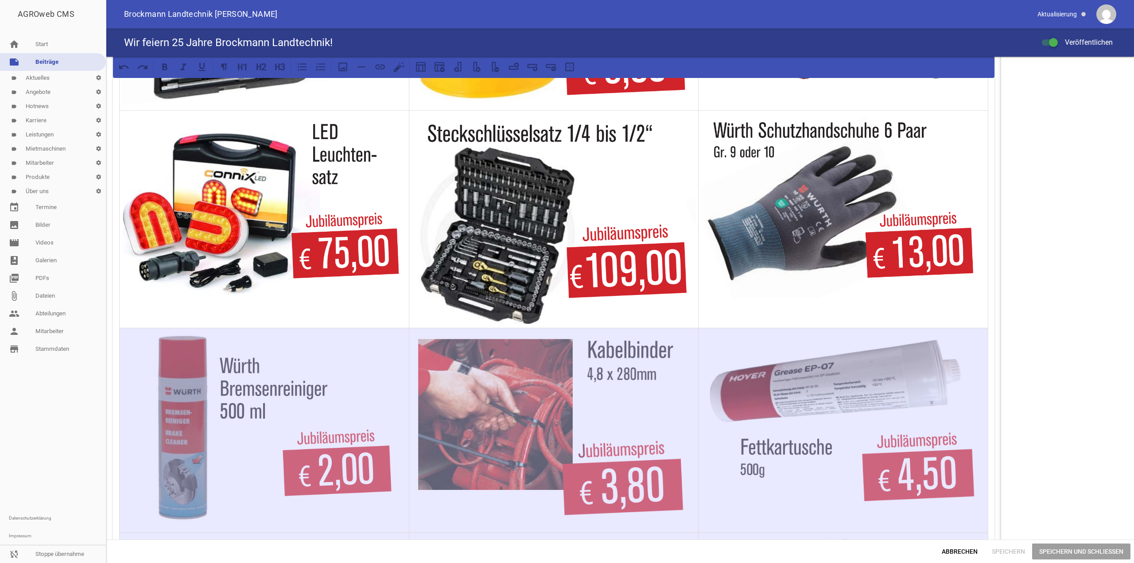
click at [803, 299] on img at bounding box center [843, 205] width 285 height 187
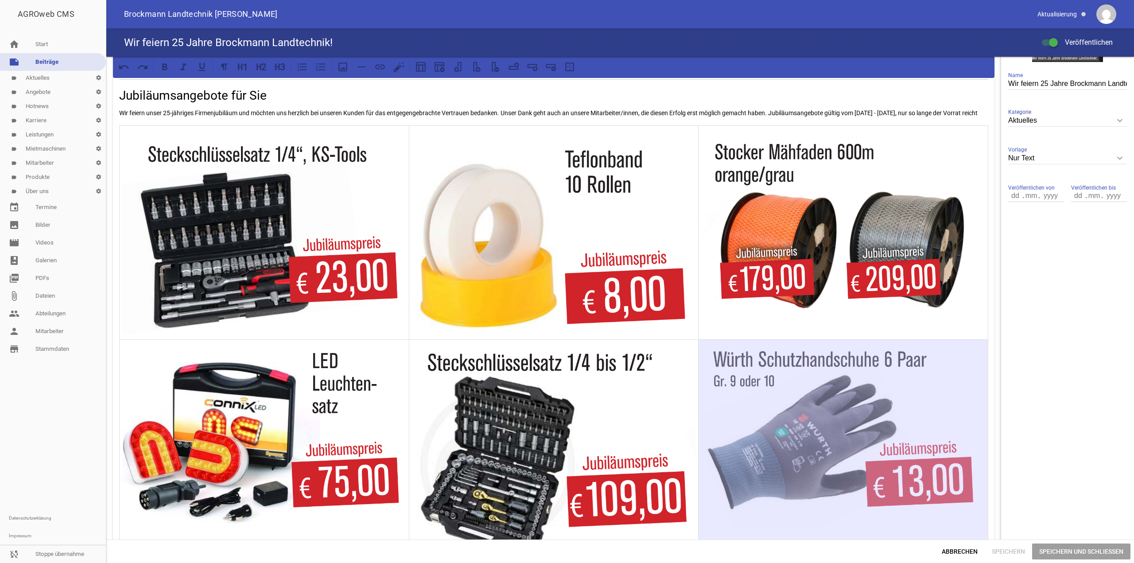
scroll to position [162, 0]
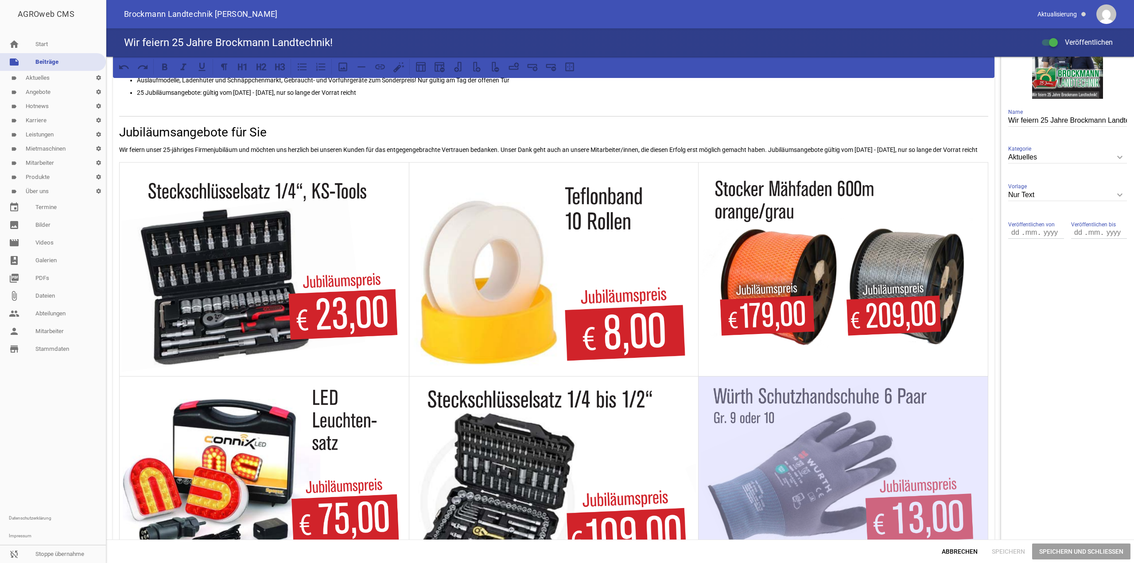
click at [307, 454] on img at bounding box center [264, 471] width 285 height 186
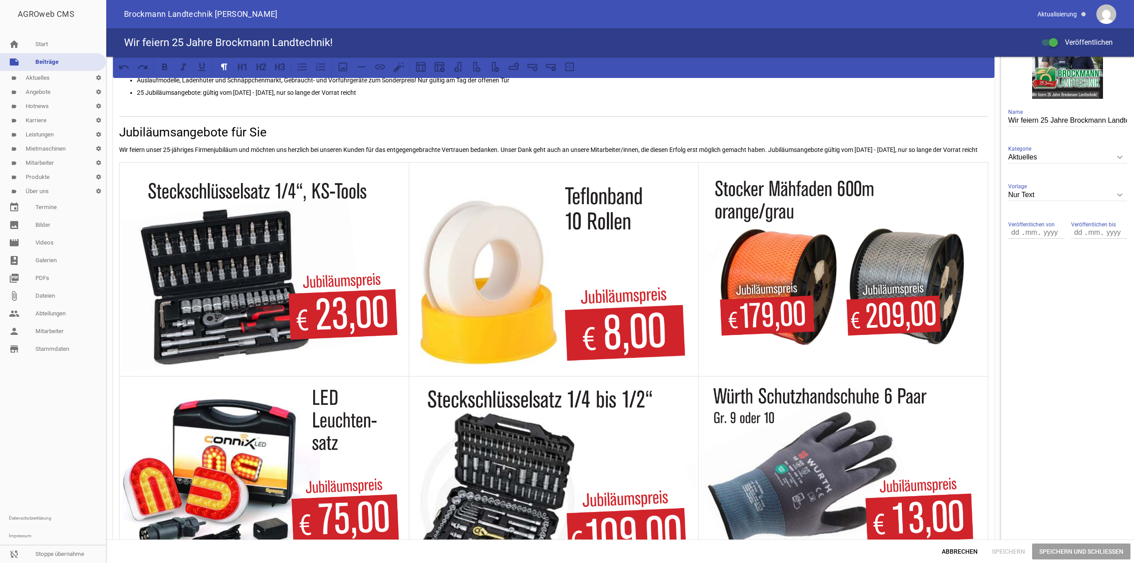
click at [327, 446] on img at bounding box center [264, 471] width 285 height 186
drag, startPoint x: 115, startPoint y: 393, endPoint x: 561, endPoint y: 442, distance: 448.9
drag, startPoint x: 117, startPoint y: 396, endPoint x: 813, endPoint y: 430, distance: 696.4
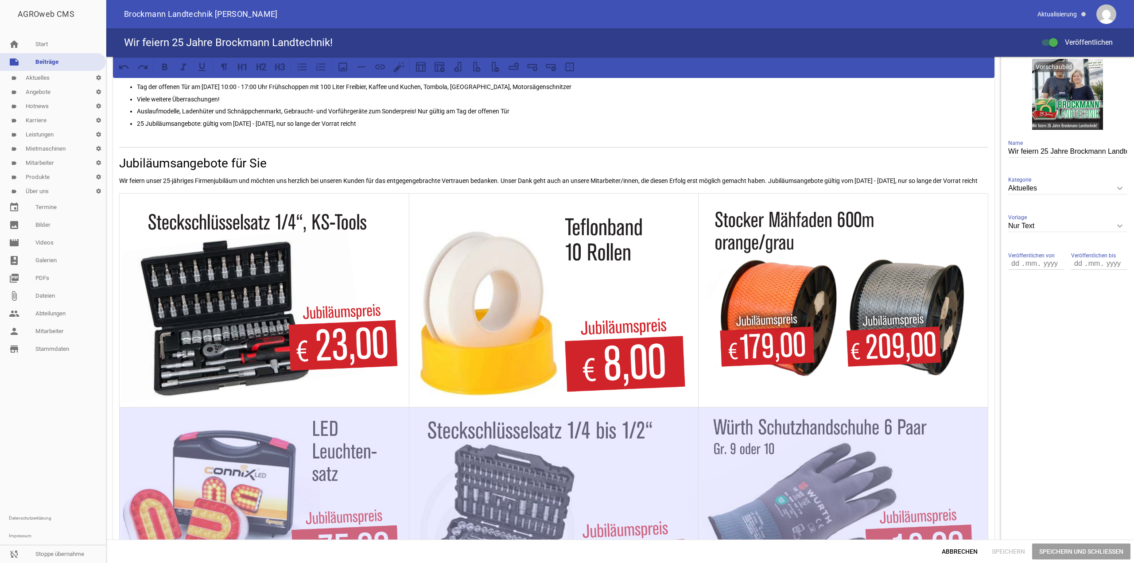
scroll to position [127, 0]
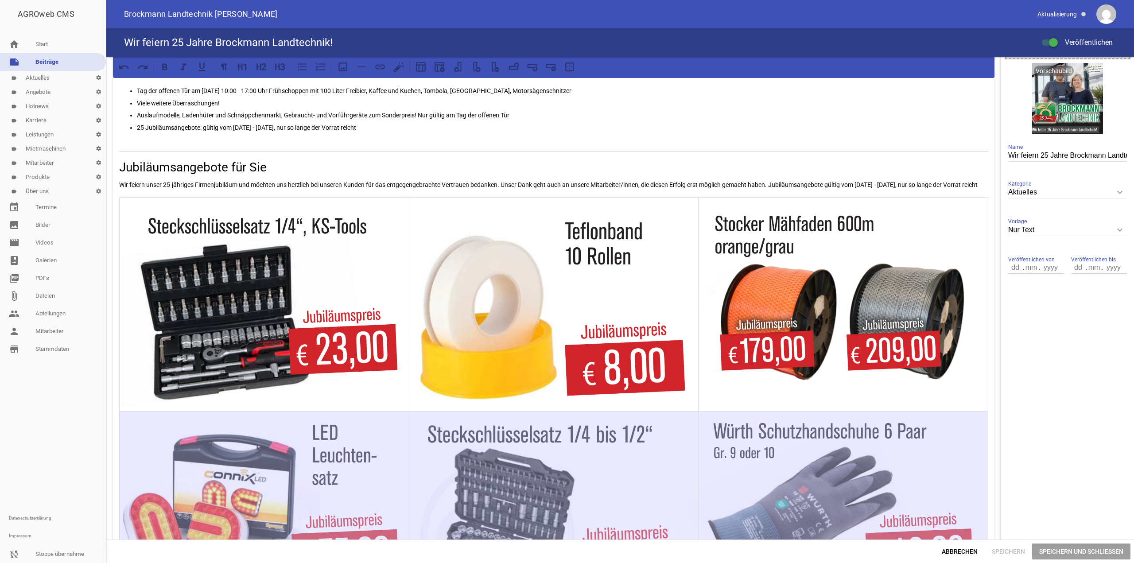
drag, startPoint x: 811, startPoint y: 236, endPoint x: 189, endPoint y: 436, distance: 653.9
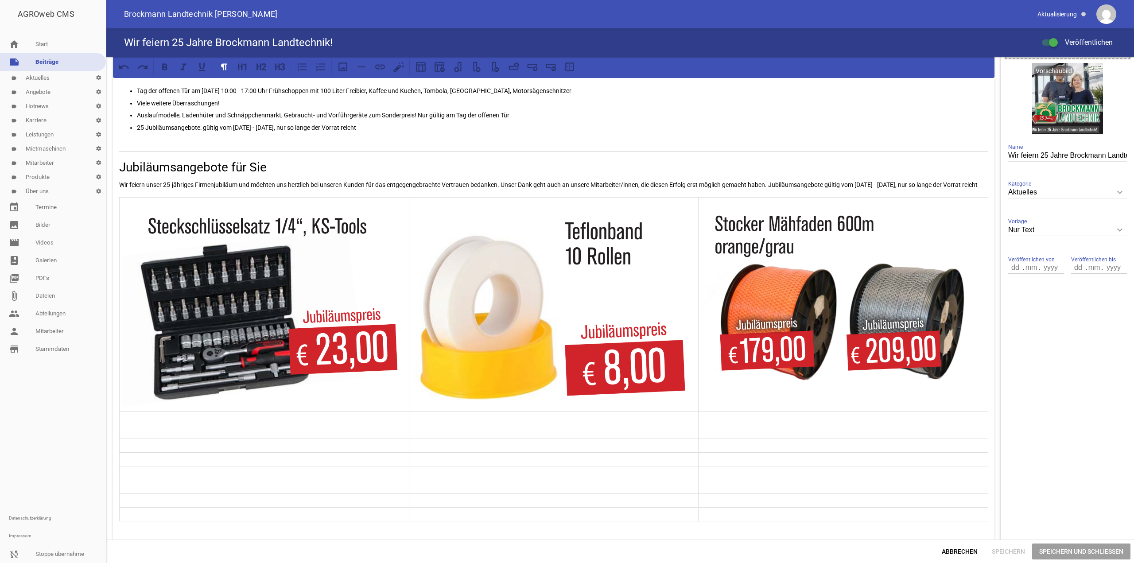
click at [796, 336] on img at bounding box center [843, 299] width 285 height 179
drag, startPoint x: 958, startPoint y: 328, endPoint x: 963, endPoint y: 326, distance: 5.2
click at [958, 327] on img at bounding box center [843, 299] width 285 height 179
click at [976, 322] on img at bounding box center [843, 299] width 285 height 179
click at [982, 320] on td at bounding box center [844, 304] width 290 height 214
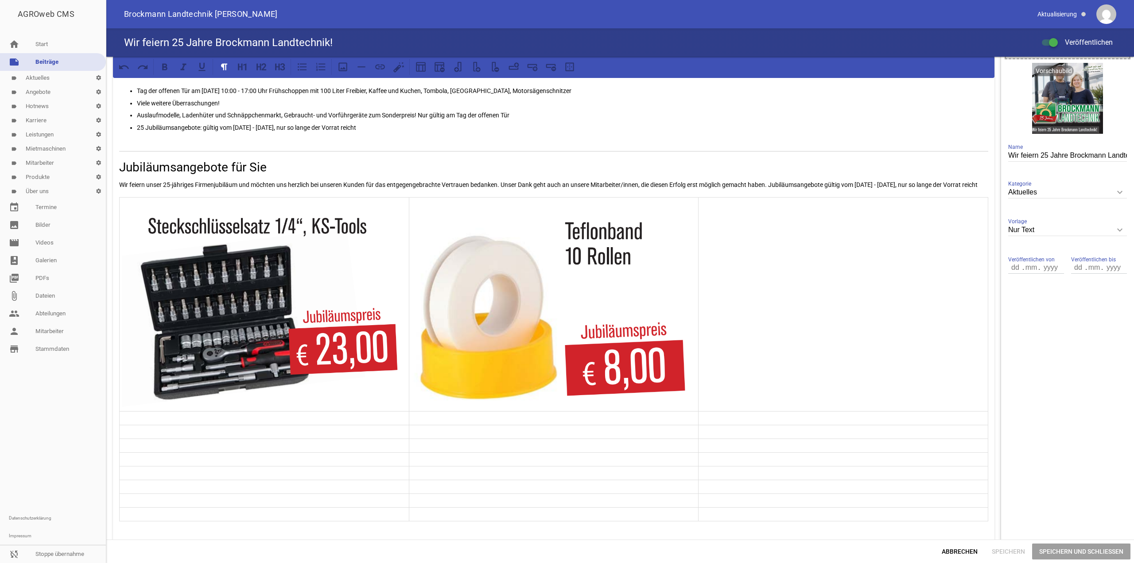
click at [638, 312] on img at bounding box center [554, 308] width 285 height 196
click at [682, 270] on img at bounding box center [554, 308] width 285 height 196
click at [692, 259] on img at bounding box center [554, 308] width 285 height 196
click at [686, 235] on img at bounding box center [554, 308] width 285 height 196
click at [695, 222] on td at bounding box center [554, 304] width 290 height 214
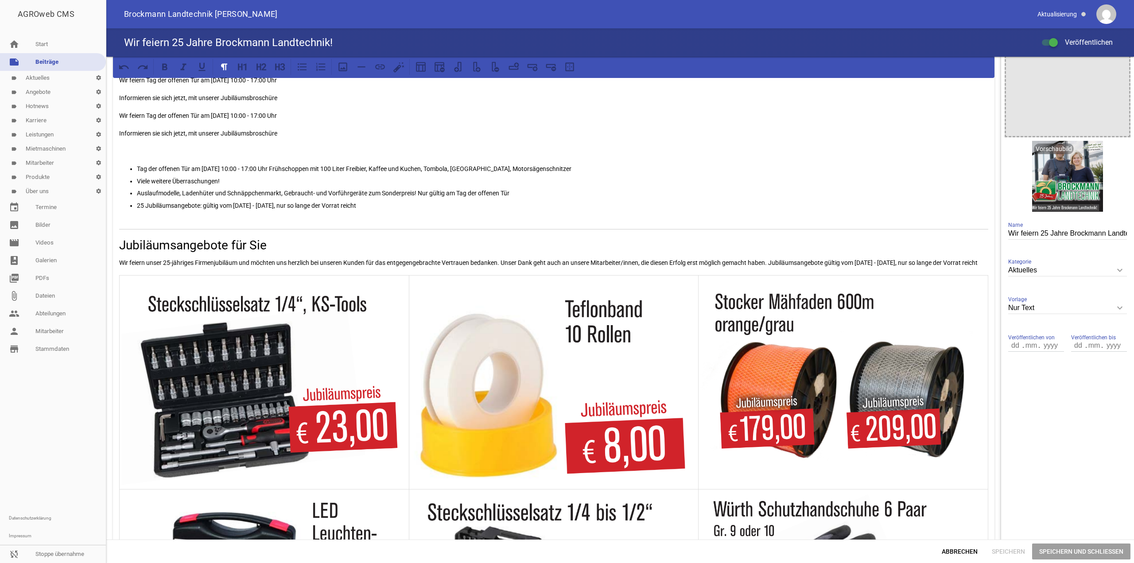
scroll to position [196, 0]
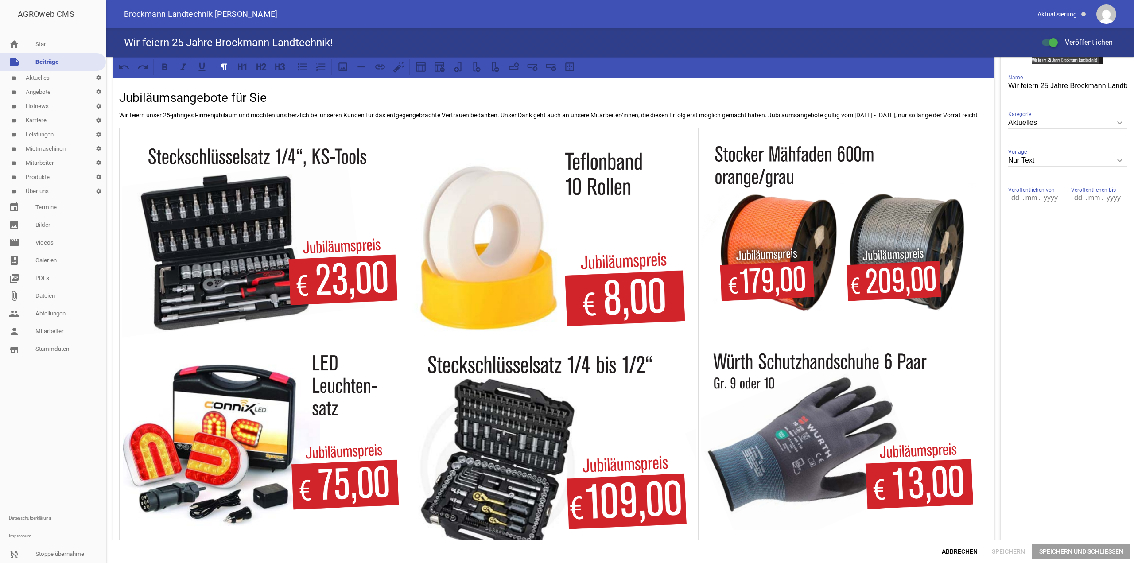
click at [844, 521] on img at bounding box center [843, 436] width 285 height 187
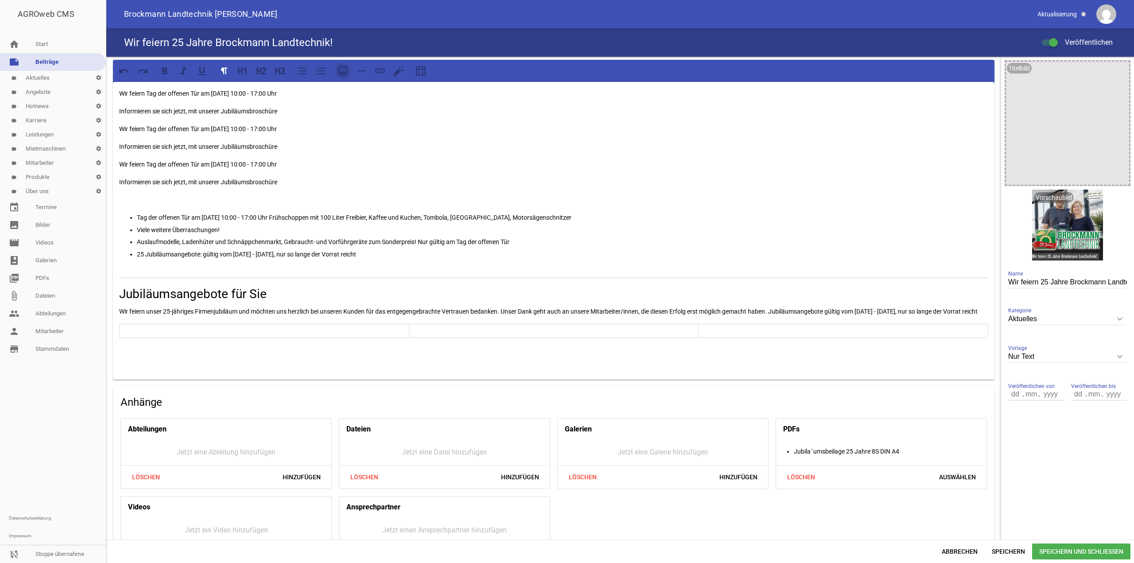
click at [346, 72] on icon at bounding box center [342, 70] width 9 height 9
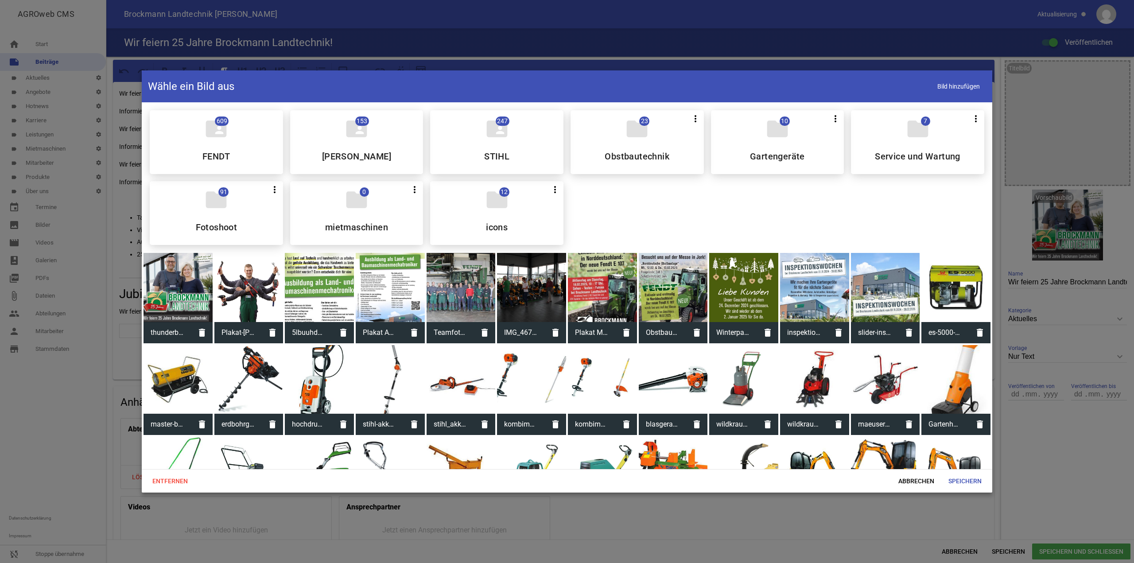
click at [74, 219] on div at bounding box center [567, 281] width 1134 height 563
drag, startPoint x: 894, startPoint y: 474, endPoint x: 900, endPoint y: 476, distance: 7.2
click at [895, 474] on div "Entfernen Abbrechen Speichern" at bounding box center [567, 480] width 851 height 23
click at [908, 479] on span "Abbrechen" at bounding box center [916, 481] width 50 height 16
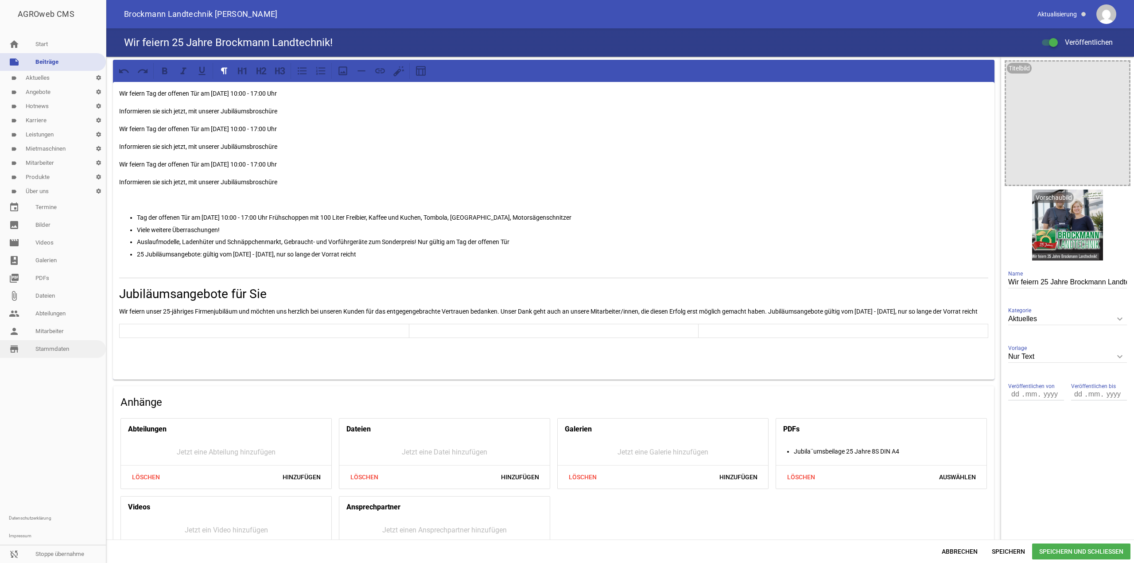
click at [52, 228] on link "image Bilder" at bounding box center [53, 225] width 106 height 18
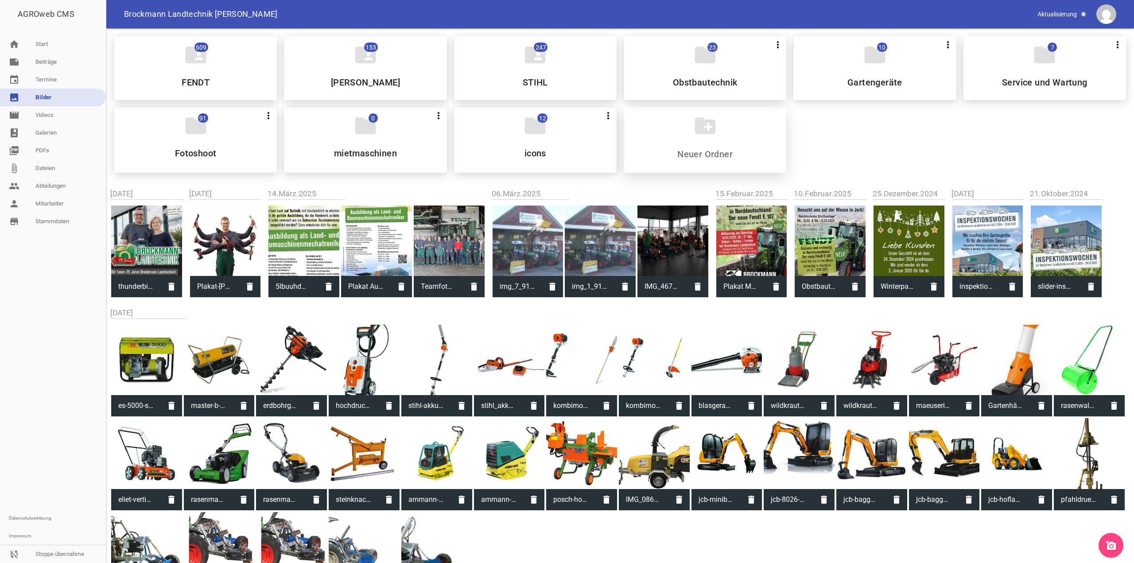
click at [678, 157] on input at bounding box center [705, 154] width 105 height 11
drag, startPoint x: 26, startPoint y: 377, endPoint x: 23, endPoint y: 356, distance: 20.9
click at [22, 377] on div at bounding box center [53, 369] width 106 height 279
click at [707, 154] on input at bounding box center [705, 154] width 105 height 11
type input "j"
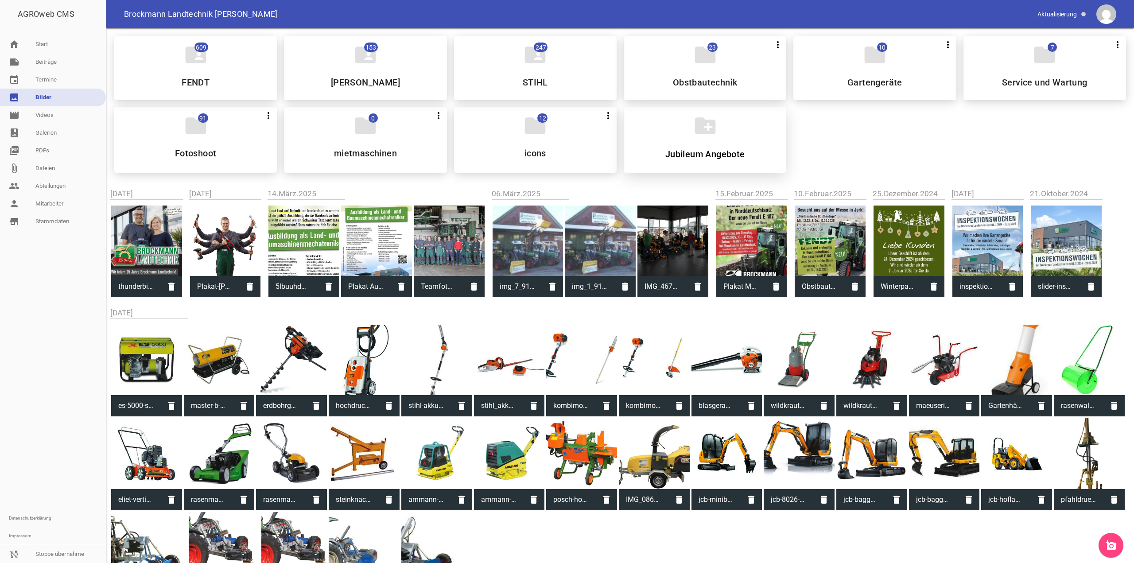
type input "Jubileum Angebote"
click at [775, 120] on icon "more_vert" at bounding box center [778, 115] width 11 height 11
click at [715, 133] on div "folder 0 more_vert Teilen Bearbeiten Löschen Jubileum Angebote" at bounding box center [705, 140] width 163 height 66
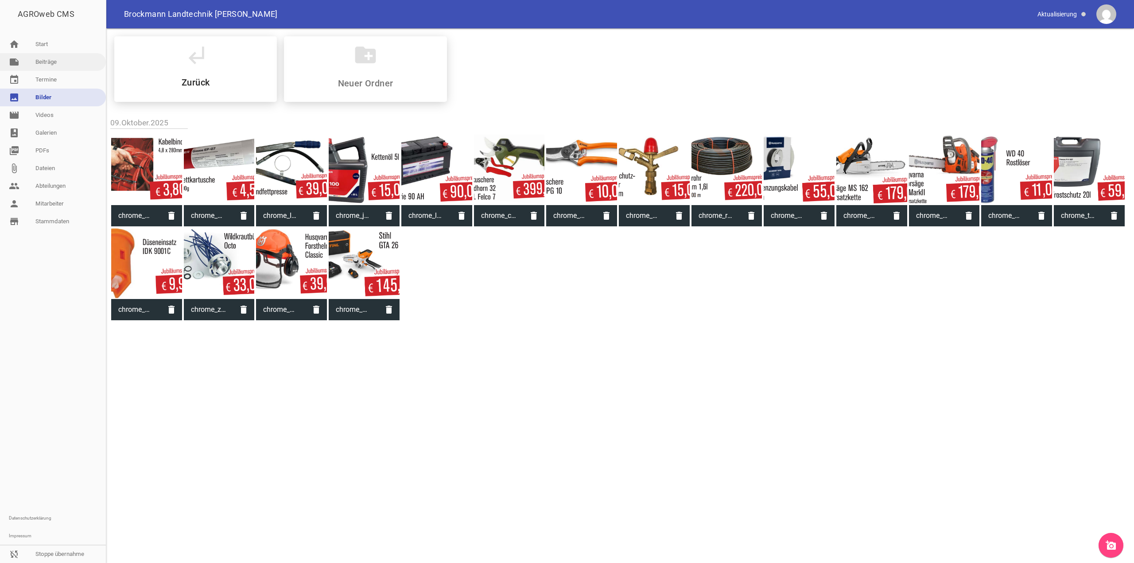
click at [57, 65] on link "note Beiträge" at bounding box center [53, 62] width 106 height 18
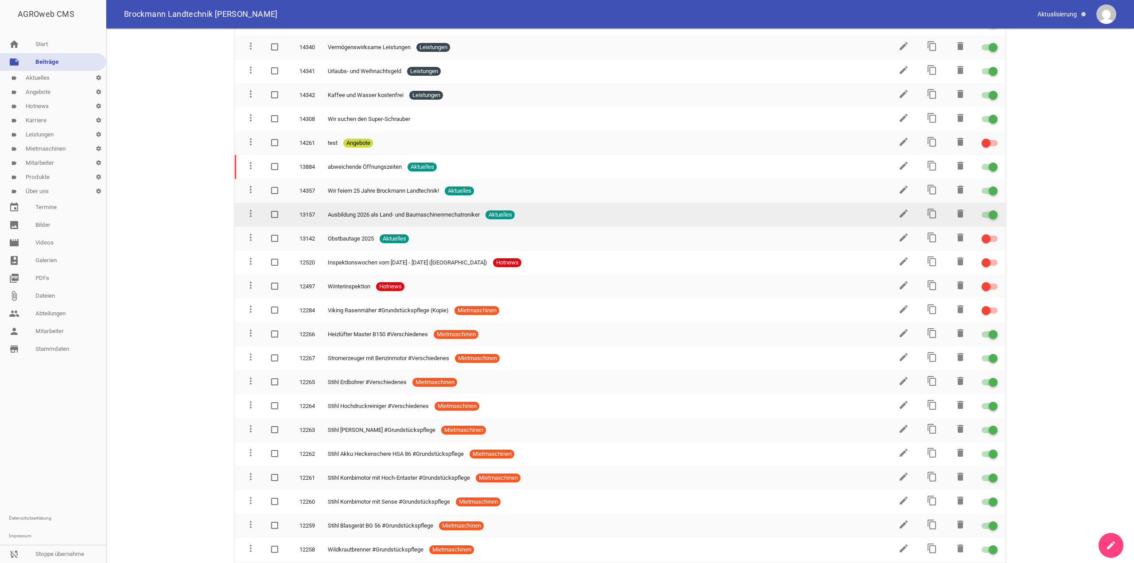
scroll to position [576, 0]
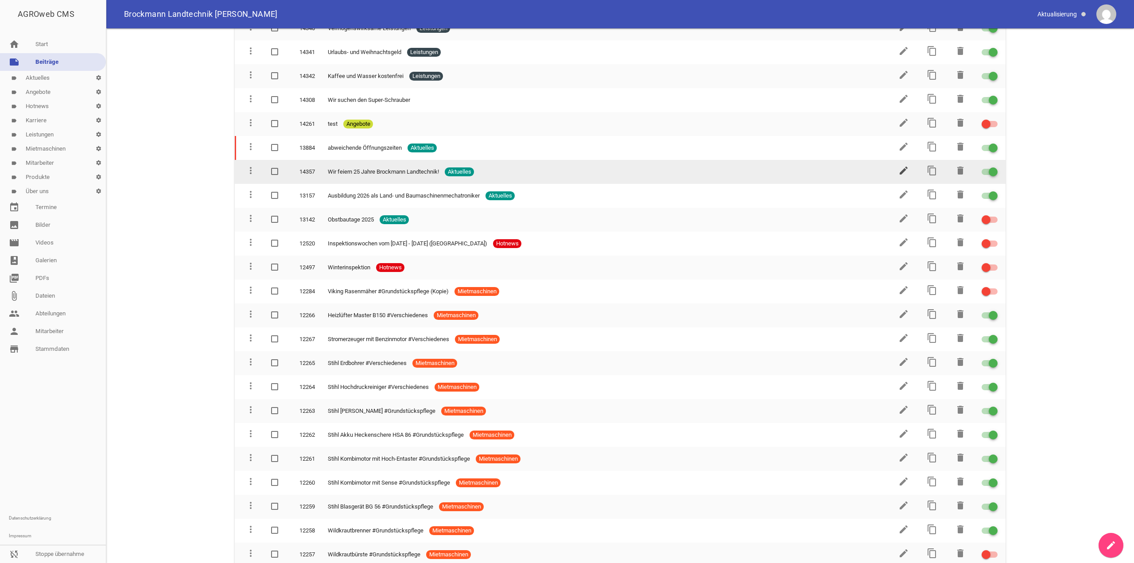
click at [900, 168] on icon "edit" at bounding box center [904, 170] width 11 height 11
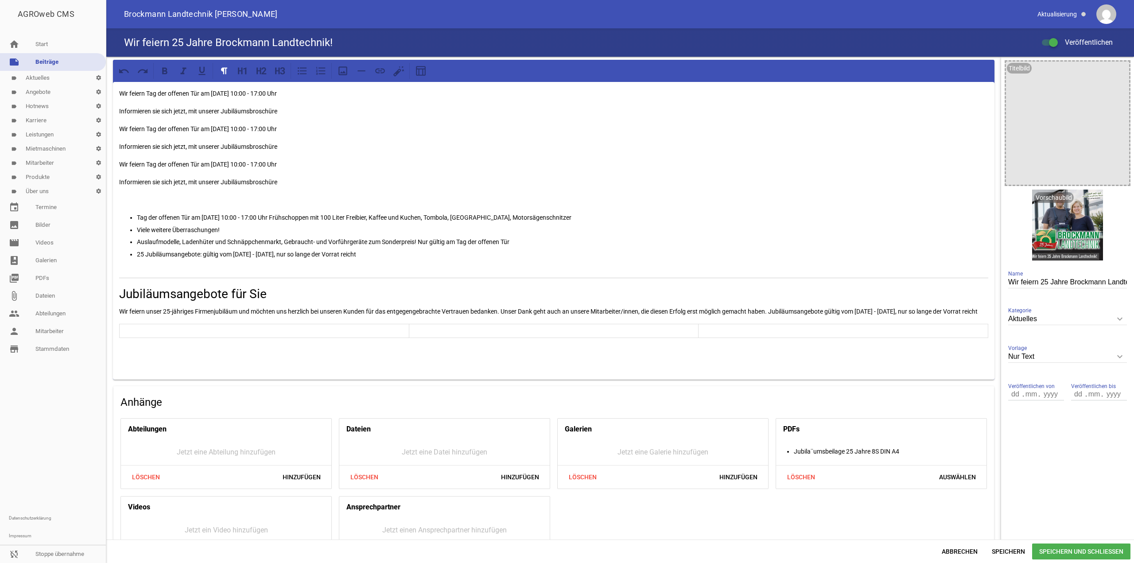
click at [202, 336] on p at bounding box center [264, 331] width 285 height 11
click at [345, 74] on icon at bounding box center [343, 71] width 12 height 12
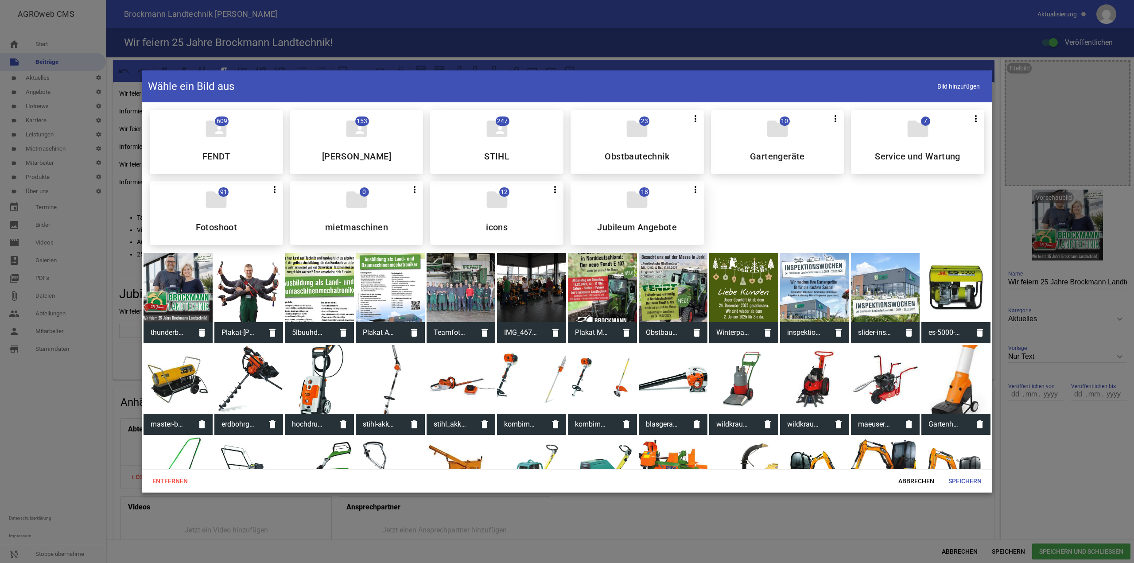
click at [614, 199] on div "folder 18 more_vert Teilen Bearbeiten Löschen Jubileum Angebote" at bounding box center [637, 213] width 133 height 64
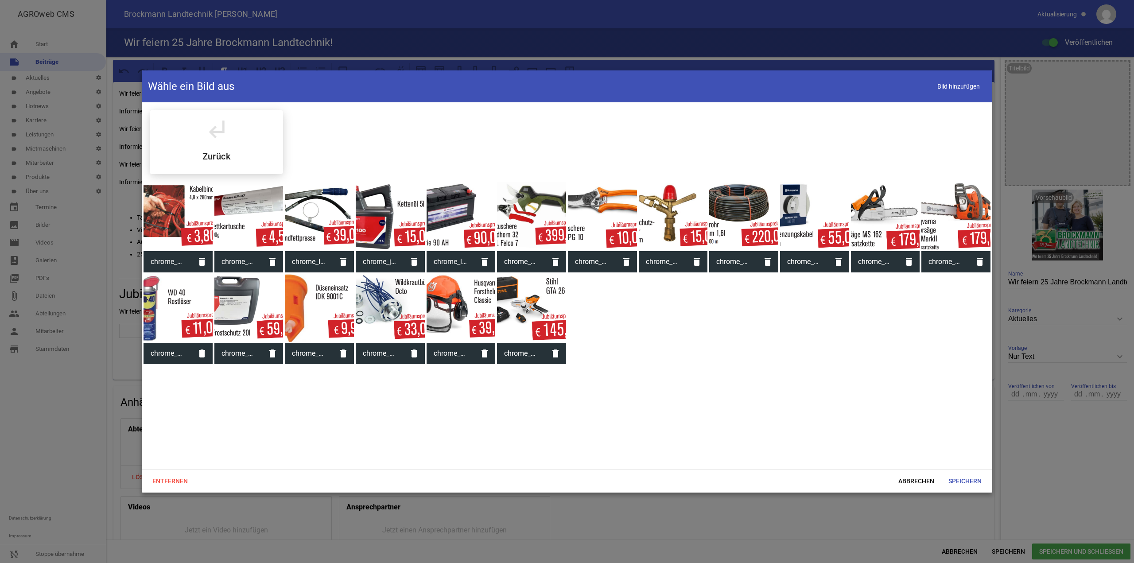
click at [183, 211] on div at bounding box center [178, 216] width 69 height 69
click at [971, 476] on span "Speichern" at bounding box center [964, 481] width 47 height 16
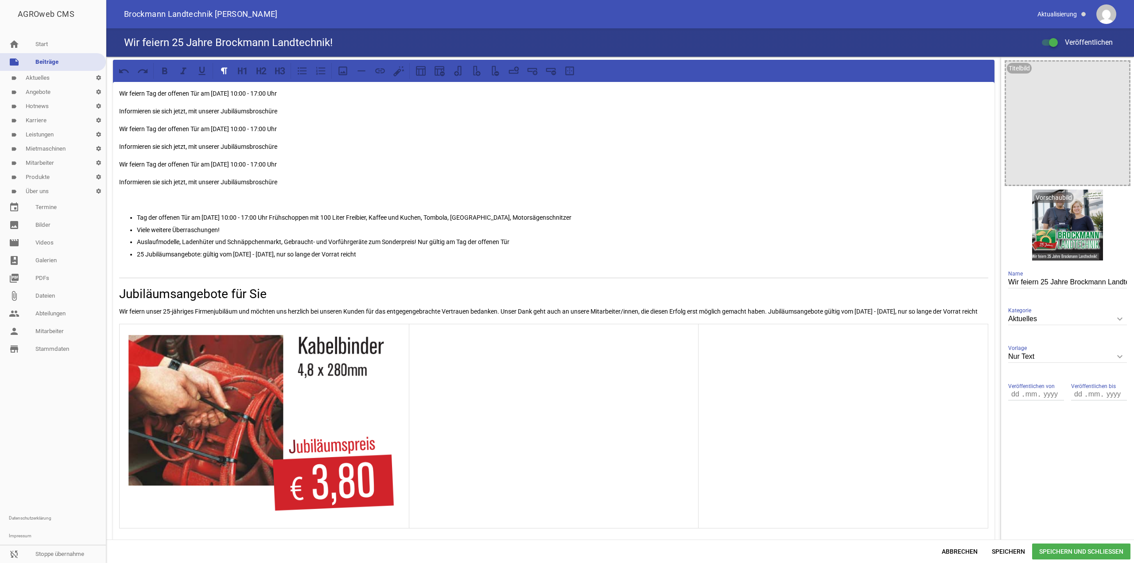
click at [505, 408] on td at bounding box center [554, 426] width 290 height 204
click at [1006, 545] on span "Speichern" at bounding box center [1008, 552] width 47 height 16
click at [554, 401] on td at bounding box center [554, 426] width 290 height 204
click at [345, 63] on button at bounding box center [343, 71] width 16 height 16
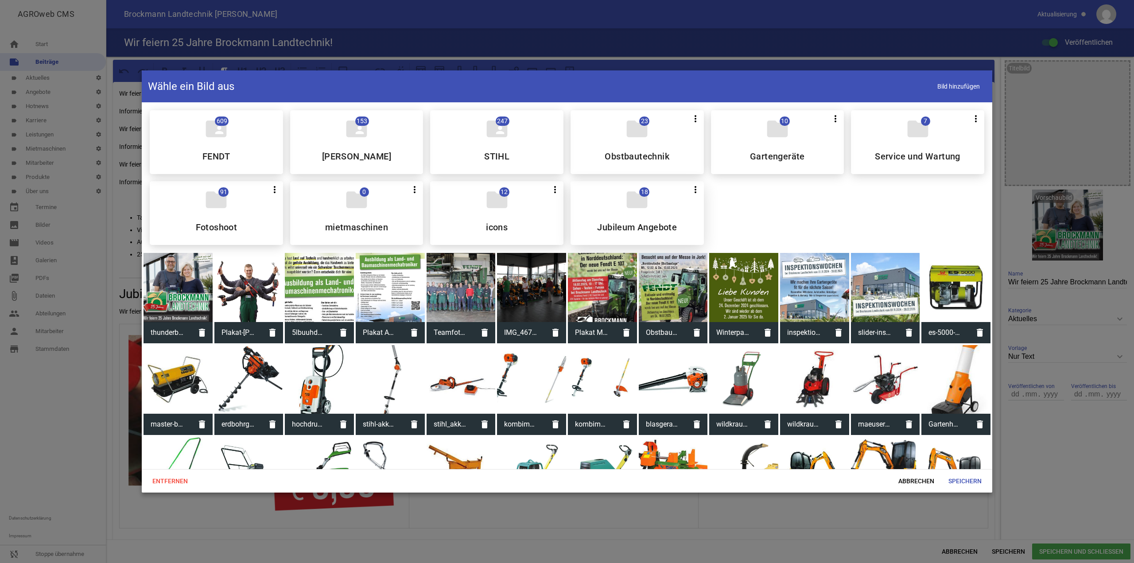
click at [613, 219] on div "folder 18 more_vert Teilen Bearbeiten Löschen Jubileum Angebote" at bounding box center [637, 213] width 133 height 64
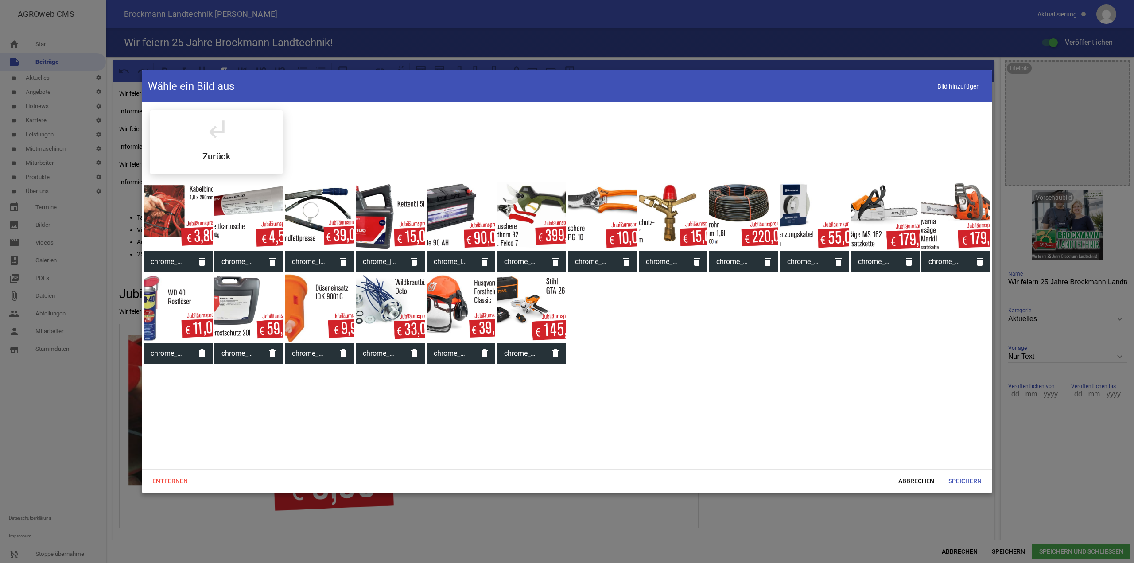
drag, startPoint x: 265, startPoint y: 217, endPoint x: 274, endPoint y: 219, distance: 9.6
click at [265, 217] on div at bounding box center [248, 216] width 69 height 69
click at [983, 478] on span "Speichern" at bounding box center [964, 481] width 47 height 16
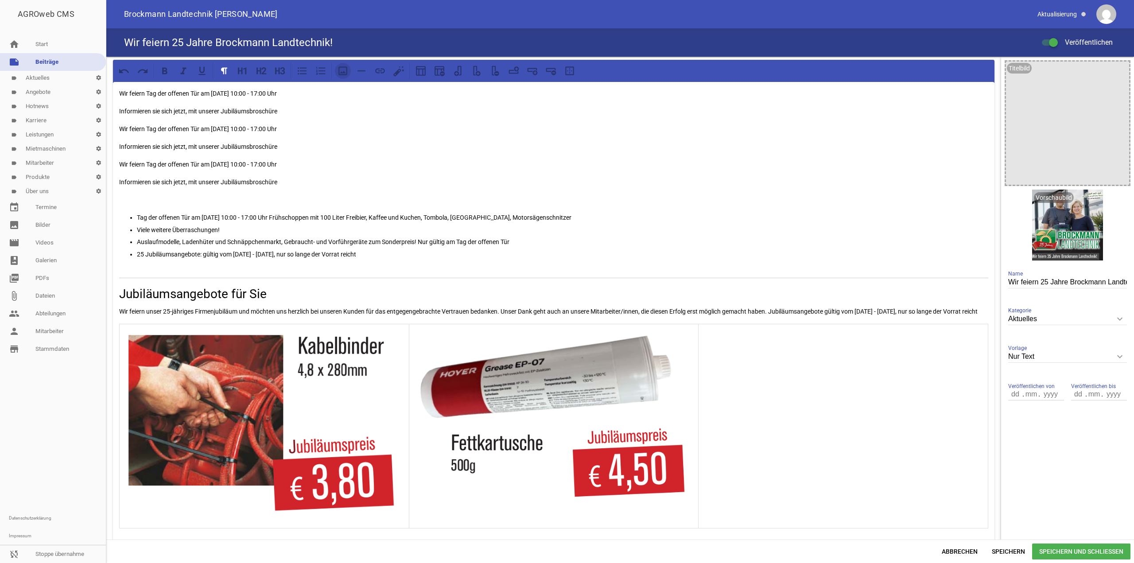
click at [342, 67] on icon at bounding box center [342, 70] width 9 height 9
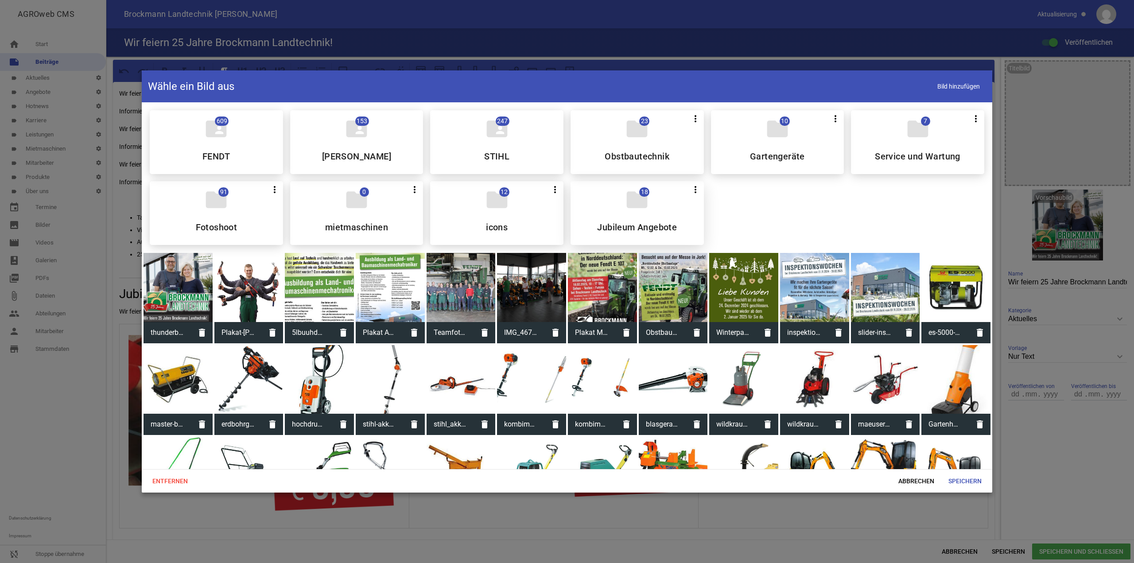
click at [676, 219] on div "folder 18 more_vert Teilen Bearbeiten Löschen Jubileum Angebote" at bounding box center [637, 213] width 133 height 64
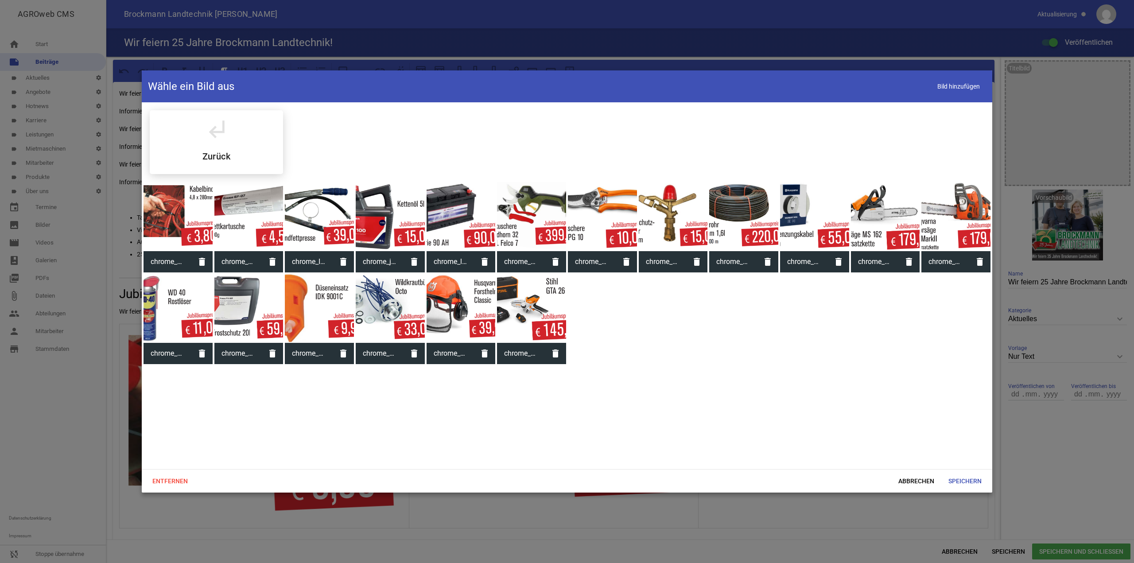
click at [342, 210] on div at bounding box center [319, 216] width 69 height 69
click at [967, 481] on span "Speichern" at bounding box center [964, 481] width 47 height 16
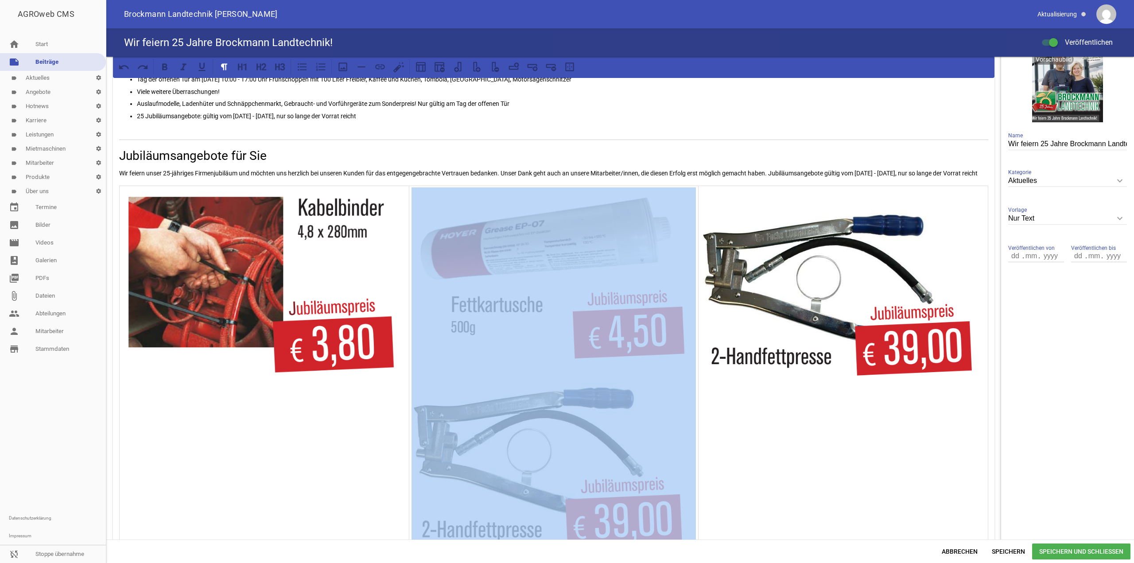
scroll to position [133, 0]
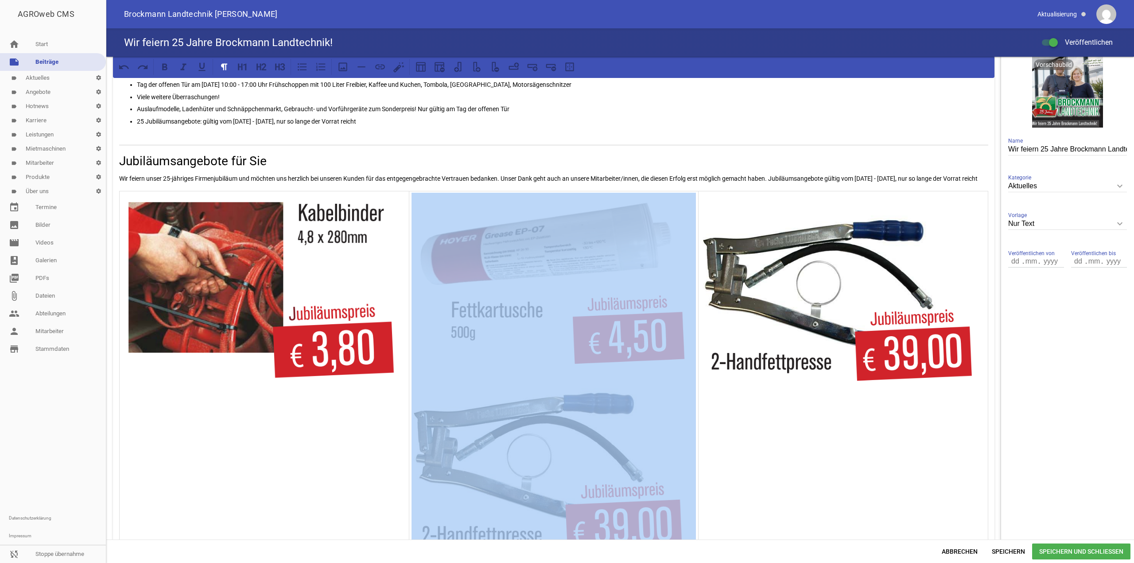
click at [616, 474] on img at bounding box center [554, 474] width 285 height 196
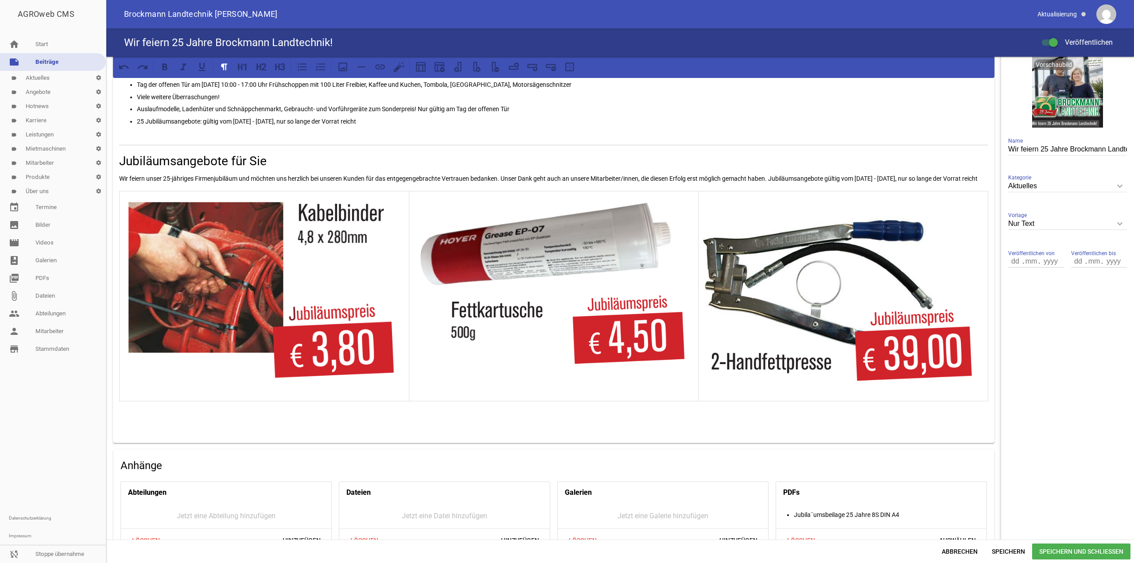
click at [973, 377] on img at bounding box center [843, 301] width 285 height 196
click at [982, 338] on td at bounding box center [844, 296] width 290 height 210
click at [474, 73] on button at bounding box center [477, 67] width 16 height 16
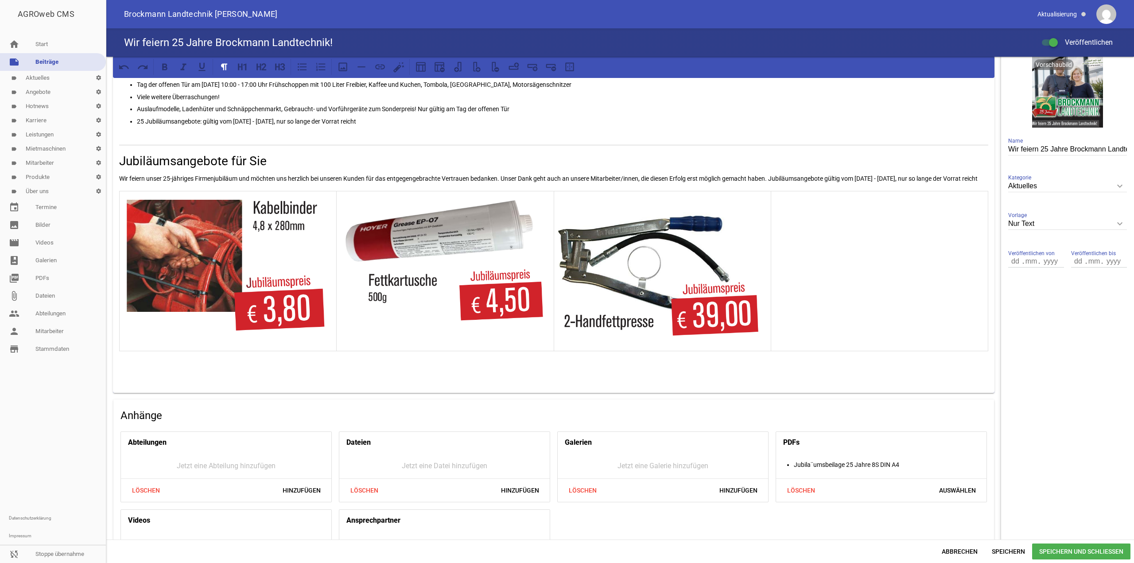
click at [858, 258] on td at bounding box center [879, 271] width 217 height 160
click at [347, 70] on icon at bounding box center [343, 67] width 12 height 12
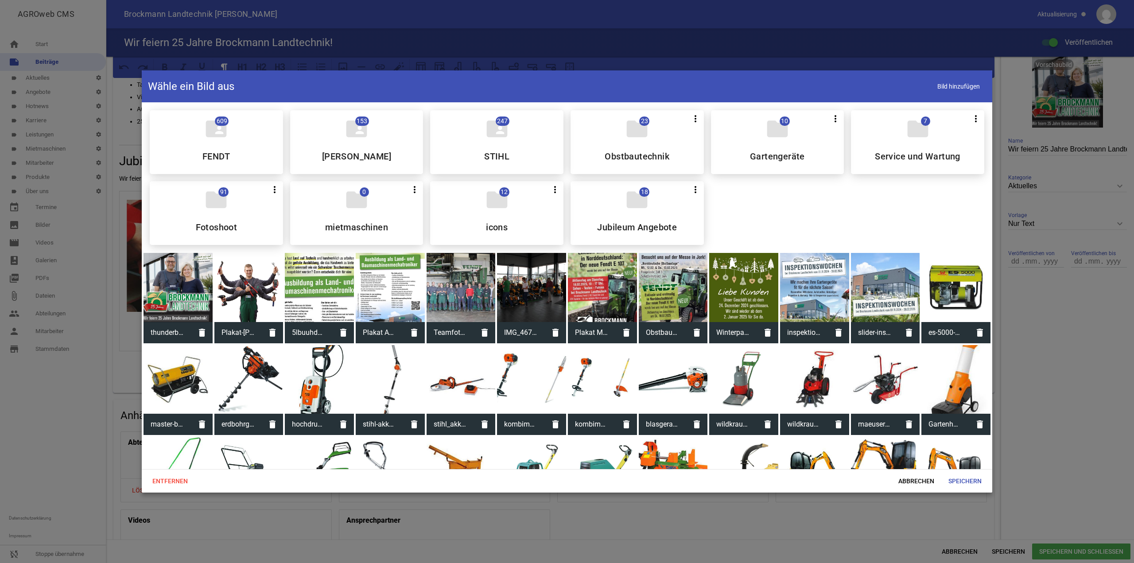
drag, startPoint x: 643, startPoint y: 224, endPoint x: 635, endPoint y: 221, distance: 8.4
click at [643, 223] on h5 "Jubileum Angebote" at bounding box center [637, 227] width 80 height 9
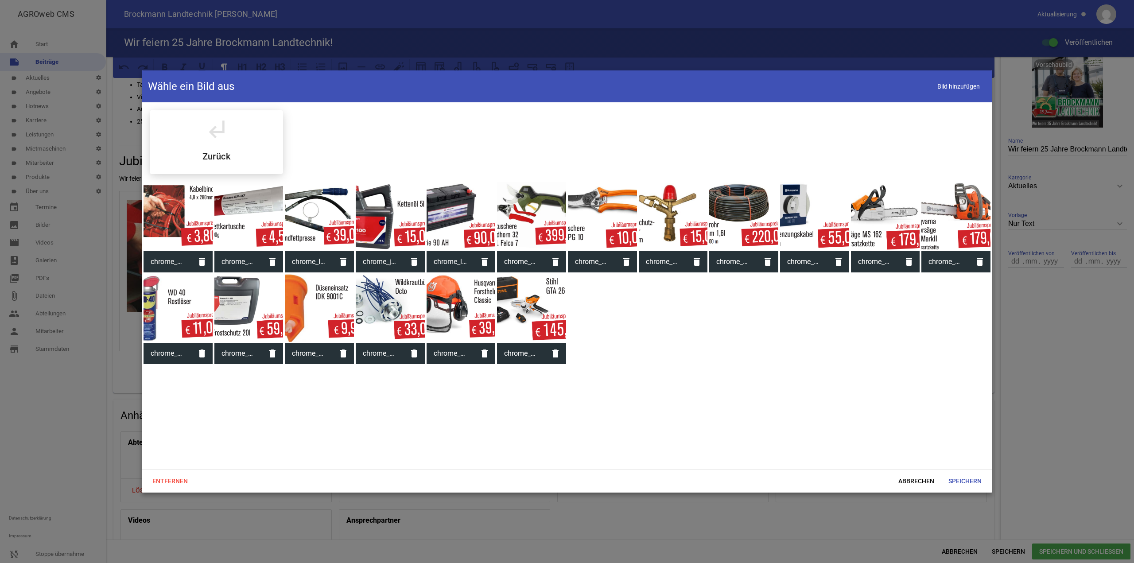
click at [362, 221] on div at bounding box center [390, 216] width 69 height 69
click at [972, 483] on span "Speichern" at bounding box center [964, 481] width 47 height 16
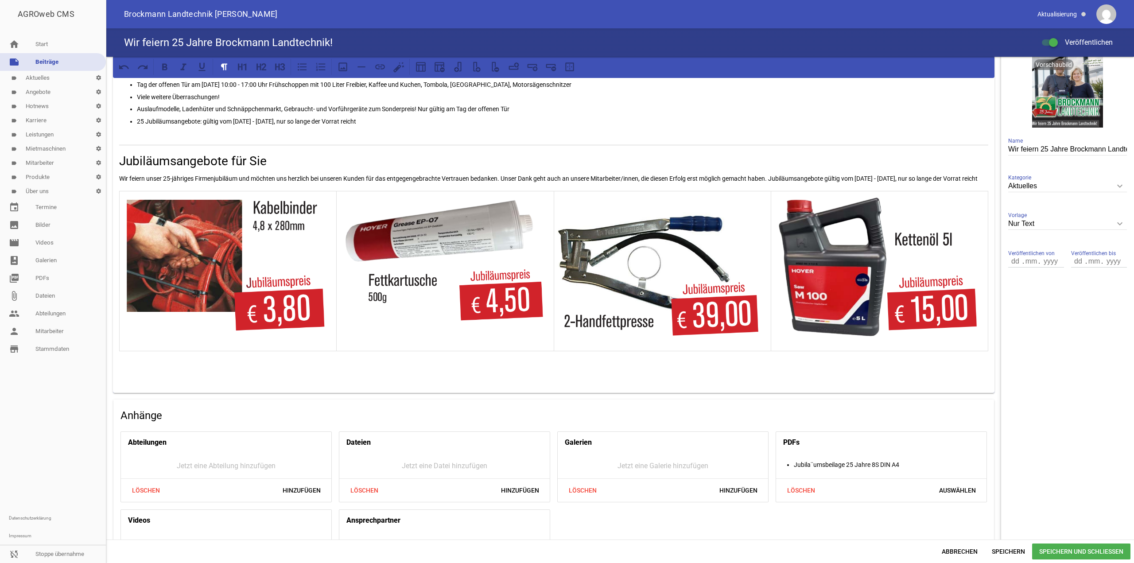
click at [1002, 542] on div "Abbrechen Speichern Speichern und Schließen" at bounding box center [620, 551] width 1028 height 23
click at [1008, 550] on span "Speichern" at bounding box center [1008, 552] width 47 height 16
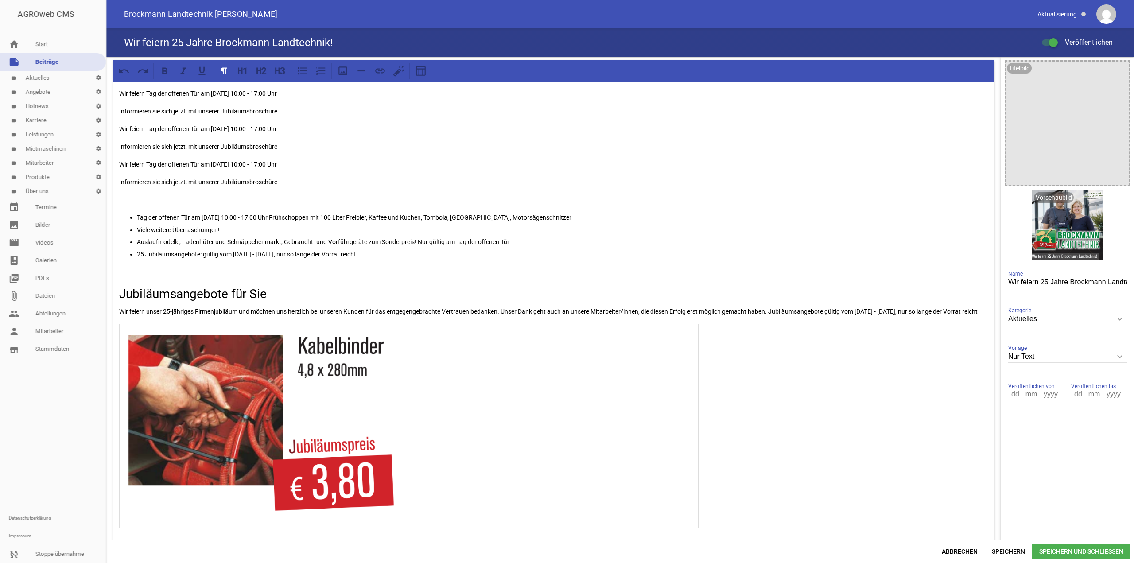
click at [543, 391] on td at bounding box center [554, 426] width 290 height 204
click at [342, 70] on icon at bounding box center [343, 71] width 12 height 12
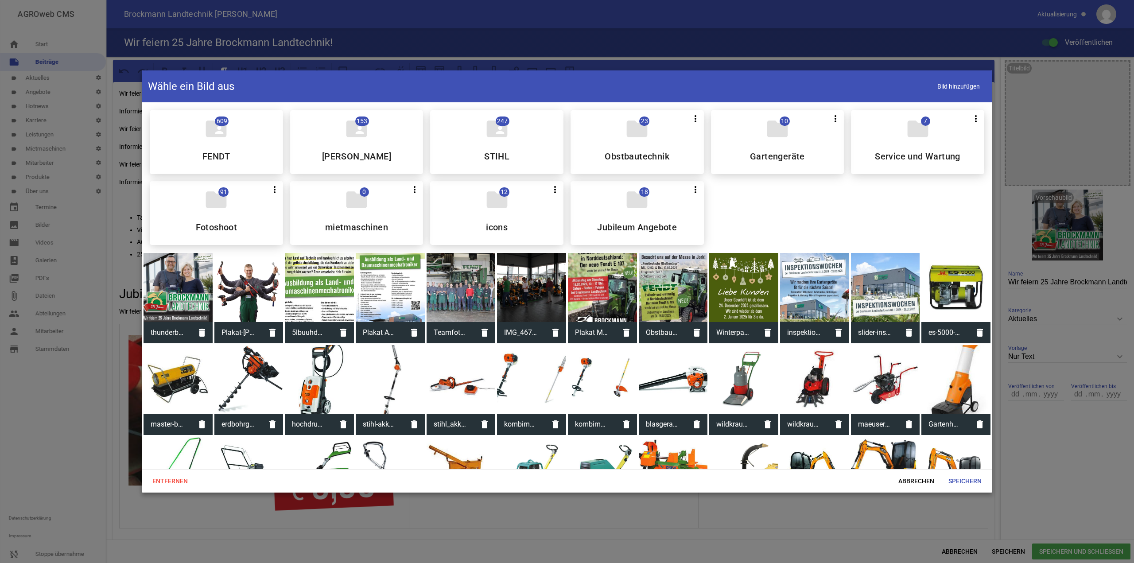
click at [608, 223] on h5 "Jubileum Angebote" at bounding box center [637, 227] width 80 height 9
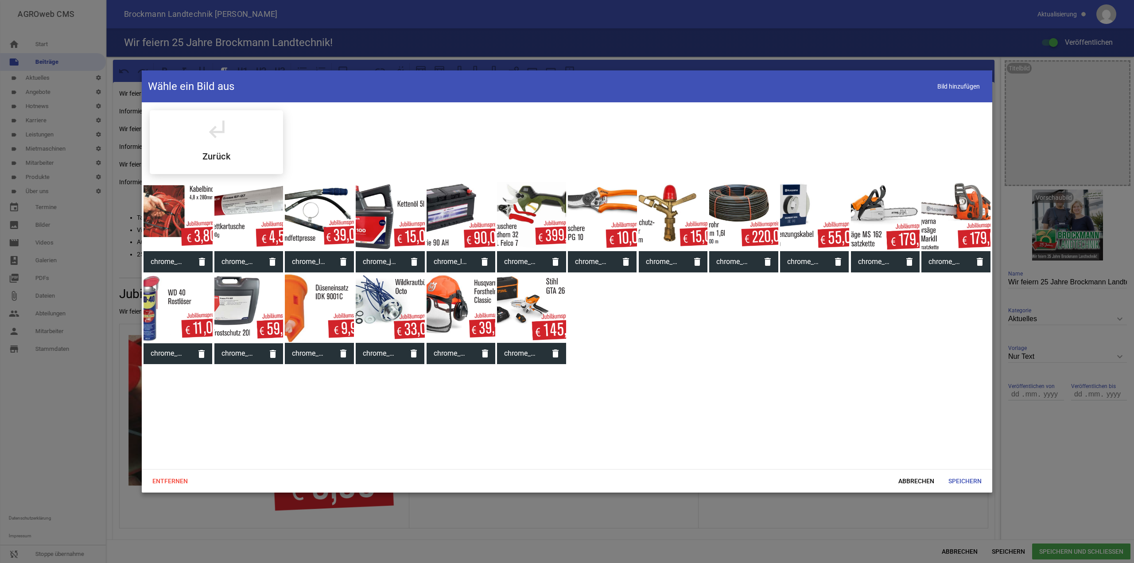
click at [224, 222] on div at bounding box center [248, 216] width 69 height 69
click at [965, 479] on span "Speichern" at bounding box center [964, 481] width 47 height 16
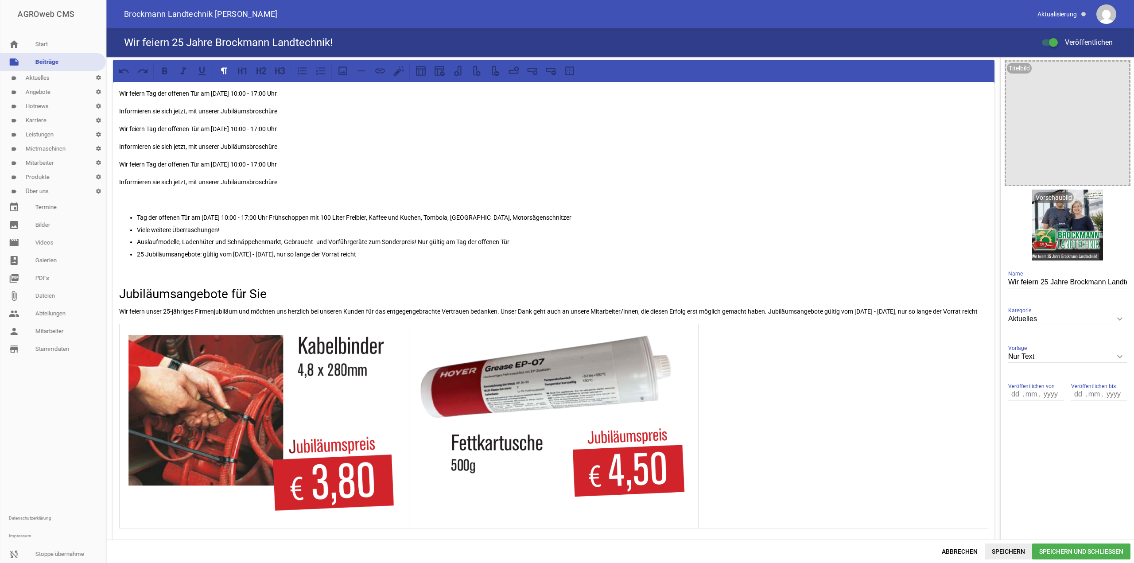
click at [1009, 555] on span "Speichern" at bounding box center [1008, 552] width 47 height 16
drag, startPoint x: 812, startPoint y: 475, endPoint x: 810, endPoint y: 470, distance: 5.6
click at [812, 475] on td at bounding box center [844, 426] width 290 height 204
click at [348, 70] on icon at bounding box center [343, 71] width 12 height 12
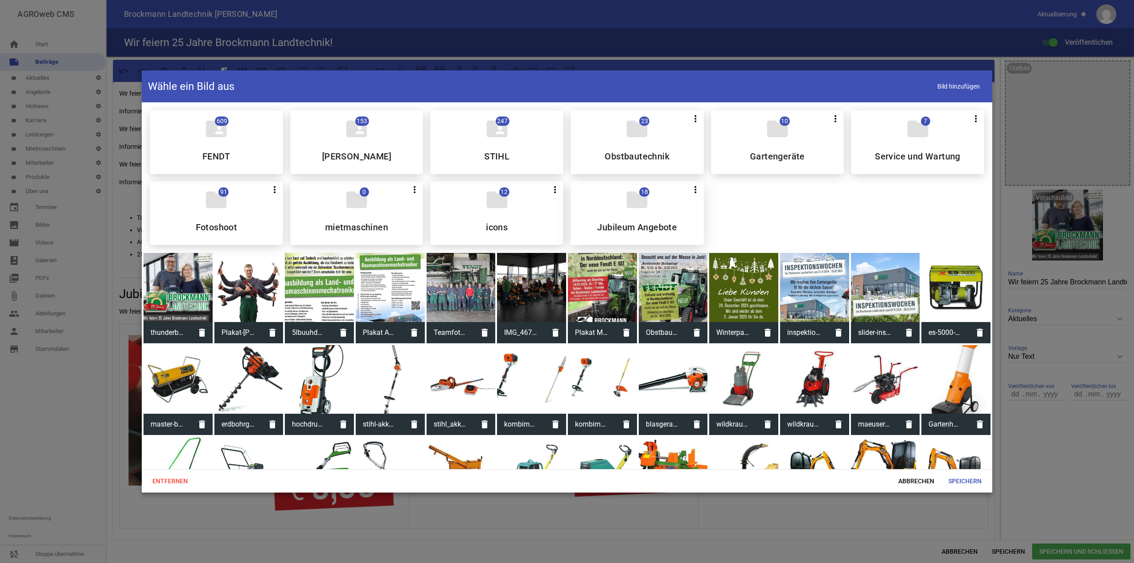
click at [625, 202] on icon "folder" at bounding box center [637, 199] width 25 height 25
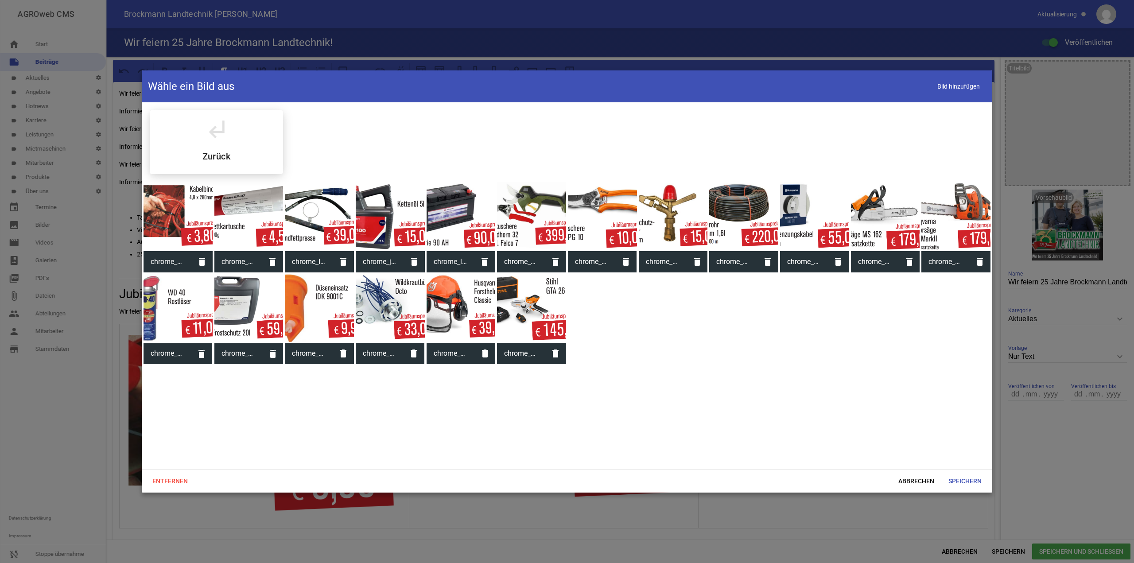
click at [319, 216] on div at bounding box center [319, 216] width 69 height 69
click at [957, 476] on span "Speichern" at bounding box center [964, 481] width 47 height 16
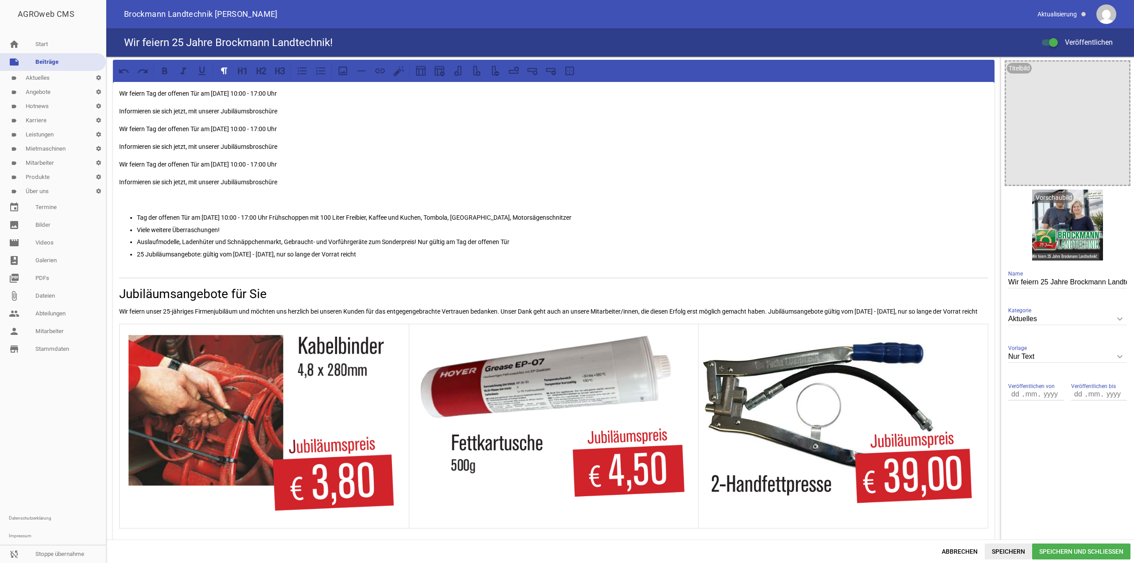
click at [999, 549] on span "Speichern" at bounding box center [1008, 552] width 47 height 16
click at [476, 72] on icon at bounding box center [478, 73] width 5 height 5
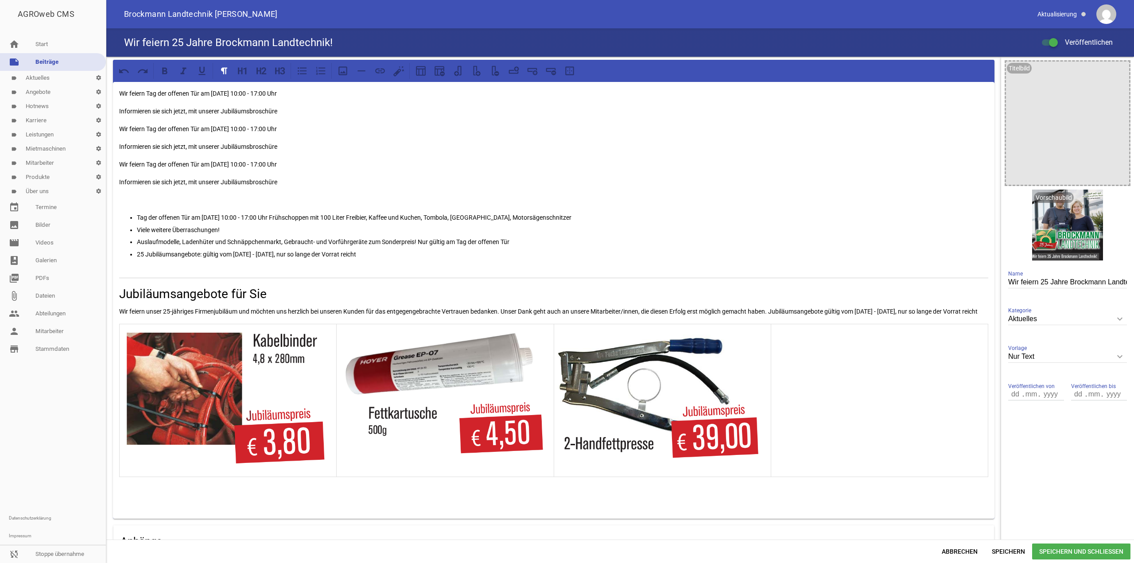
drag, startPoint x: 825, startPoint y: 451, endPoint x: 820, endPoint y: 446, distance: 7.2
click at [825, 451] on td at bounding box center [879, 400] width 217 height 153
click at [339, 79] on div at bounding box center [554, 71] width 882 height 22
click at [342, 75] on icon at bounding box center [343, 71] width 12 height 12
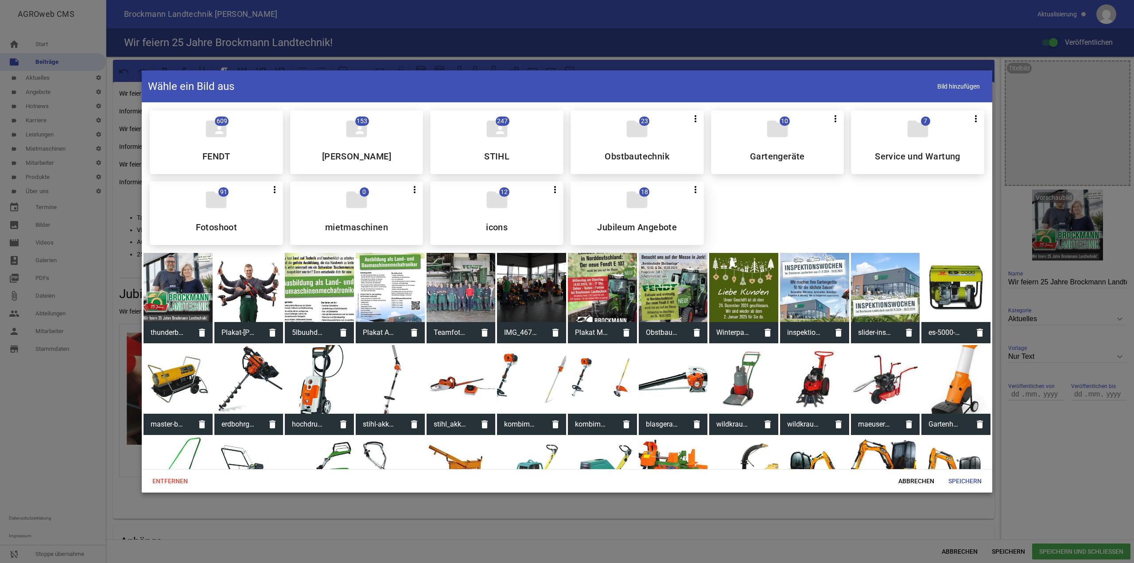
click at [599, 212] on div "folder 18 more_vert Teilen Bearbeiten Löschen Jubileum Angebote" at bounding box center [637, 213] width 133 height 64
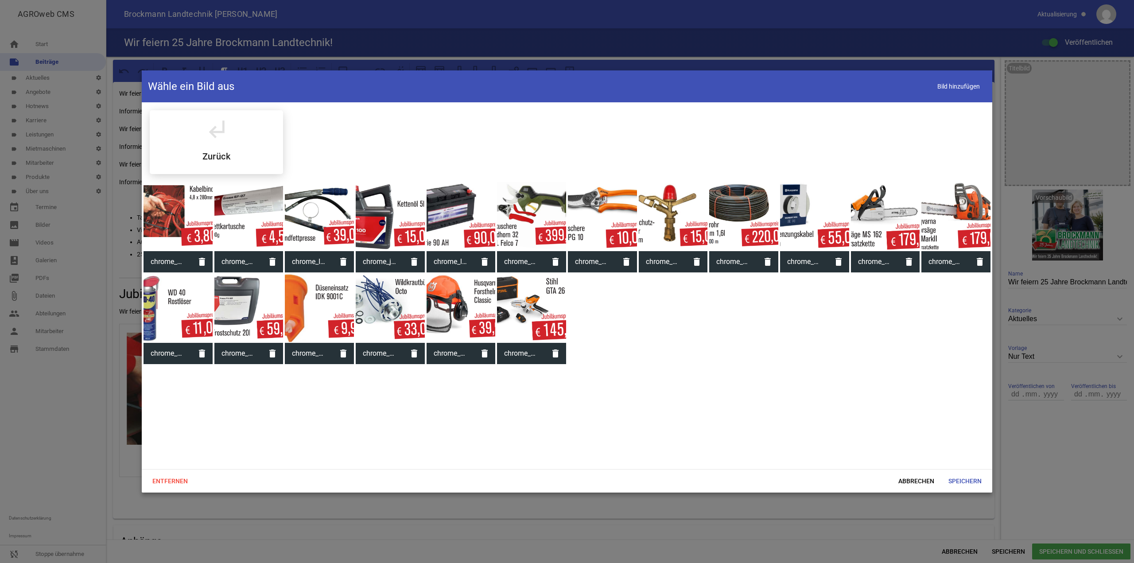
click at [370, 221] on div at bounding box center [390, 216] width 69 height 69
click at [978, 477] on span "Speichern" at bounding box center [964, 481] width 47 height 16
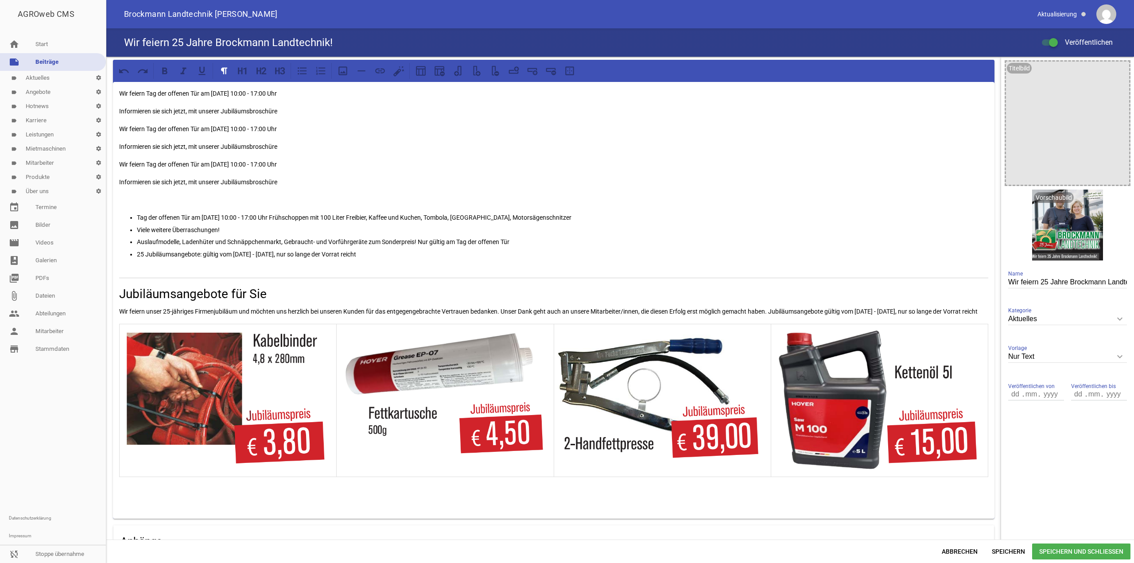
click at [1004, 549] on div "AGROweb CMS home Start note Beiträge label Aktuelles settings label Angebote se…" at bounding box center [567, 281] width 1134 height 563
click at [1007, 552] on span "Speichern" at bounding box center [1008, 552] width 47 height 16
click at [1016, 557] on span "Speichern" at bounding box center [1008, 552] width 47 height 16
click at [894, 404] on img at bounding box center [880, 400] width 212 height 148
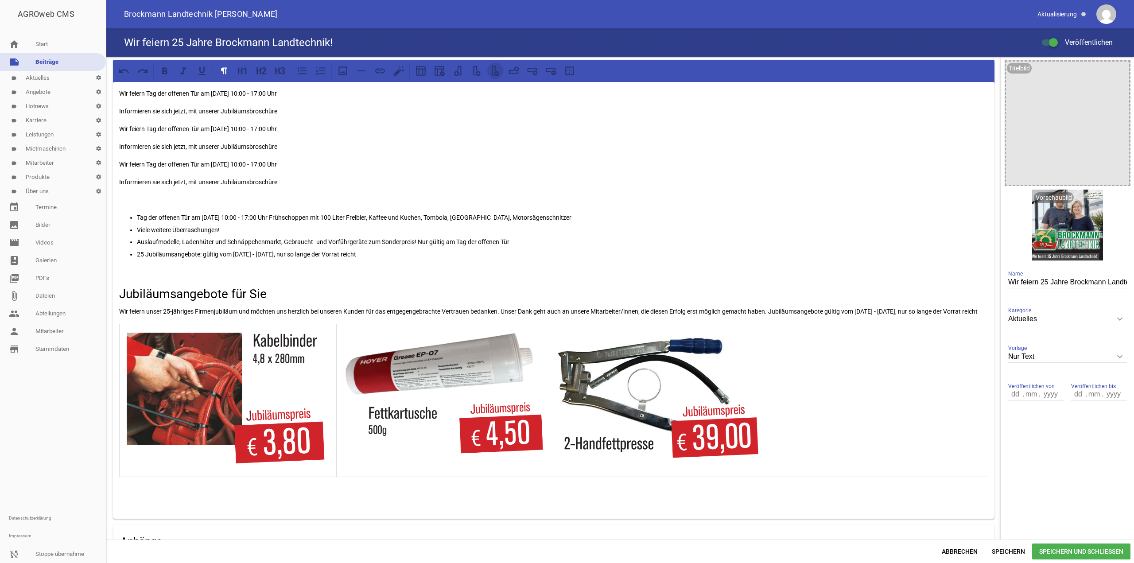
click at [494, 71] on icon at bounding box center [496, 71] width 12 height 12
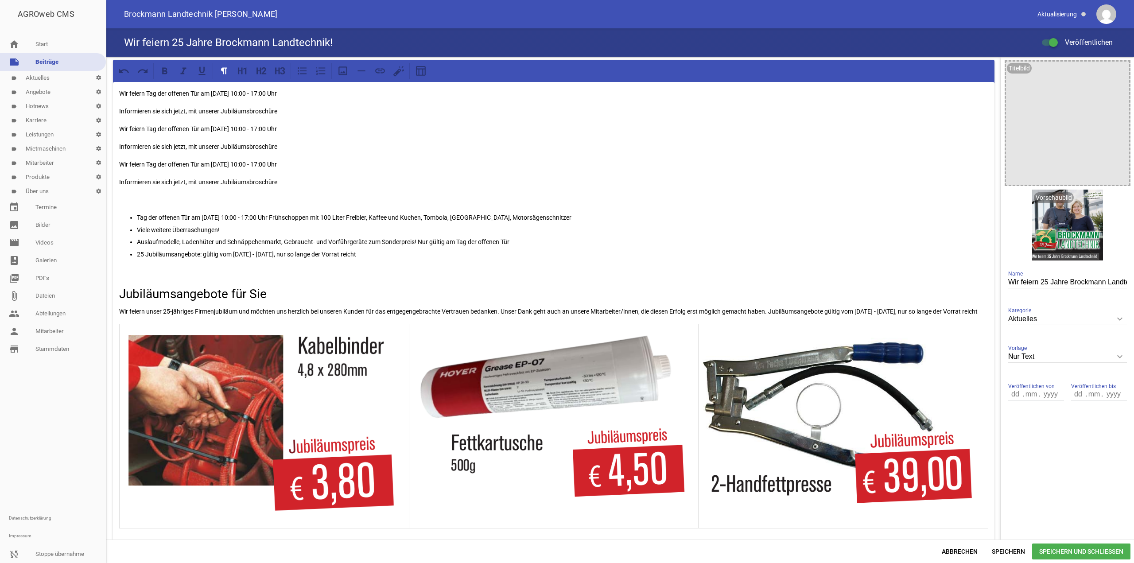
click at [534, 451] on img at bounding box center [554, 418] width 285 height 184
click at [536, 76] on icon at bounding box center [533, 71] width 12 height 12
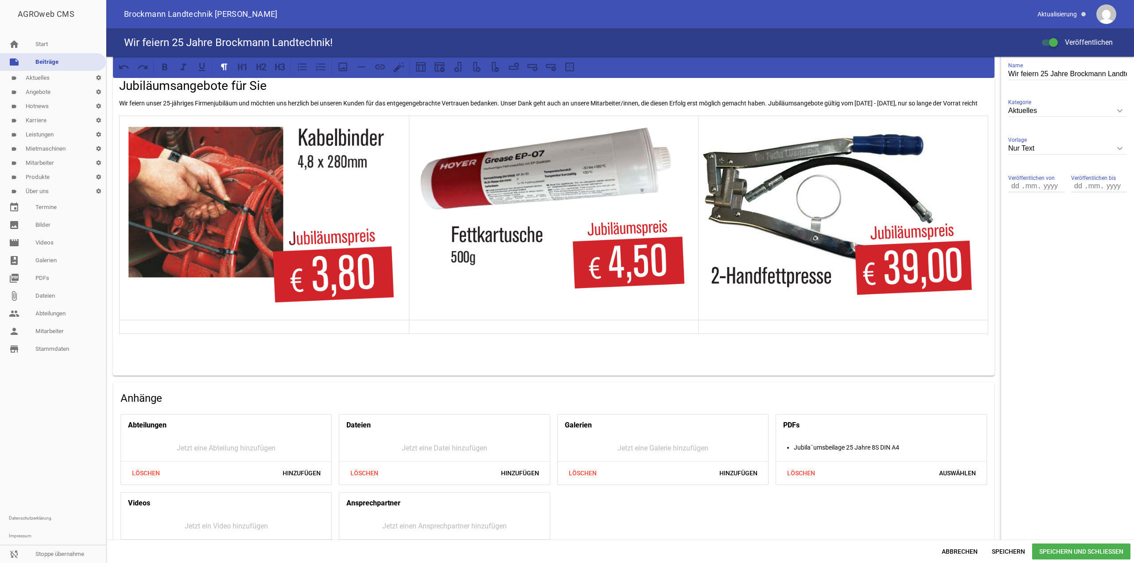
scroll to position [252, 0]
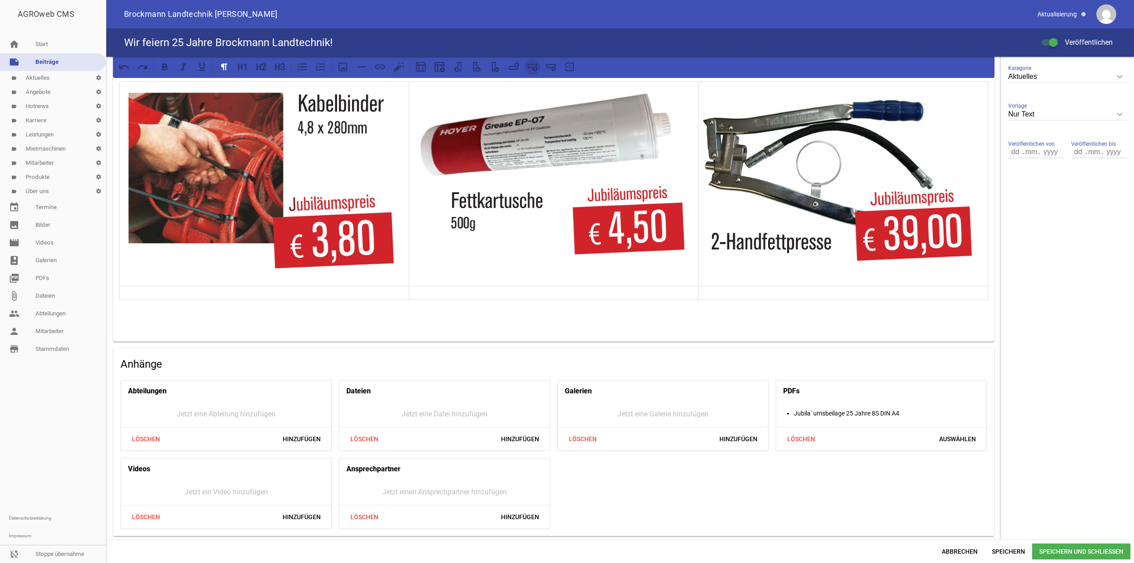
click at [534, 69] on icon at bounding box center [533, 67] width 12 height 12
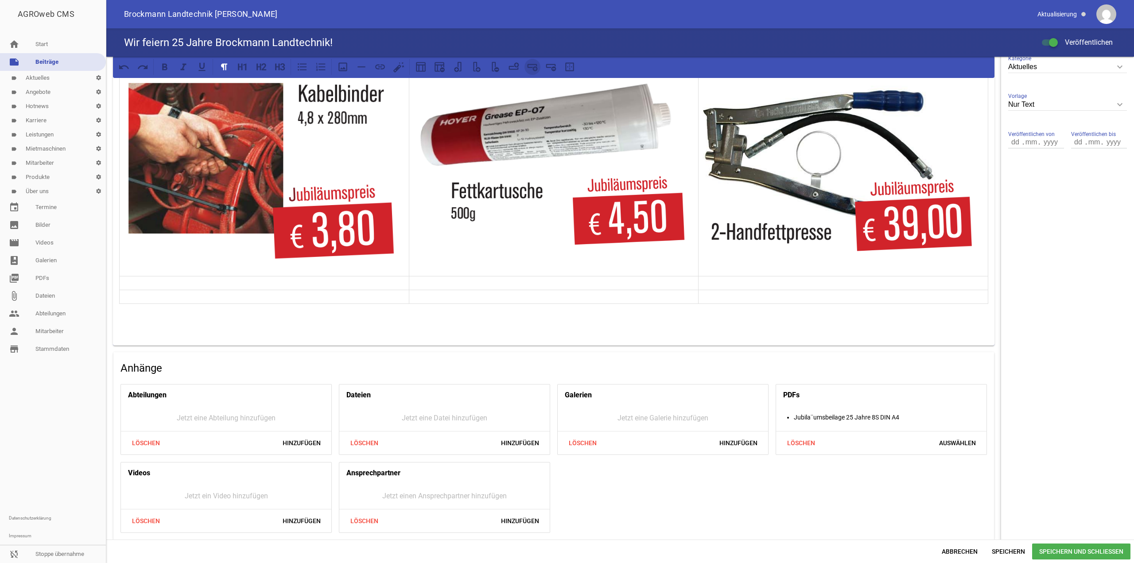
click at [534, 69] on icon at bounding box center [533, 67] width 12 height 12
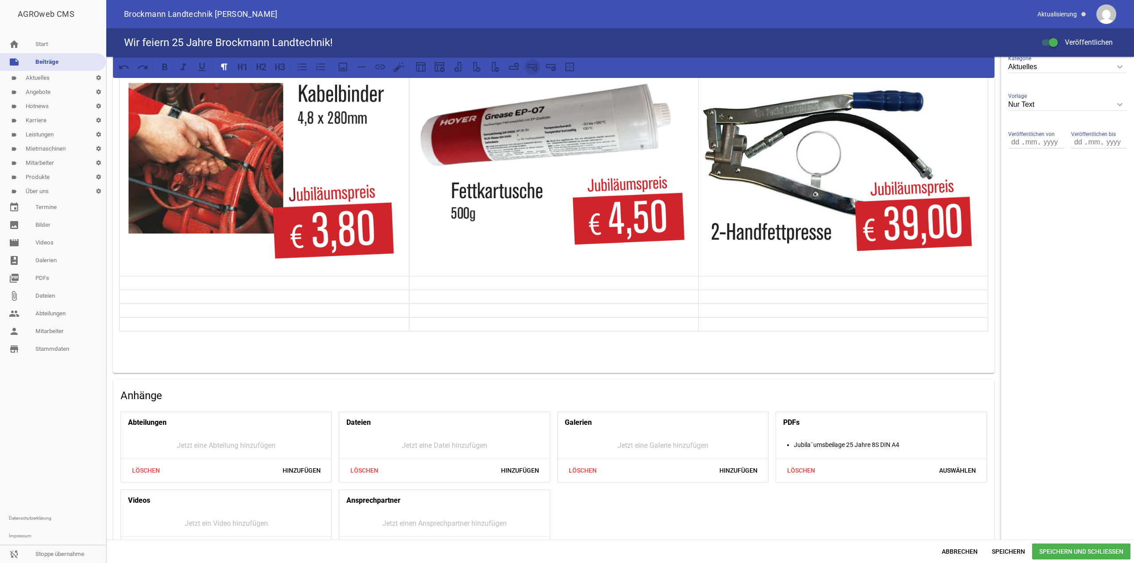
click at [534, 69] on icon at bounding box center [533, 67] width 12 height 12
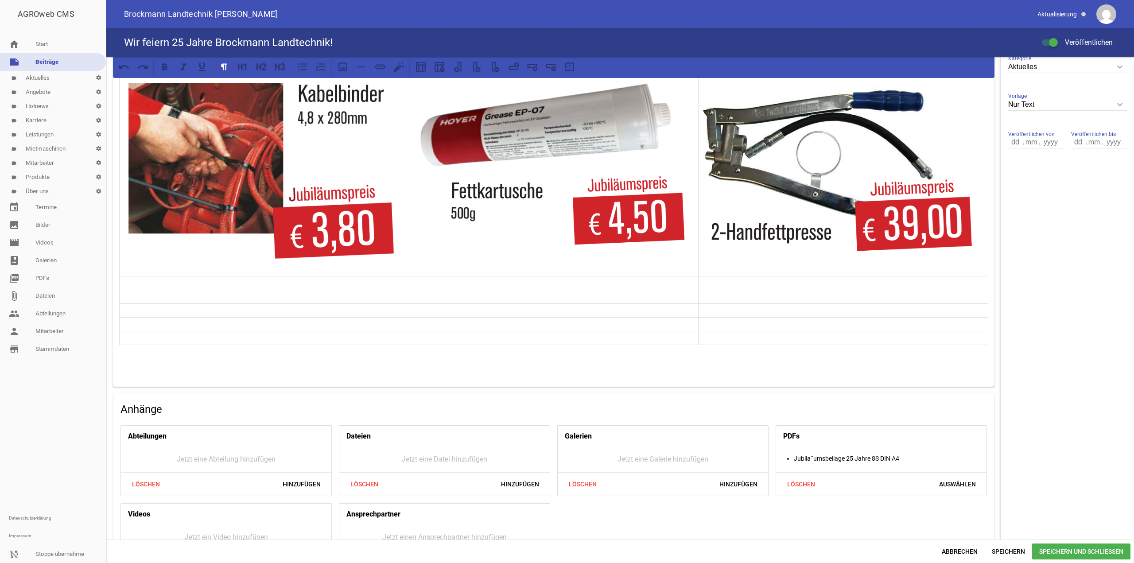
click at [189, 301] on p at bounding box center [264, 297] width 285 height 11
click at [193, 288] on p at bounding box center [264, 283] width 285 height 11
click at [344, 63] on icon at bounding box center [342, 66] width 9 height 9
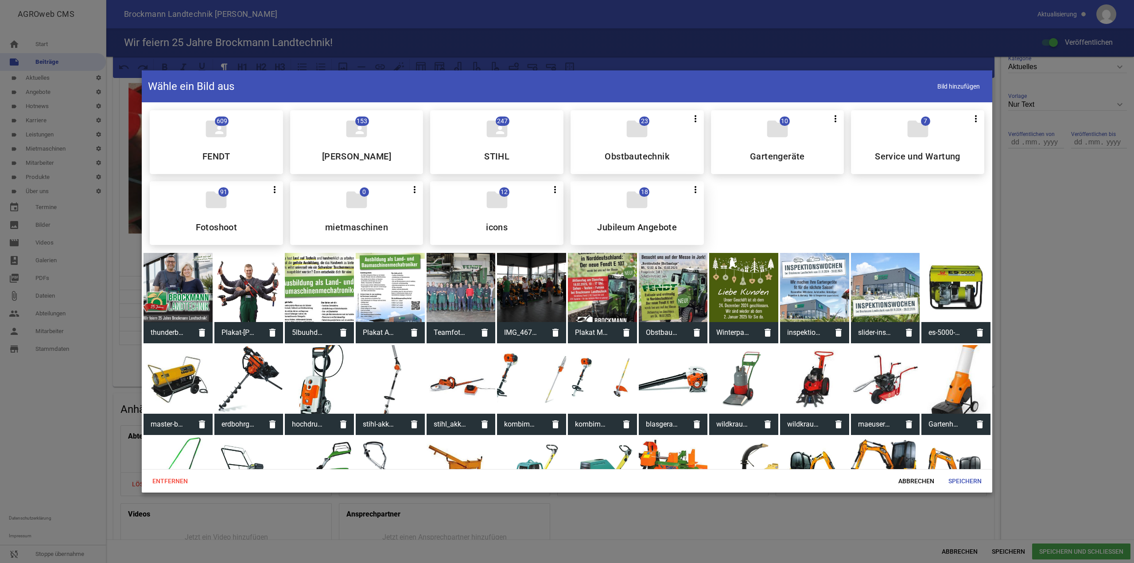
click at [629, 202] on icon "folder" at bounding box center [637, 199] width 25 height 25
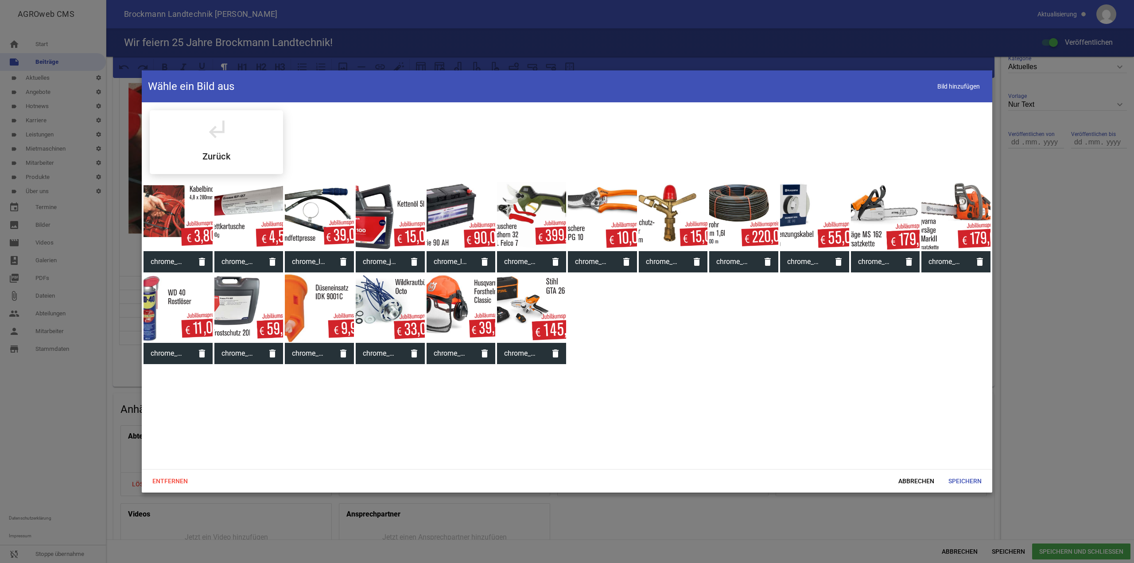
click at [381, 221] on div at bounding box center [390, 216] width 69 height 69
click at [949, 477] on span "Speichern" at bounding box center [964, 481] width 47 height 16
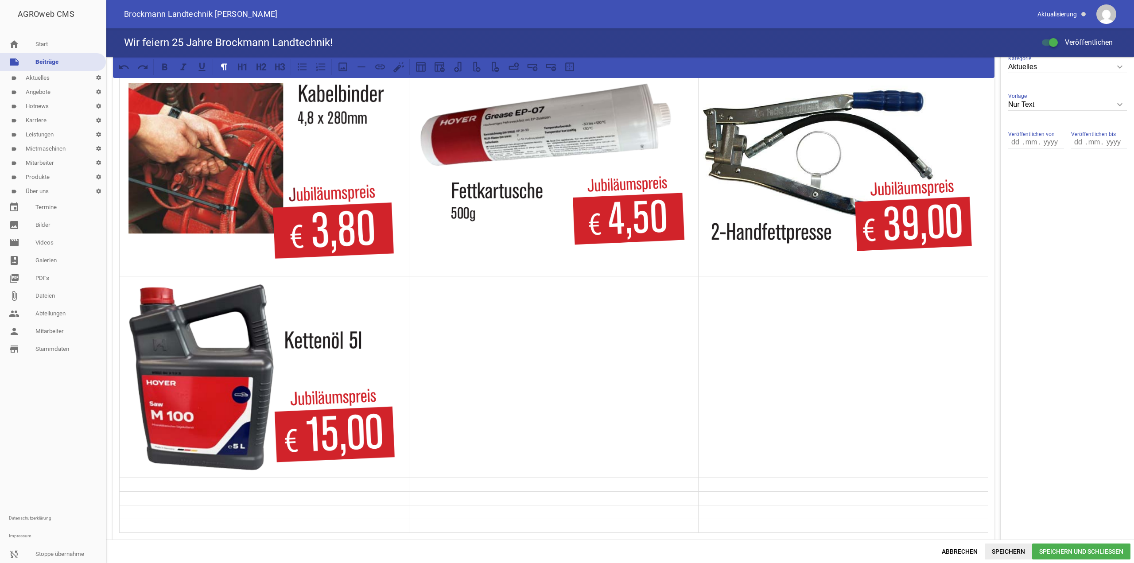
click at [1022, 553] on span "Speichern" at bounding box center [1008, 552] width 47 height 16
click at [426, 359] on td at bounding box center [554, 377] width 290 height 202
click at [342, 70] on icon at bounding box center [343, 67] width 12 height 12
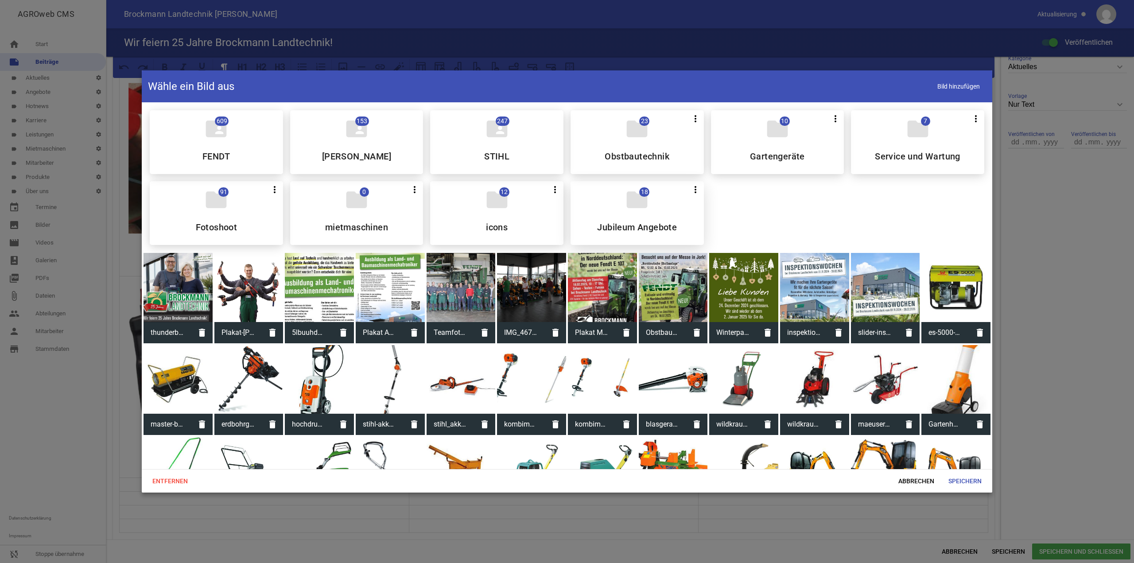
click at [634, 209] on icon "folder" at bounding box center [637, 199] width 25 height 25
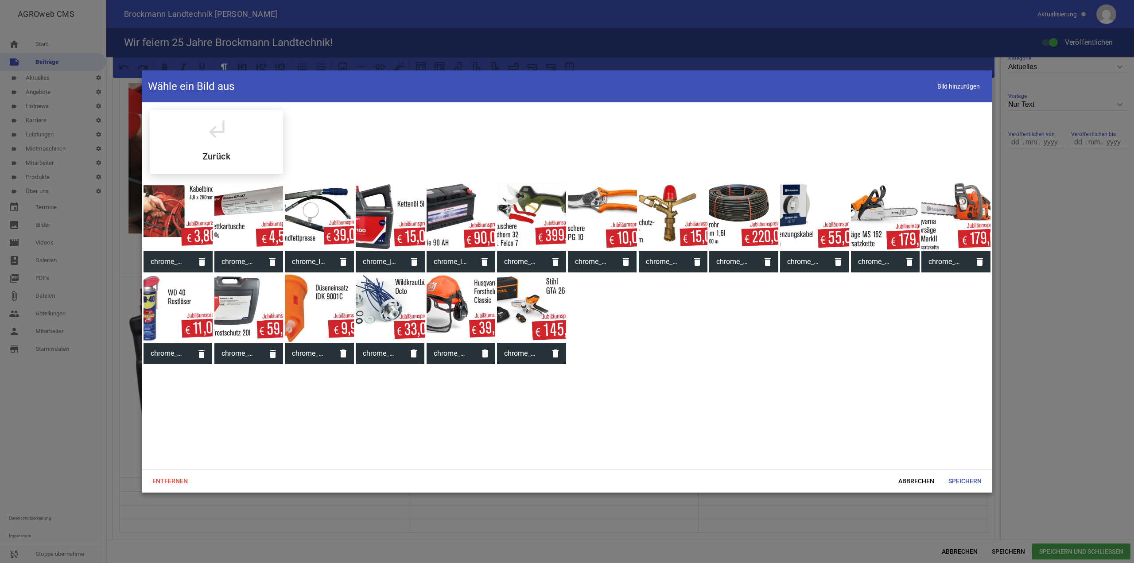
click at [454, 207] on div at bounding box center [461, 216] width 69 height 69
click at [976, 490] on div "Entfernen Abbrechen Speichern" at bounding box center [567, 480] width 851 height 23
click at [965, 485] on span "Speichern" at bounding box center [964, 481] width 47 height 16
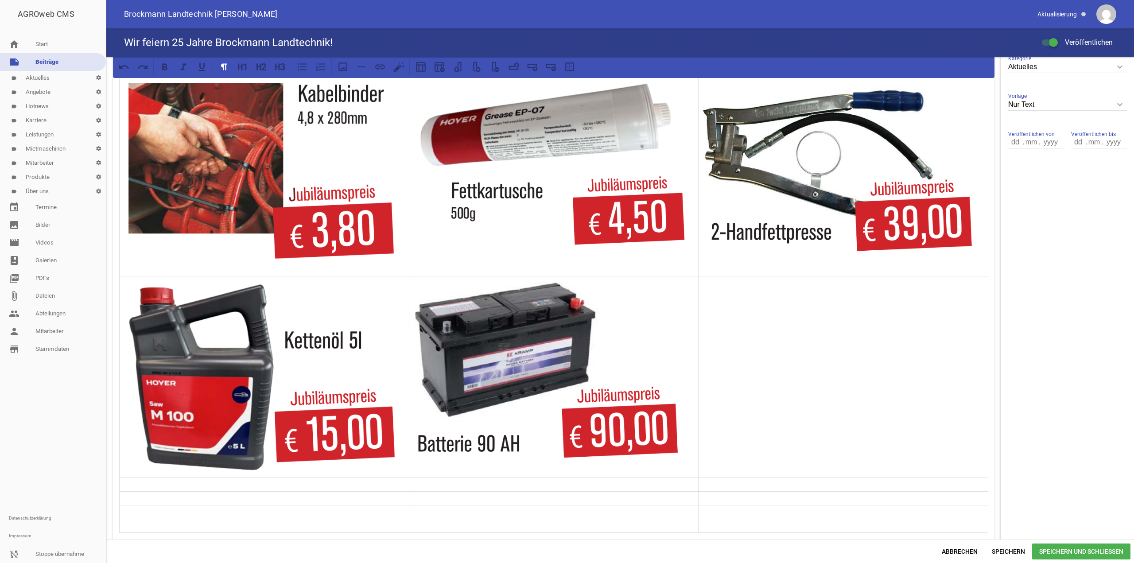
click at [814, 373] on td at bounding box center [844, 377] width 290 height 202
click at [346, 64] on icon at bounding box center [343, 67] width 12 height 12
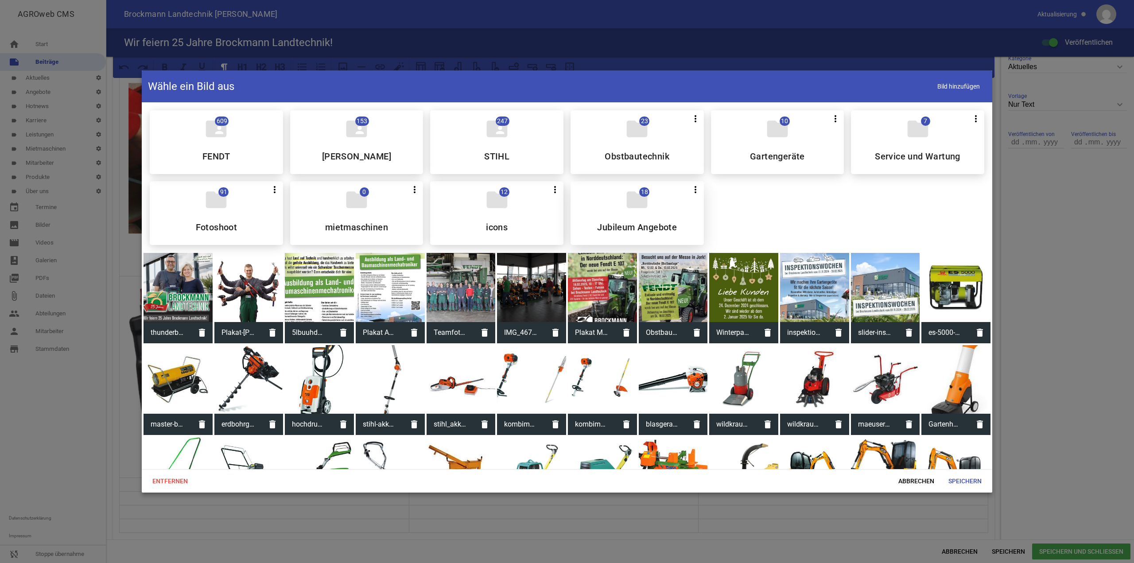
click at [619, 230] on h5 "Jubileum Angebote" at bounding box center [637, 227] width 80 height 9
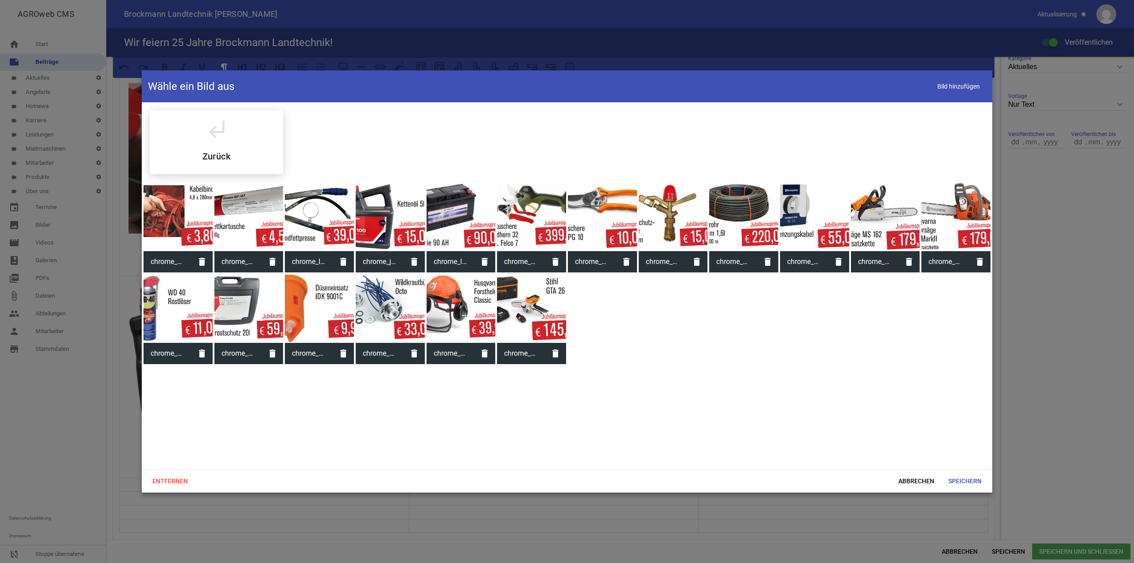
click at [529, 225] on div at bounding box center [531, 216] width 69 height 69
click at [979, 480] on span "Speichern" at bounding box center [964, 481] width 47 height 16
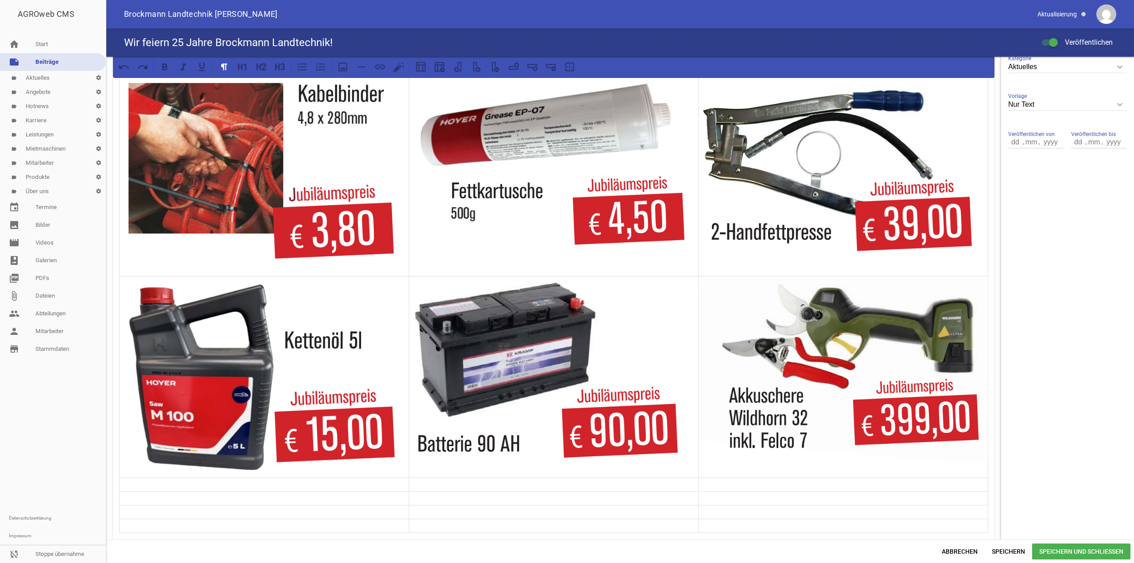
click at [1018, 552] on div "AGROweb CMS home Start note Beiträge label Aktuelles settings label Angebote se…" at bounding box center [567, 281] width 1134 height 563
click at [1005, 548] on span "Speichern" at bounding box center [1008, 552] width 47 height 16
click at [995, 549] on span "Speichern" at bounding box center [1008, 552] width 47 height 16
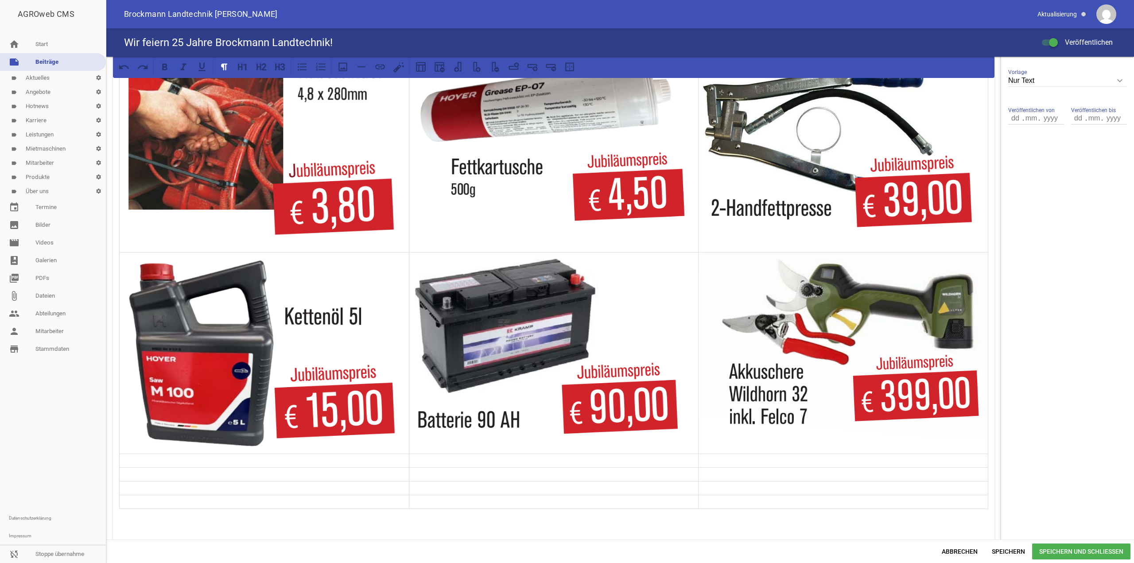
scroll to position [296, 0]
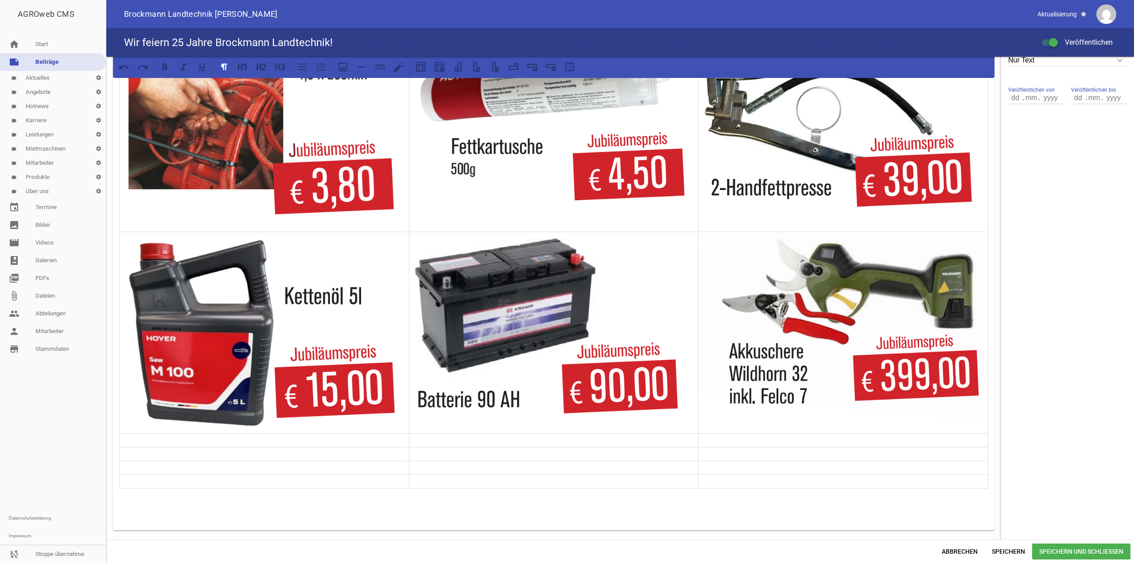
click at [261, 446] on p at bounding box center [264, 440] width 285 height 11
click at [289, 446] on p at bounding box center [264, 440] width 285 height 11
click at [347, 64] on icon at bounding box center [343, 67] width 12 height 12
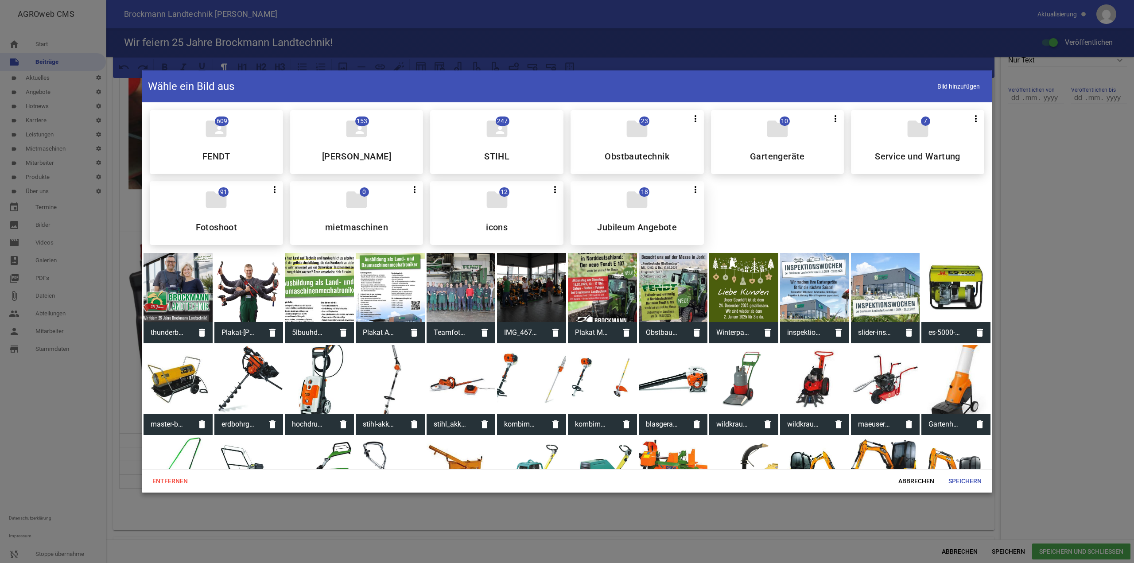
click at [592, 208] on div "folder 18 more_vert Teilen Bearbeiten Löschen Jubileum Angebote" at bounding box center [637, 213] width 133 height 64
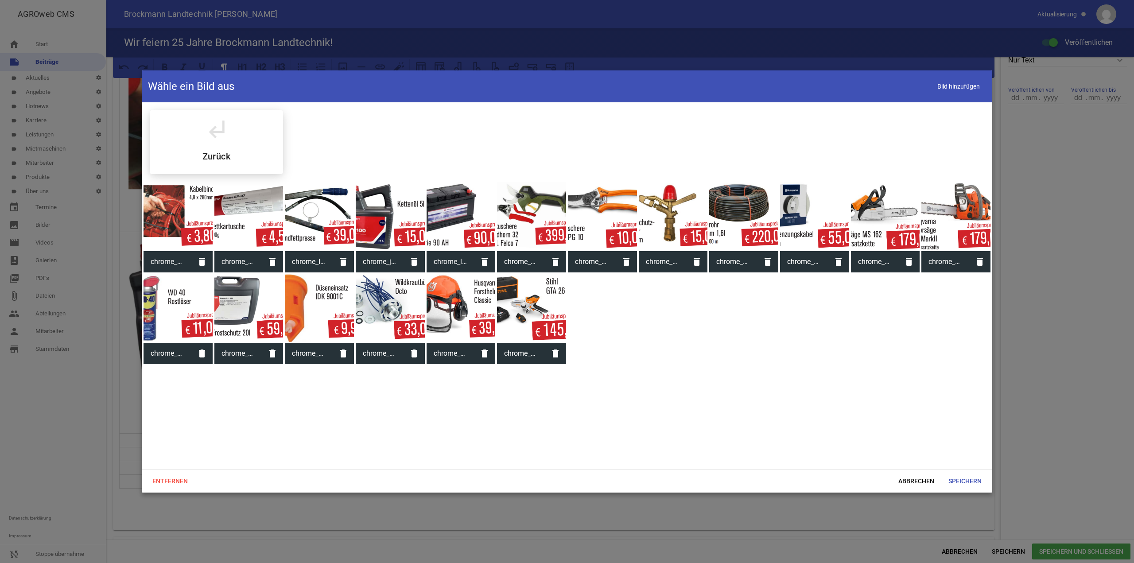
click at [626, 229] on div at bounding box center [602, 216] width 69 height 69
click at [978, 482] on span "Speichern" at bounding box center [964, 481] width 47 height 16
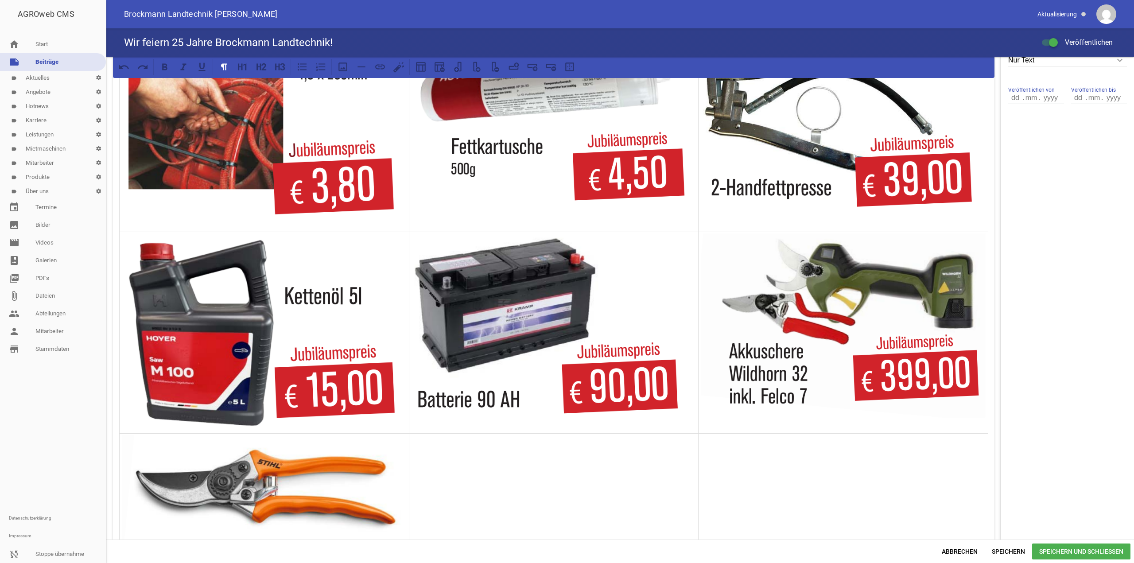
click at [533, 497] on td at bounding box center [554, 533] width 290 height 199
click at [348, 60] on button at bounding box center [343, 67] width 16 height 16
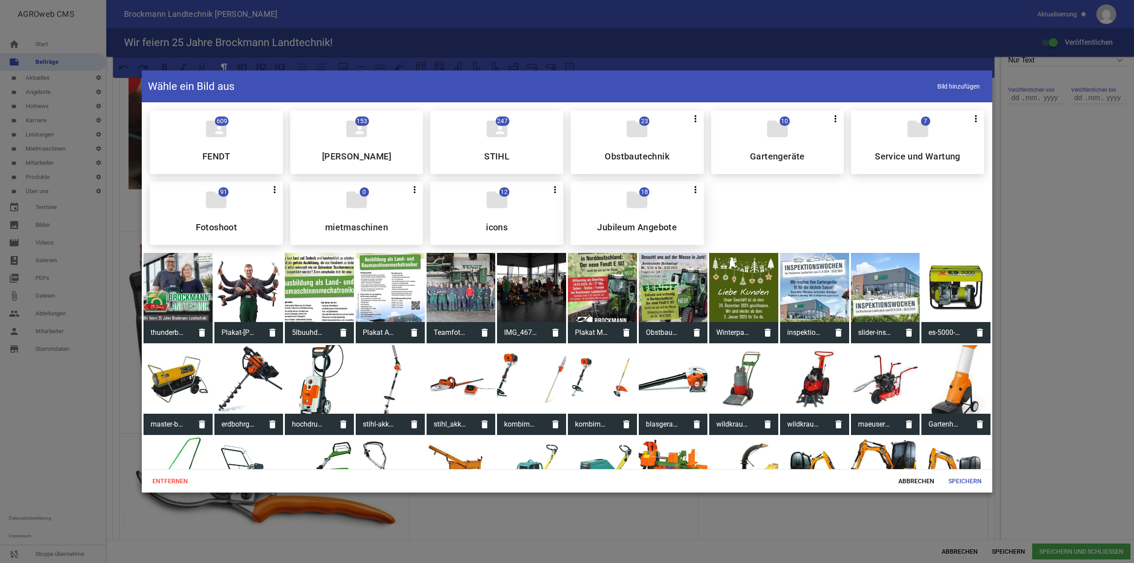
click at [613, 201] on div "folder 18 more_vert Teilen Bearbeiten Löschen Jubileum Angebote" at bounding box center [637, 213] width 133 height 64
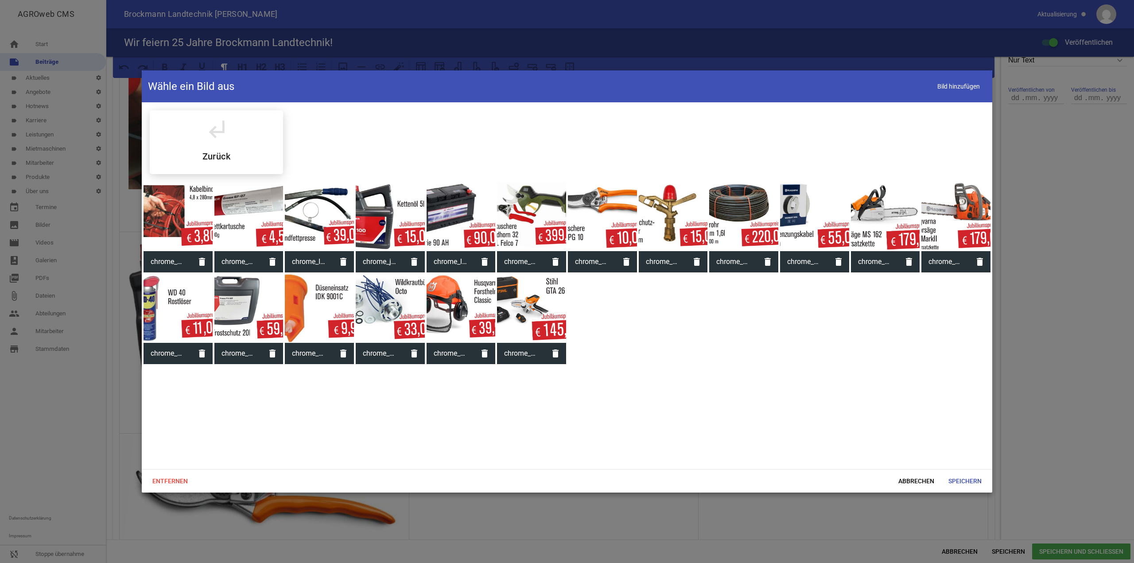
click at [692, 214] on div at bounding box center [673, 216] width 69 height 69
click at [961, 478] on span "Speichern" at bounding box center [964, 481] width 47 height 16
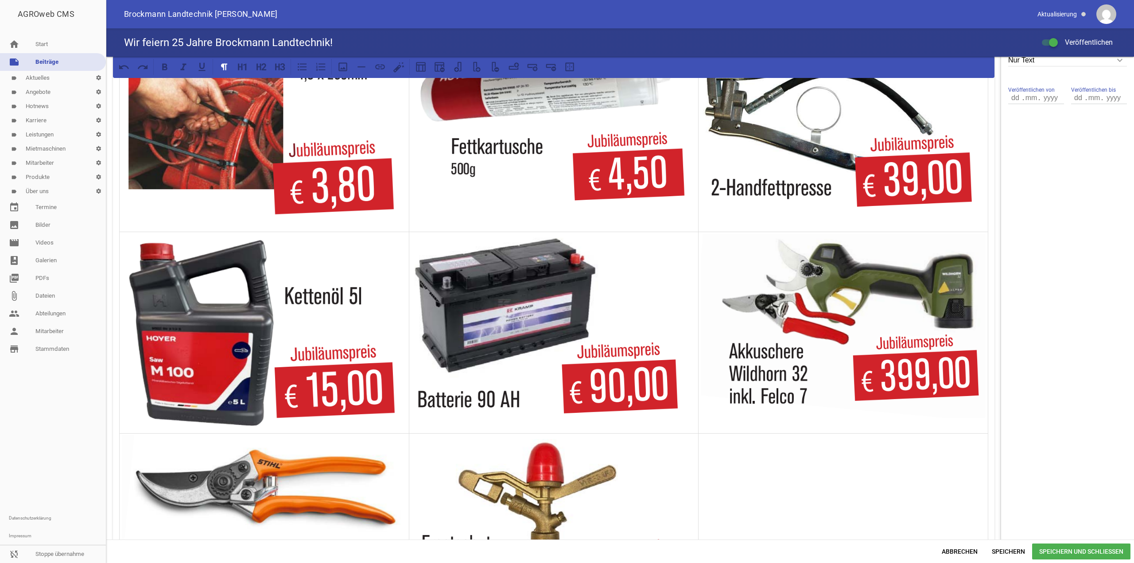
click at [766, 474] on td at bounding box center [844, 533] width 290 height 199
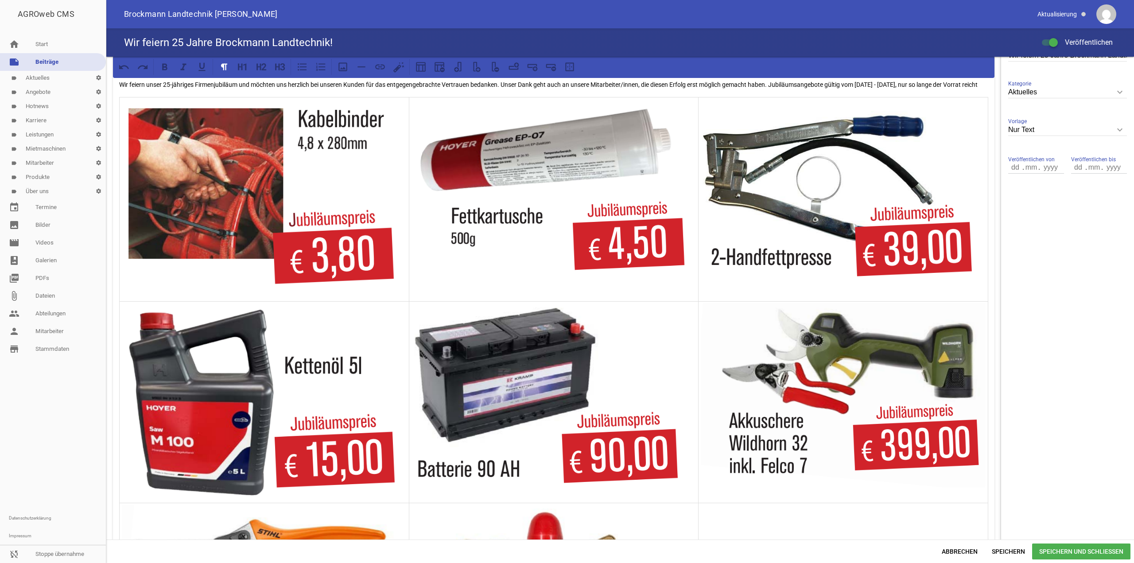
scroll to position [266, 0]
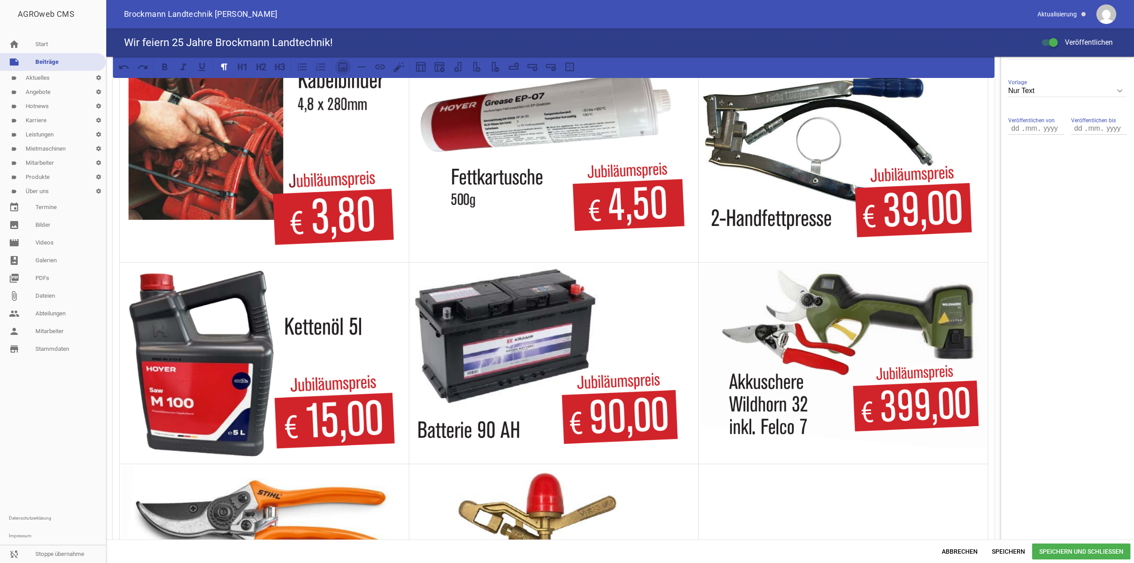
click at [342, 68] on icon at bounding box center [342, 66] width 9 height 9
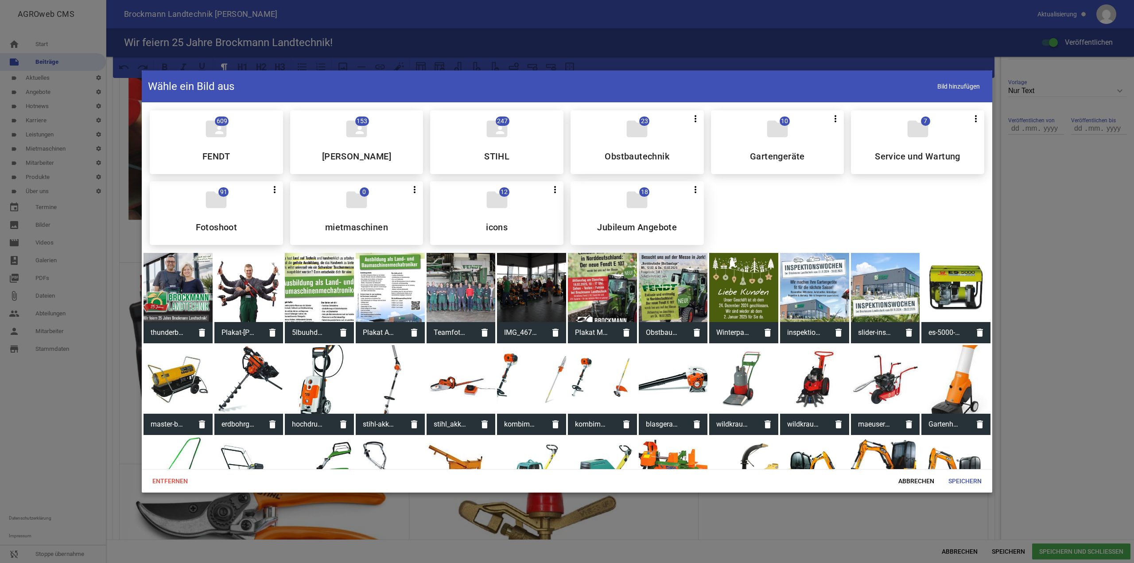
click at [660, 194] on div "folder 18 more_vert Teilen Bearbeiten Löschen Jubileum Angebote" at bounding box center [637, 213] width 133 height 64
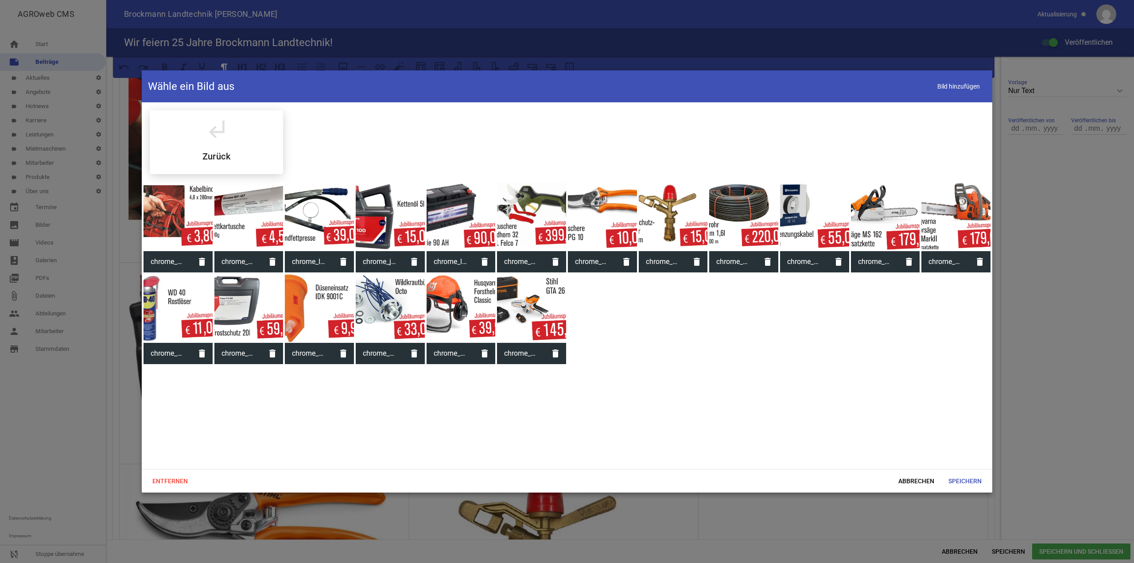
click at [735, 226] on div at bounding box center [743, 216] width 69 height 69
click at [960, 481] on span "Speichern" at bounding box center [964, 481] width 47 height 16
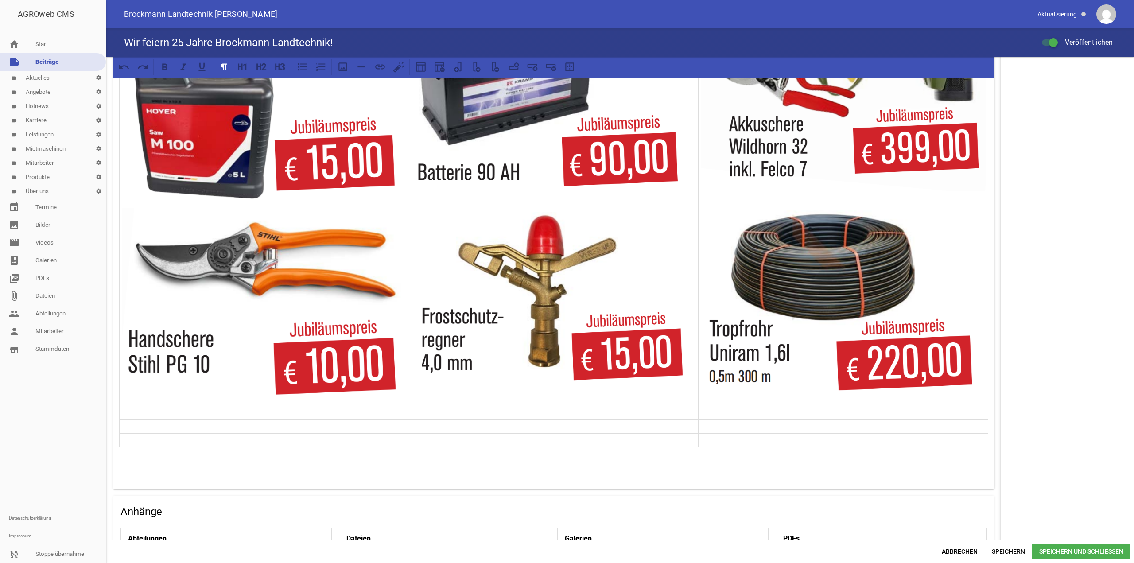
scroll to position [532, 0]
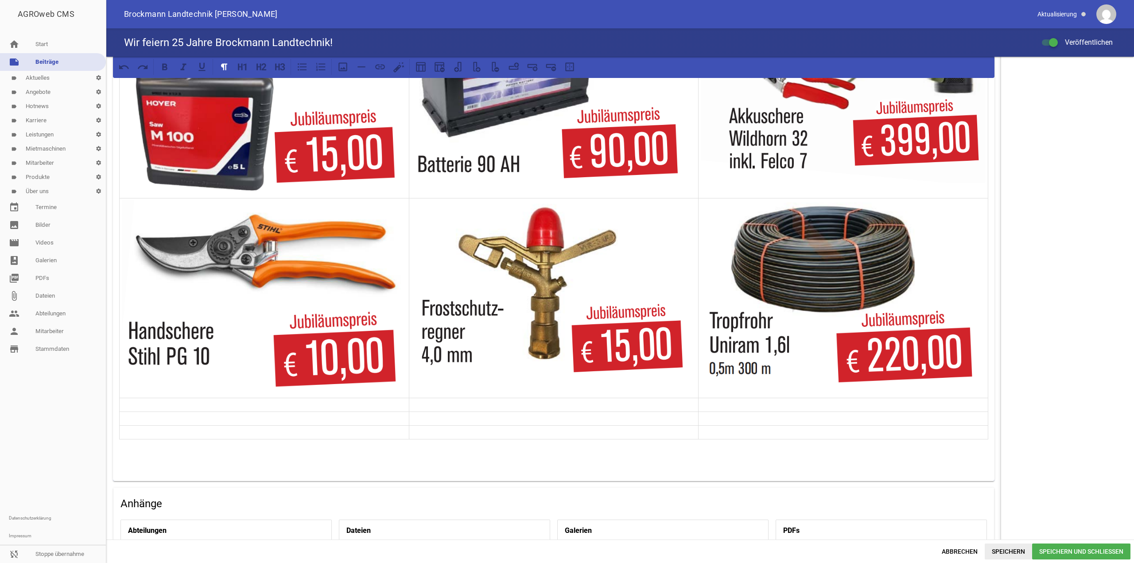
click at [1014, 551] on span "Speichern" at bounding box center [1008, 552] width 47 height 16
click at [282, 410] on p at bounding box center [264, 405] width 285 height 11
click at [345, 59] on button at bounding box center [343, 67] width 16 height 16
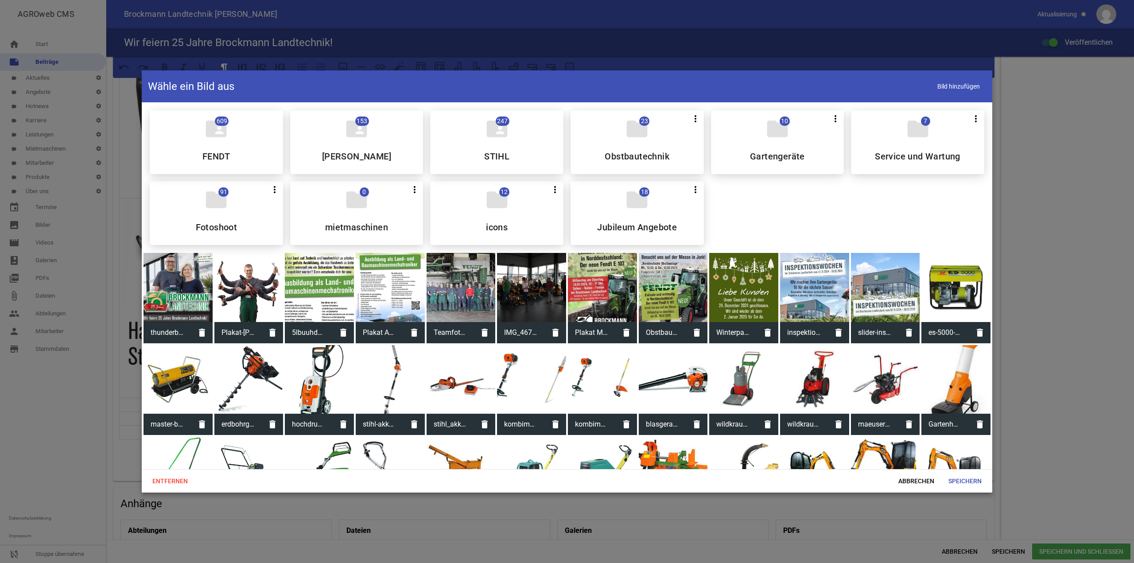
click at [653, 220] on div "folder 18 more_vert Teilen Bearbeiten Löschen Jubileum Angebote" at bounding box center [637, 213] width 133 height 64
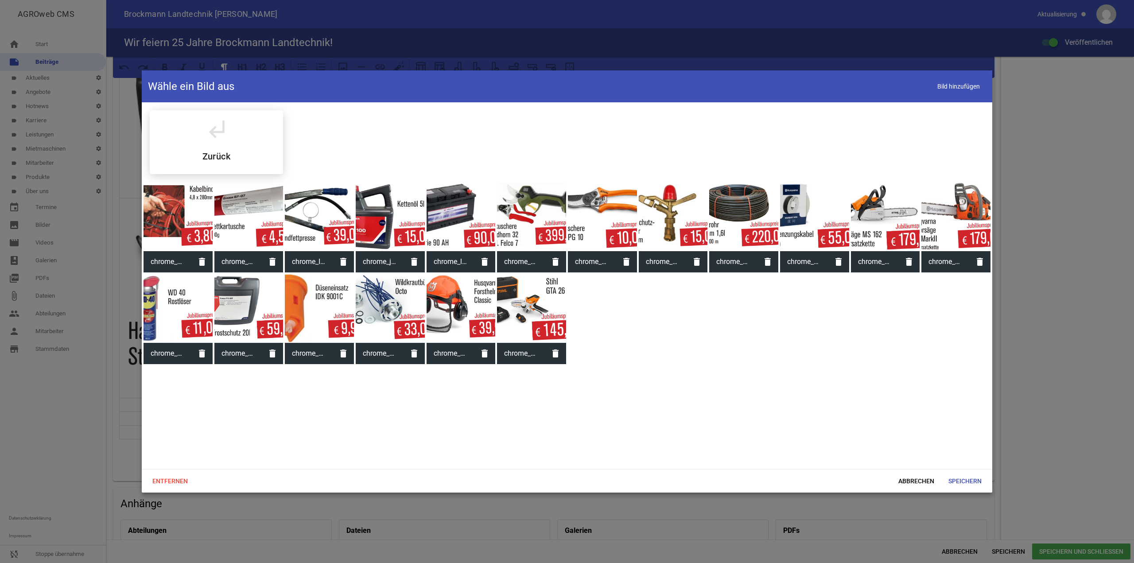
click at [791, 222] on div at bounding box center [814, 216] width 69 height 69
click at [982, 481] on span "Speichern" at bounding box center [964, 481] width 47 height 16
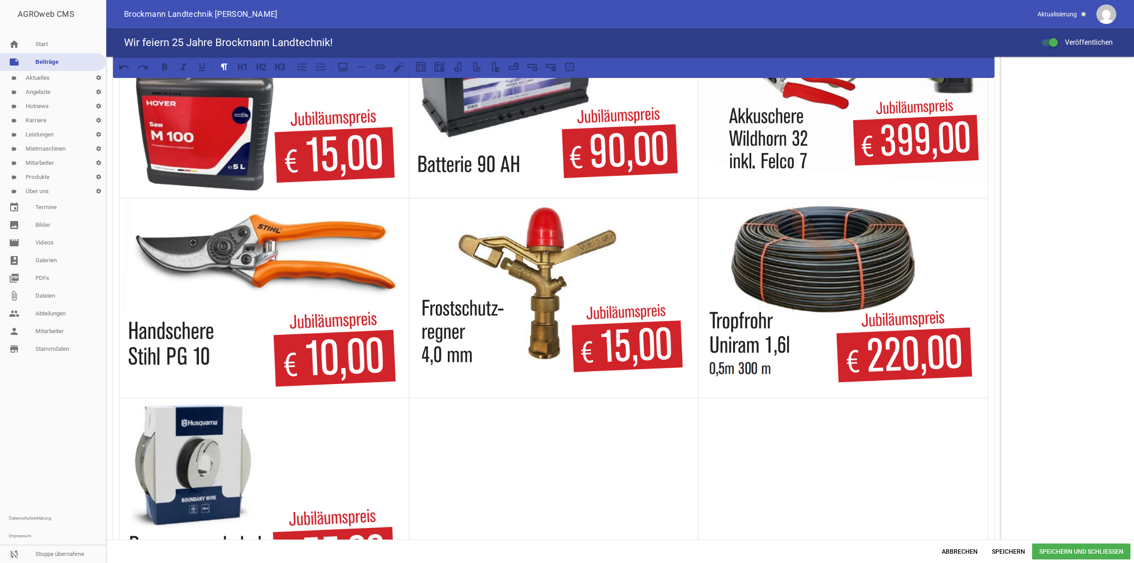
click at [519, 453] on td at bounding box center [554, 496] width 290 height 197
click at [341, 65] on icon at bounding box center [343, 67] width 12 height 12
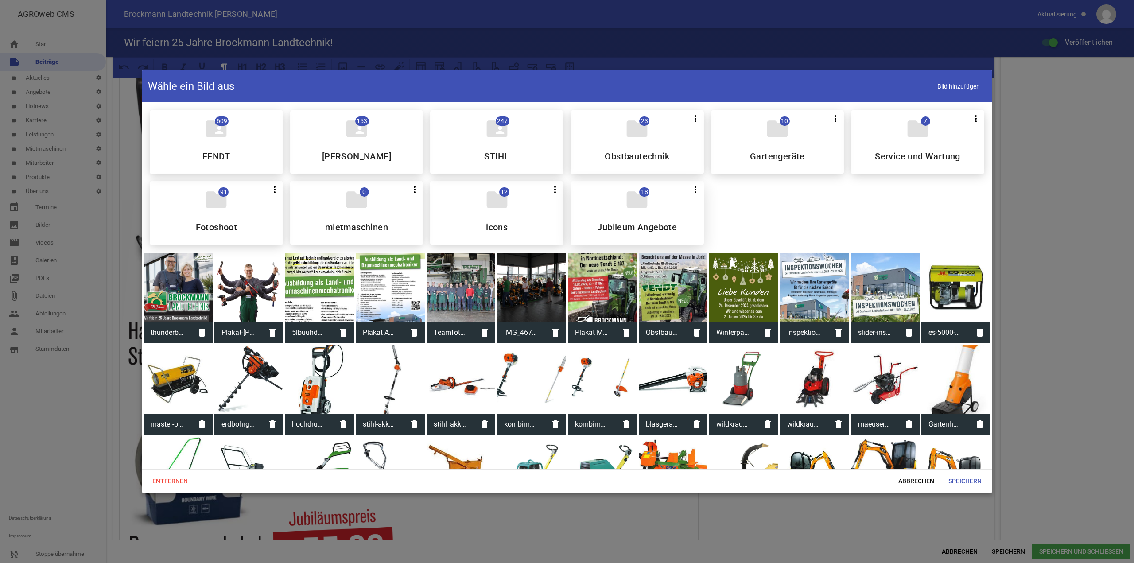
click at [650, 205] on div "folder 18 more_vert Teilen Bearbeiten Löschen Jubileum Angebote" at bounding box center [637, 213] width 133 height 64
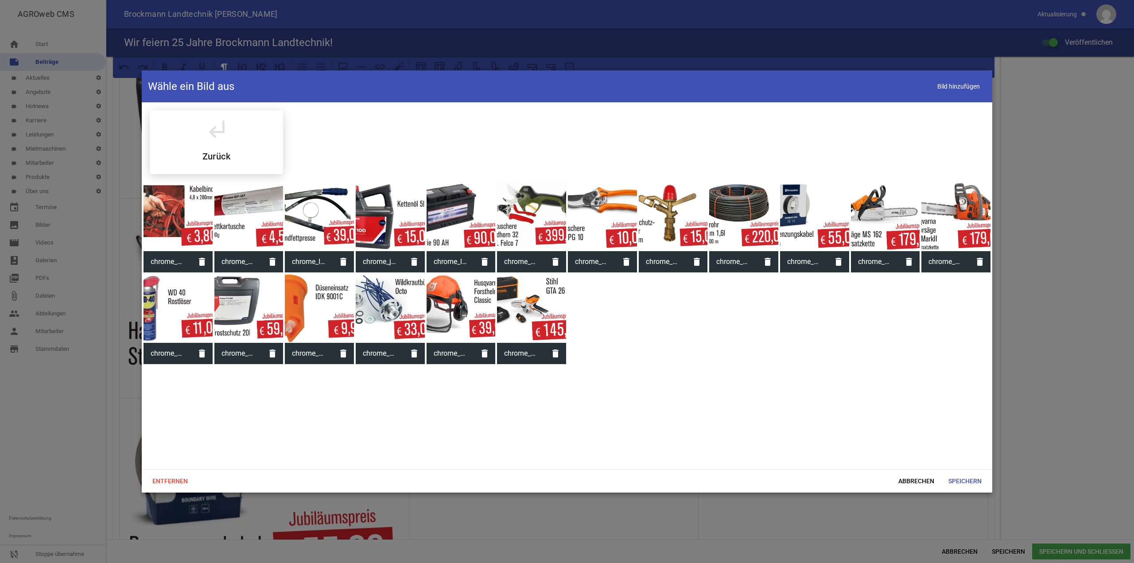
click at [868, 221] on div at bounding box center [885, 216] width 69 height 69
click at [962, 483] on span "Speichern" at bounding box center [964, 481] width 47 height 16
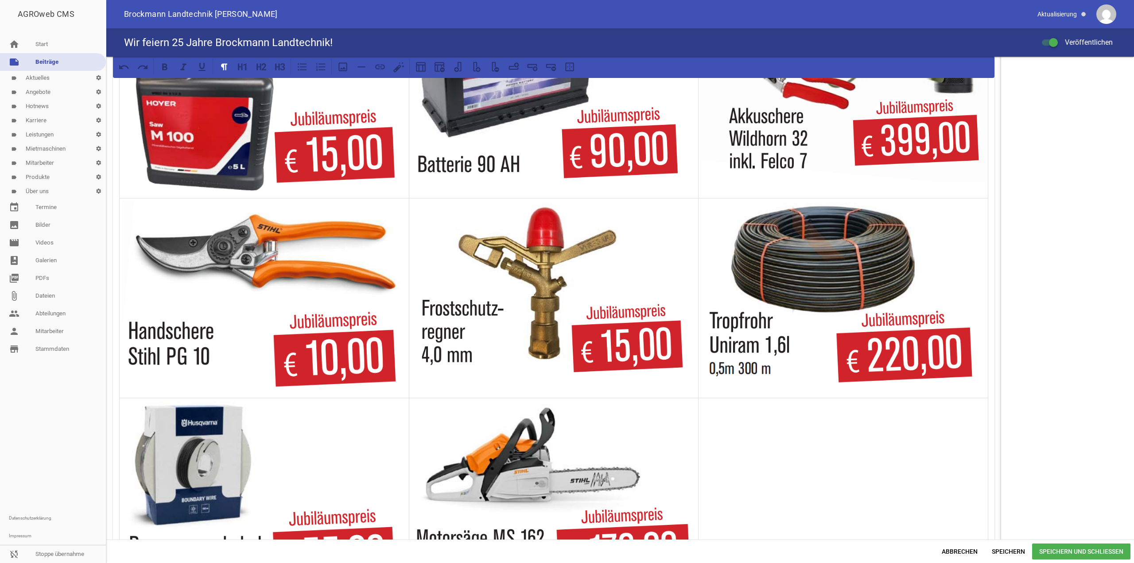
click at [894, 506] on td at bounding box center [844, 496] width 290 height 197
click at [342, 70] on icon at bounding box center [343, 67] width 12 height 12
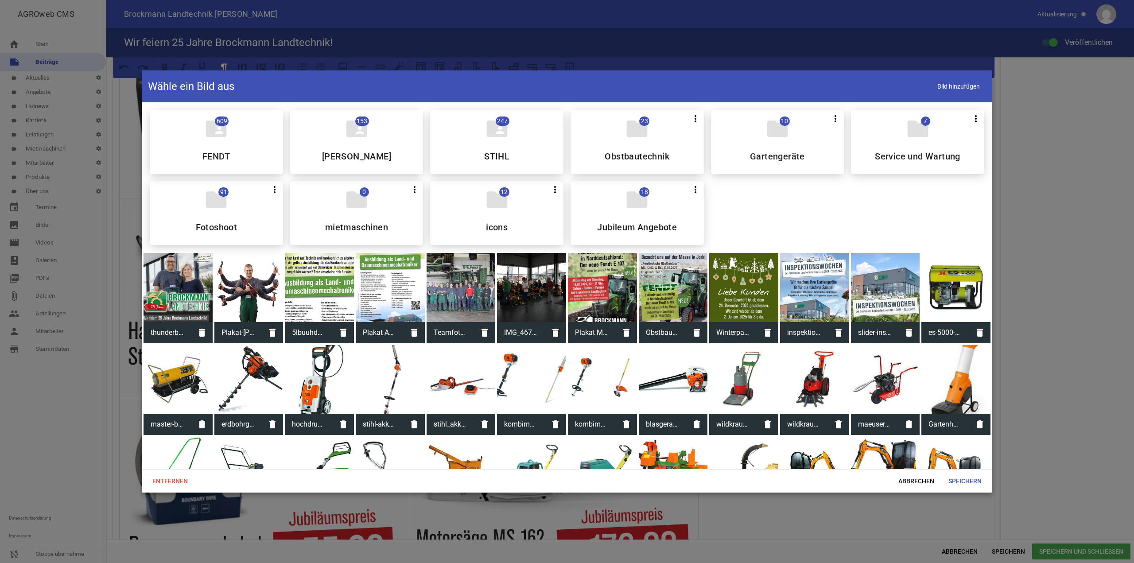
click at [662, 197] on div "folder 18 more_vert Teilen Bearbeiten Löschen Jubileum Angebote" at bounding box center [637, 213] width 133 height 64
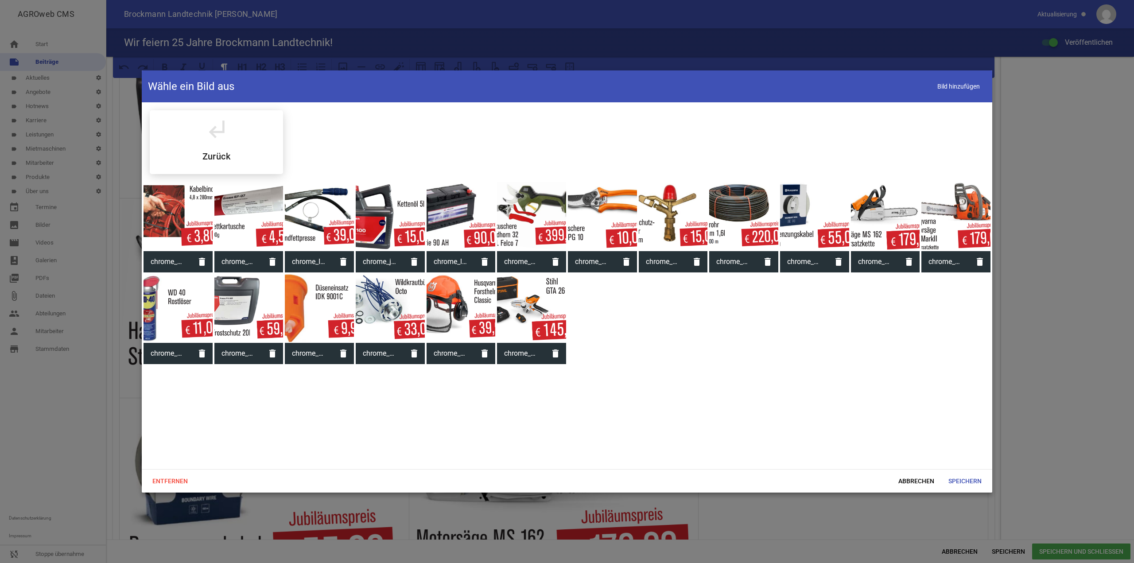
click at [963, 214] on div at bounding box center [956, 216] width 69 height 69
click at [965, 480] on span "Speichern" at bounding box center [964, 481] width 47 height 16
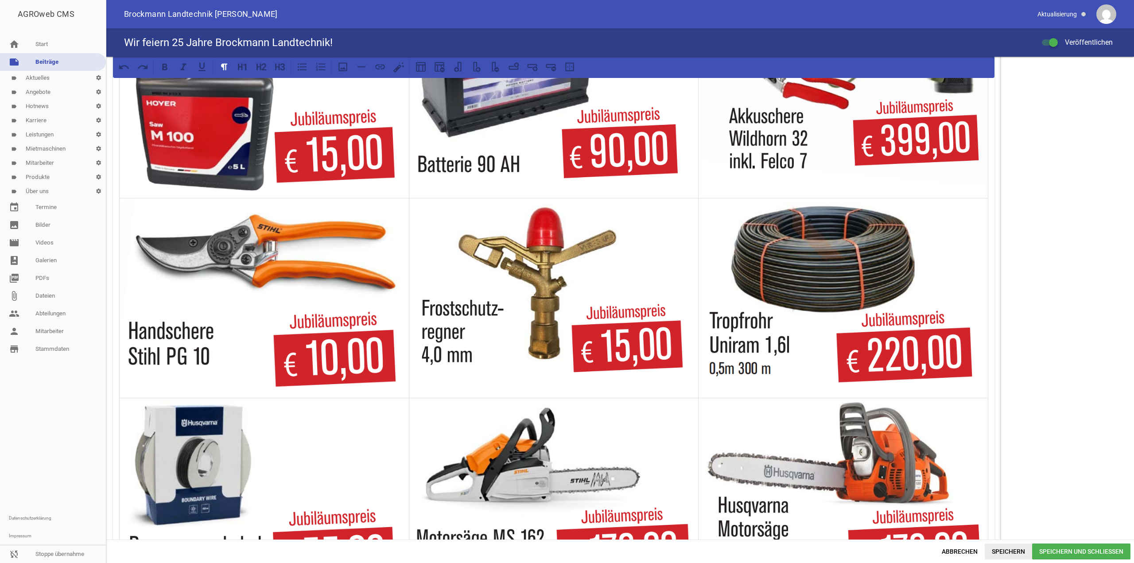
click at [1022, 550] on span "Speichern" at bounding box center [1008, 552] width 47 height 16
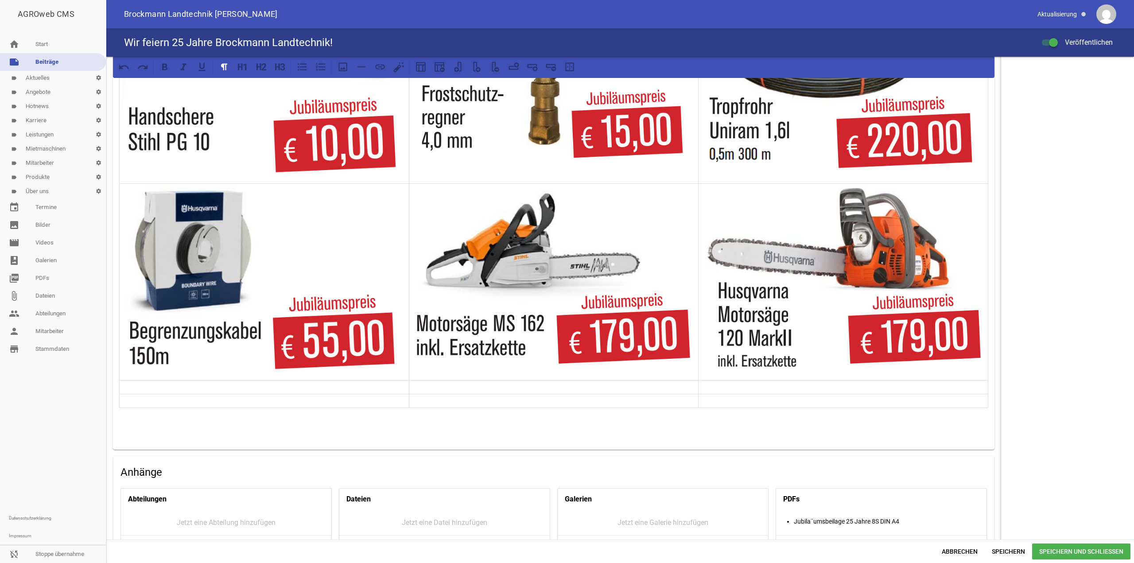
scroll to position [753, 0]
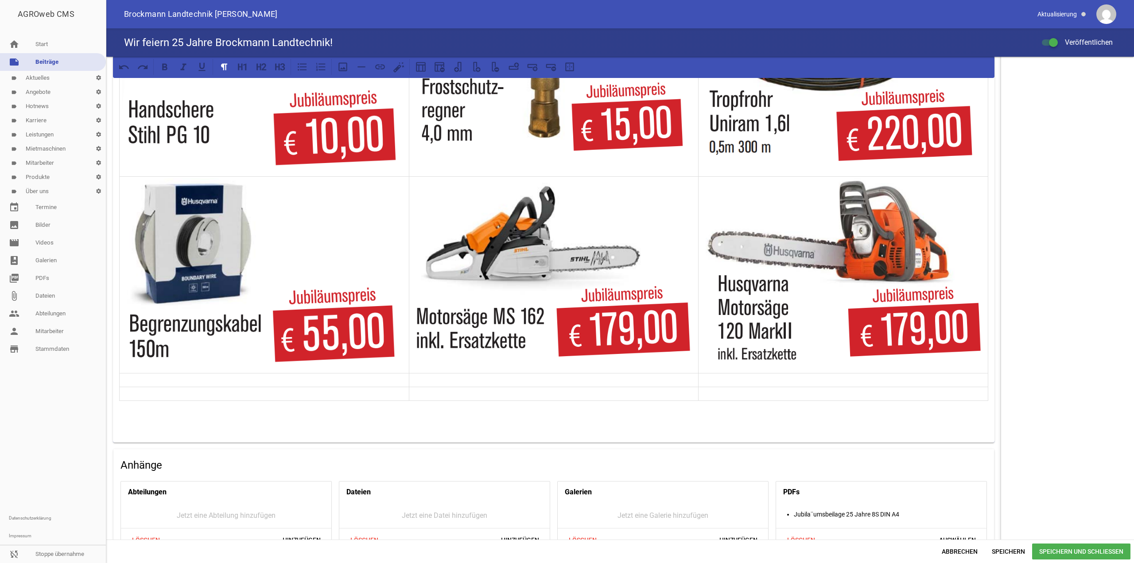
click at [351, 381] on p at bounding box center [264, 380] width 285 height 11
click at [1024, 547] on span "Speichern" at bounding box center [1008, 552] width 47 height 16
